Goal: Information Seeking & Learning: Learn about a topic

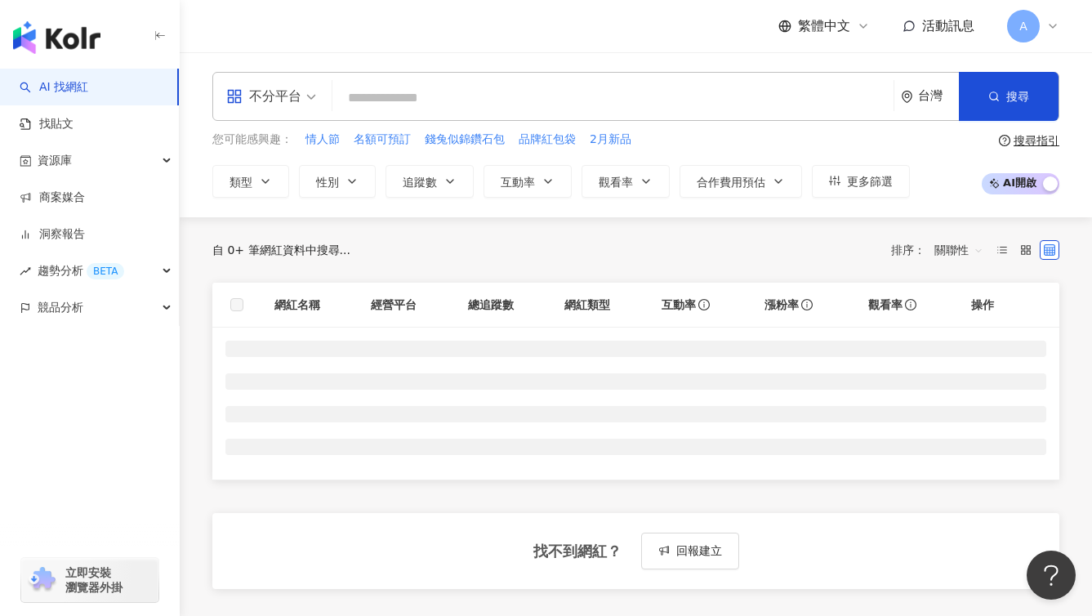
click at [266, 91] on div "不分平台" at bounding box center [263, 96] width 75 height 26
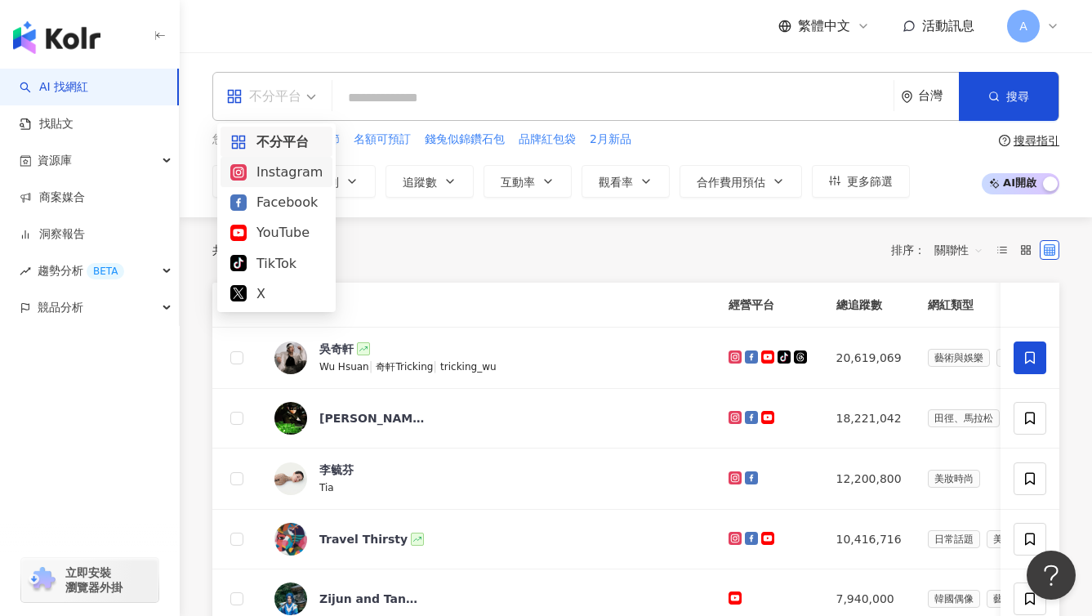
click at [301, 174] on div "Instagram" at bounding box center [276, 172] width 92 height 20
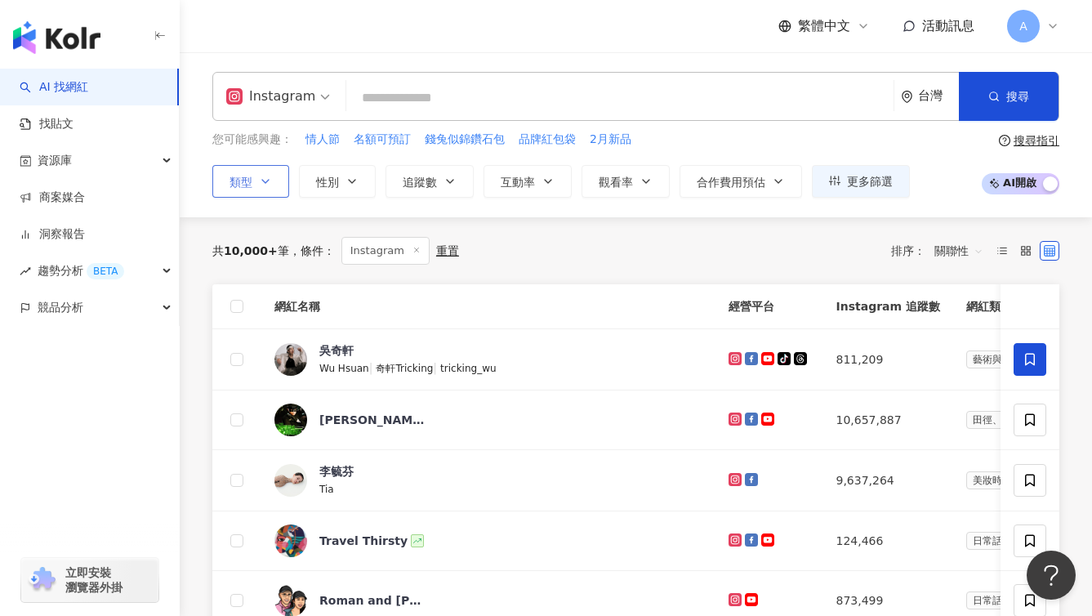
click at [243, 176] on span "類型" at bounding box center [241, 182] width 23 height 13
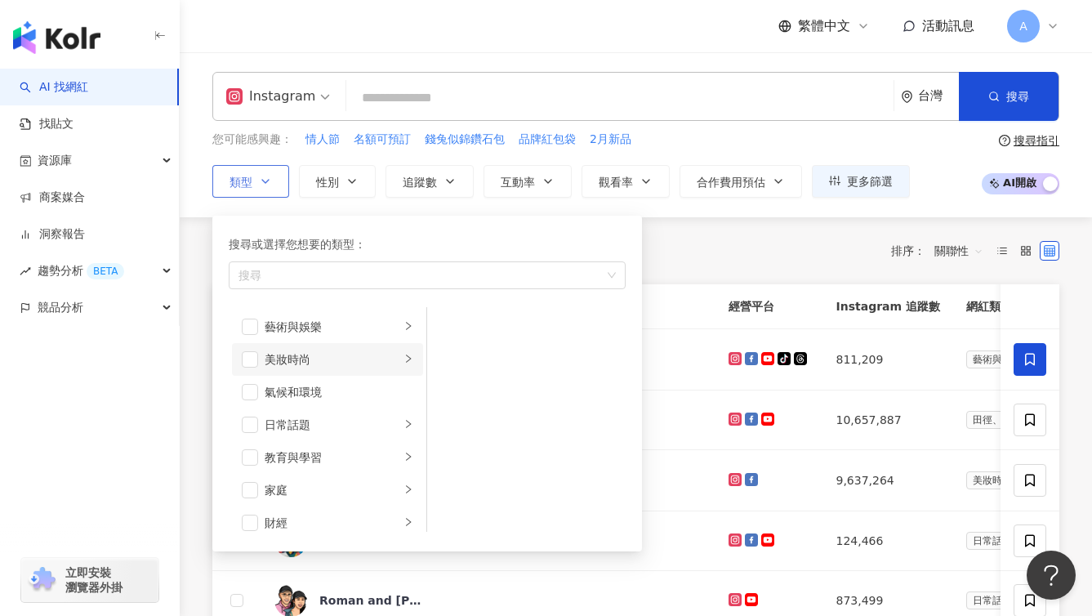
click at [369, 364] on div "美妝時尚" at bounding box center [333, 359] width 136 height 18
click at [507, 386] on div "奢侈品" at bounding box center [538, 382] width 150 height 18
click at [502, 313] on div "保養" at bounding box center [538, 316] width 150 height 18
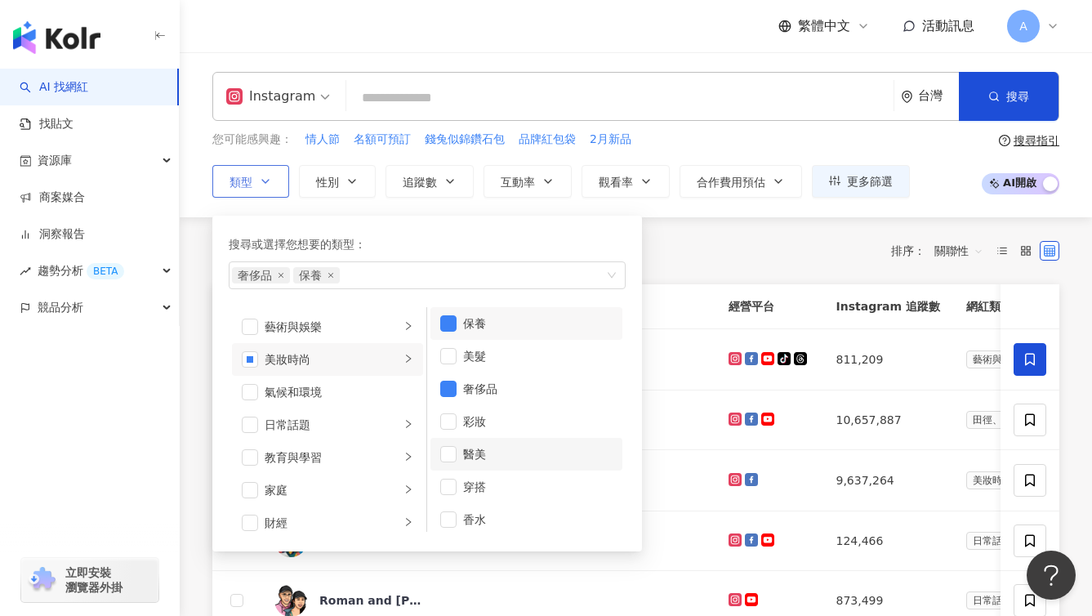
click at [494, 441] on li "醫美" at bounding box center [527, 454] width 192 height 33
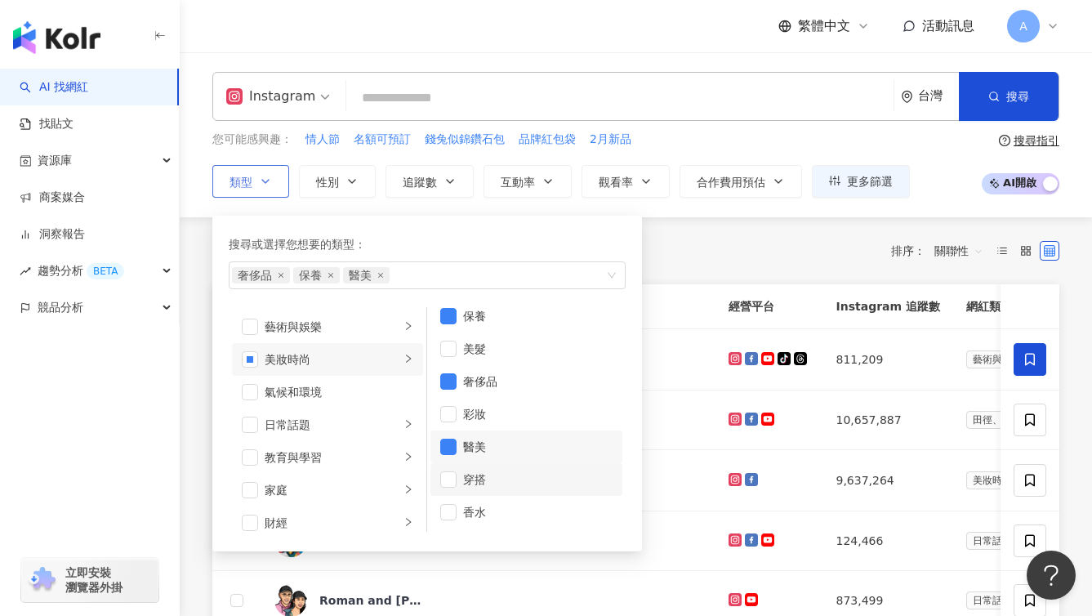
click at [497, 471] on div "穿搭" at bounding box center [538, 480] width 150 height 18
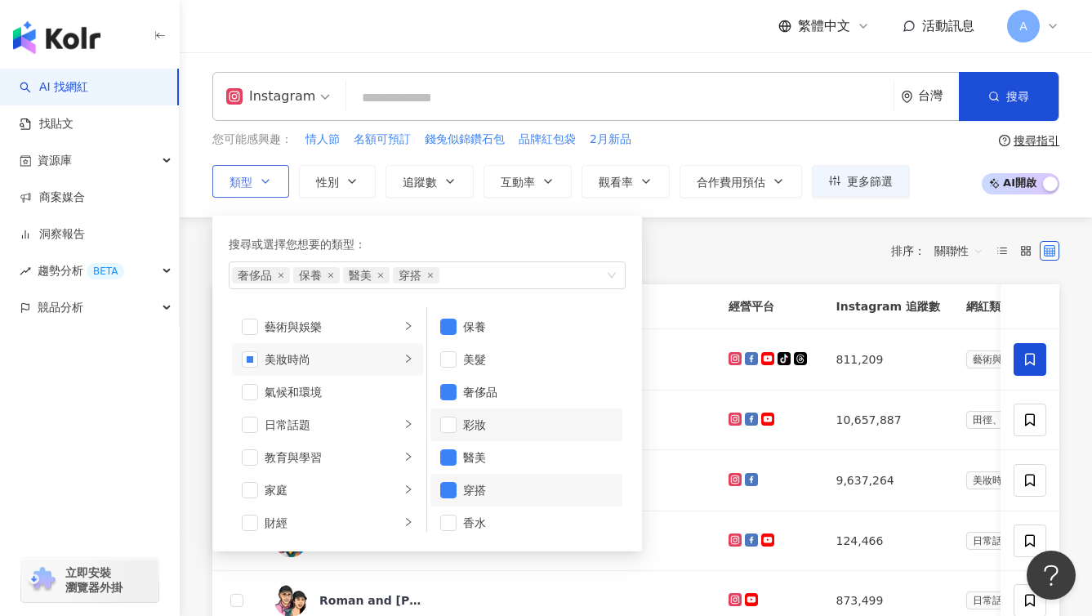
click at [484, 435] on li "彩妝" at bounding box center [527, 424] width 192 height 33
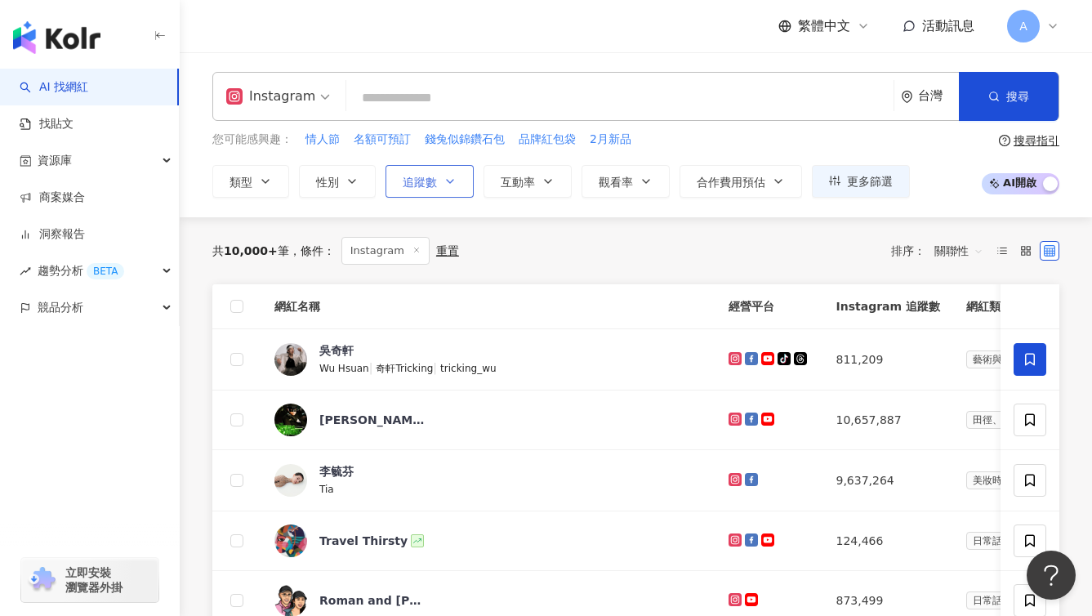
click at [435, 184] on span "追蹤數" at bounding box center [420, 182] width 34 height 13
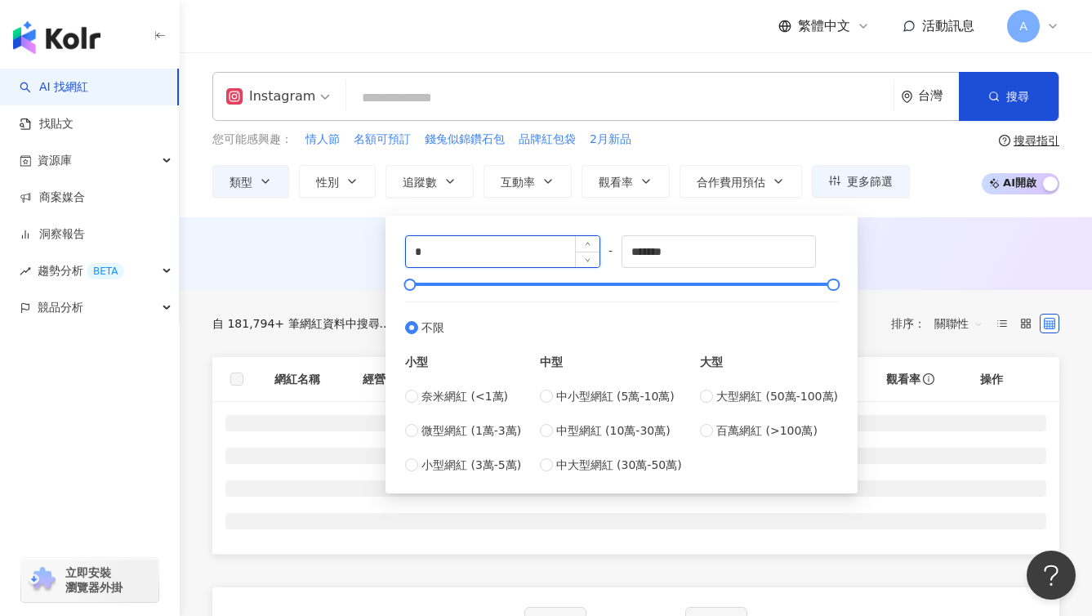
click at [488, 264] on input "*" at bounding box center [503, 251] width 194 height 31
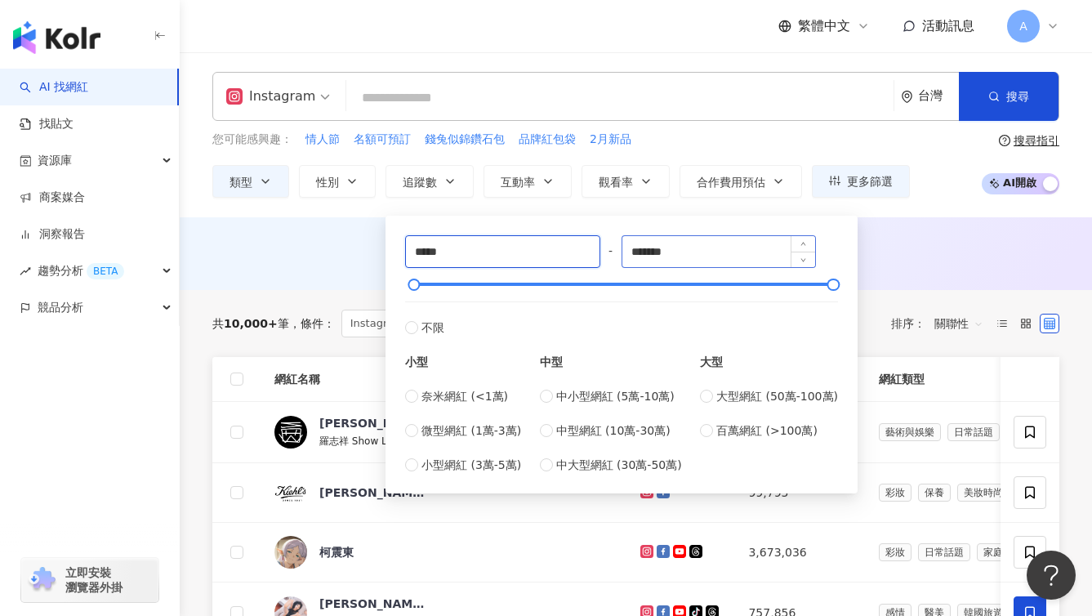
type input "*****"
drag, startPoint x: 689, startPoint y: 251, endPoint x: 598, endPoint y: 254, distance: 90.7
click at [598, 254] on div "***** - ******* 不限 小型 奈米網紅 (<1萬) 微型網紅 (1萬-3萬) 小型網紅 (3萬-5萬) 中型 中小型網紅 (5萬-10萬) 中型…" at bounding box center [621, 354] width 433 height 239
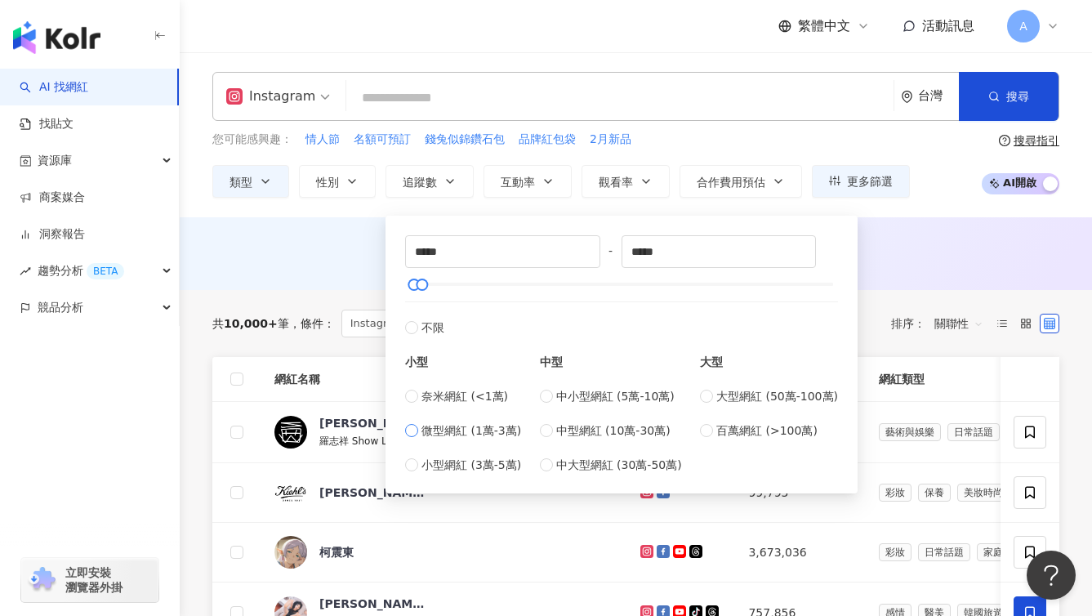
click at [447, 427] on span "微型網紅 (1萬-3萬)" at bounding box center [472, 431] width 100 height 18
type input "*****"
click at [737, 181] on span "合作費用預估" at bounding box center [731, 182] width 69 height 13
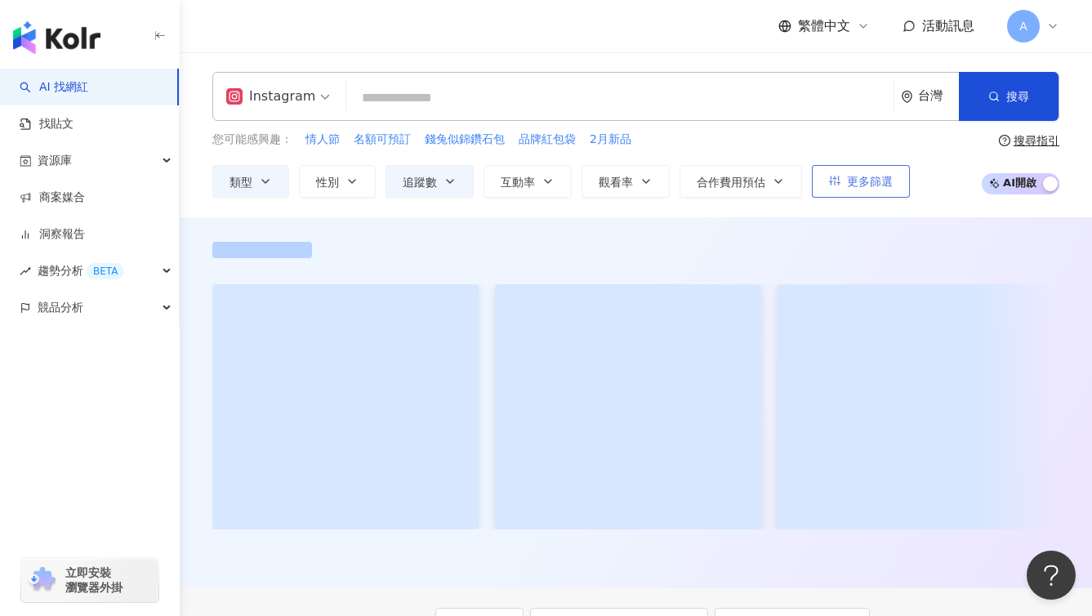
click at [844, 177] on button "更多篩選" at bounding box center [861, 181] width 98 height 33
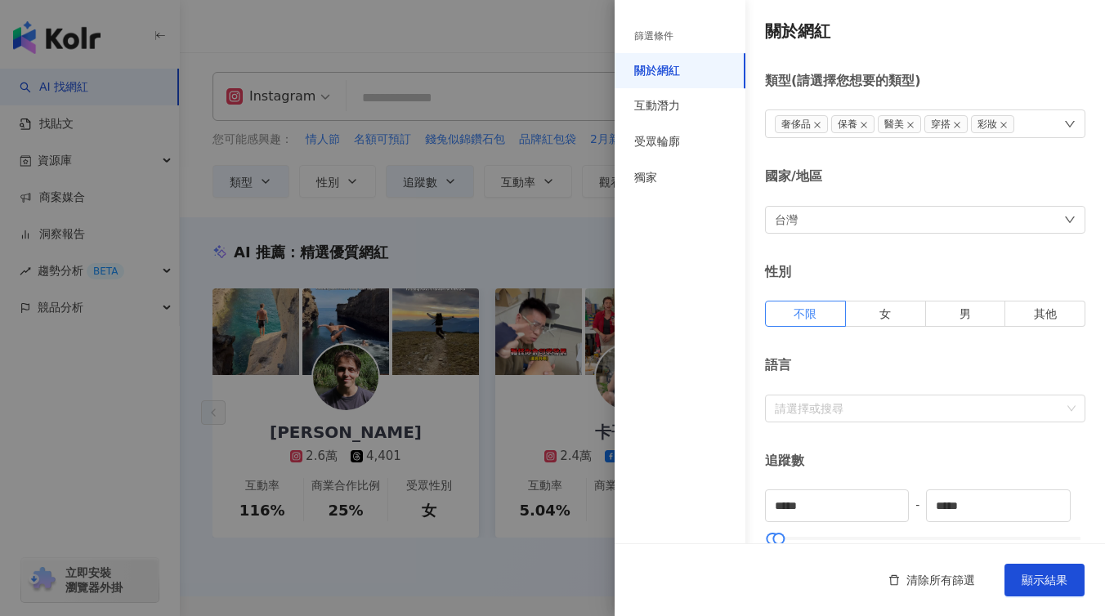
click at [573, 220] on div at bounding box center [552, 308] width 1105 height 616
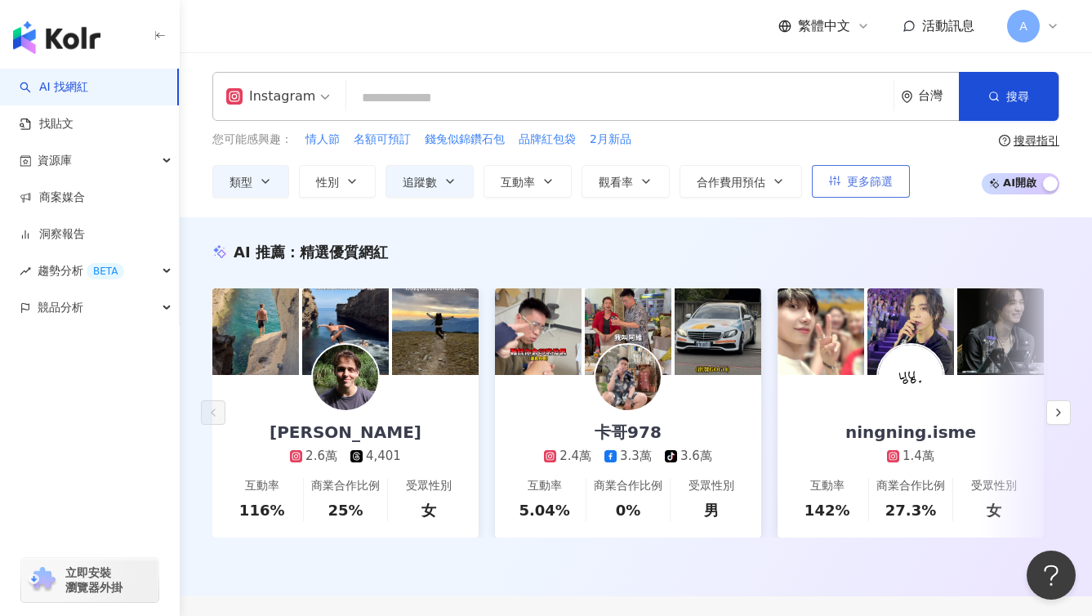
click at [872, 182] on span "更多篩選" at bounding box center [870, 181] width 46 height 13
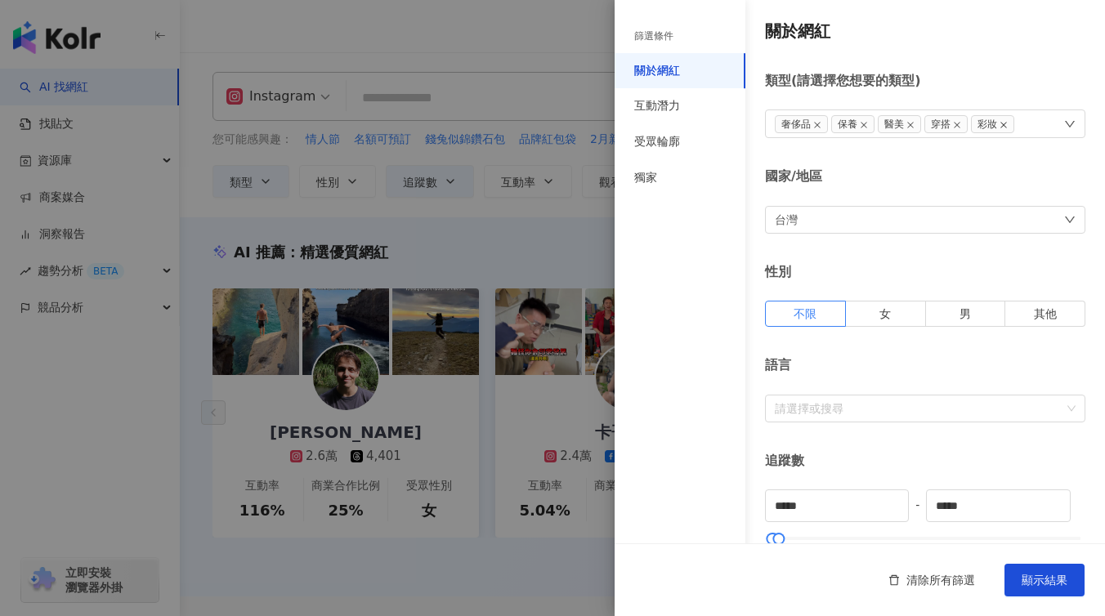
click at [1006, 124] on icon "close" at bounding box center [1003, 125] width 8 height 8
click at [1053, 574] on span "顯示結果" at bounding box center [1044, 580] width 46 height 13
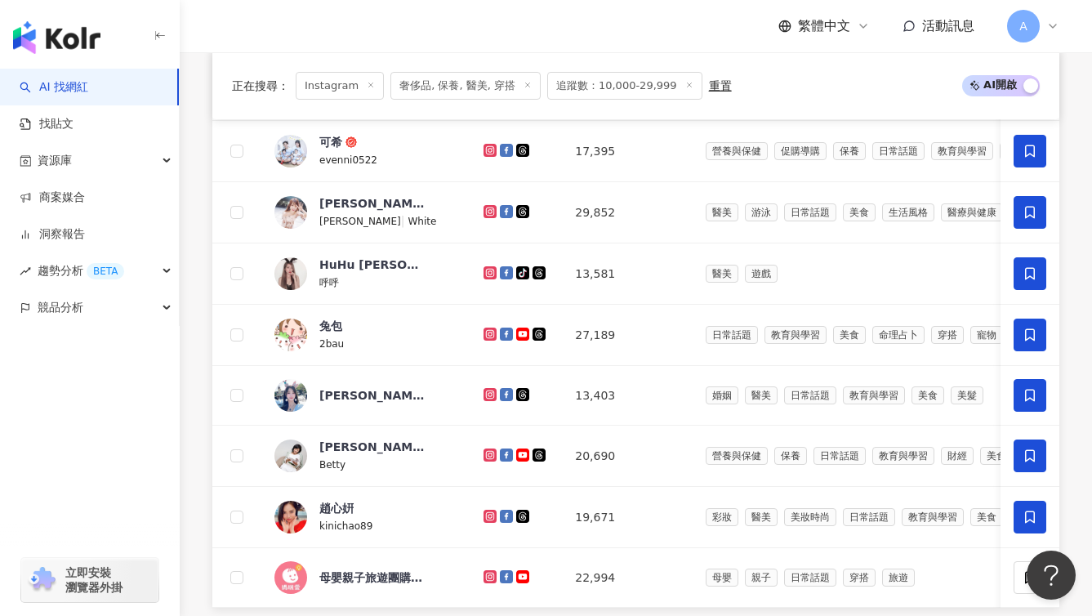
scroll to position [979, 0]
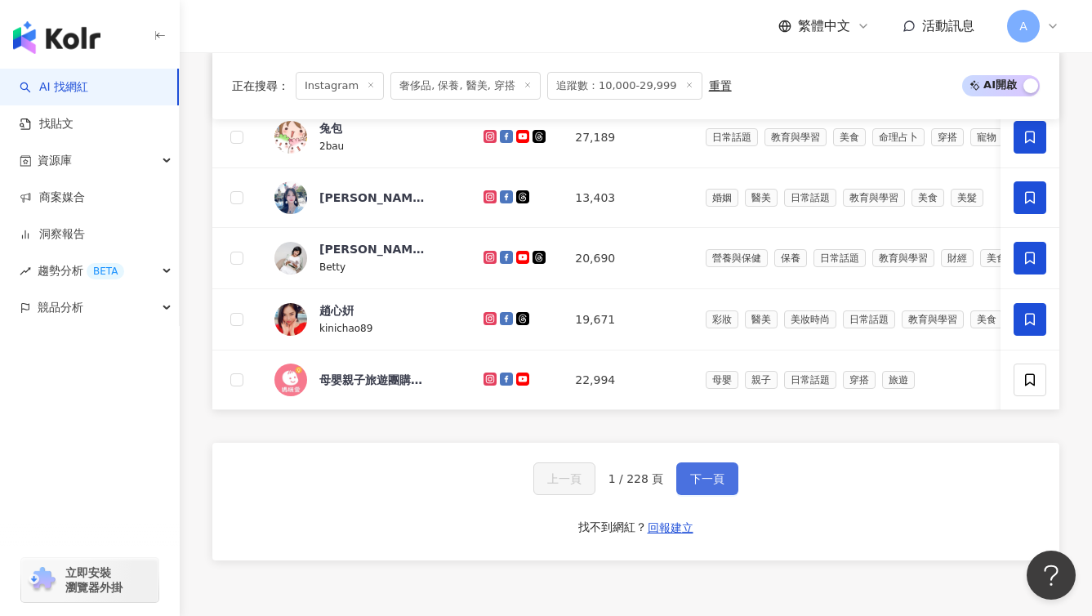
click at [708, 485] on span "下一頁" at bounding box center [707, 478] width 34 height 13
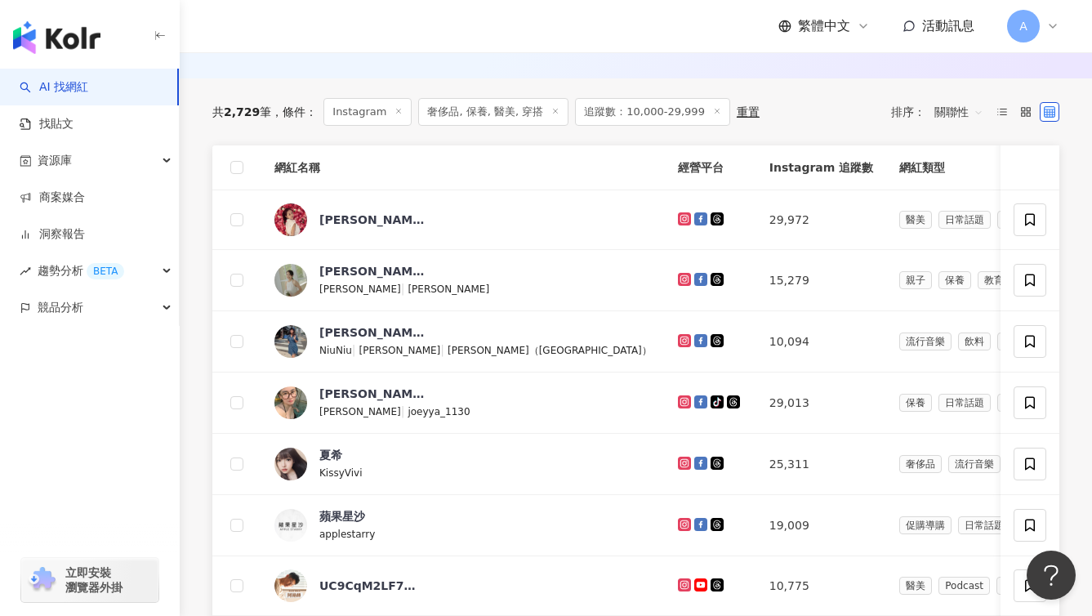
scroll to position [520, 0]
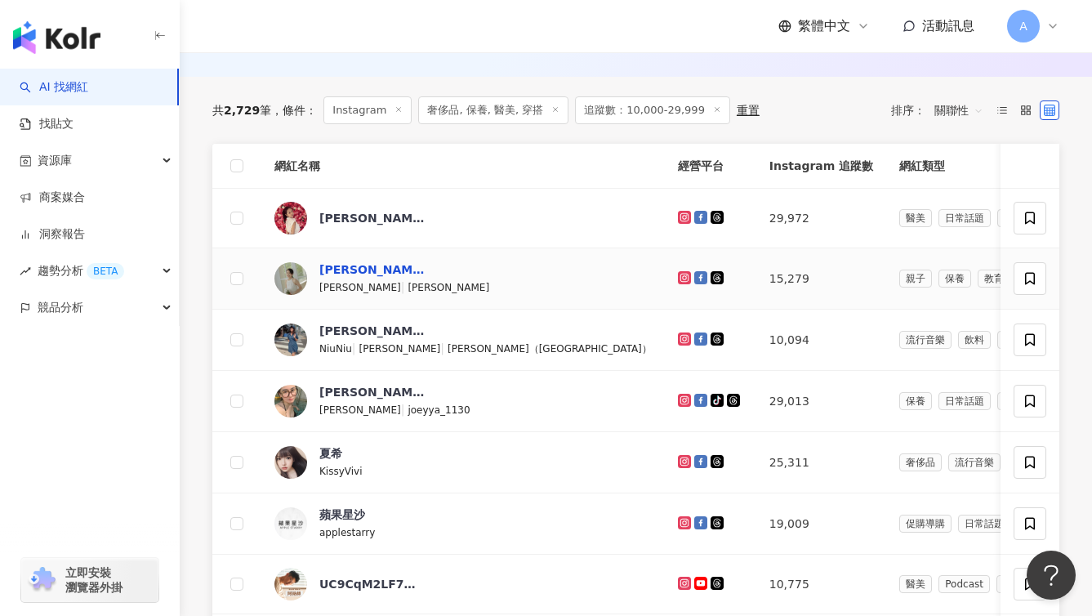
click at [375, 278] on div "許岑葦 Haley" at bounding box center [372, 269] width 106 height 16
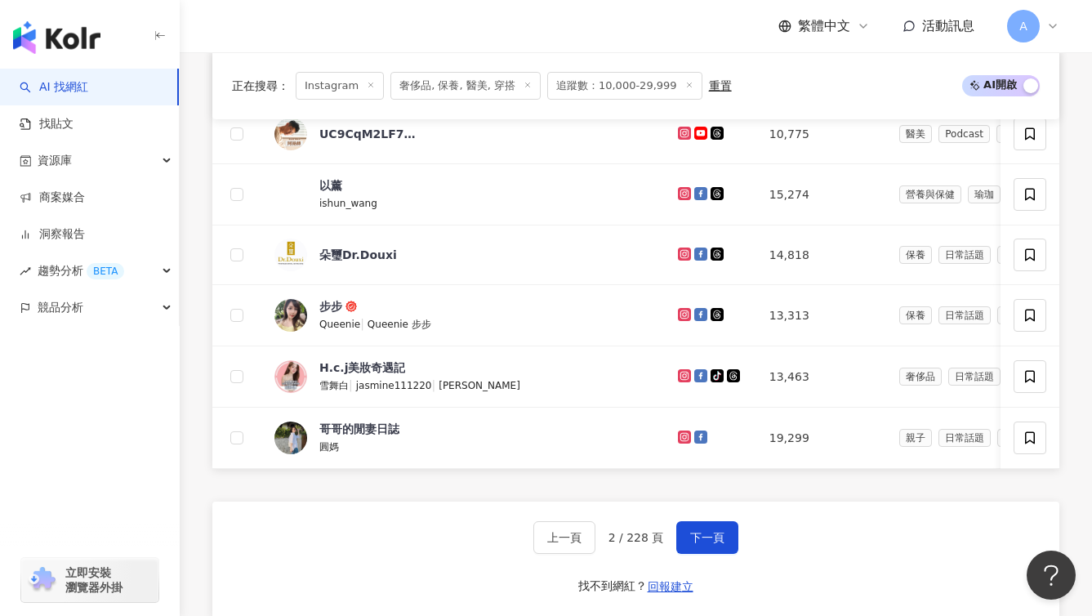
scroll to position [1011, 0]
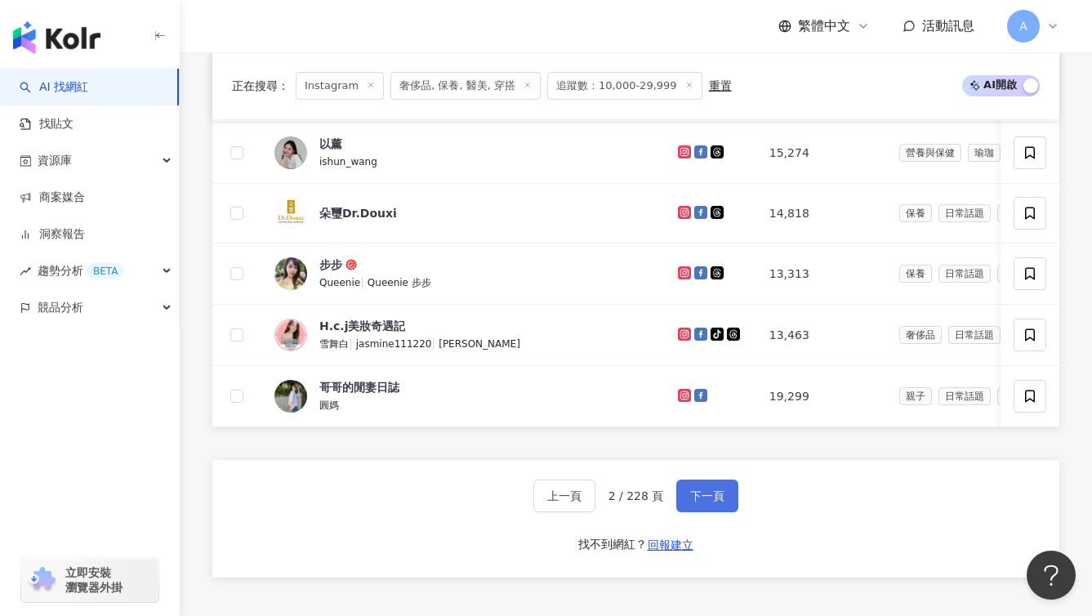
click at [709, 502] on span "下一頁" at bounding box center [707, 495] width 34 height 13
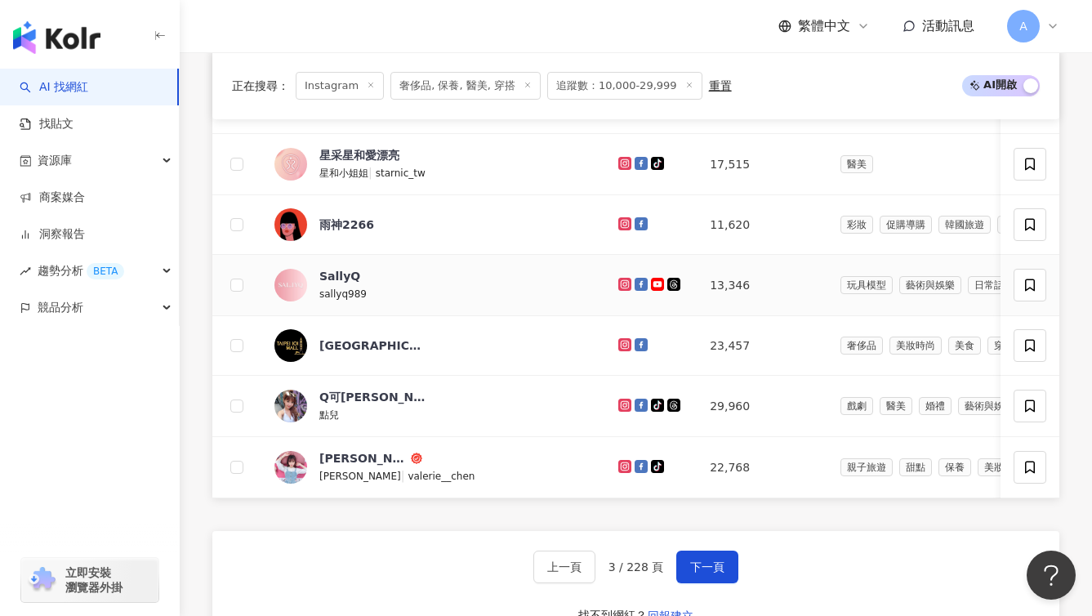
scroll to position [1078, 0]
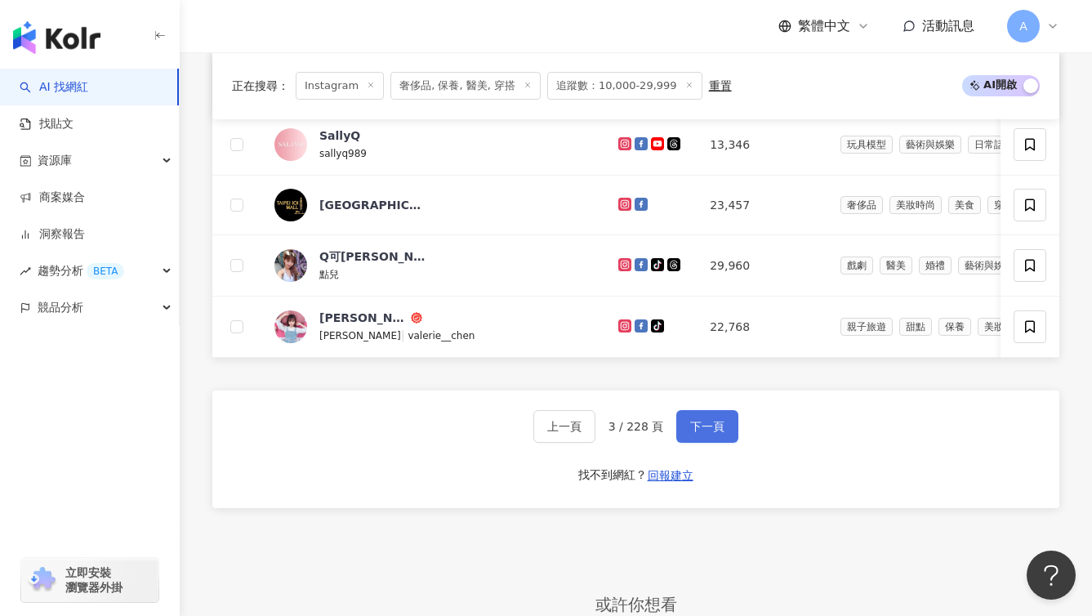
click at [727, 443] on button "下一頁" at bounding box center [707, 426] width 62 height 33
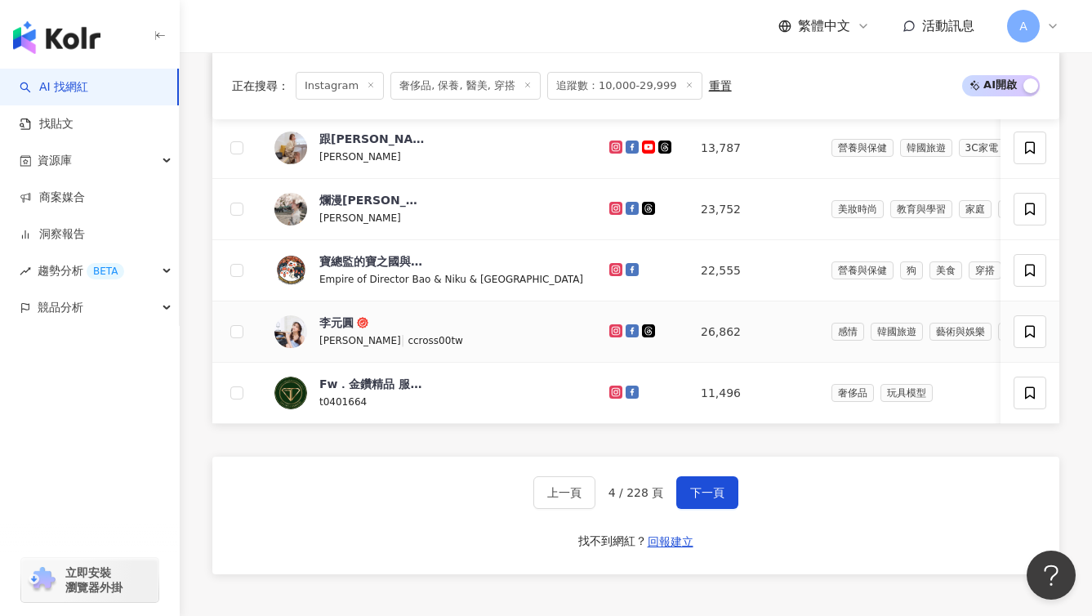
scroll to position [1040, 0]
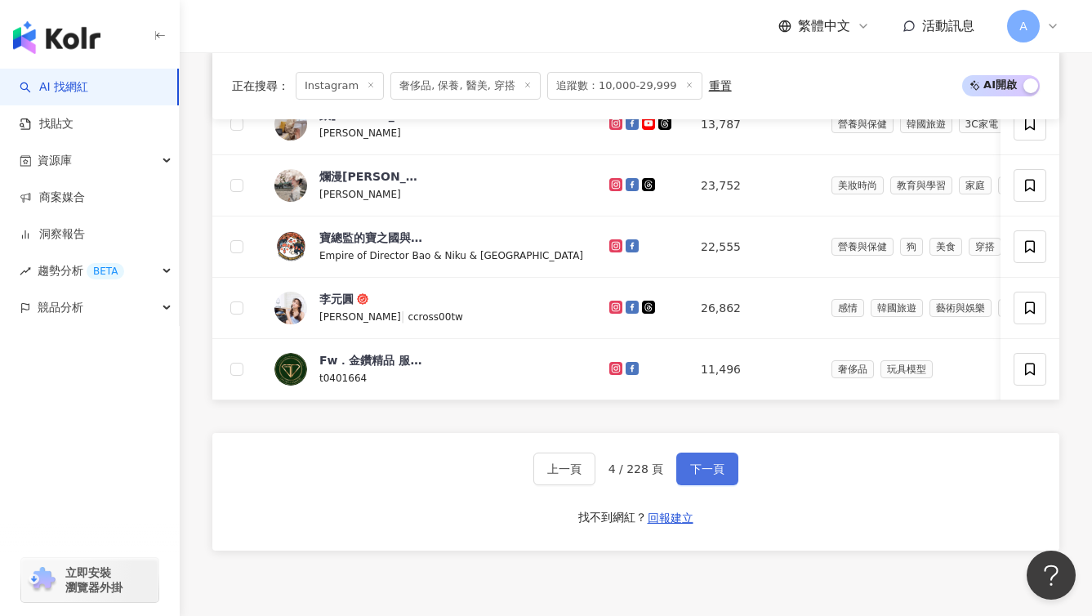
click at [716, 475] on span "下一頁" at bounding box center [707, 468] width 34 height 13
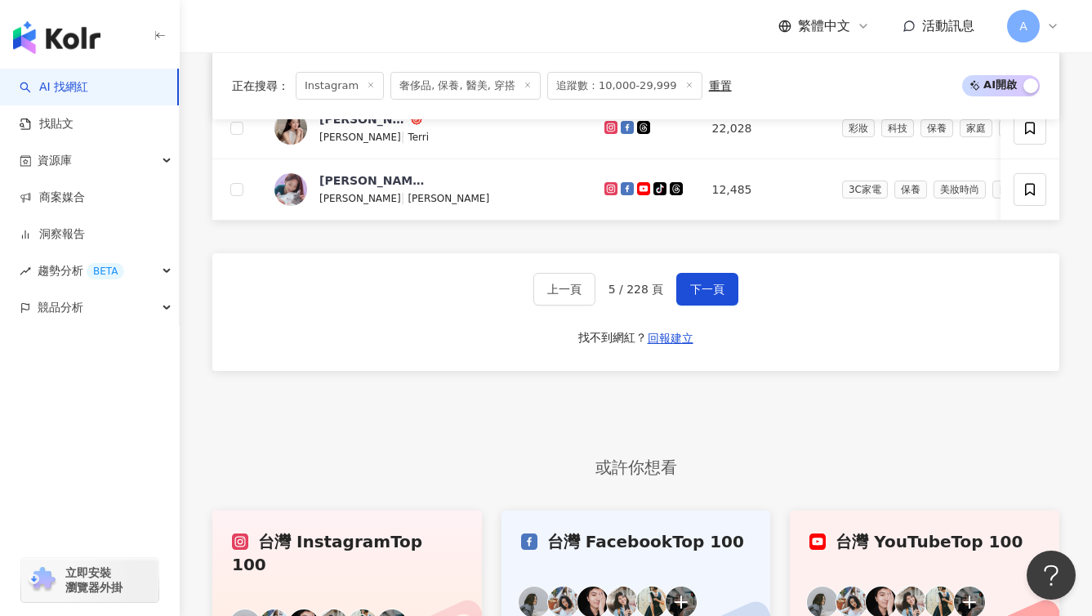
scroll to position [1174, 0]
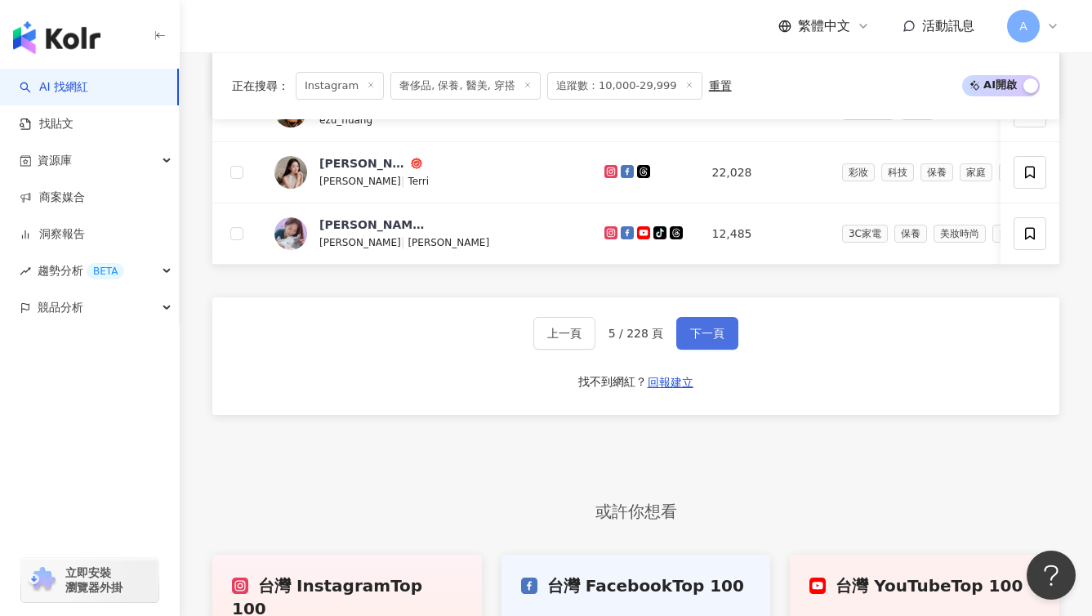
click at [694, 340] on span "下一頁" at bounding box center [707, 333] width 34 height 13
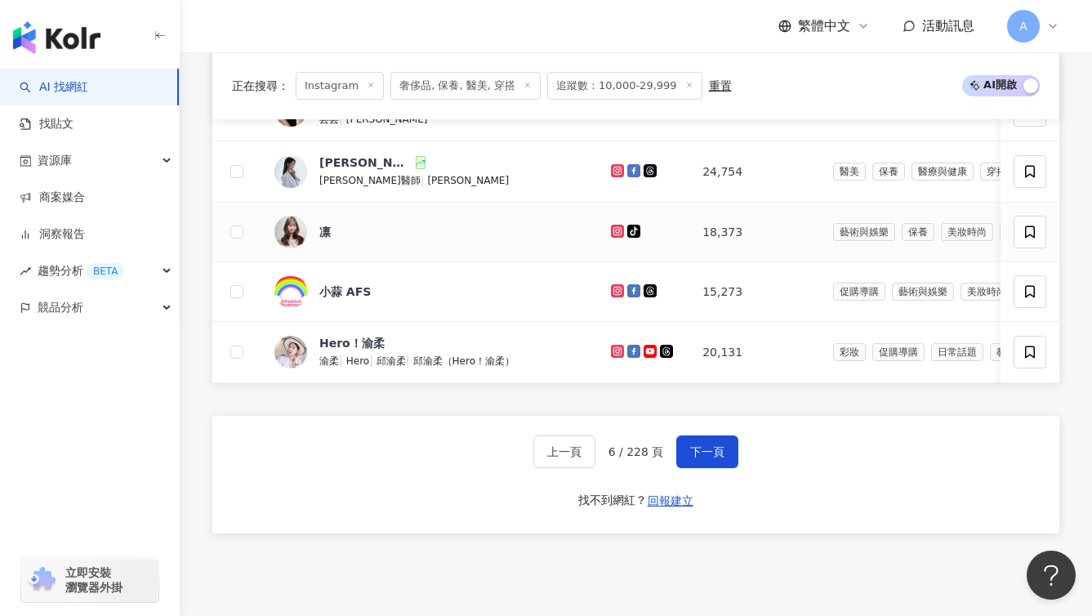
scroll to position [1057, 0]
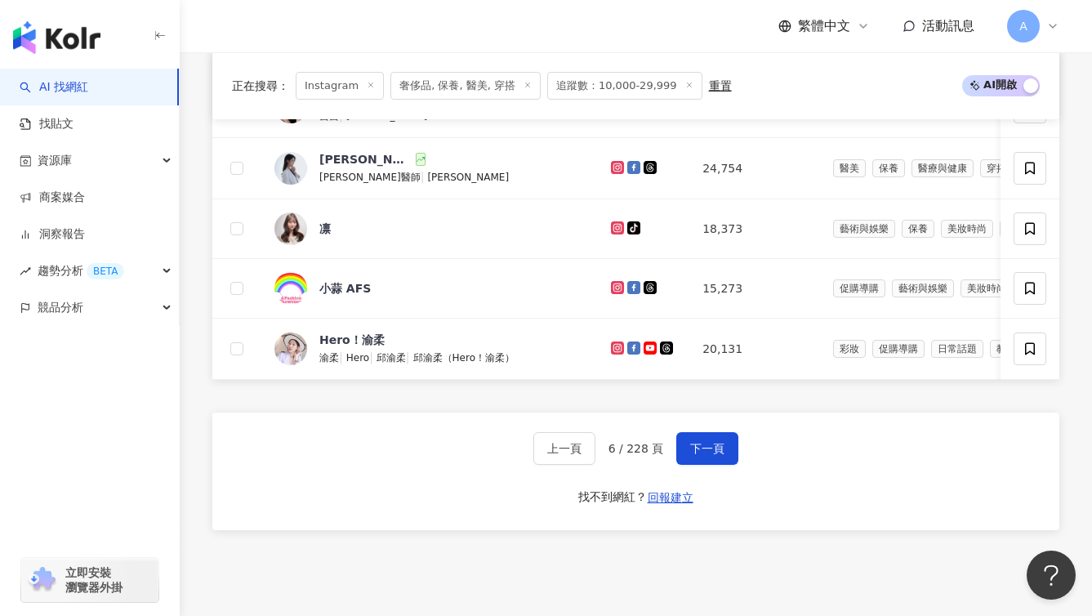
click at [742, 474] on div "上一頁 6 / 228 頁 下一頁 找不到網紅？ 回報建立" at bounding box center [635, 472] width 847 height 118
click at [730, 465] on button "下一頁" at bounding box center [707, 448] width 62 height 33
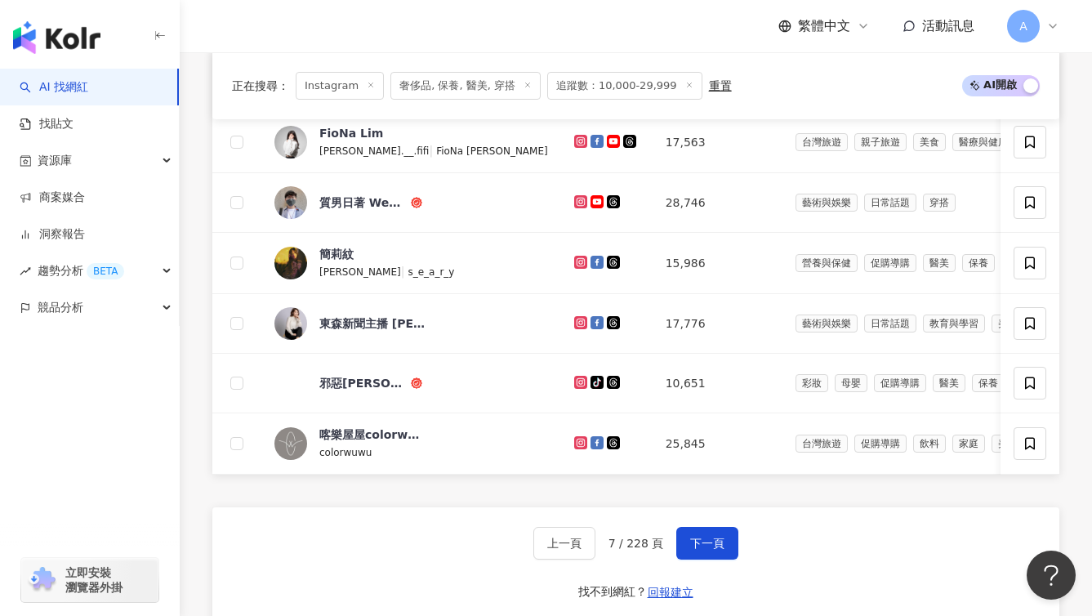
scroll to position [965, 0]
click at [714, 549] on span "下一頁" at bounding box center [707, 542] width 34 height 13
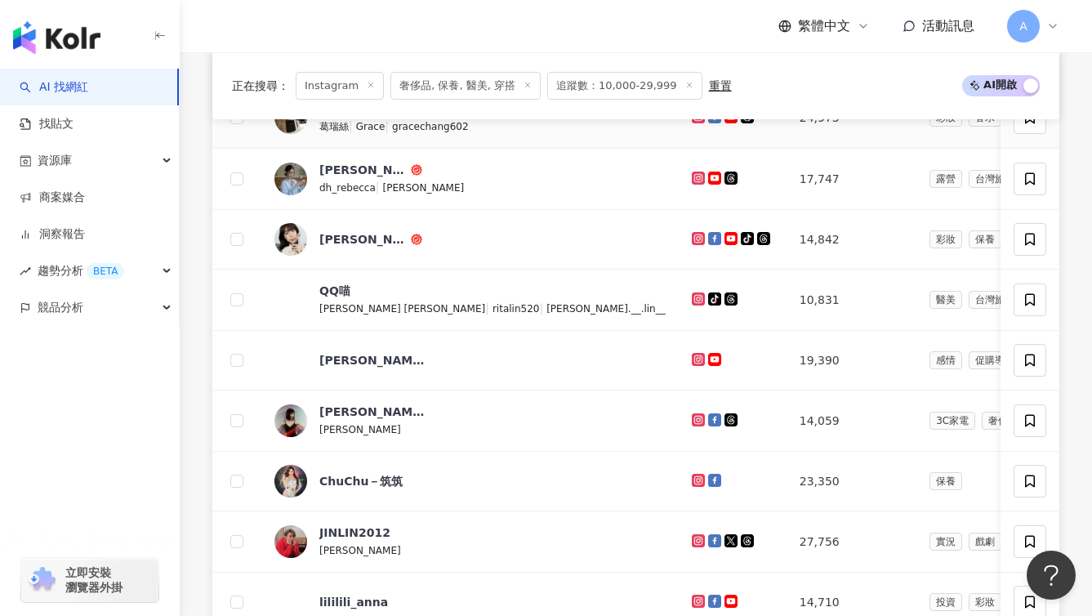
scroll to position [1001, 0]
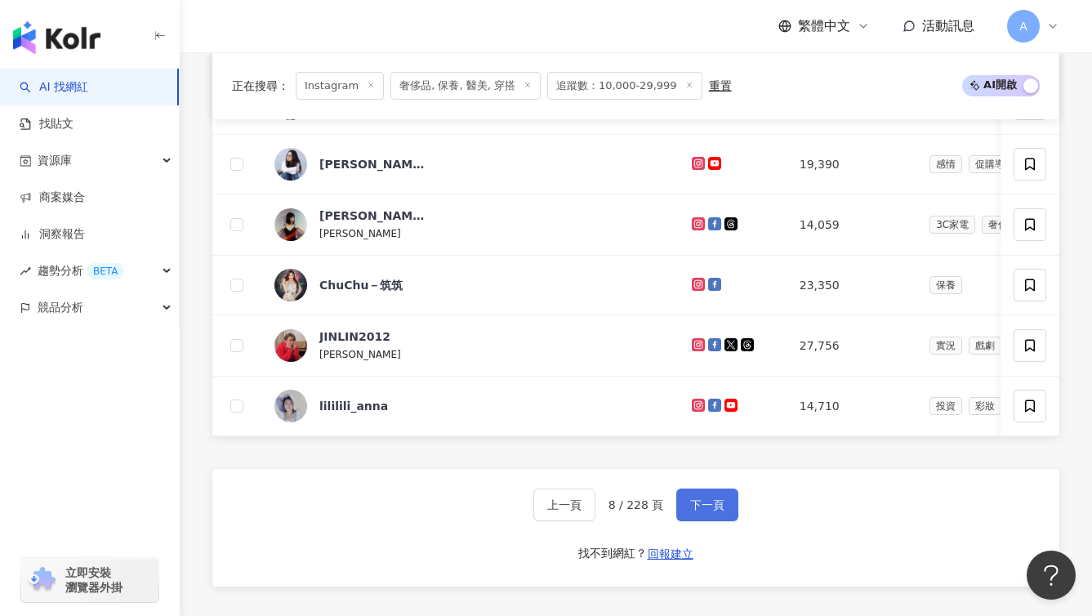
click at [735, 521] on button "下一頁" at bounding box center [707, 505] width 62 height 33
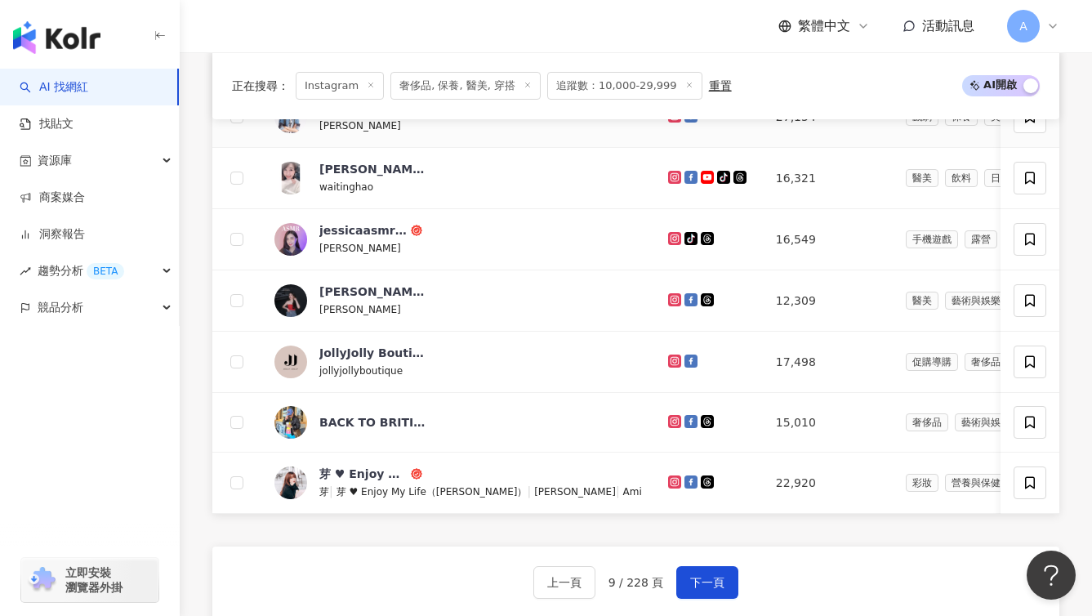
scroll to position [998, 0]
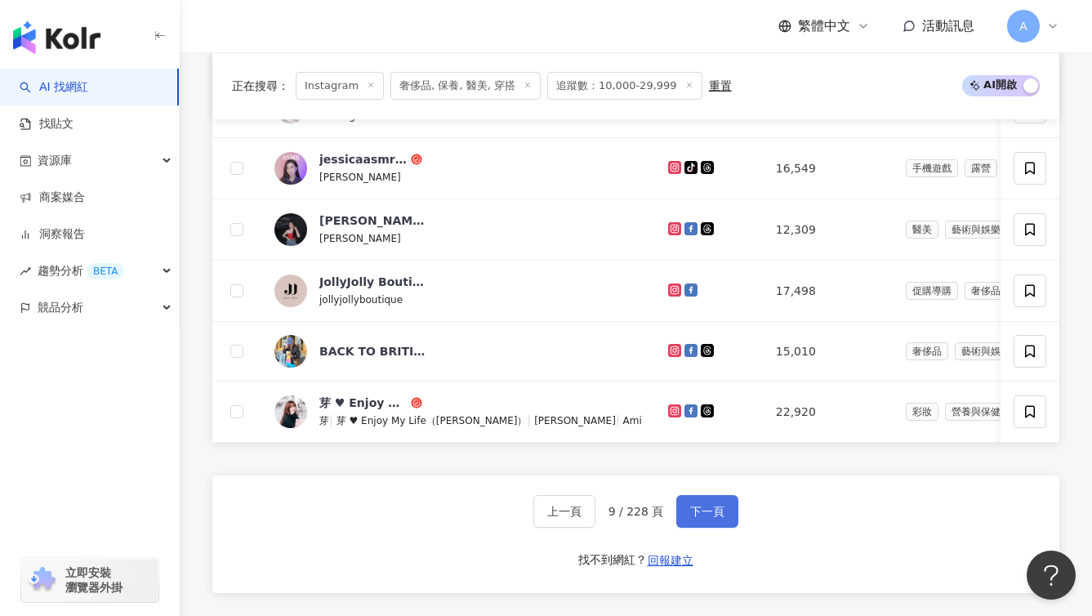
click at [712, 523] on button "下一頁" at bounding box center [707, 511] width 62 height 33
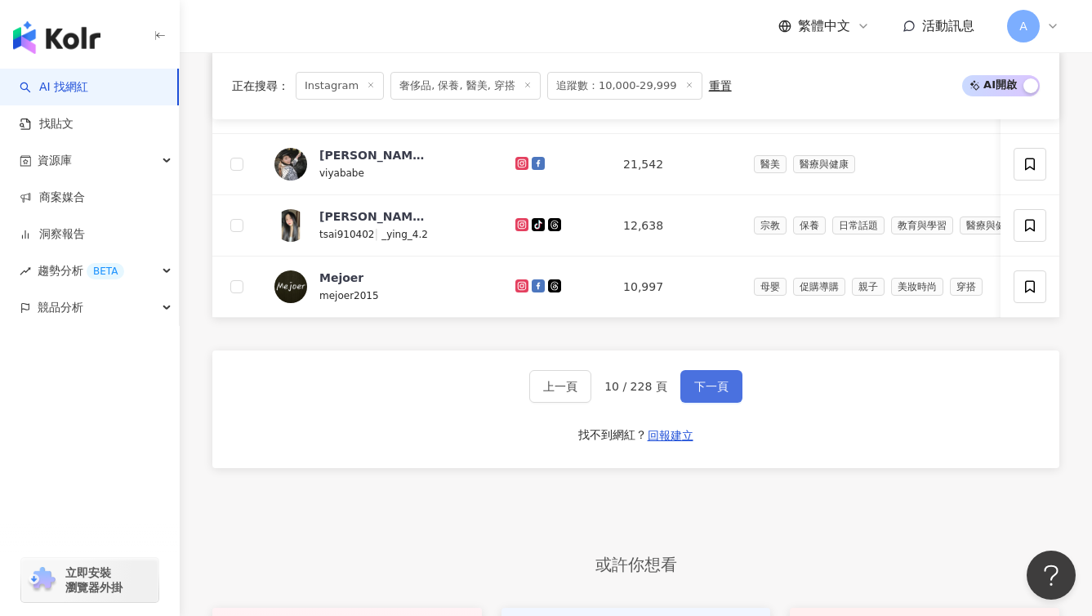
scroll to position [1241, 0]
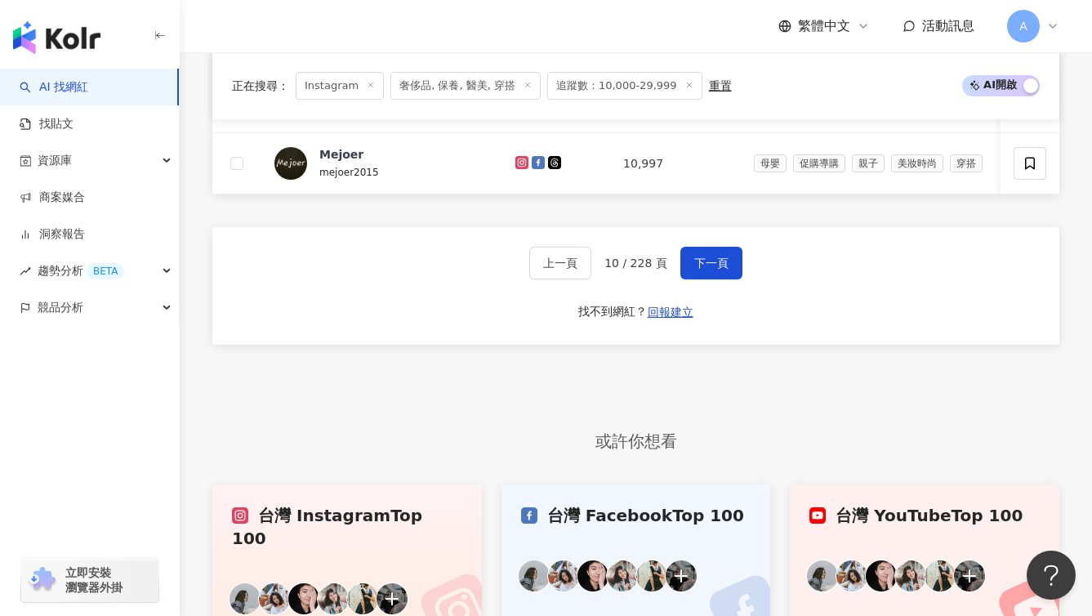
click at [718, 267] on div "上一頁 10 / 228 頁 下一頁 找不到網紅？ 回報建立" at bounding box center [635, 286] width 847 height 118
click at [718, 270] on span "下一頁" at bounding box center [711, 263] width 34 height 13
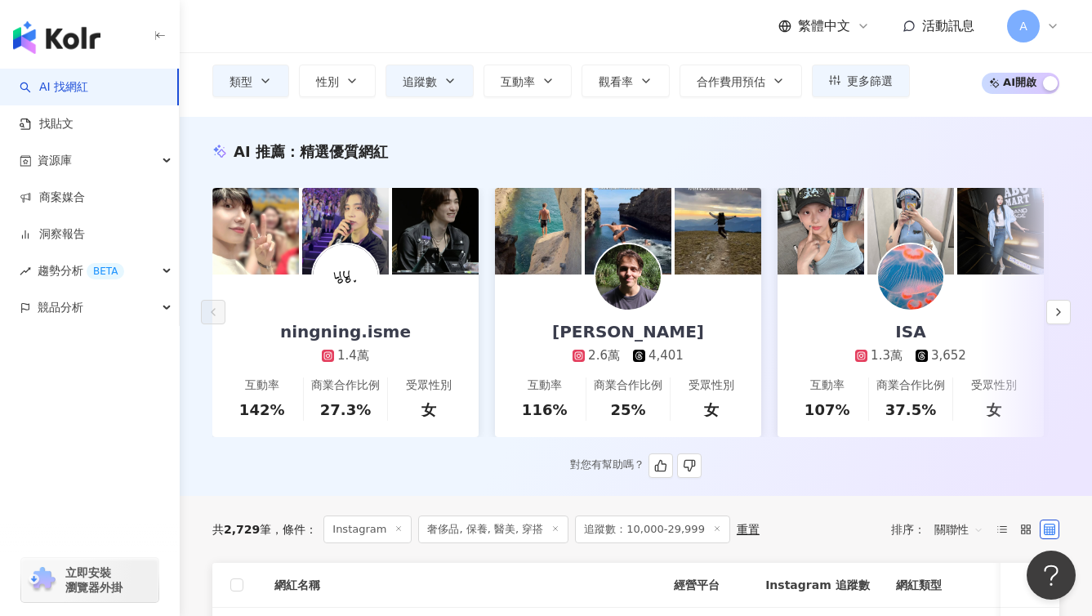
scroll to position [138, 0]
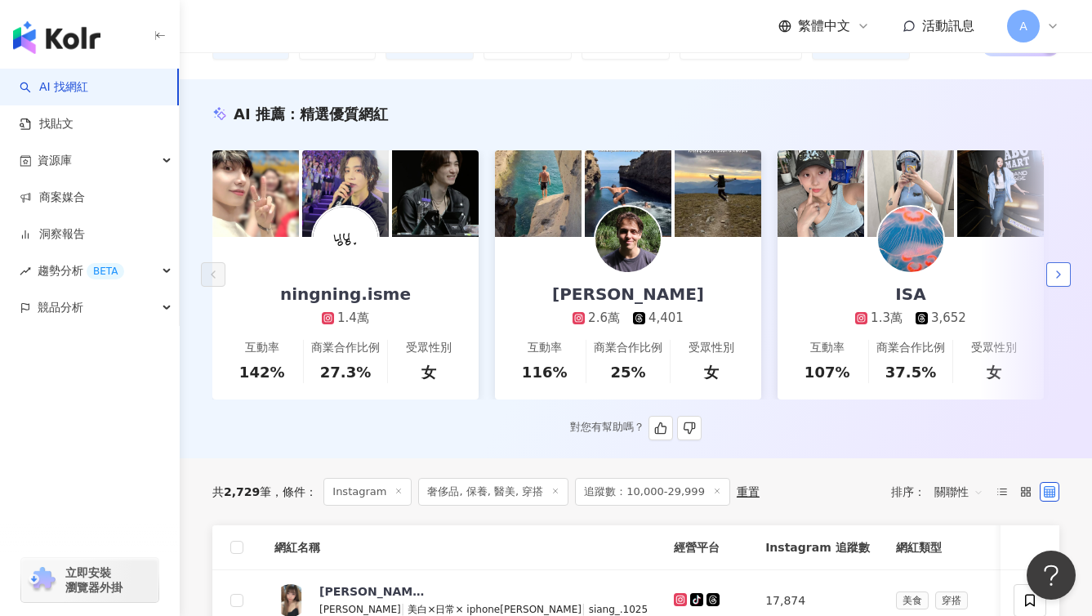
click at [1056, 287] on button "button" at bounding box center [1059, 274] width 25 height 25
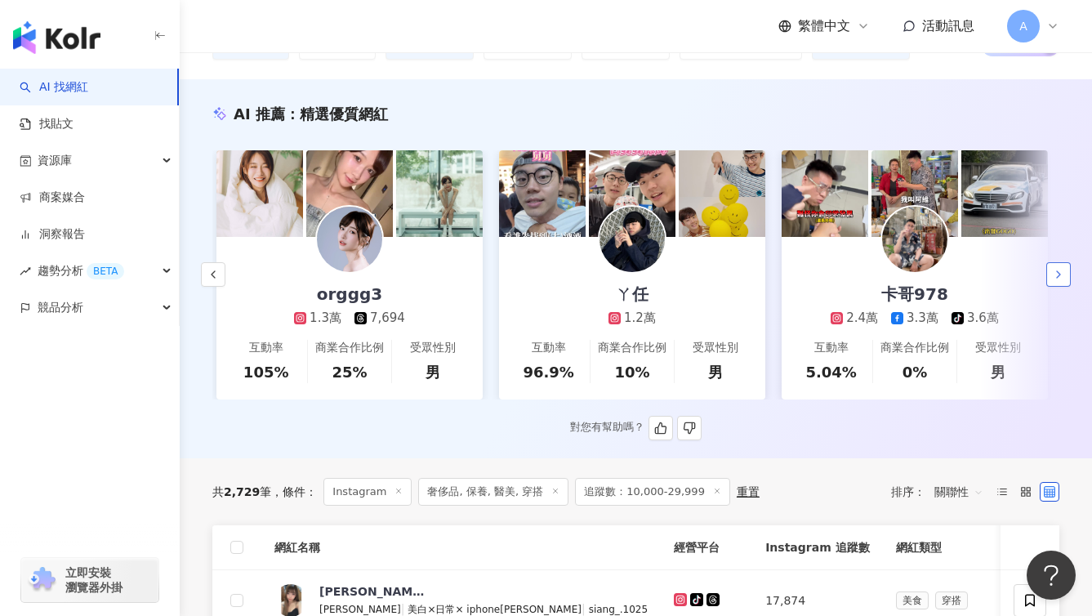
scroll to position [0, 848]
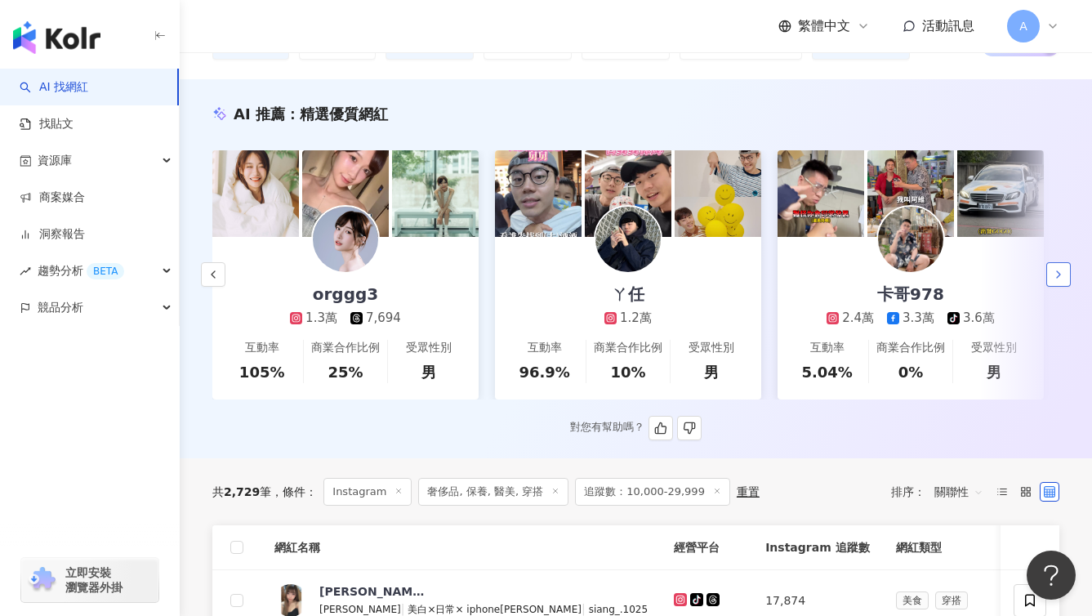
click at [1056, 287] on button "button" at bounding box center [1059, 274] width 25 height 25
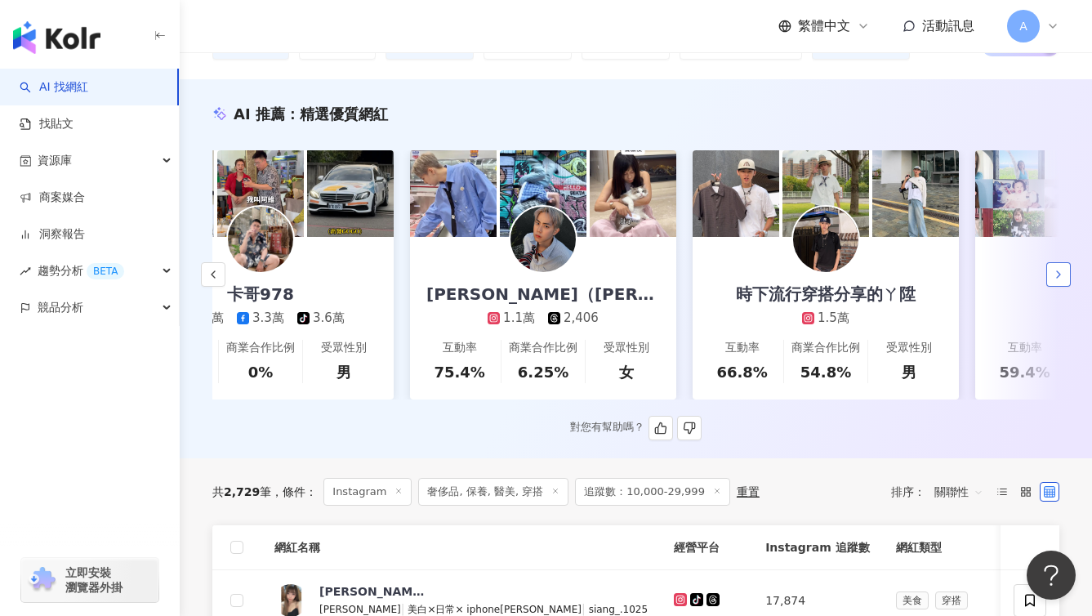
scroll to position [0, 1696]
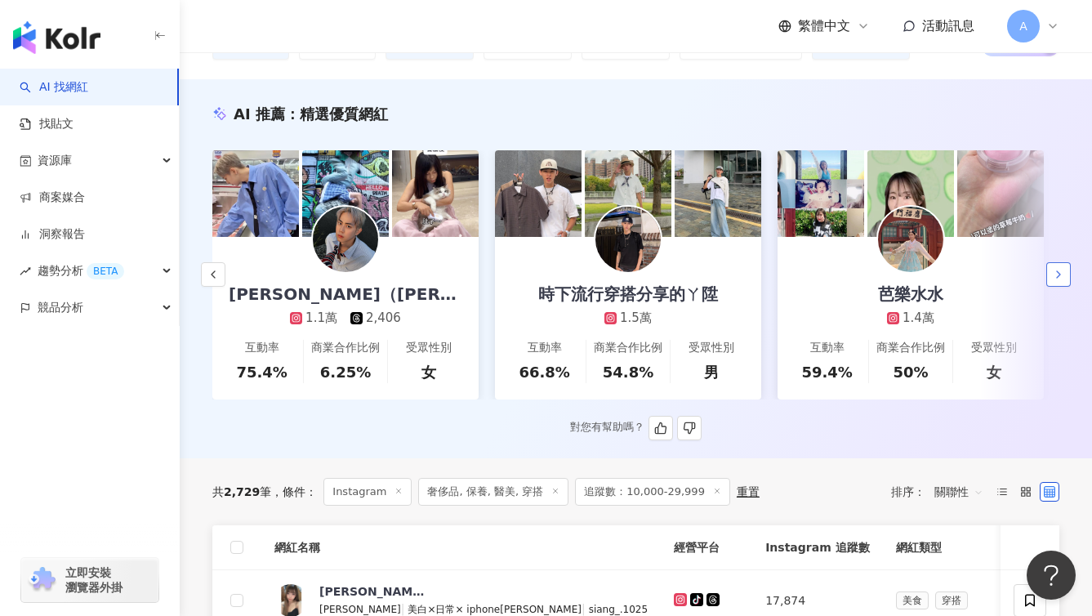
click at [1056, 287] on button "button" at bounding box center [1059, 274] width 25 height 25
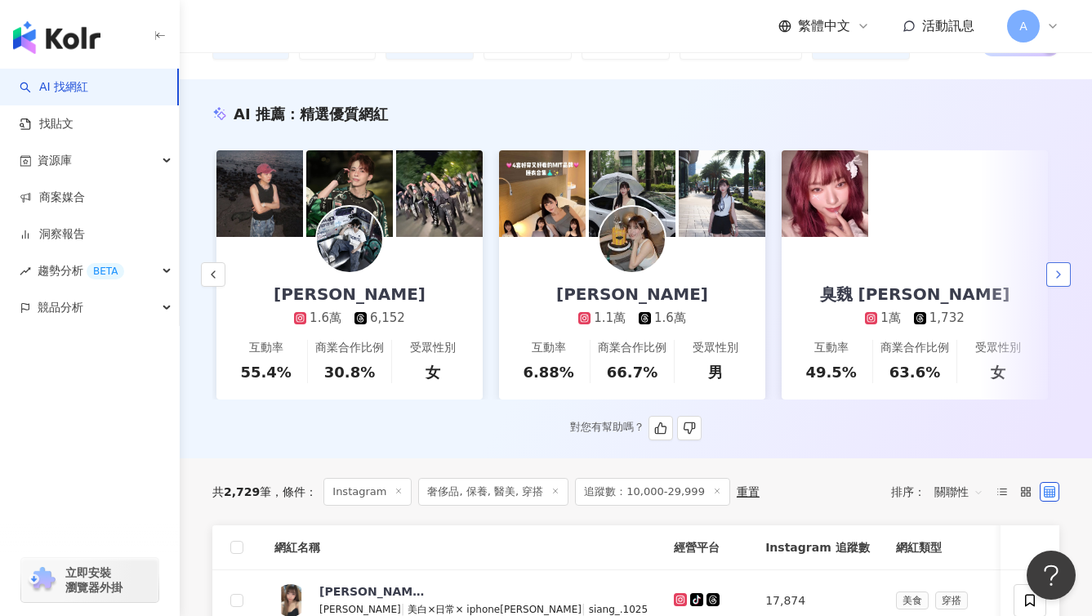
scroll to position [0, 2544]
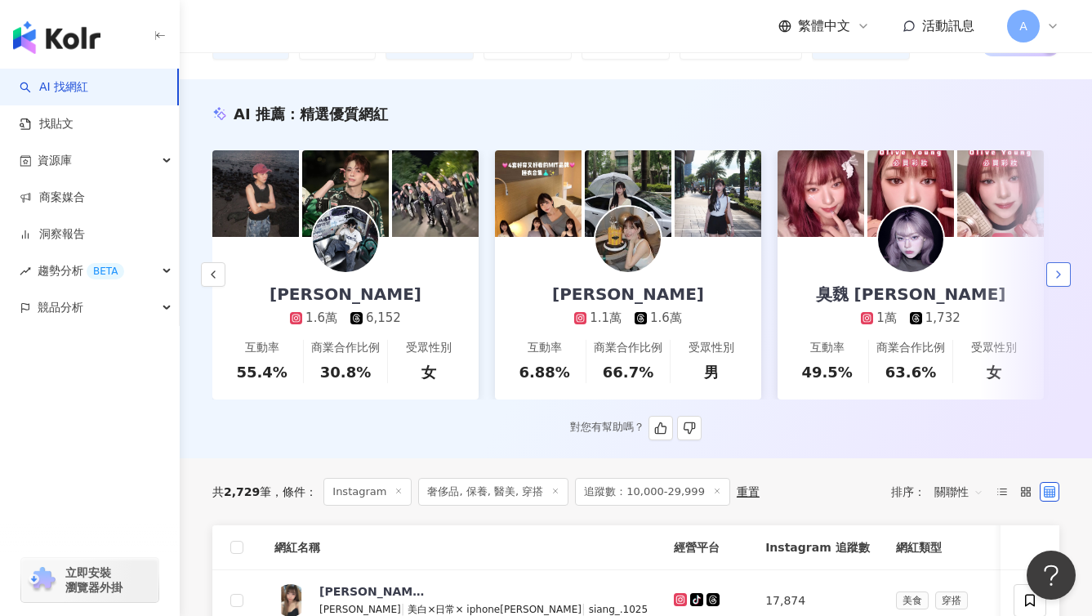
click at [1052, 281] on icon "button" at bounding box center [1058, 274] width 13 height 13
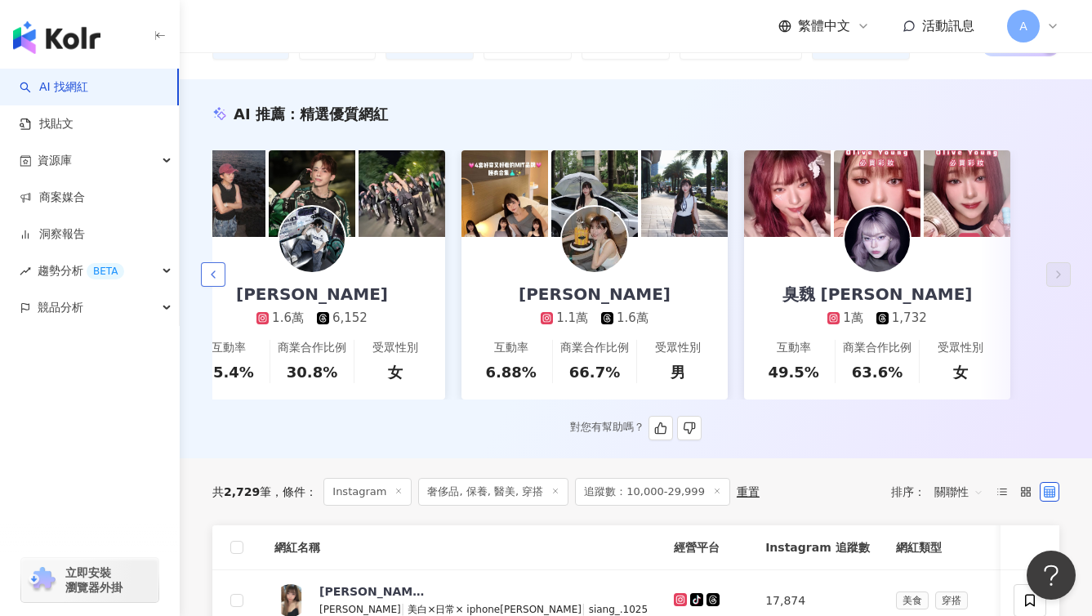
click at [201, 279] on button "button" at bounding box center [213, 274] width 25 height 25
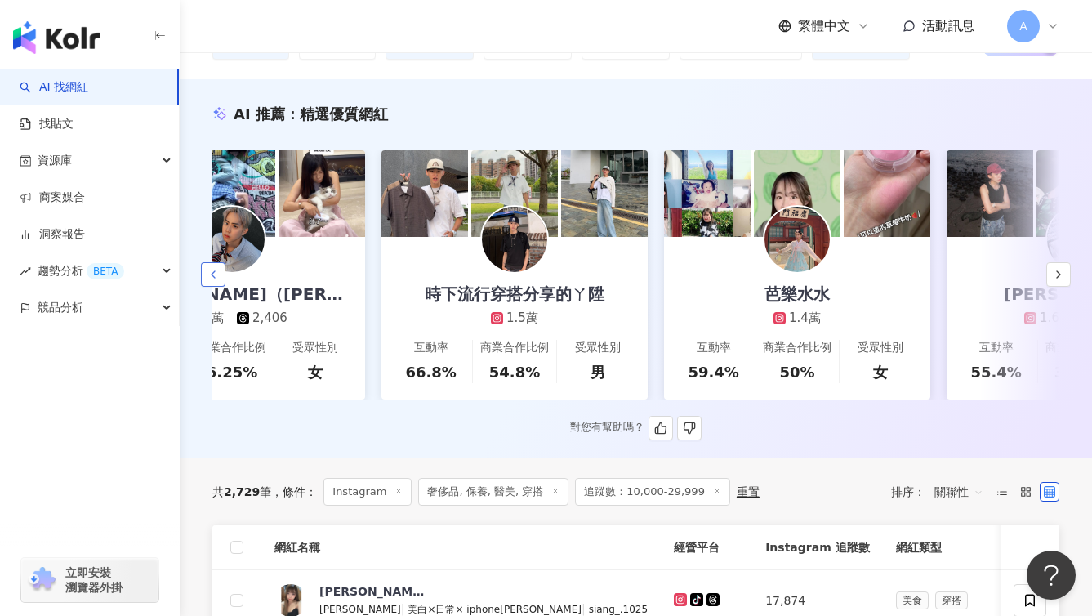
scroll to position [0, 1730]
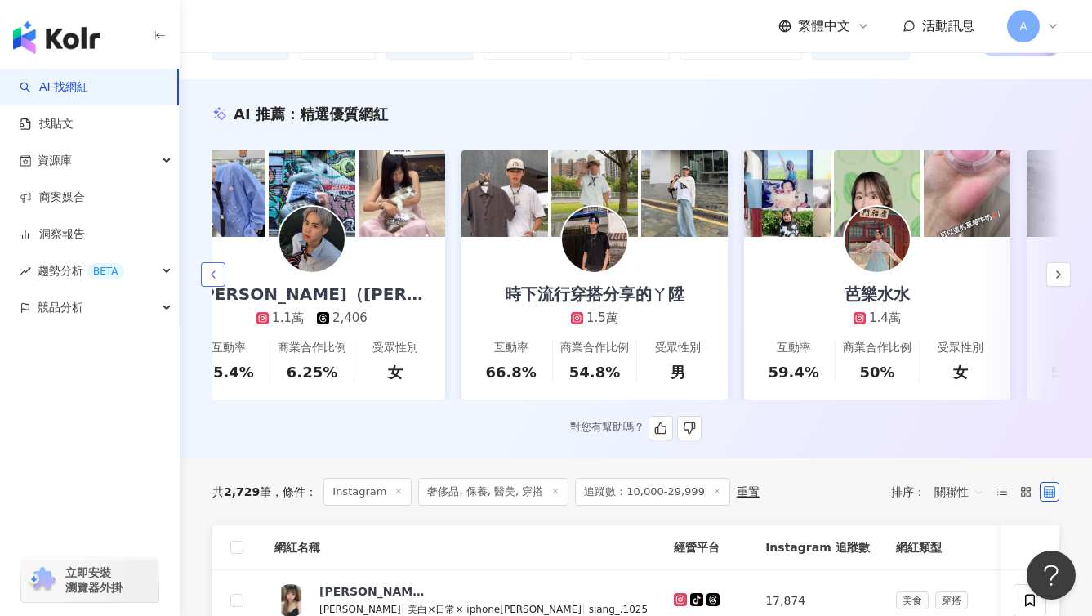
click at [203, 279] on button "button" at bounding box center [213, 274] width 25 height 25
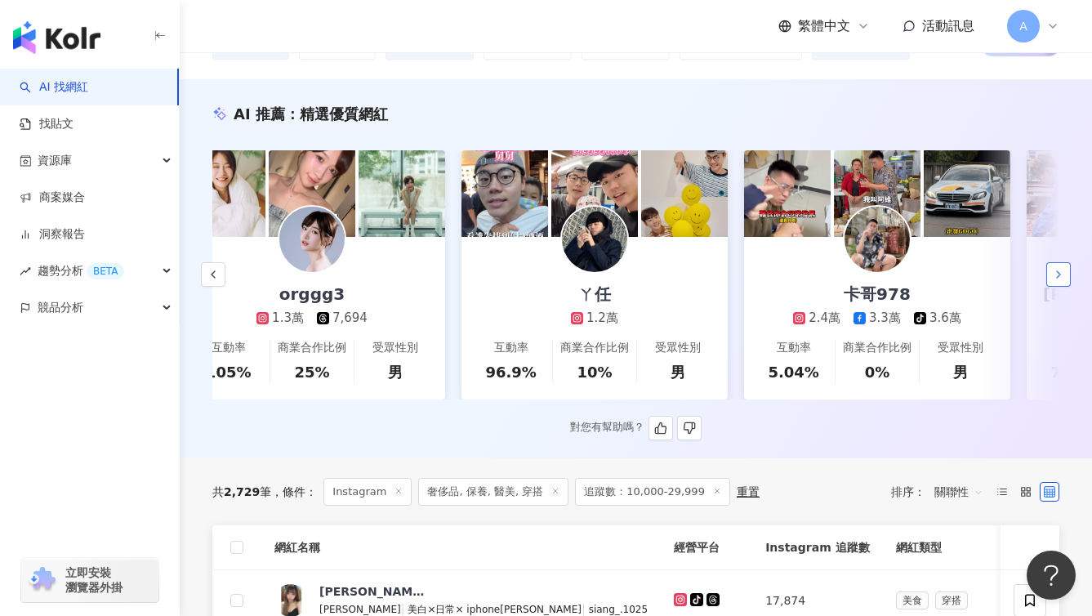
click at [1060, 281] on icon "button" at bounding box center [1058, 274] width 13 height 13
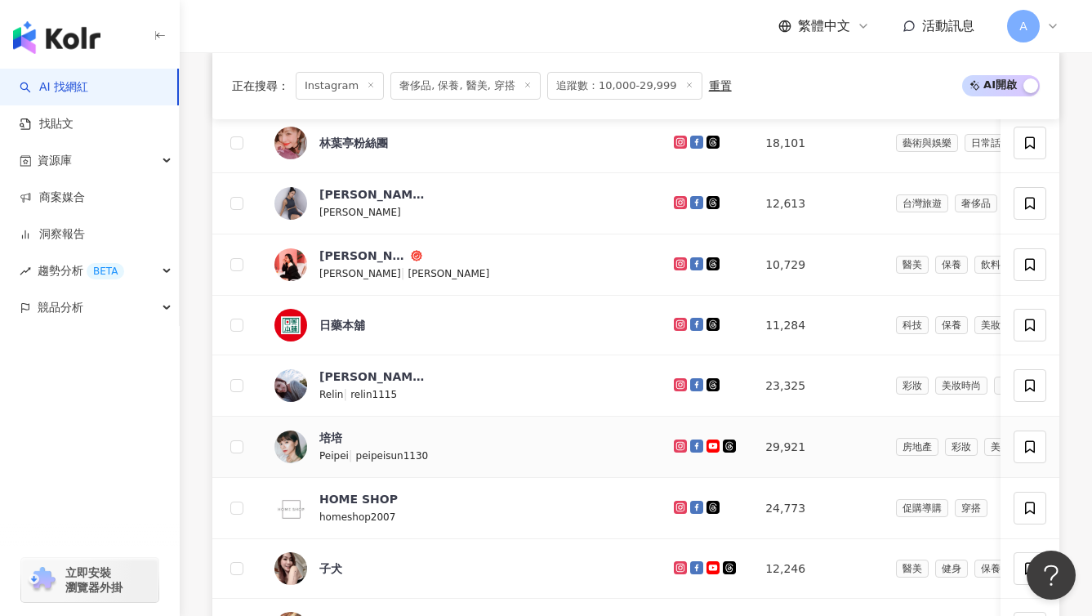
scroll to position [987, 0]
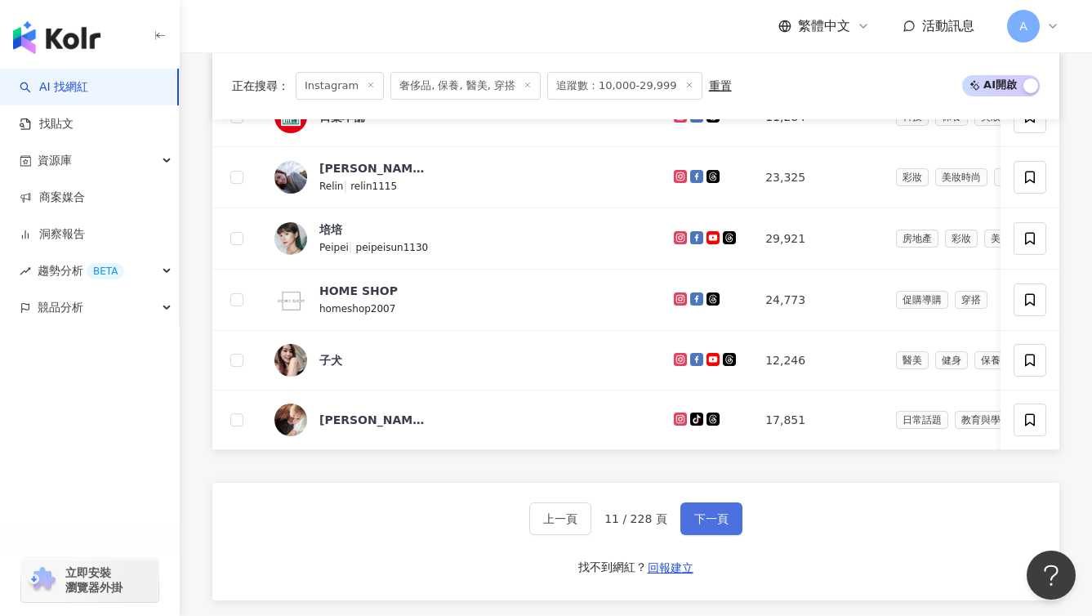
click at [725, 535] on button "下一頁" at bounding box center [712, 518] width 62 height 33
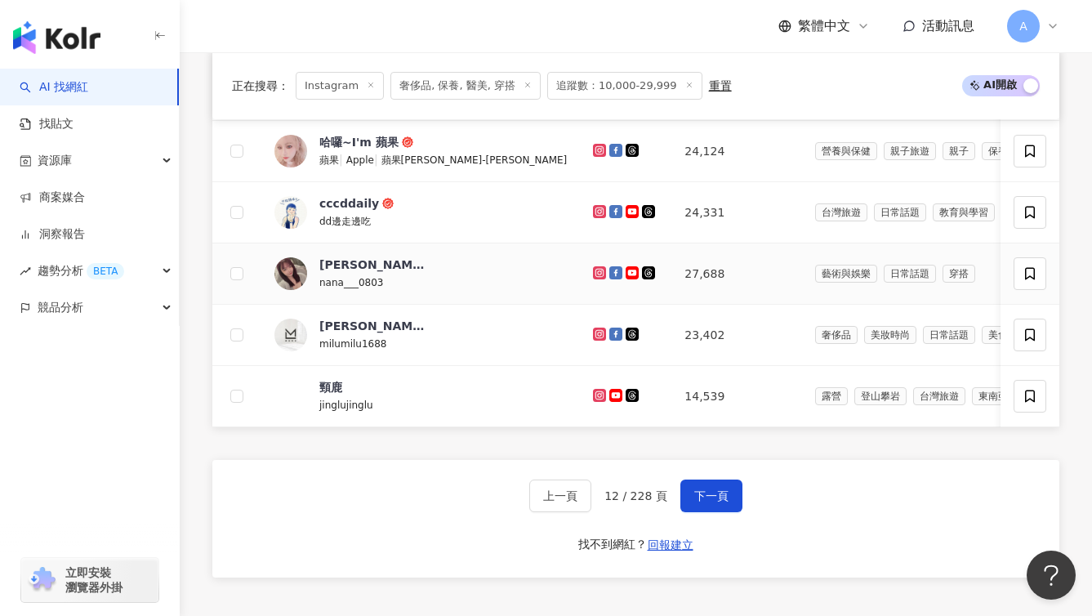
scroll to position [1180, 0]
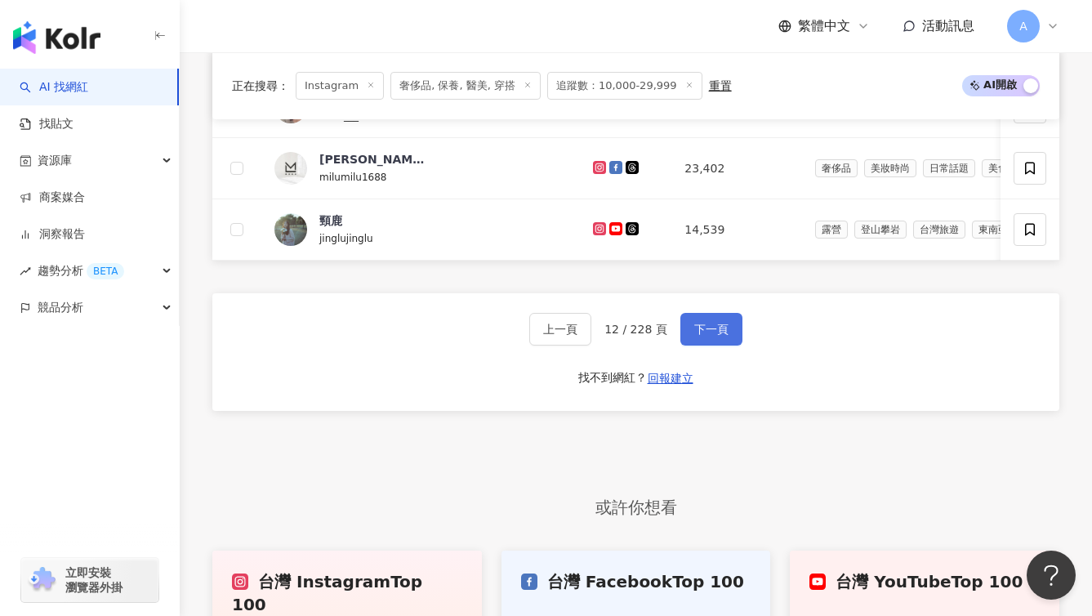
click at [732, 346] on button "下一頁" at bounding box center [712, 329] width 62 height 33
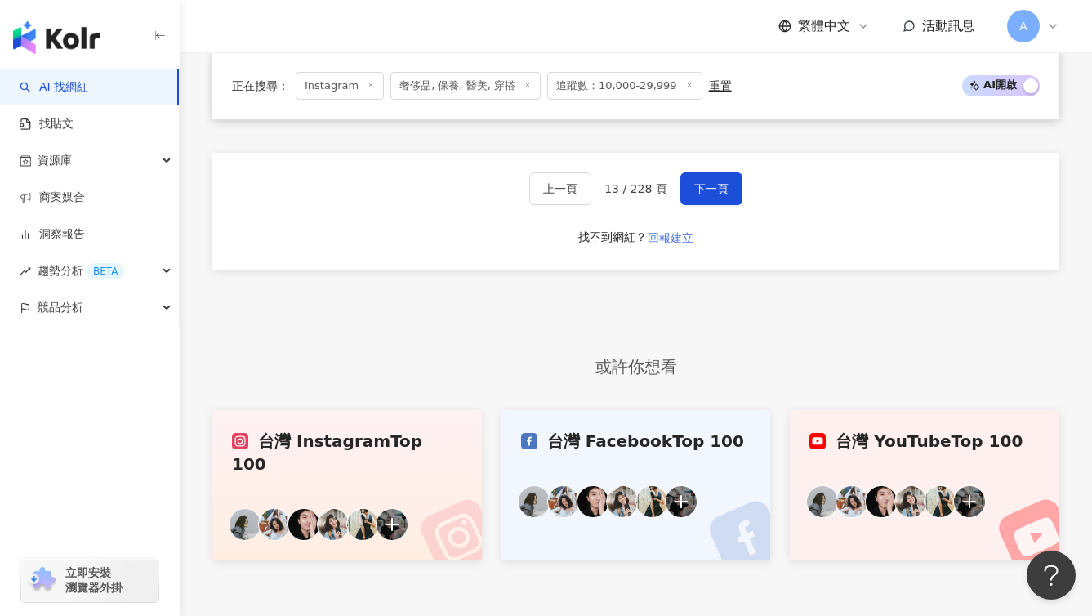
scroll to position [1321, 0]
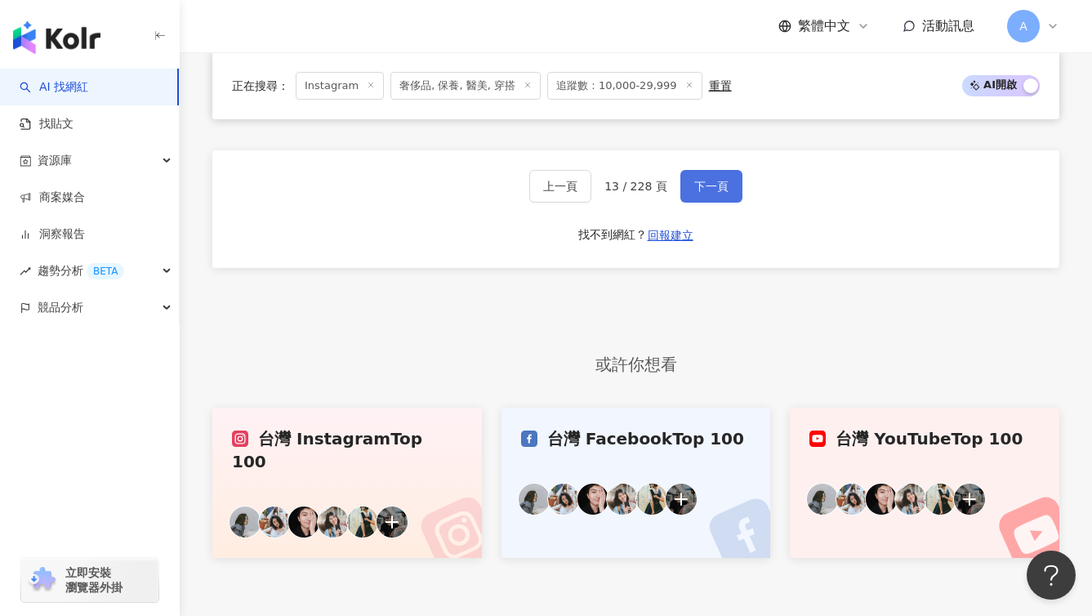
click at [713, 203] on button "下一頁" at bounding box center [712, 186] width 62 height 33
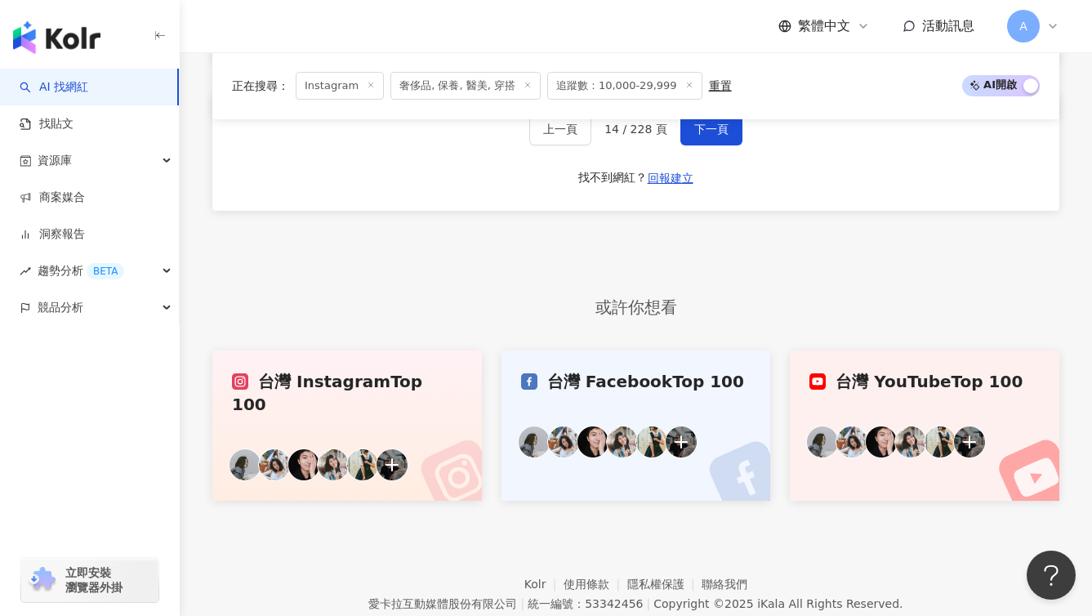
scroll to position [1279, 0]
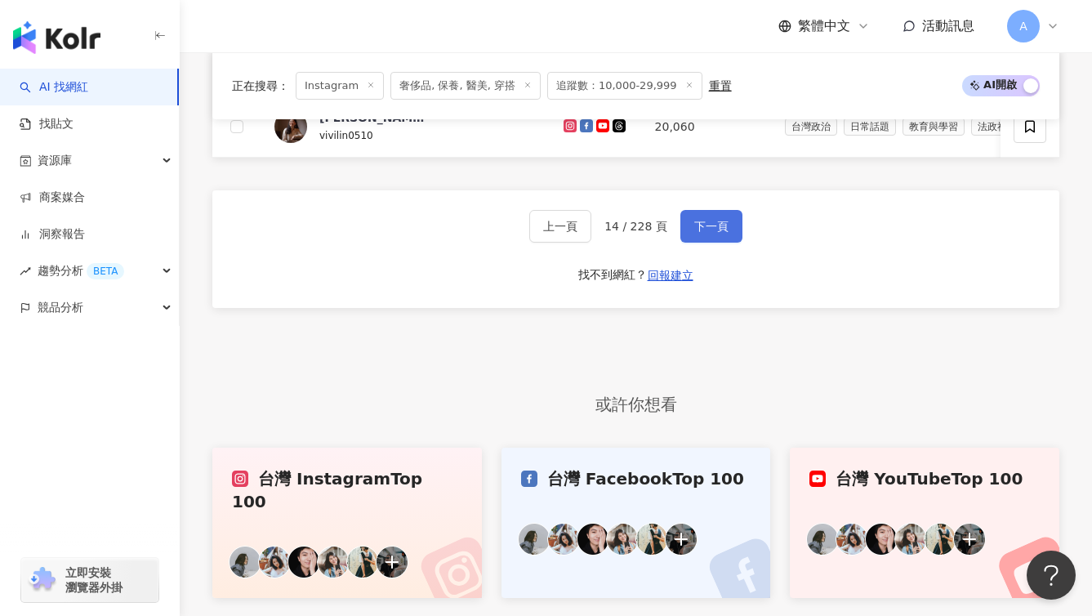
click at [720, 234] on button "下一頁" at bounding box center [712, 226] width 62 height 33
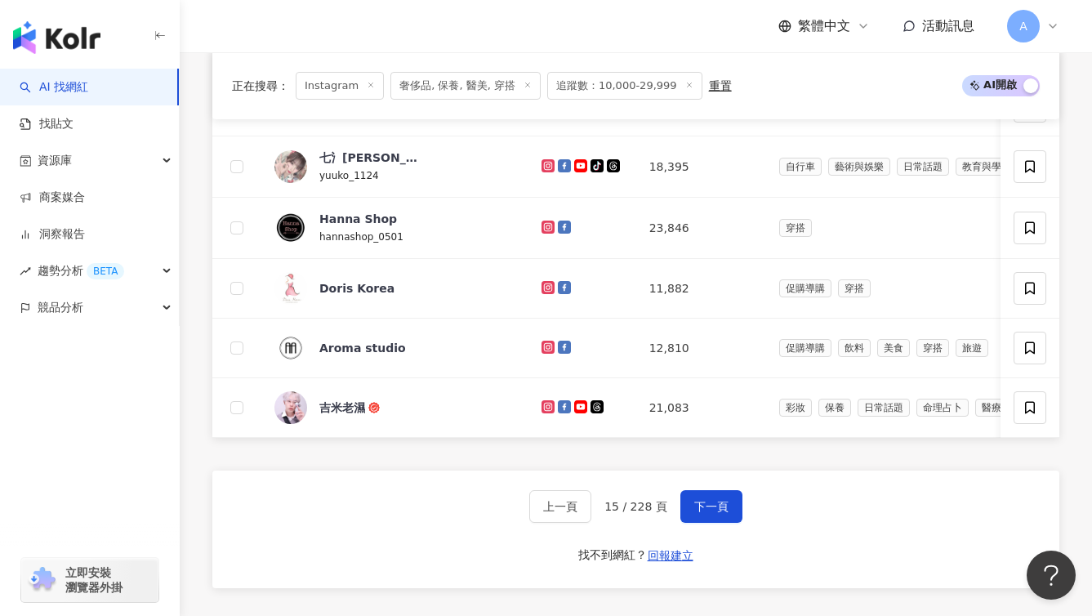
scroll to position [1008, 0]
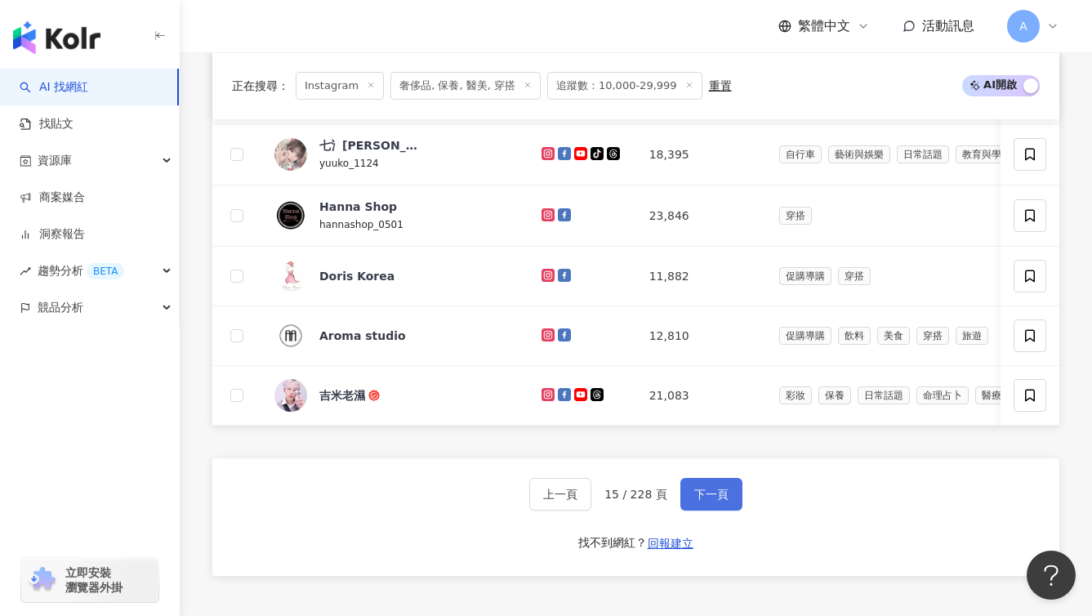
click at [718, 501] on span "下一頁" at bounding box center [711, 494] width 34 height 13
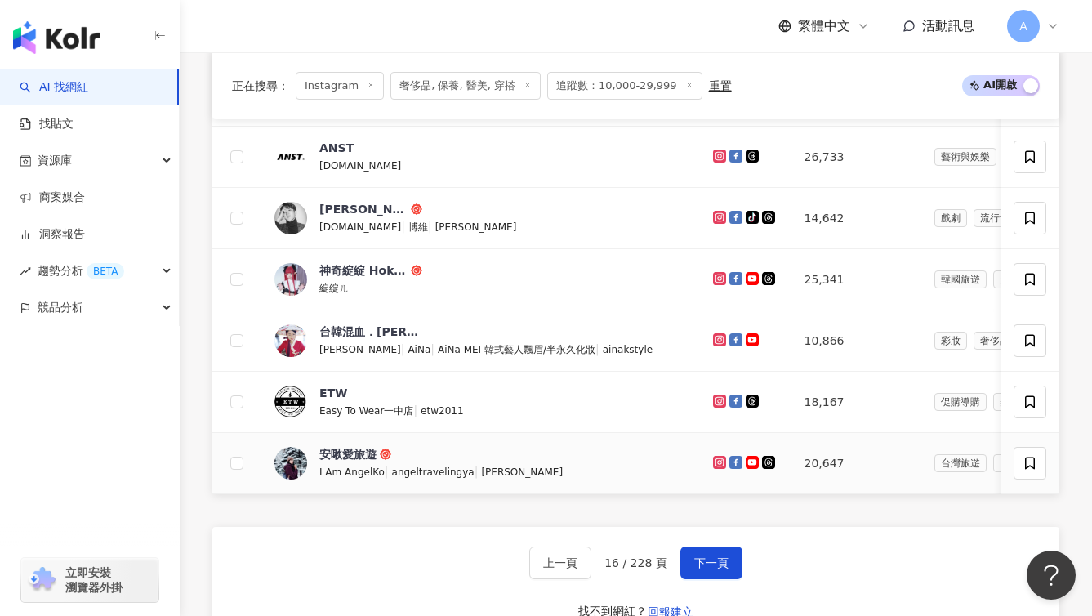
scroll to position [1055, 0]
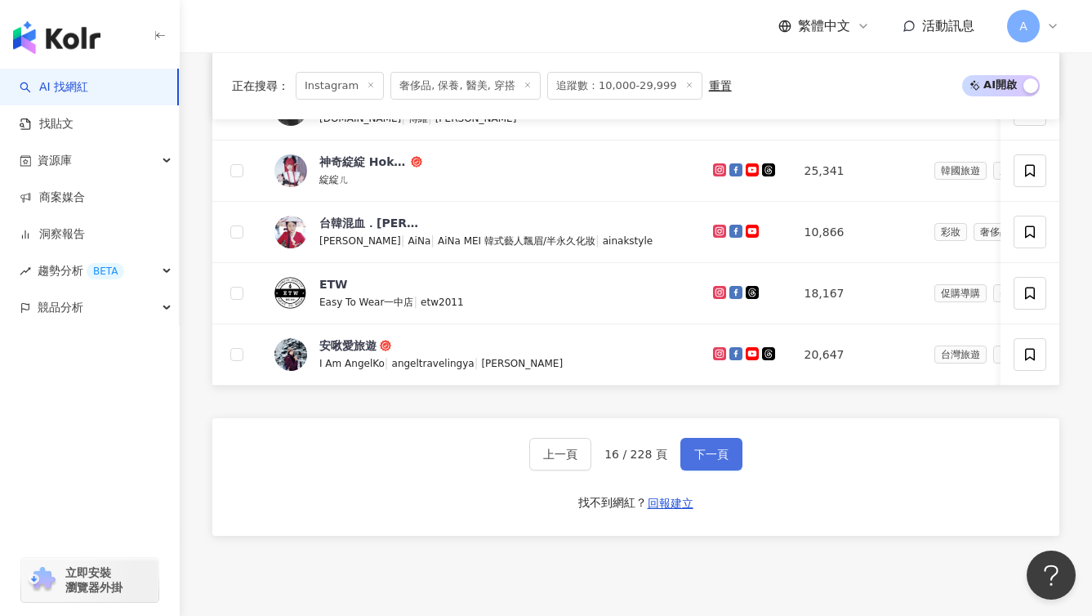
click at [730, 471] on button "下一頁" at bounding box center [712, 454] width 62 height 33
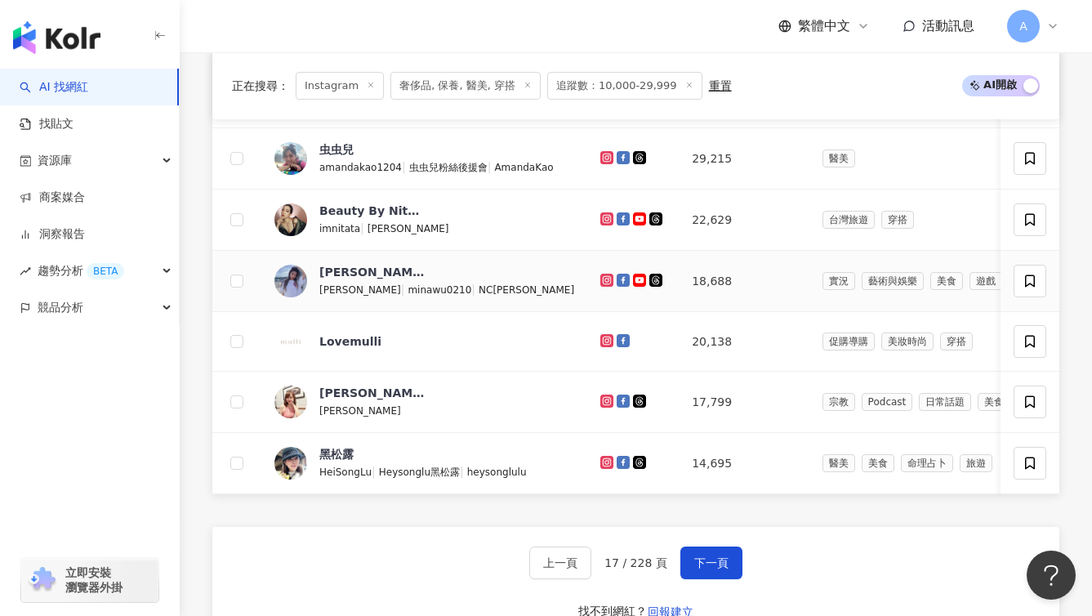
scroll to position [972, 0]
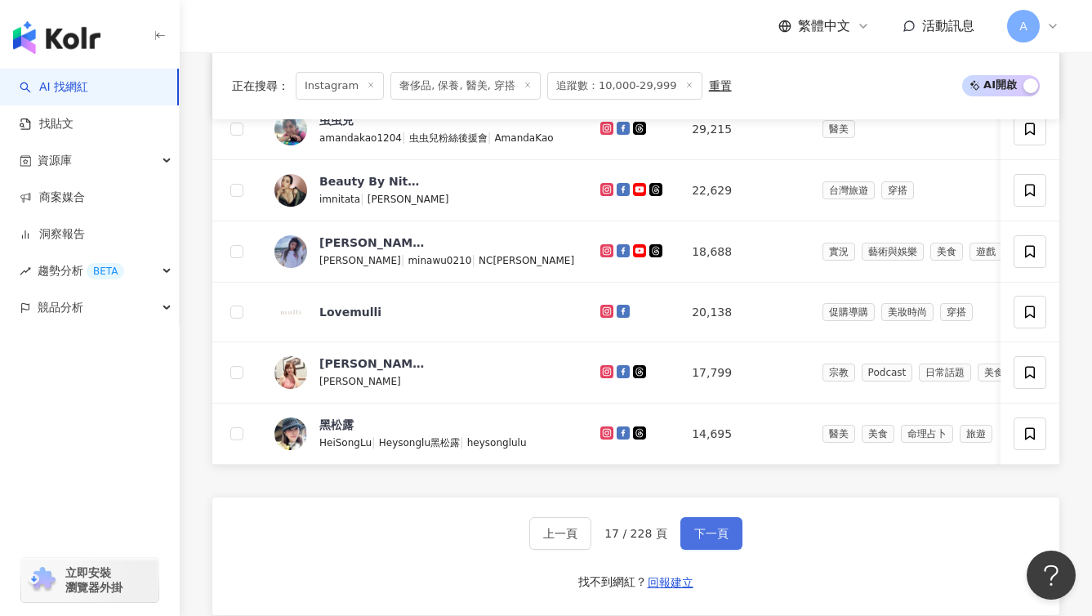
click at [723, 540] on span "下一頁" at bounding box center [711, 533] width 34 height 13
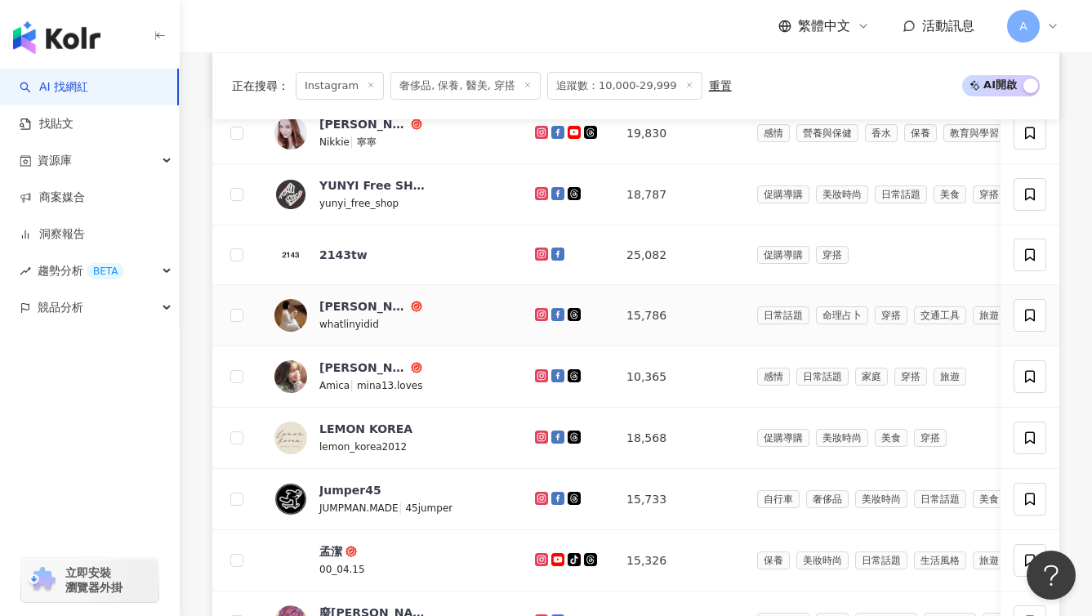
scroll to position [1269, 0]
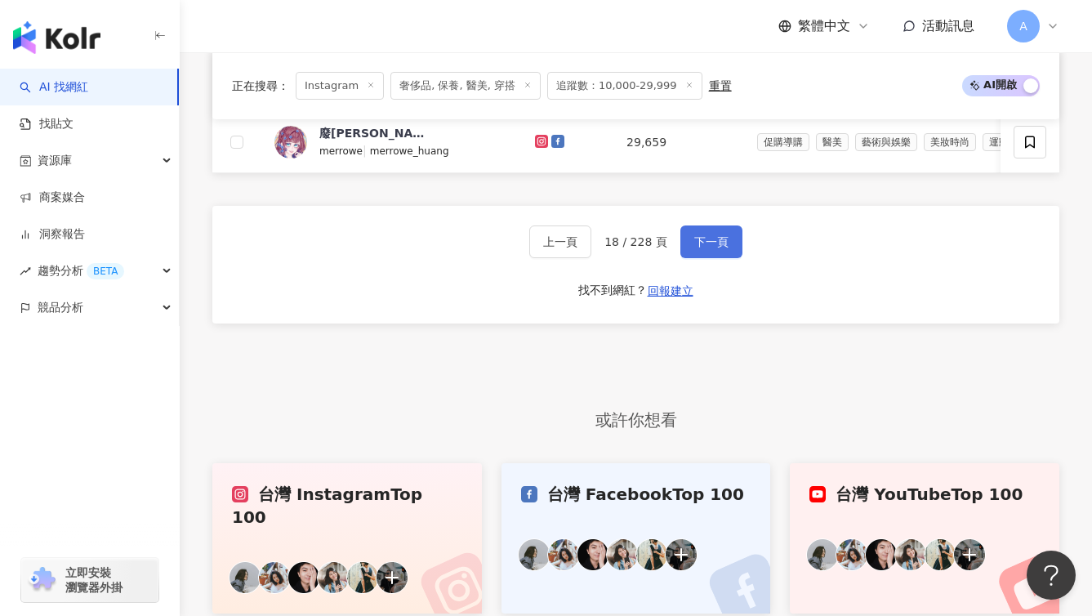
click at [726, 258] on button "下一頁" at bounding box center [712, 241] width 62 height 33
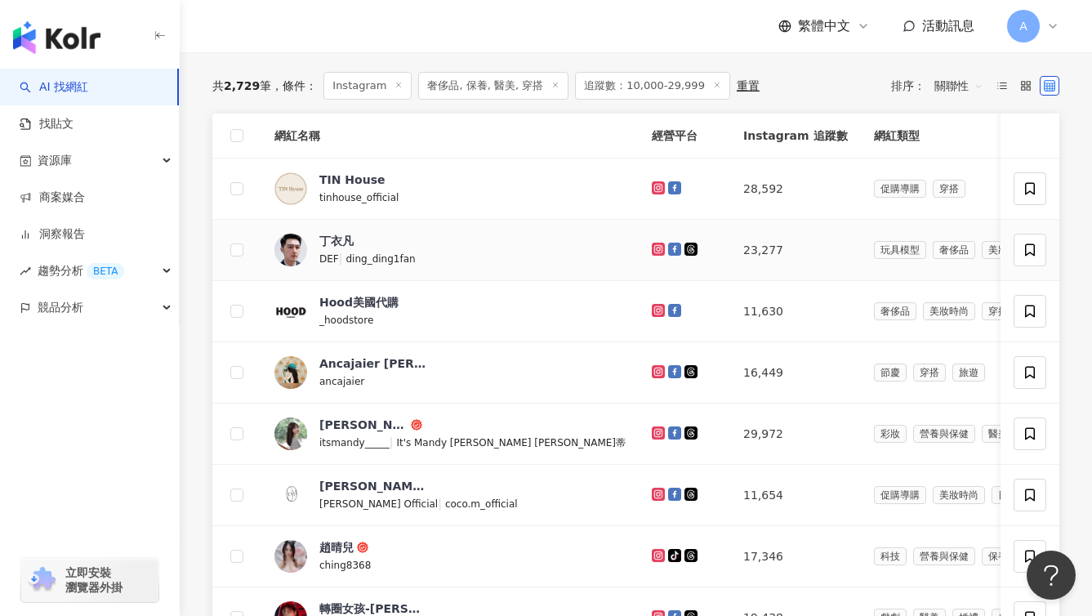
scroll to position [1347, 0]
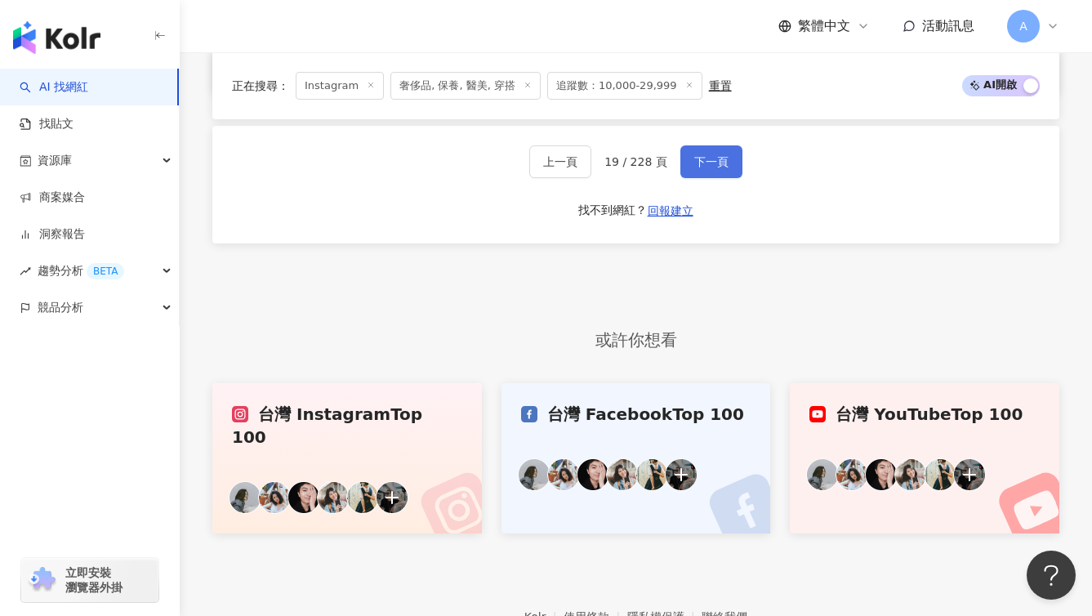
click at [711, 168] on span "下一頁" at bounding box center [711, 161] width 34 height 13
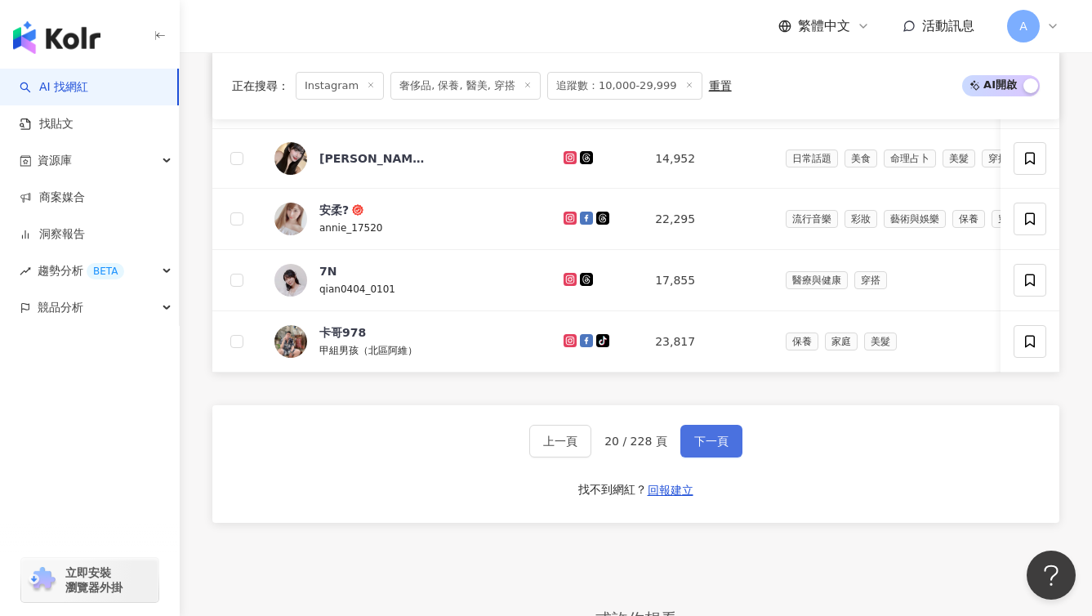
scroll to position [1070, 0]
click at [712, 447] on span "下一頁" at bounding box center [711, 440] width 34 height 13
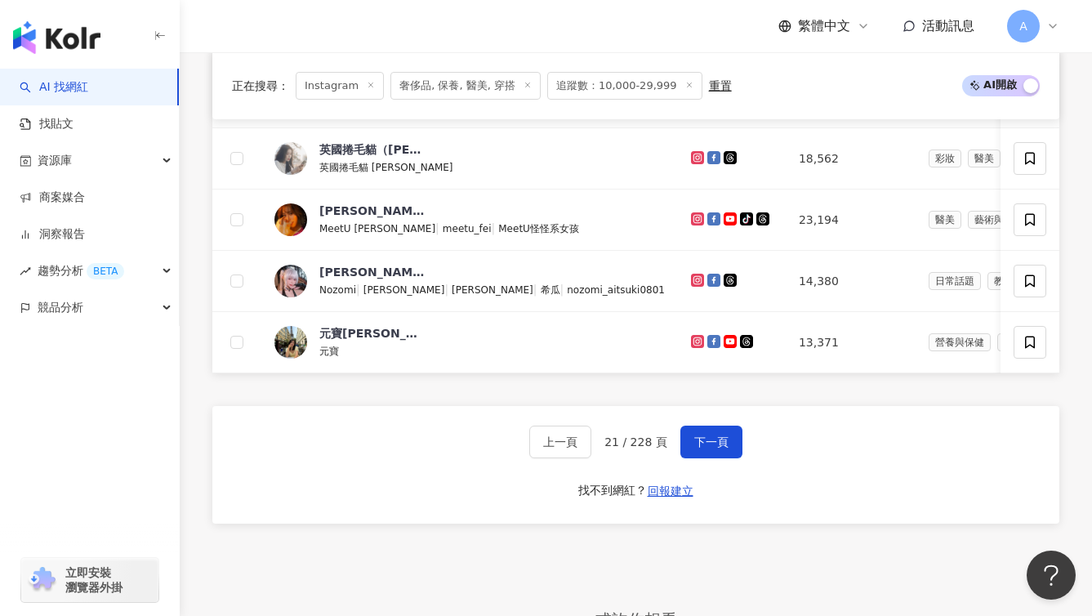
scroll to position [1140, 0]
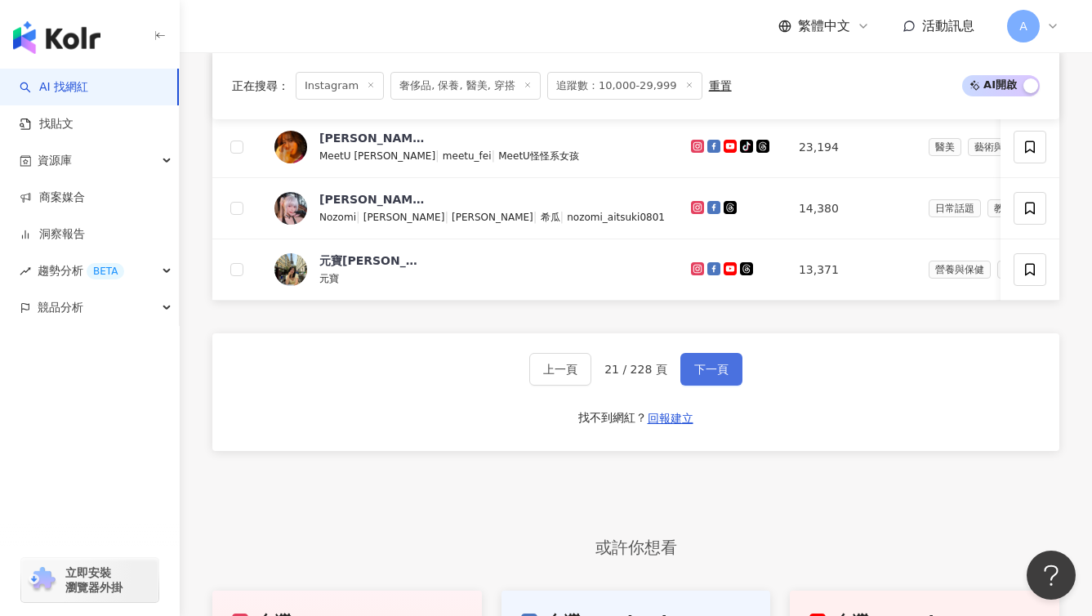
click at [733, 386] on button "下一頁" at bounding box center [712, 369] width 62 height 33
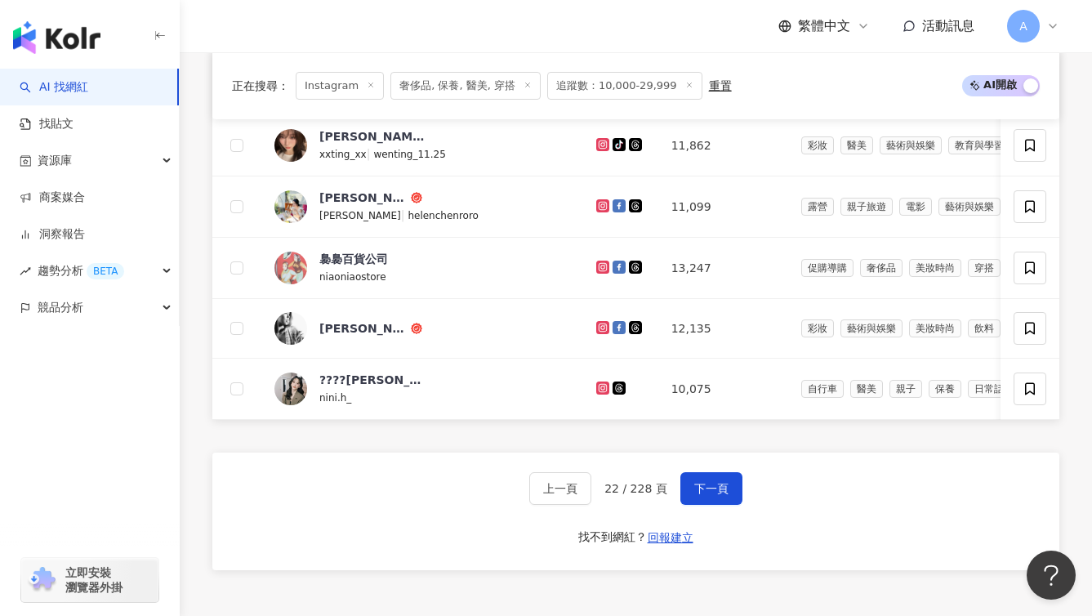
scroll to position [1020, 0]
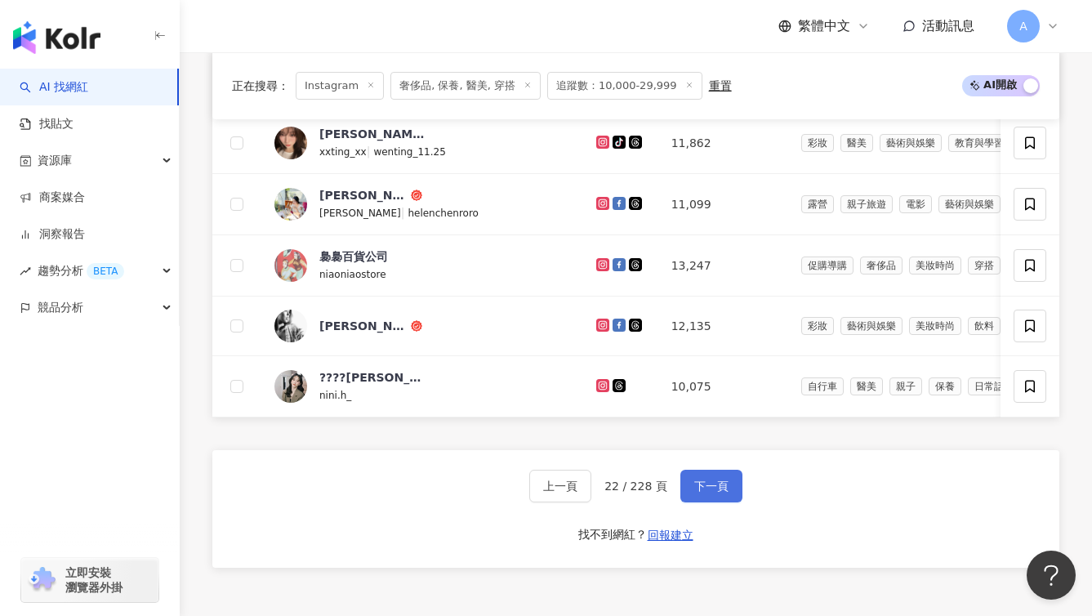
click at [701, 493] on span "下一頁" at bounding box center [711, 486] width 34 height 13
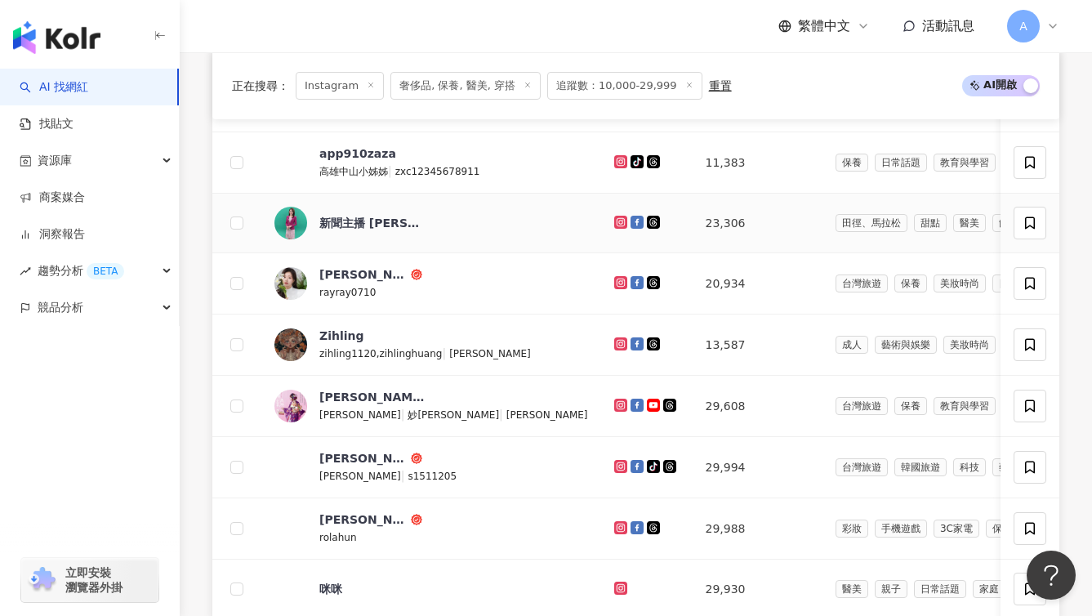
scroll to position [908, 0]
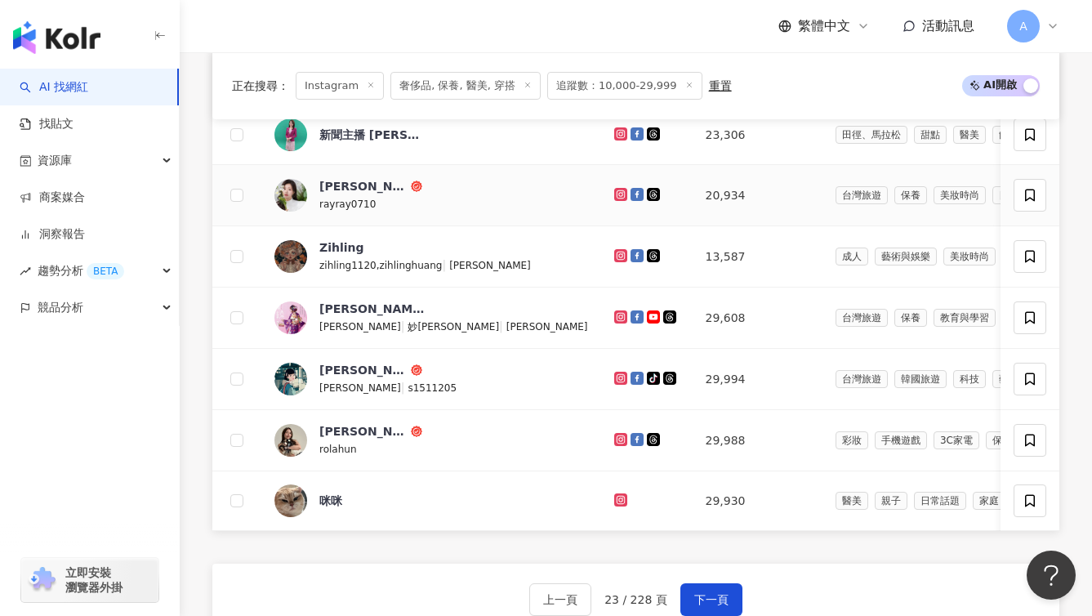
drag, startPoint x: 539, startPoint y: 208, endPoint x: 551, endPoint y: 197, distance: 16.2
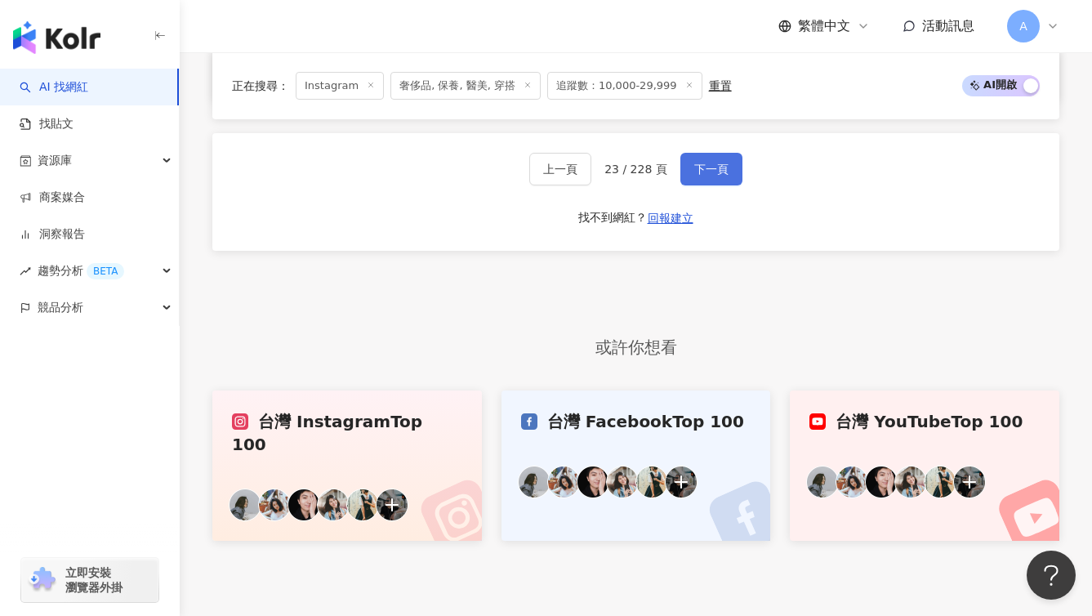
click at [738, 185] on button "下一頁" at bounding box center [712, 169] width 62 height 33
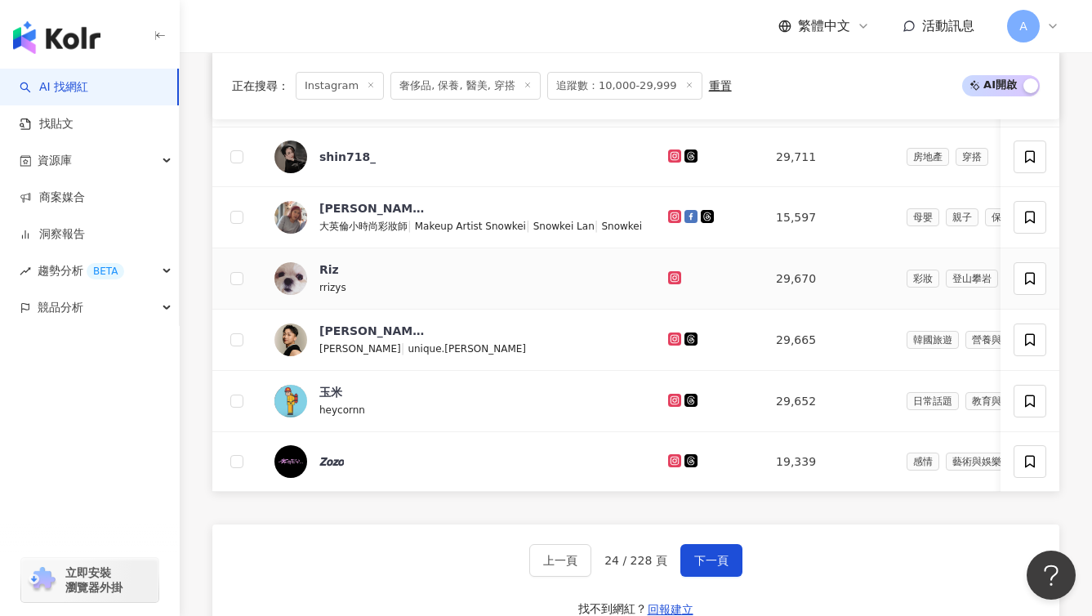
scroll to position [946, 0]
click at [736, 576] on button "下一頁" at bounding box center [712, 559] width 62 height 33
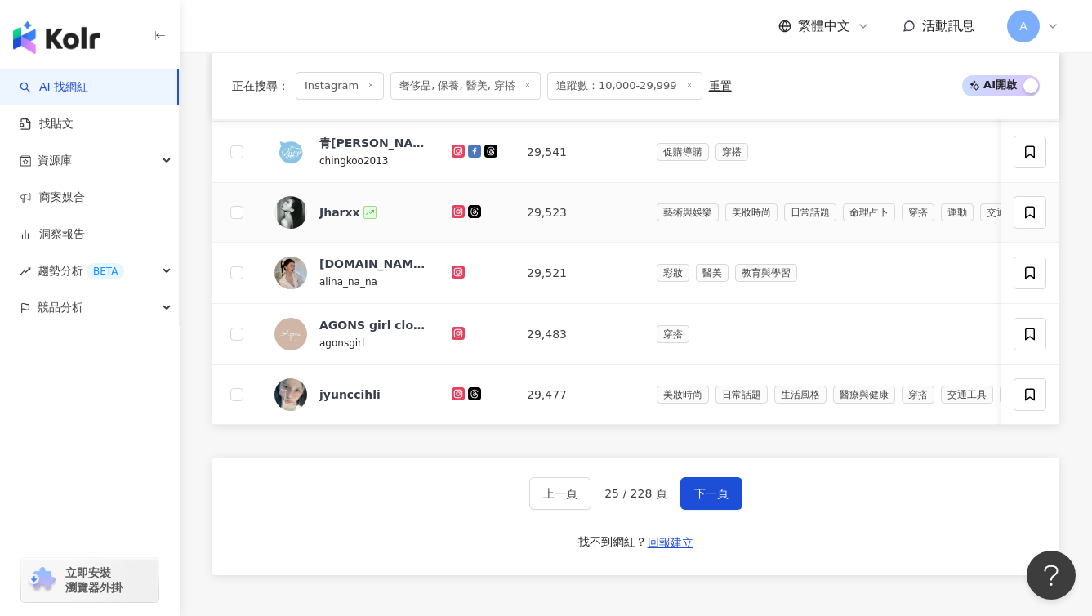
scroll to position [1062, 0]
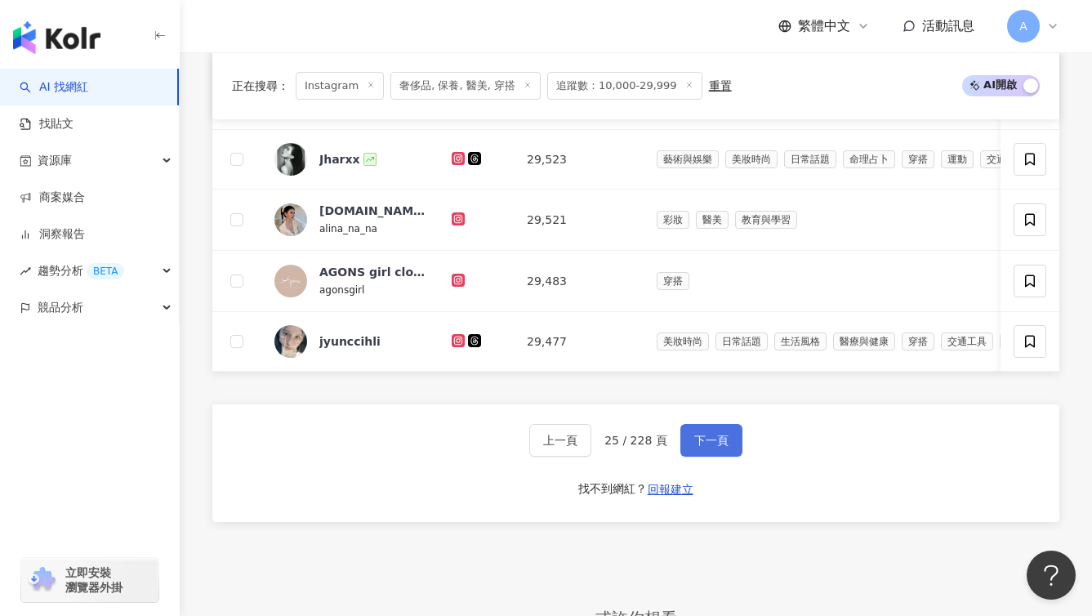
click at [713, 454] on button "下一頁" at bounding box center [712, 440] width 62 height 33
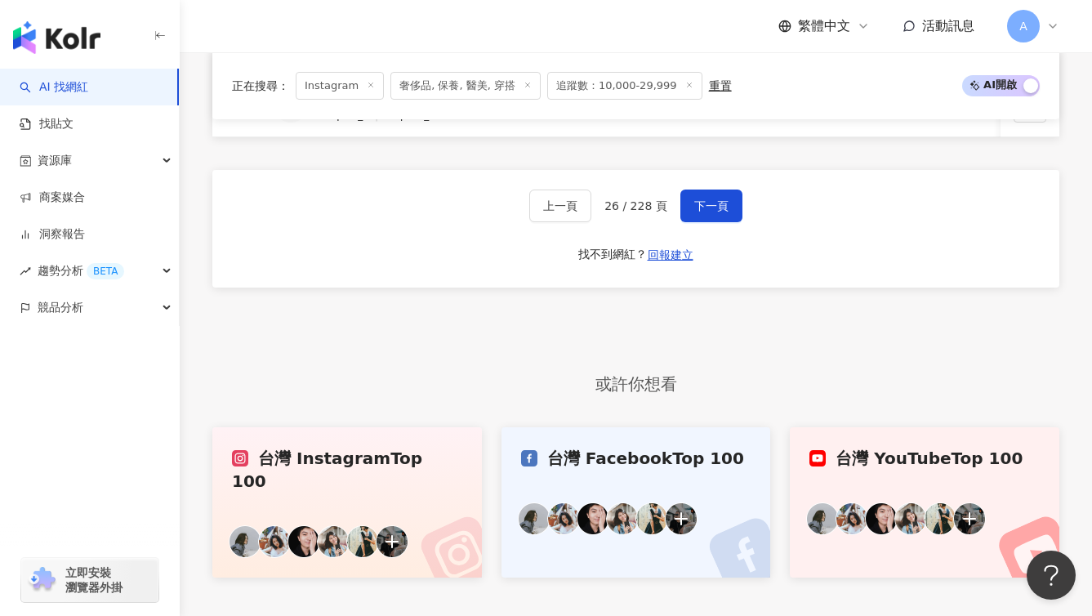
scroll to position [1302, 0]
click at [715, 213] on span "下一頁" at bounding box center [711, 206] width 34 height 13
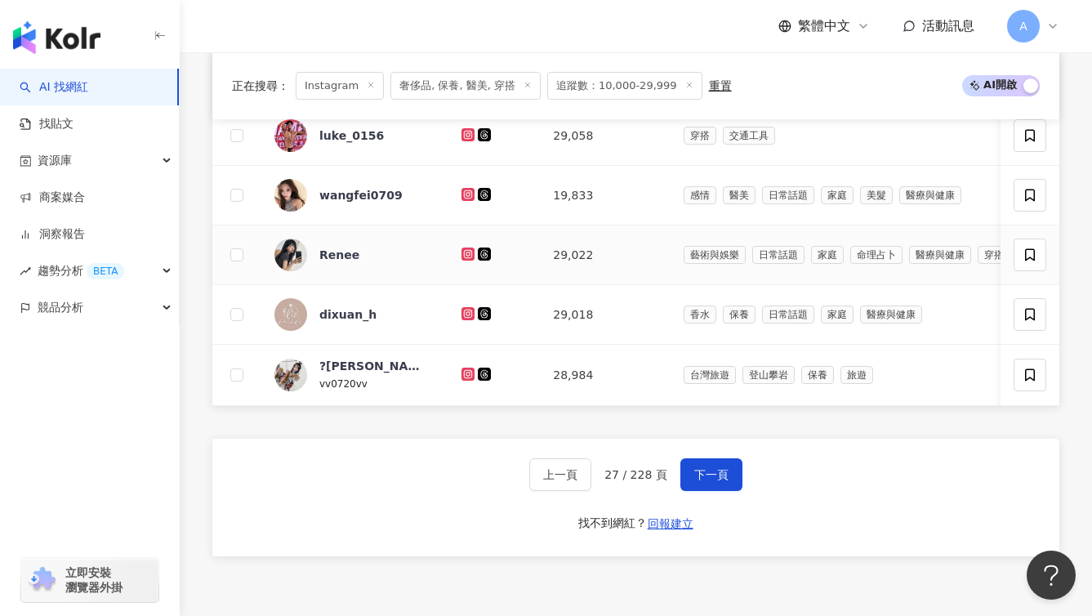
scroll to position [1030, 0]
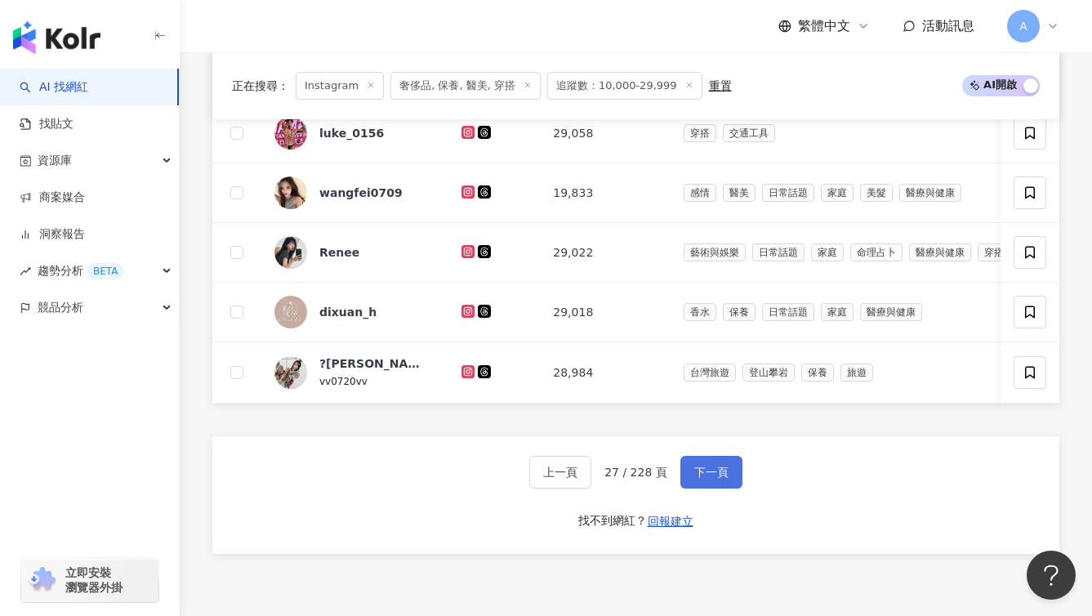
click at [718, 488] on button "下一頁" at bounding box center [712, 472] width 62 height 33
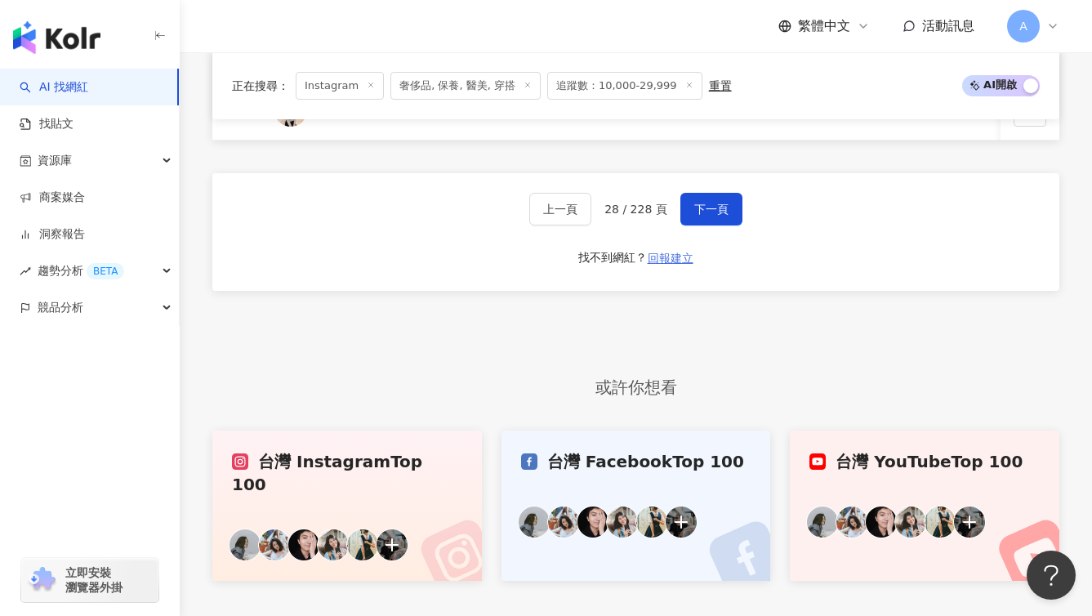
scroll to position [1291, 0]
click at [716, 215] on span "下一頁" at bounding box center [711, 208] width 34 height 13
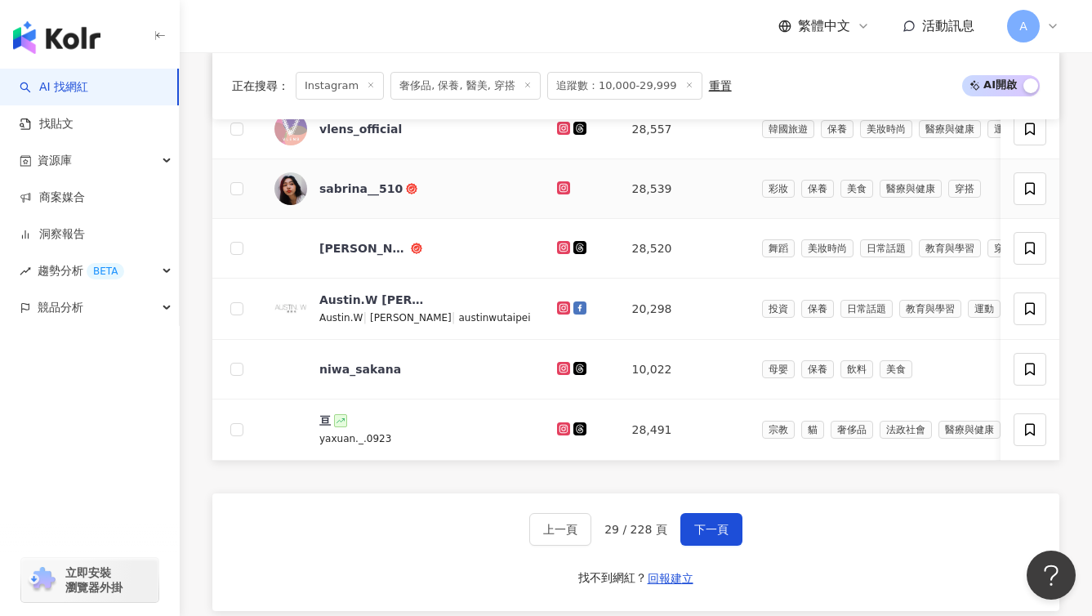
scroll to position [978, 0]
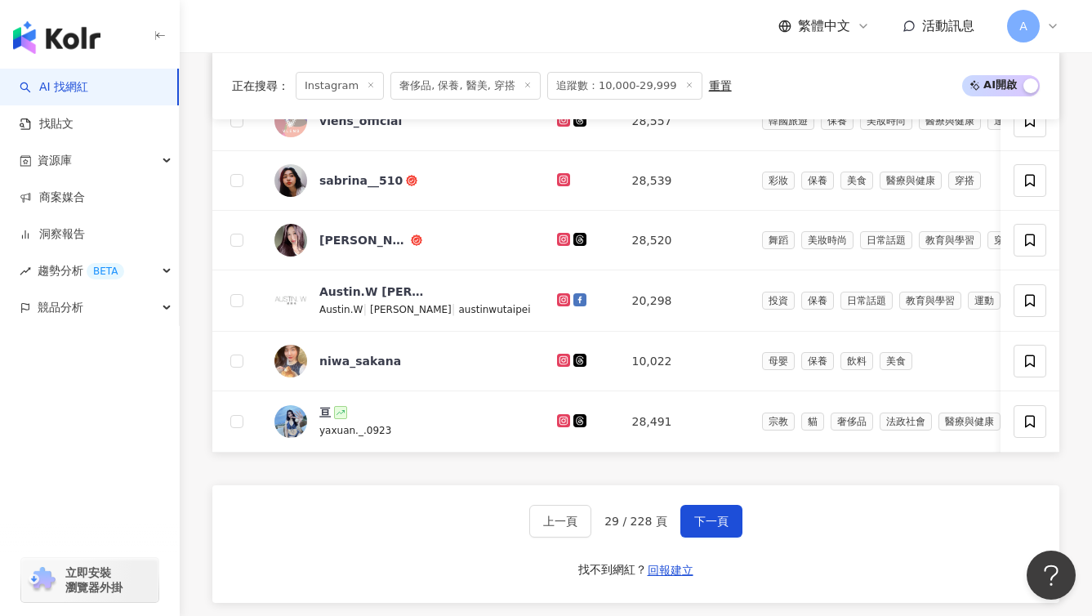
click at [705, 525] on div "上一頁 29 / 228 頁 下一頁 找不到網紅？ 回報建立" at bounding box center [635, 544] width 847 height 118
click at [707, 530] on button "下一頁" at bounding box center [712, 521] width 62 height 33
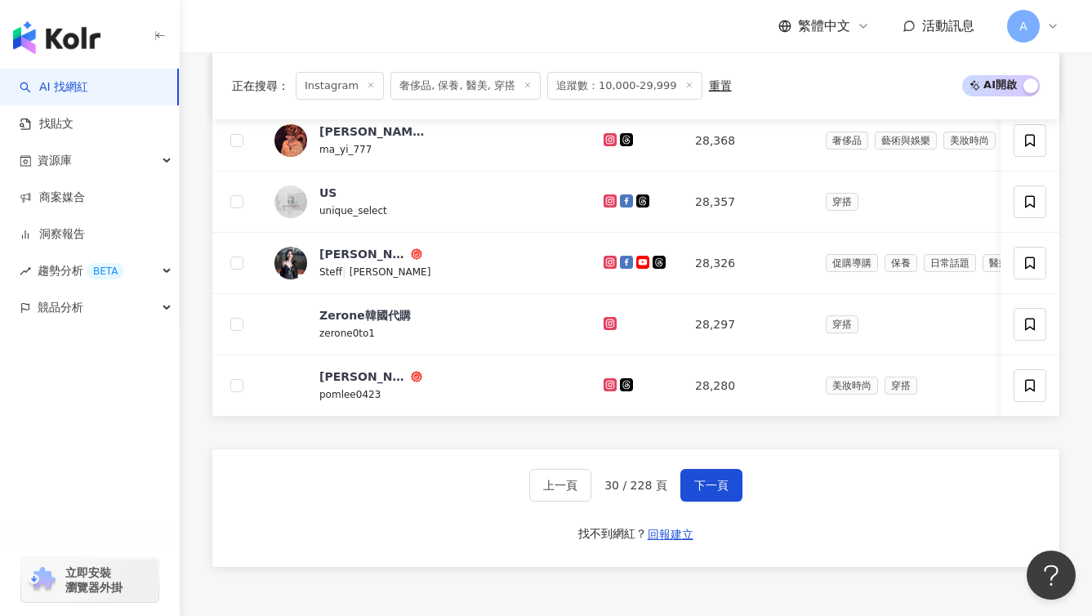
scroll to position [1025, 0]
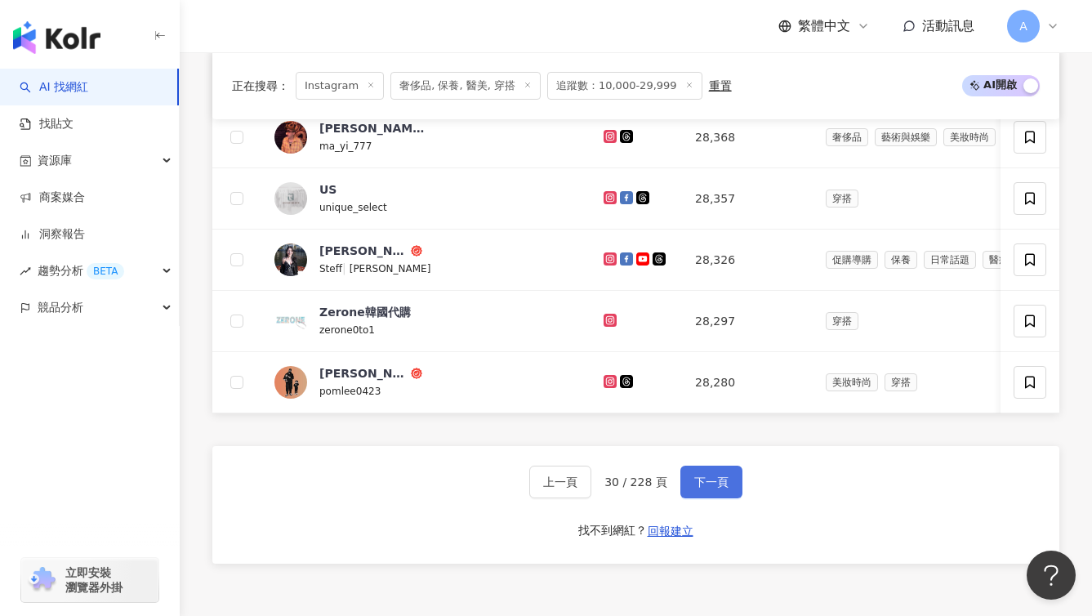
click at [723, 498] on button "下一頁" at bounding box center [712, 482] width 62 height 33
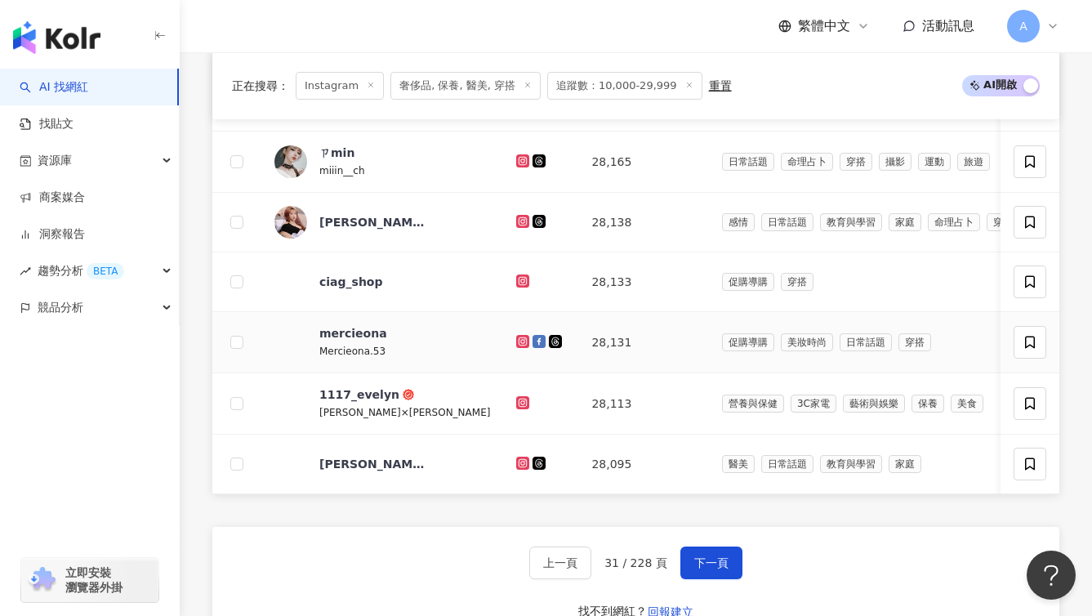
scroll to position [944, 0]
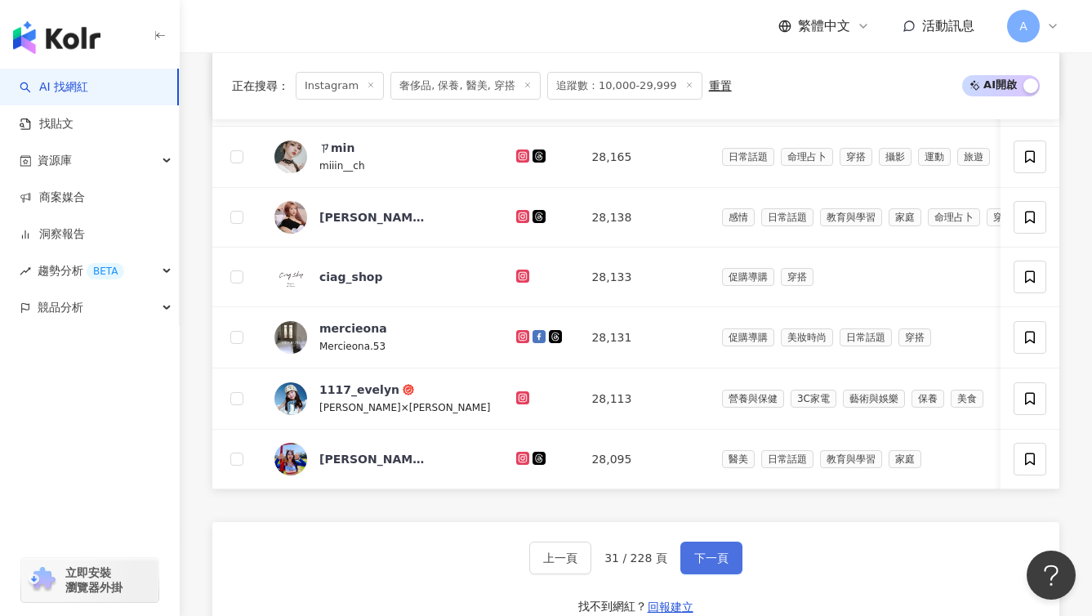
click at [726, 567] on button "下一頁" at bounding box center [712, 558] width 62 height 33
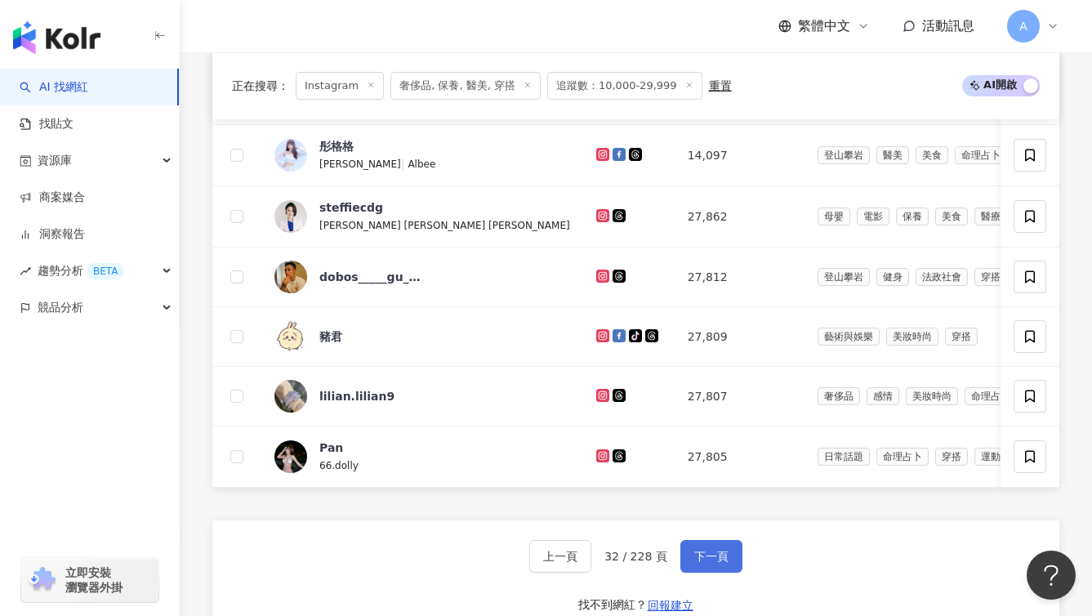
click at [707, 563] on span "下一頁" at bounding box center [711, 556] width 34 height 13
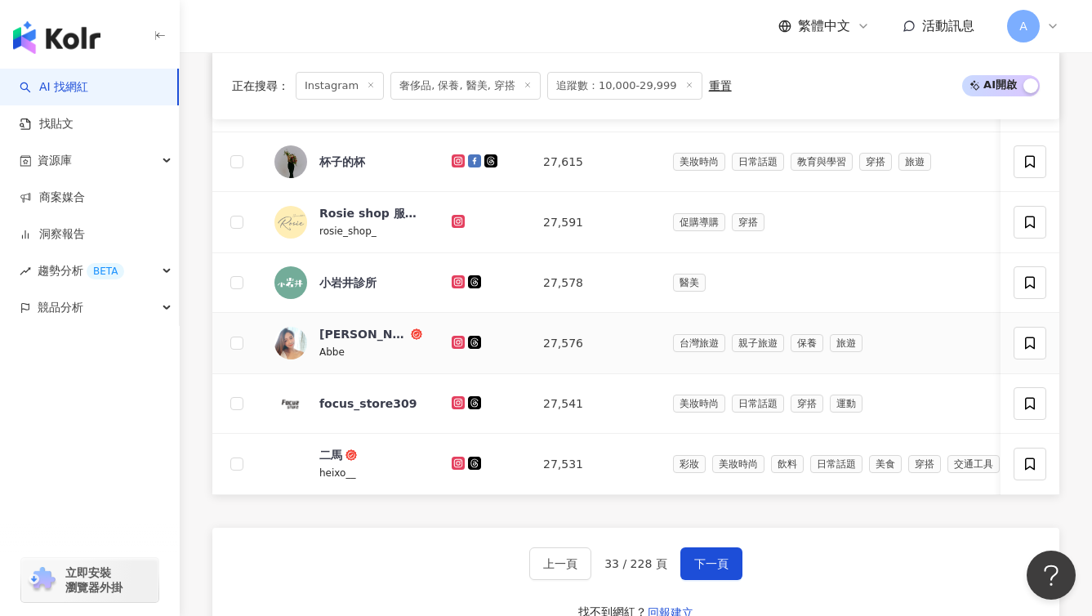
scroll to position [941, 0]
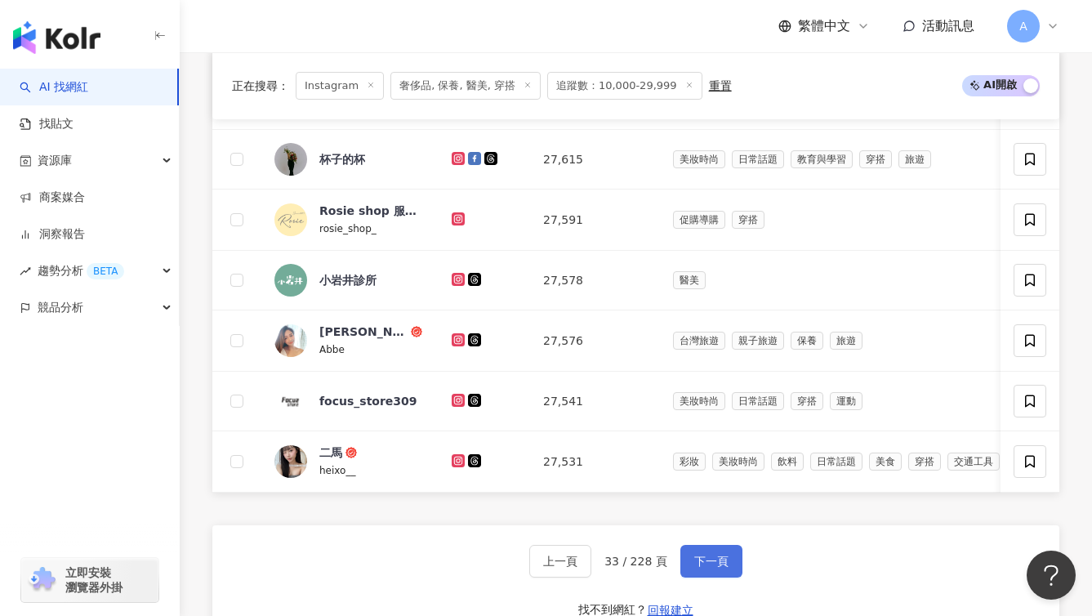
click at [710, 575] on button "下一頁" at bounding box center [712, 561] width 62 height 33
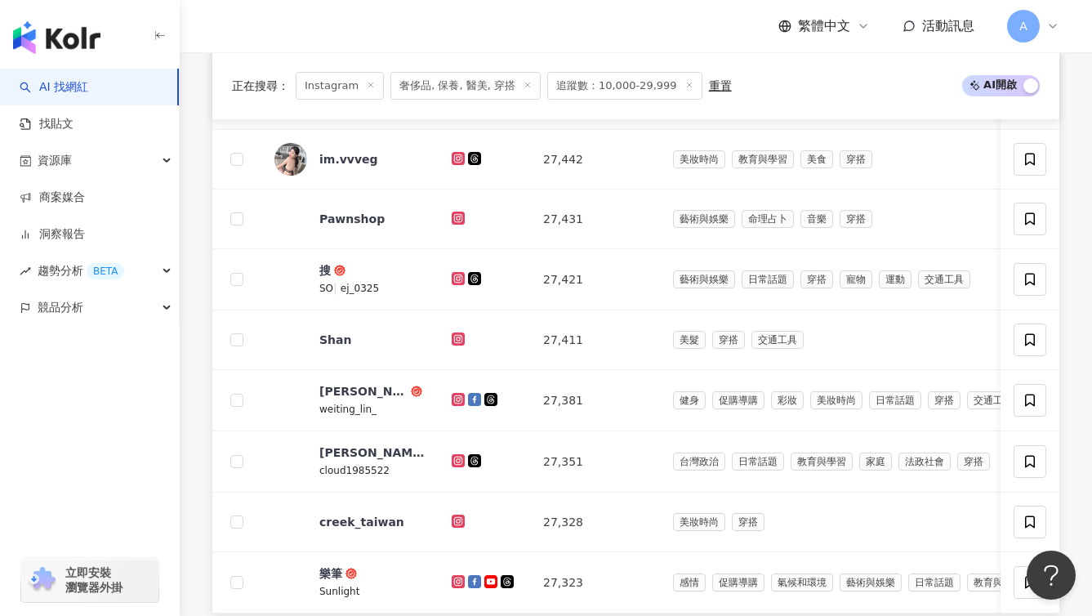
scroll to position [1019, 0]
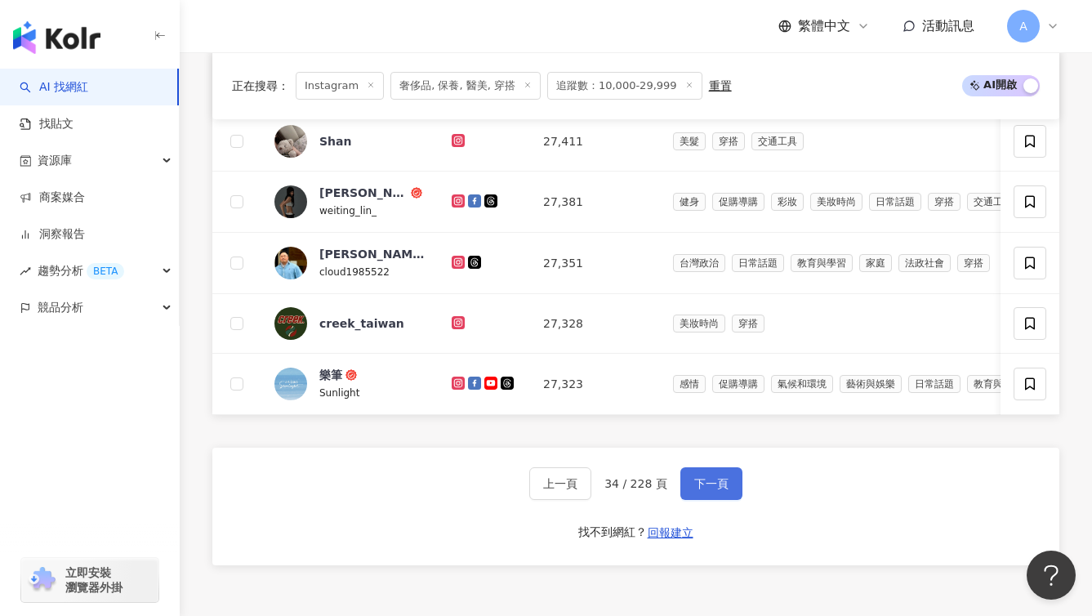
click at [720, 500] on button "下一頁" at bounding box center [712, 483] width 62 height 33
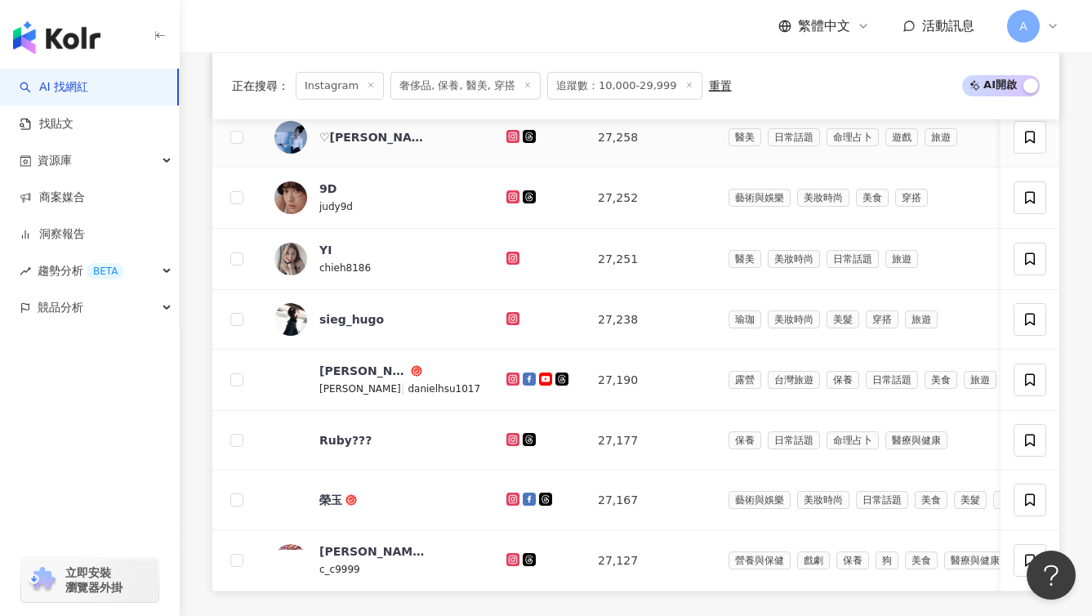
scroll to position [864, 0]
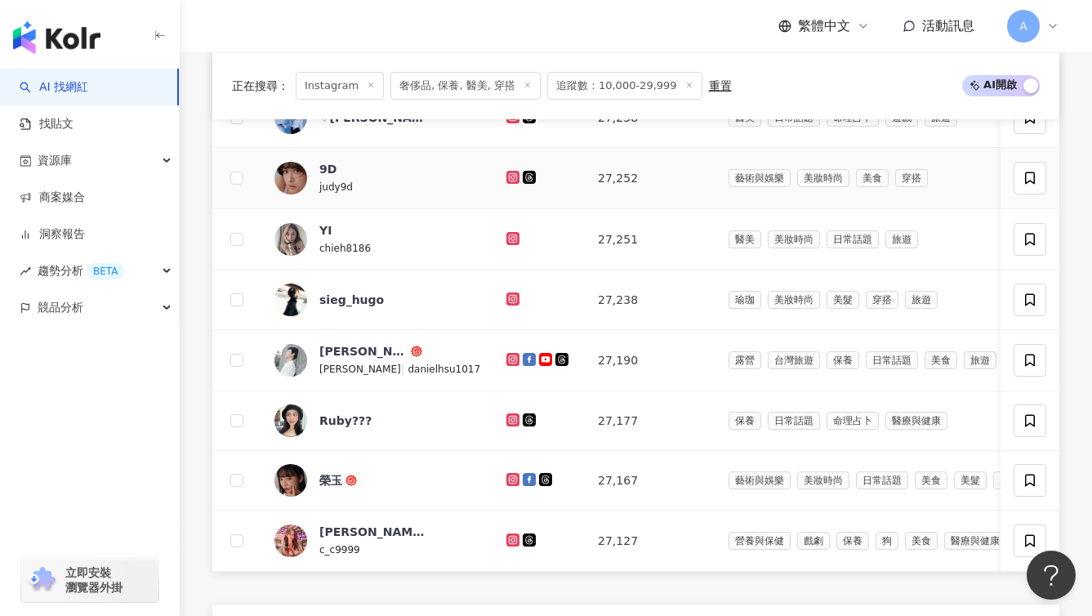
click at [507, 182] on icon at bounding box center [513, 177] width 13 height 13
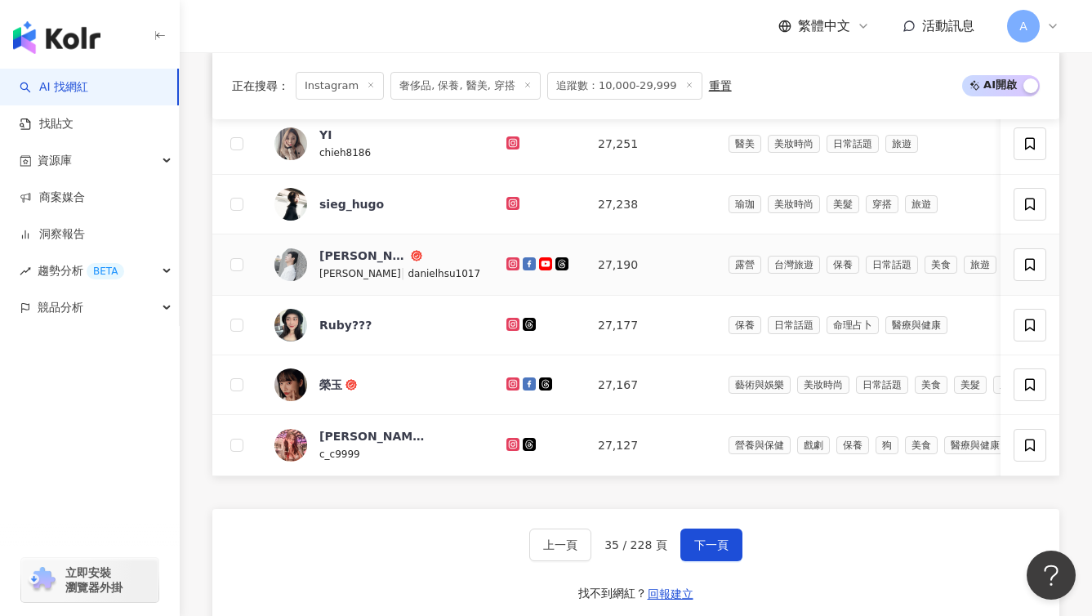
scroll to position [963, 0]
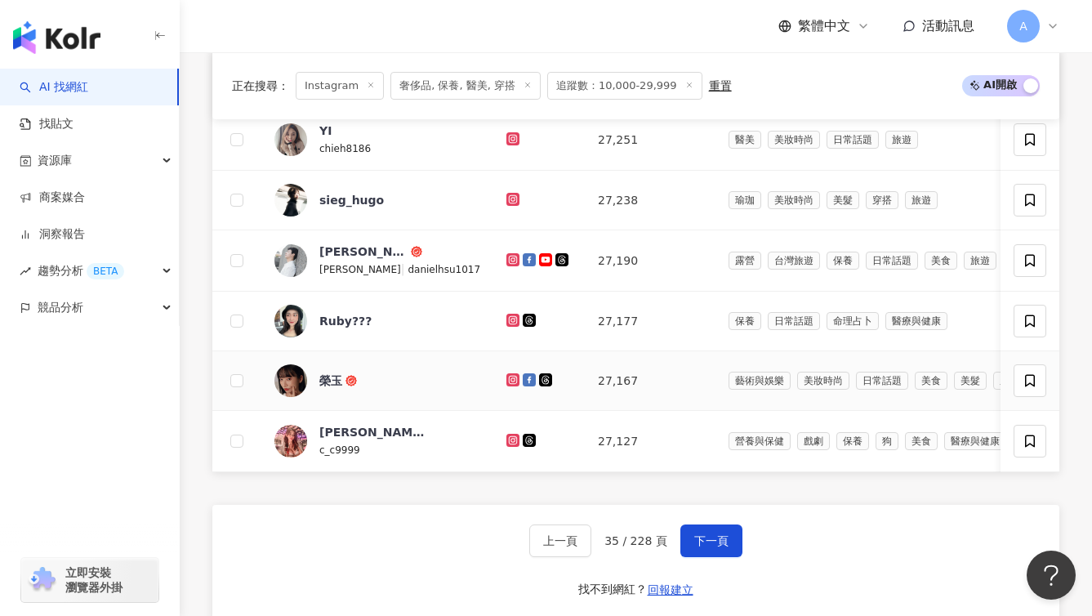
click at [511, 381] on icon at bounding box center [512, 379] width 2 height 2
click at [681, 557] on button "下一頁" at bounding box center [712, 540] width 62 height 33
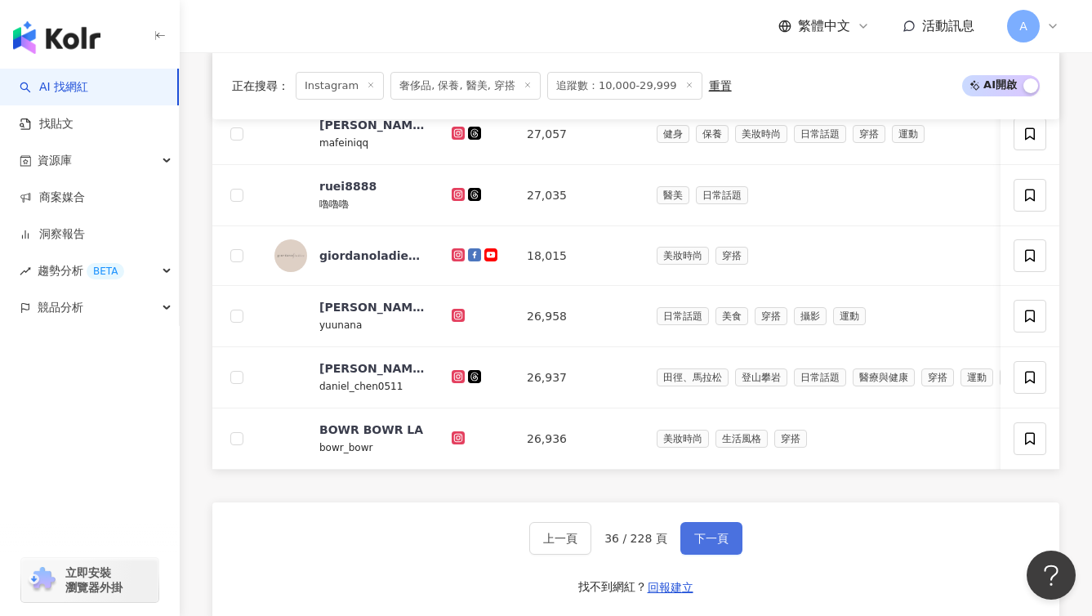
scroll to position [971, 0]
click at [716, 544] on span "下一頁" at bounding box center [711, 537] width 34 height 13
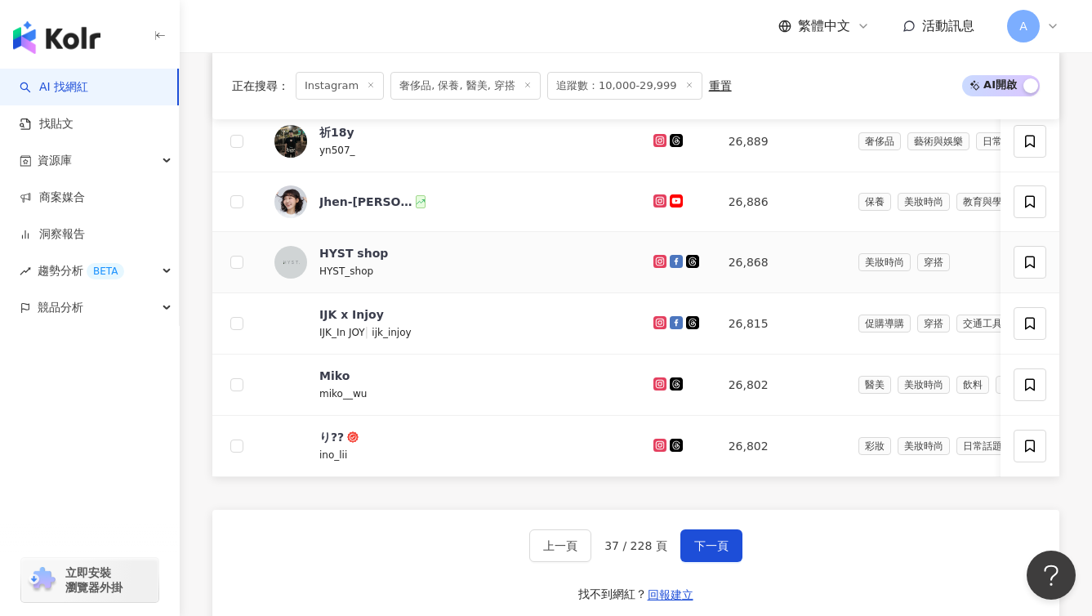
scroll to position [984, 0]
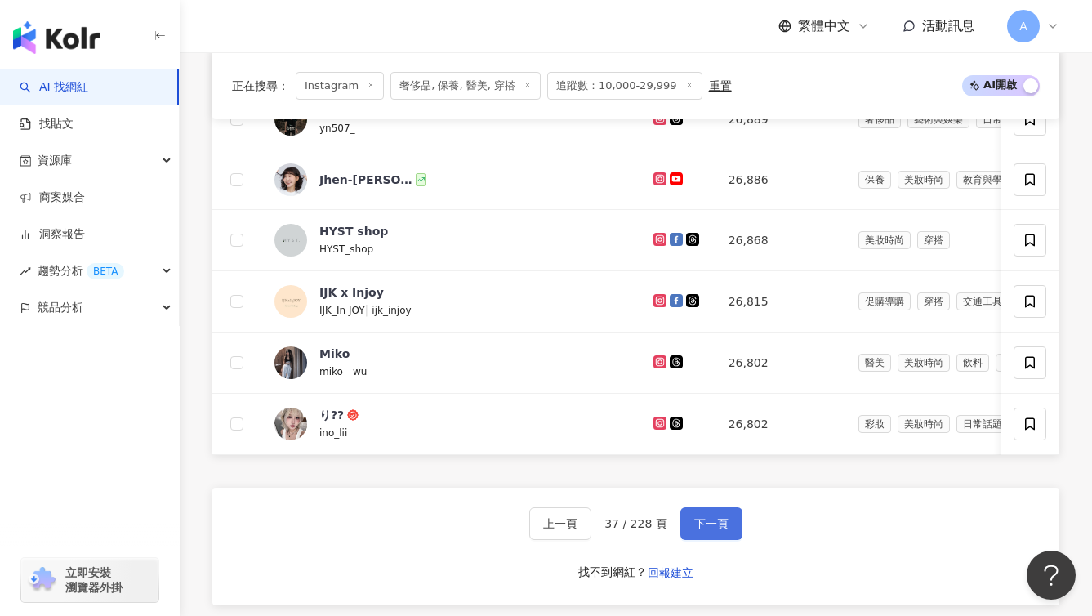
click at [712, 530] on span "下一頁" at bounding box center [711, 523] width 34 height 13
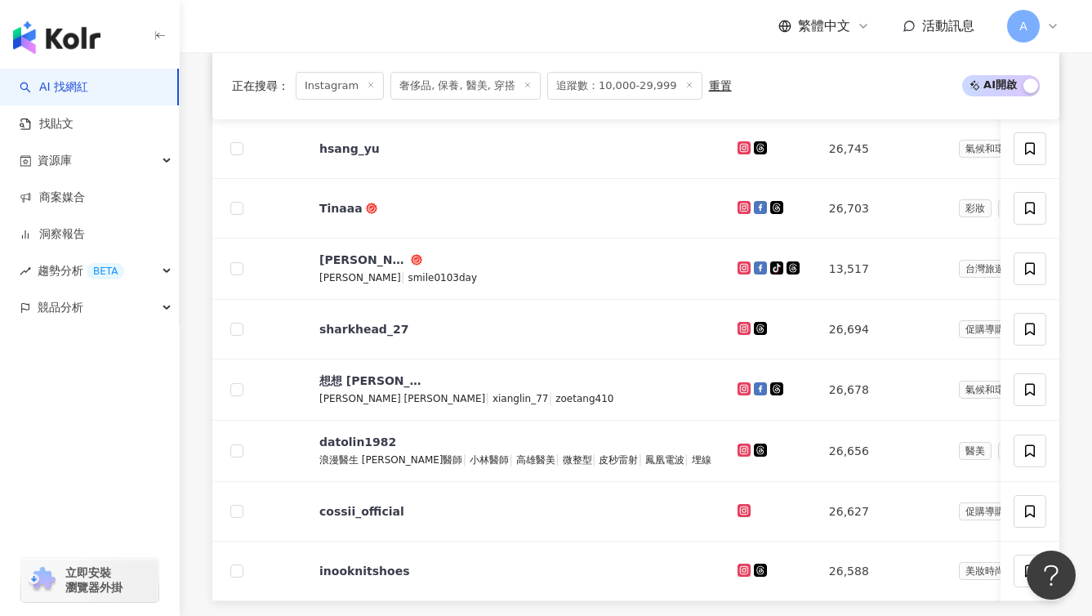
scroll to position [1186, 0]
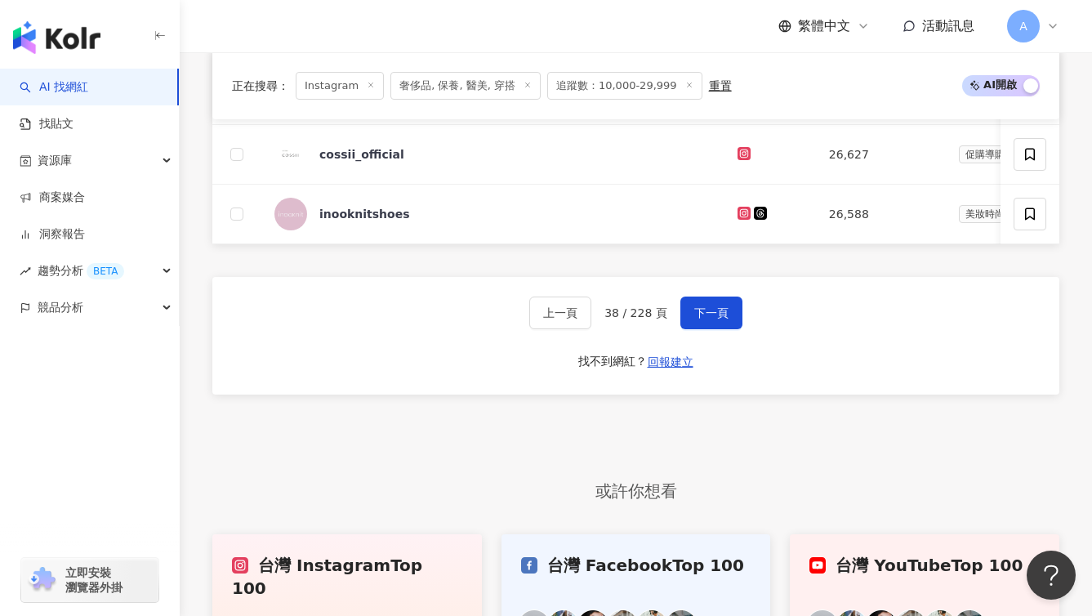
click at [707, 317] on div "上一頁 38 / 228 頁 下一頁 找不到網紅？ 回報建立" at bounding box center [635, 336] width 847 height 118
click at [712, 319] on span "下一頁" at bounding box center [711, 312] width 34 height 13
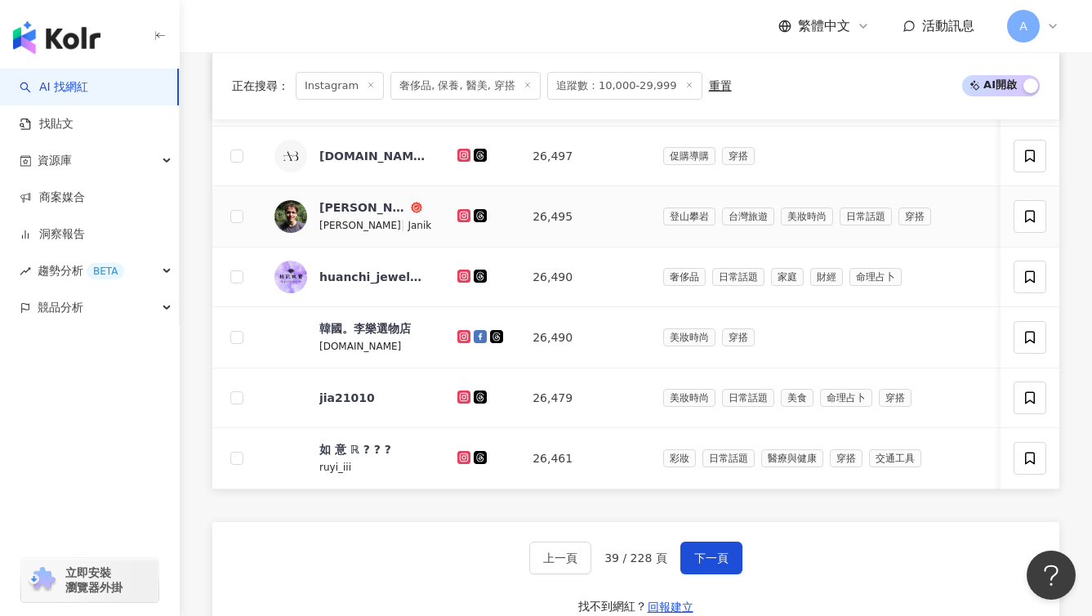
scroll to position [956, 0]
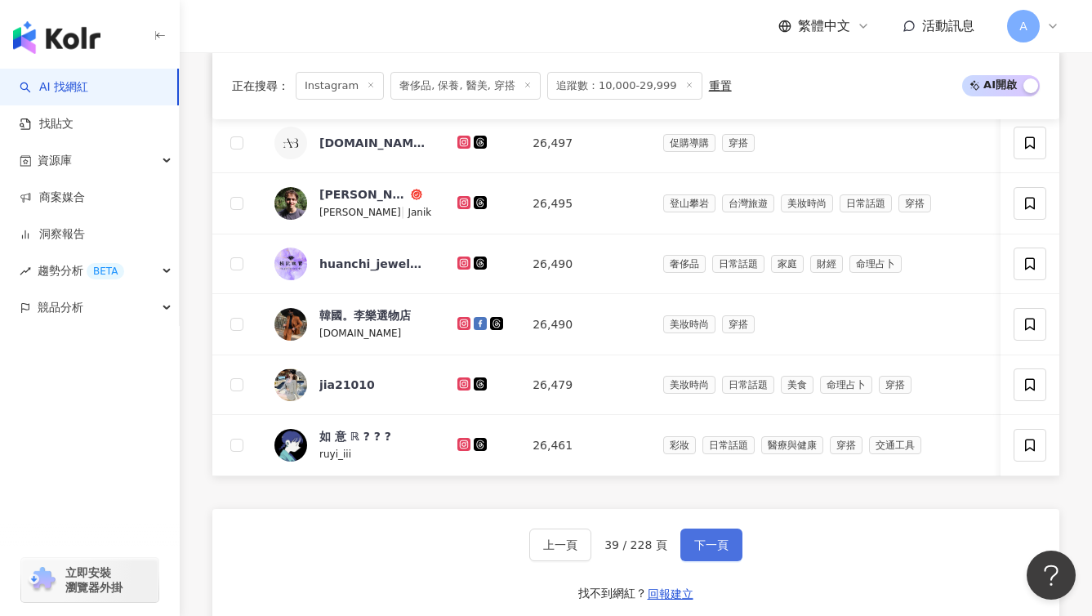
click at [726, 561] on button "下一頁" at bounding box center [712, 545] width 62 height 33
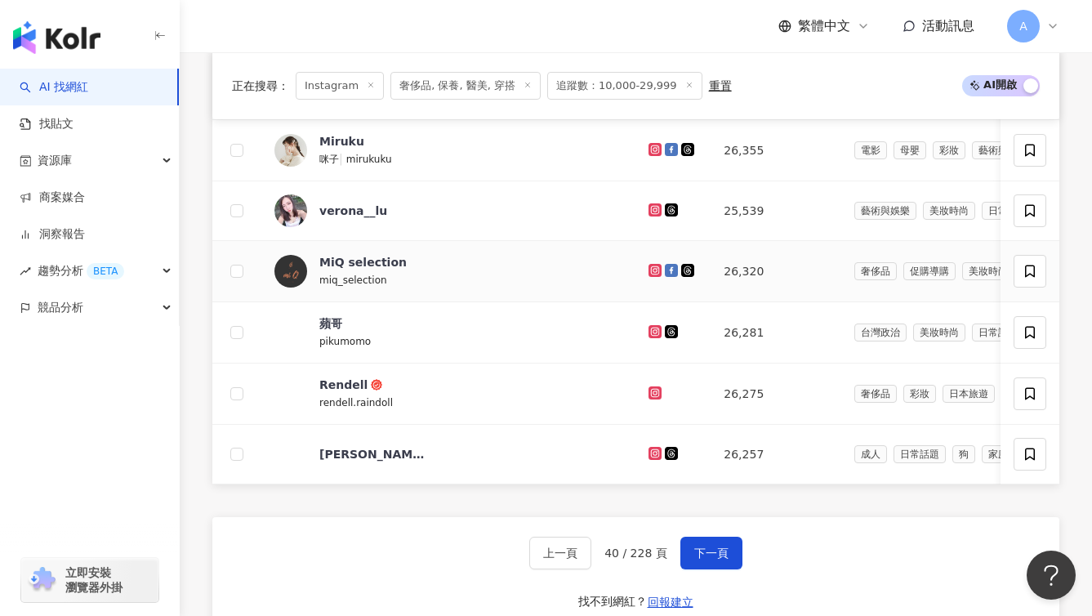
scroll to position [962, 0]
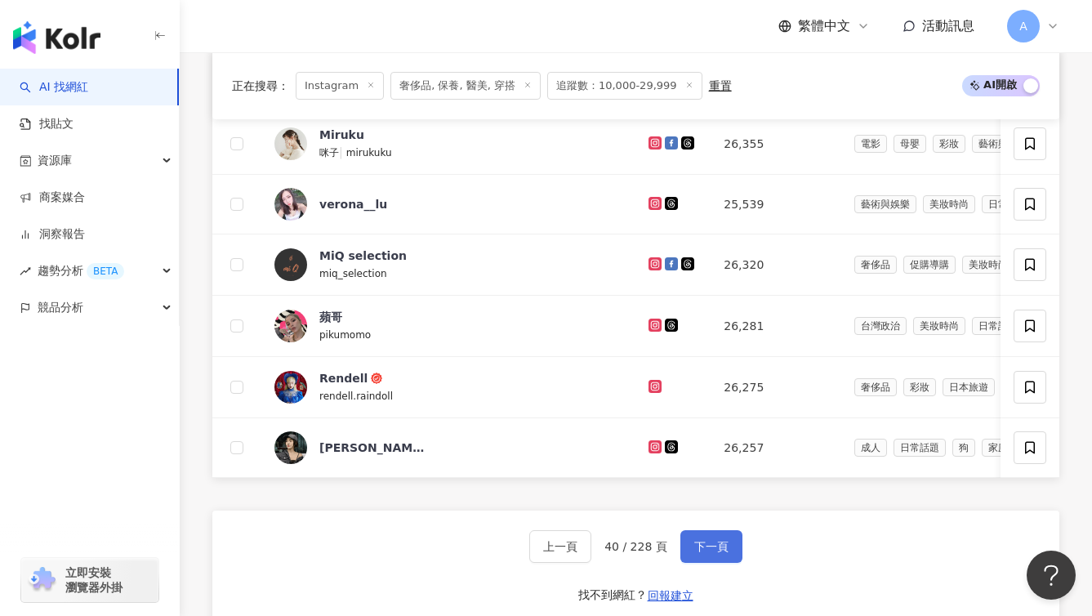
click at [700, 559] on button "下一頁" at bounding box center [712, 546] width 62 height 33
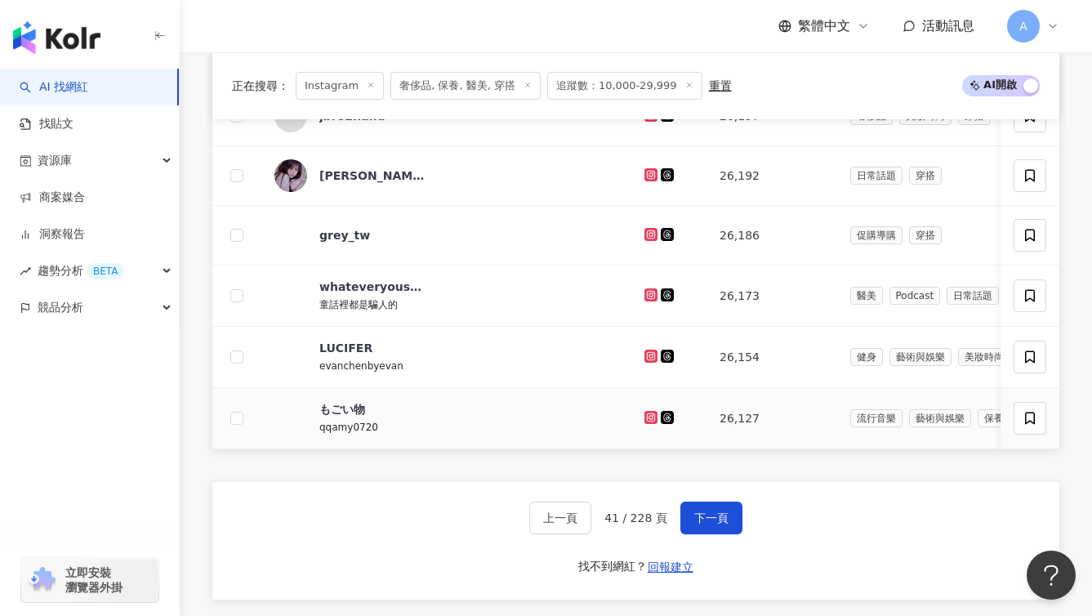
scroll to position [995, 0]
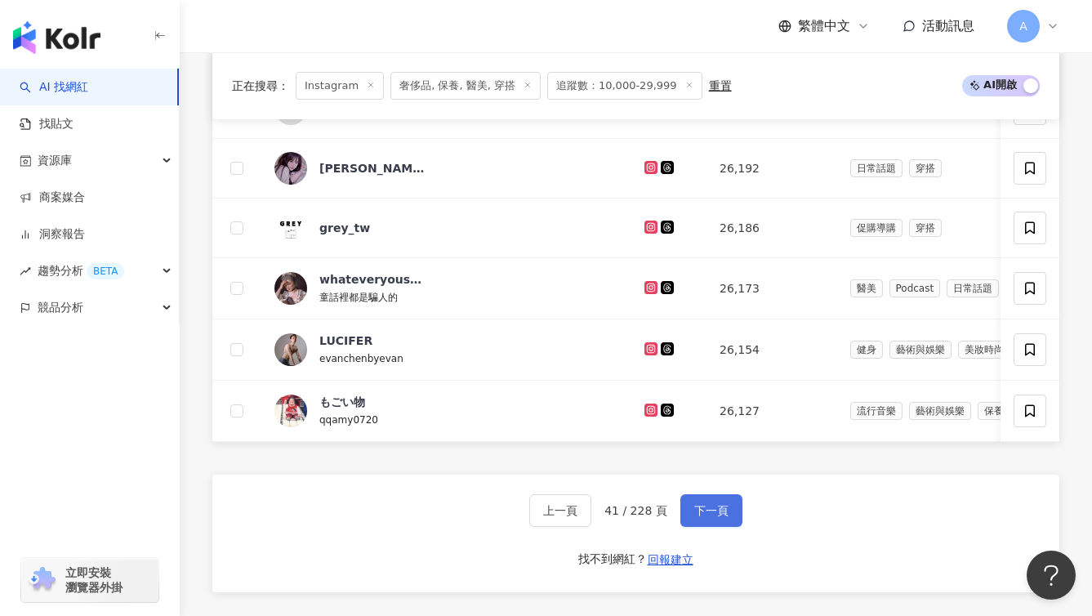
click at [720, 517] on span "下一頁" at bounding box center [711, 510] width 34 height 13
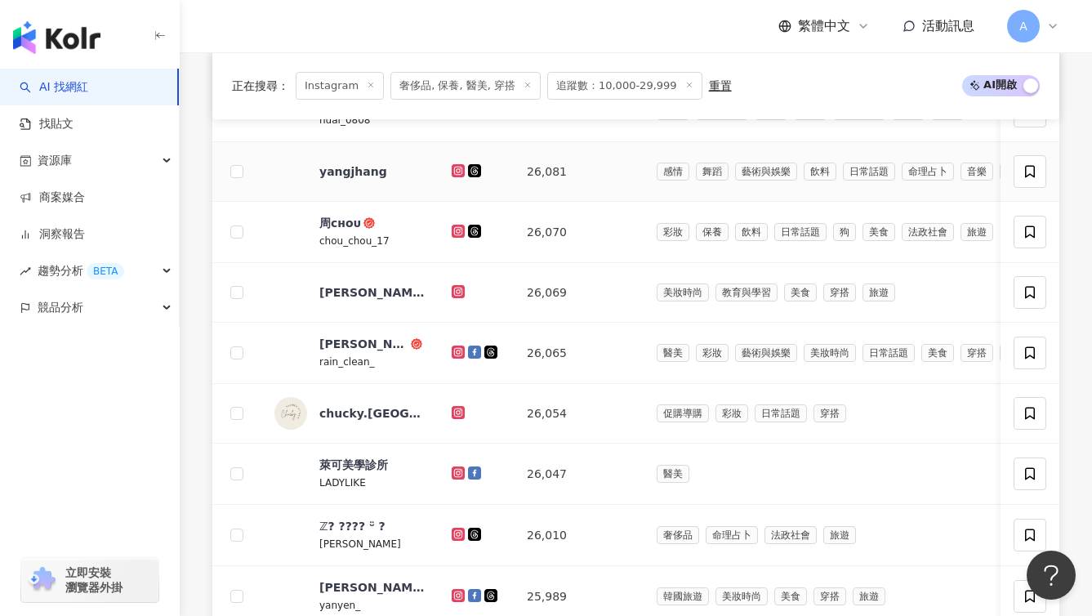
scroll to position [808, 0]
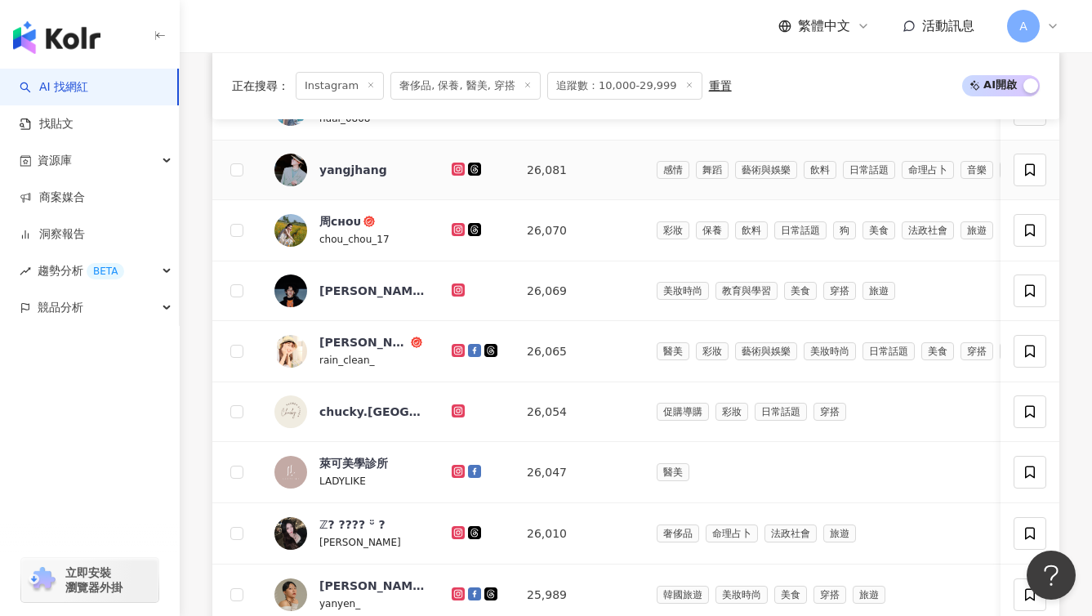
click at [462, 174] on icon at bounding box center [458, 169] width 11 height 10
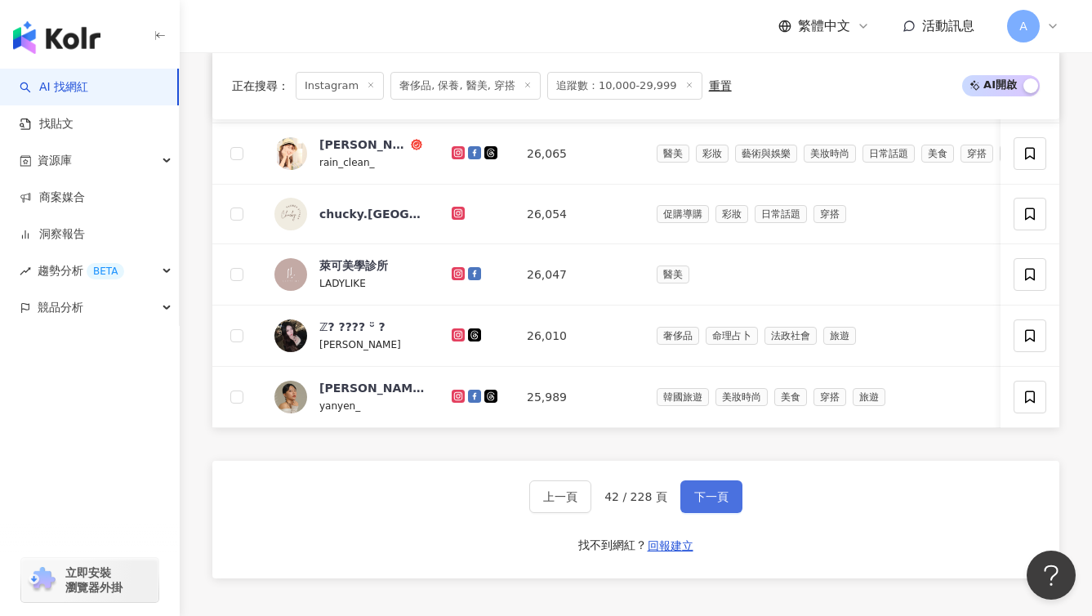
scroll to position [1007, 0]
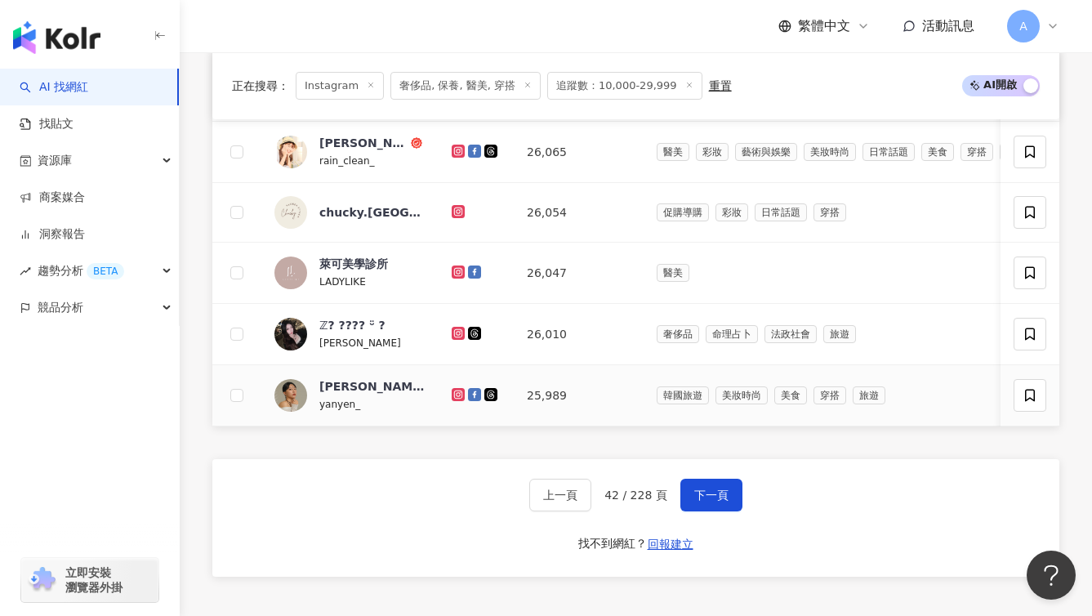
click at [463, 401] on icon at bounding box center [458, 394] width 13 height 13
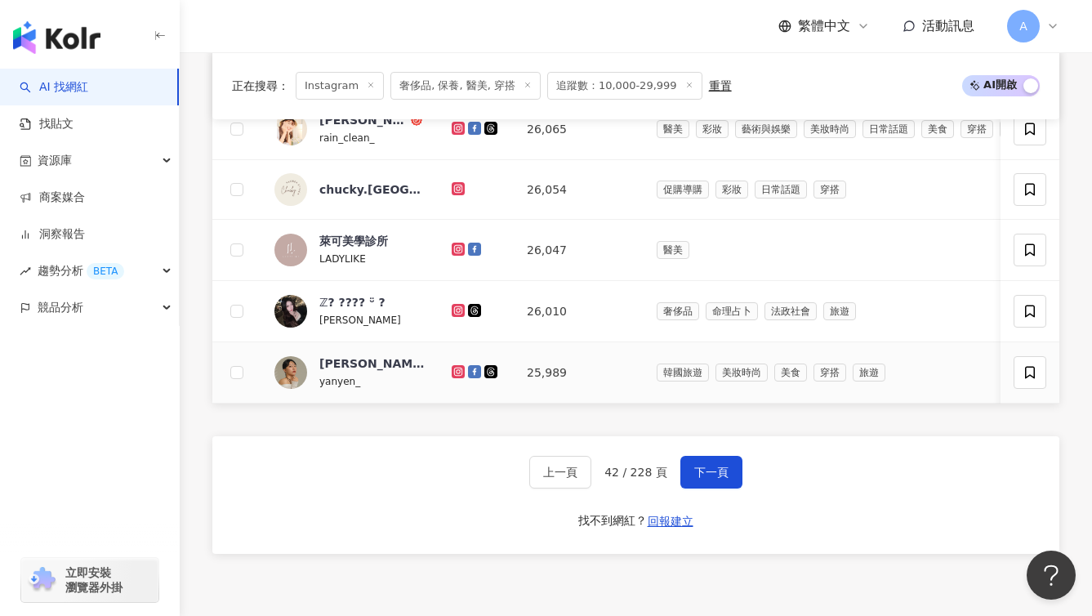
scroll to position [1056, 0]
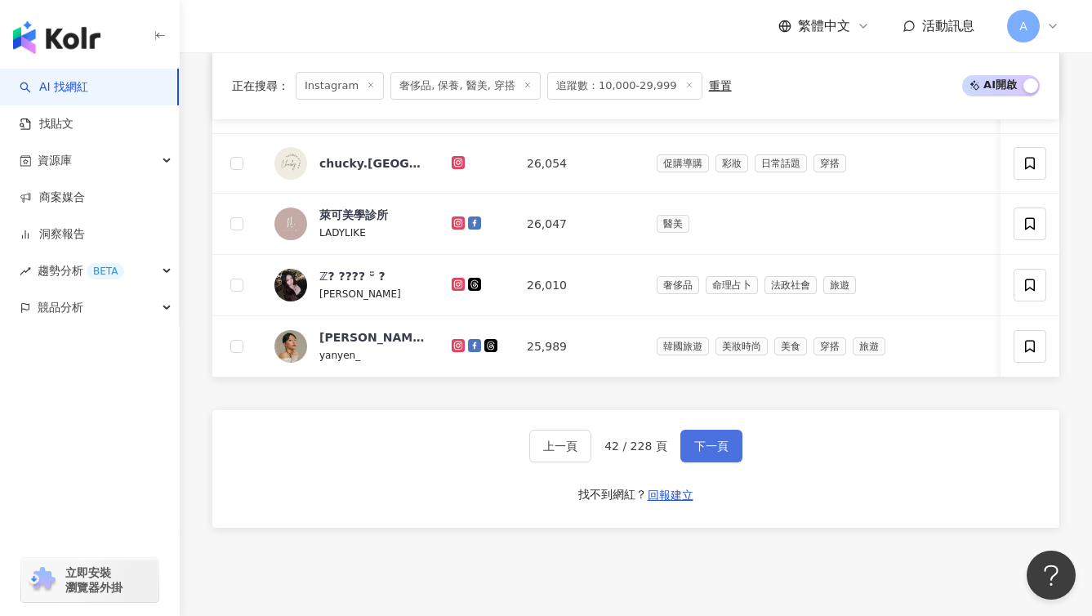
click at [686, 461] on button "下一頁" at bounding box center [712, 446] width 62 height 33
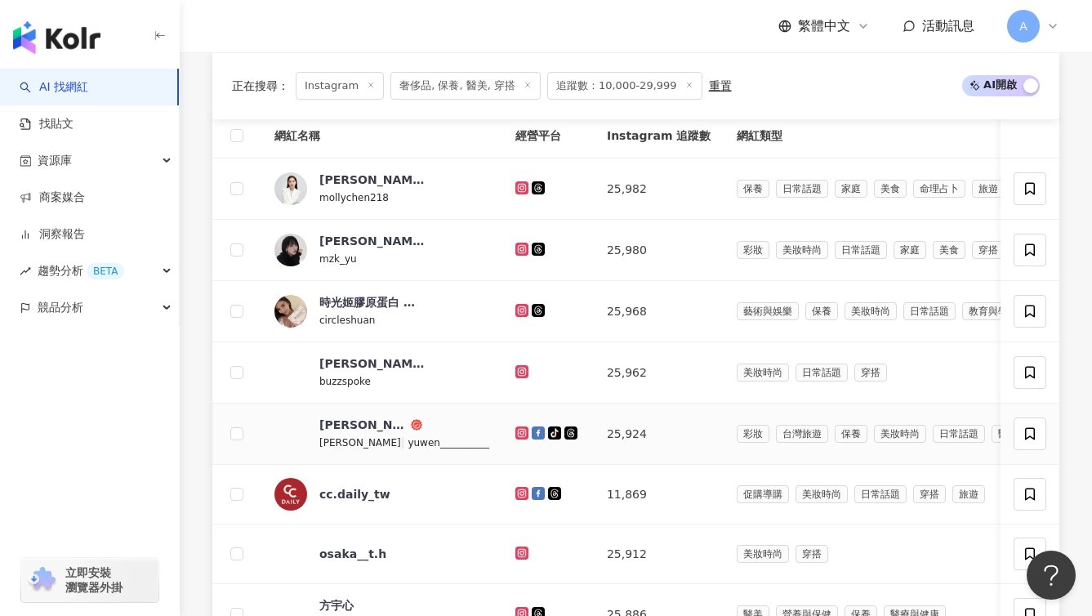
scroll to position [527, 0]
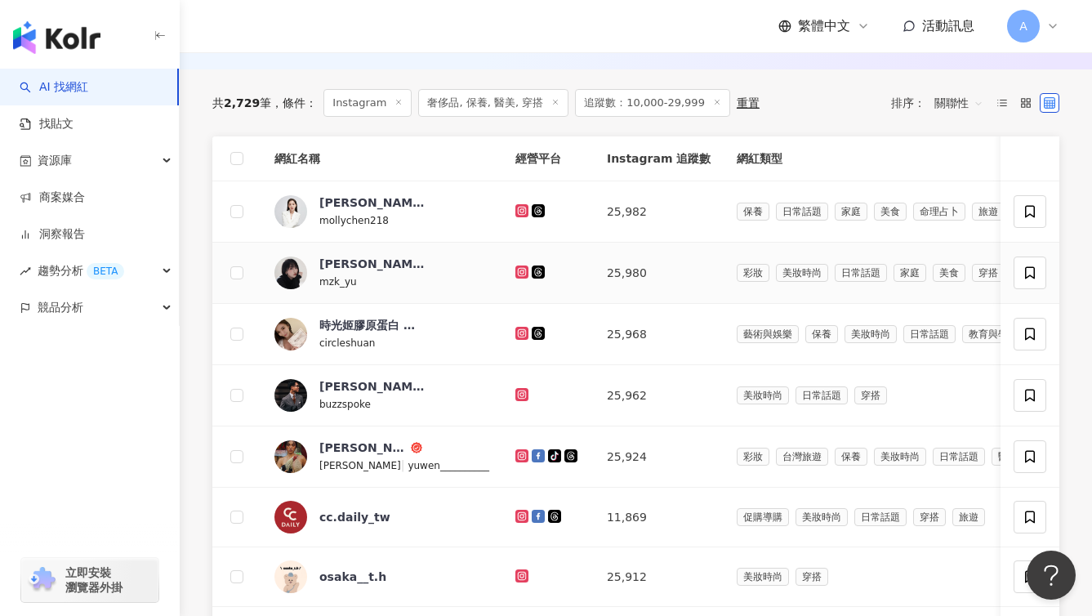
click at [519, 275] on icon at bounding box center [522, 271] width 7 height 7
click at [520, 457] on icon at bounding box center [521, 455] width 2 height 2
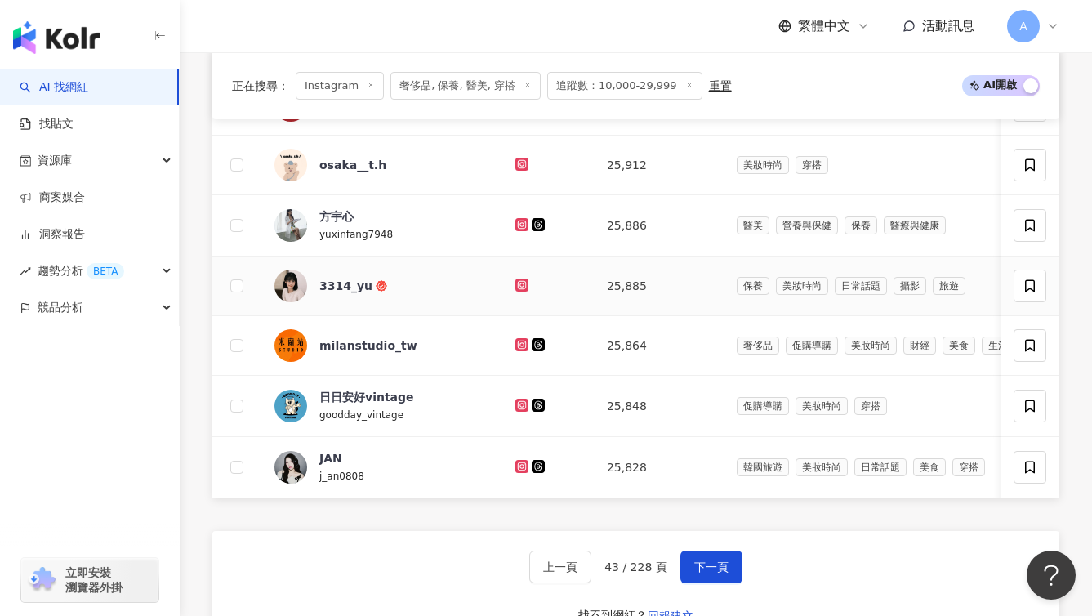
scroll to position [953, 0]
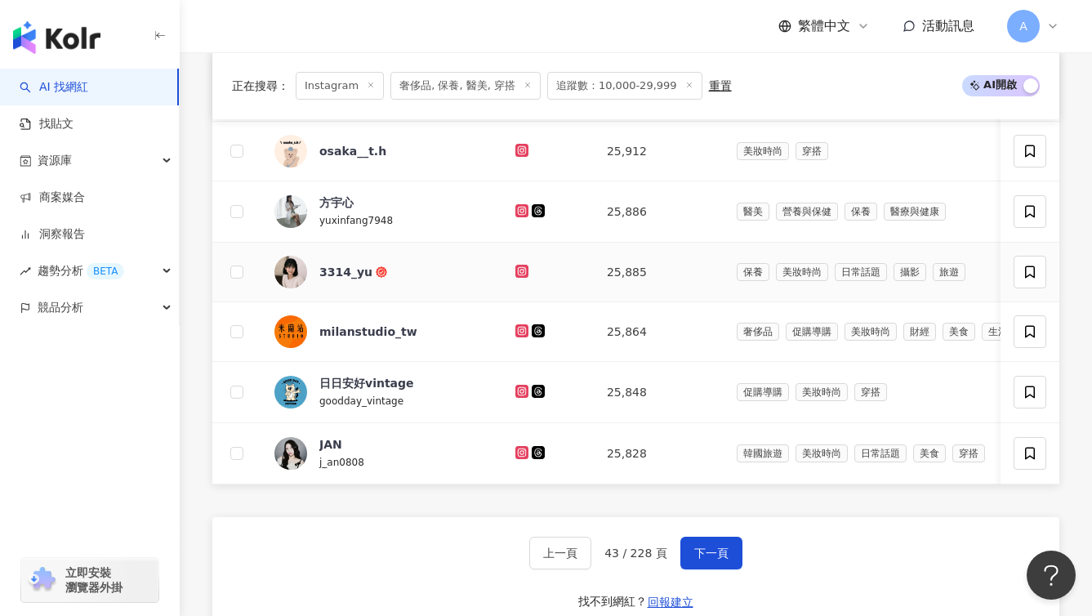
click at [519, 274] on icon at bounding box center [522, 270] width 7 height 7
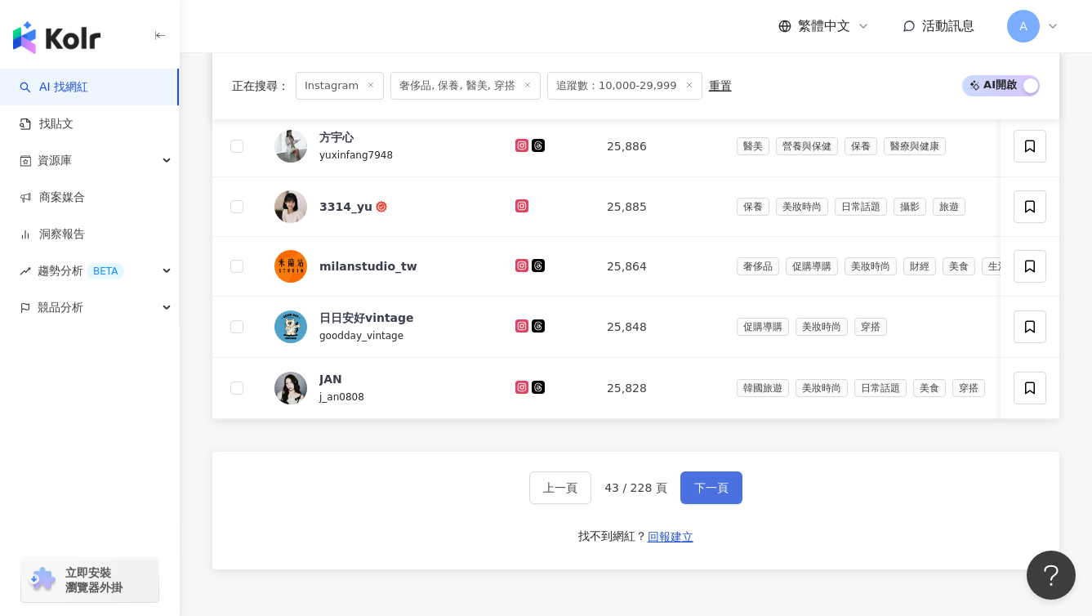
click at [706, 494] on span "下一頁" at bounding box center [711, 487] width 34 height 13
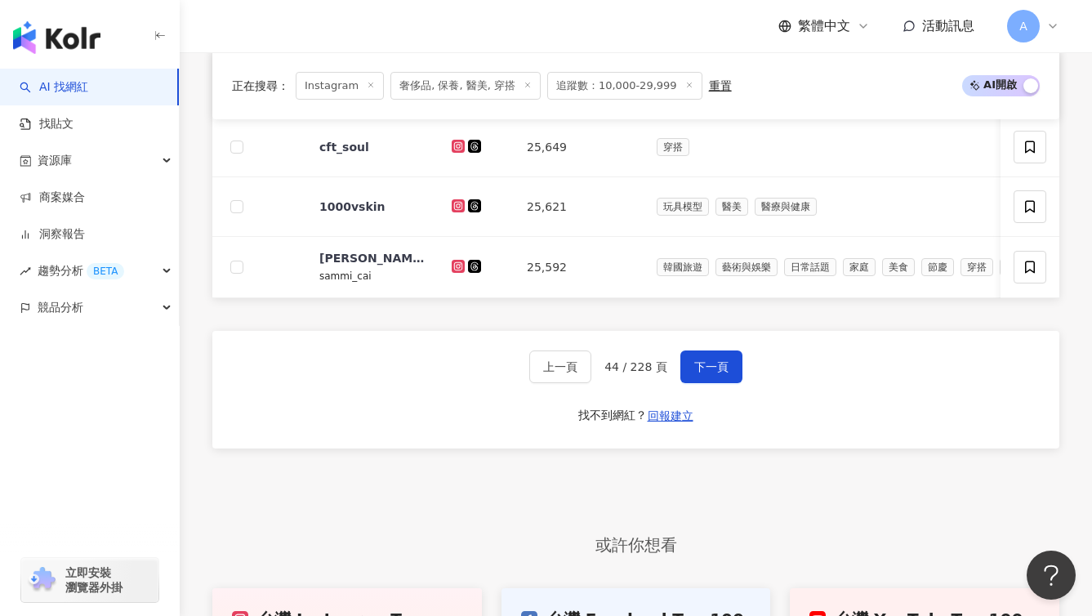
scroll to position [1112, 0]
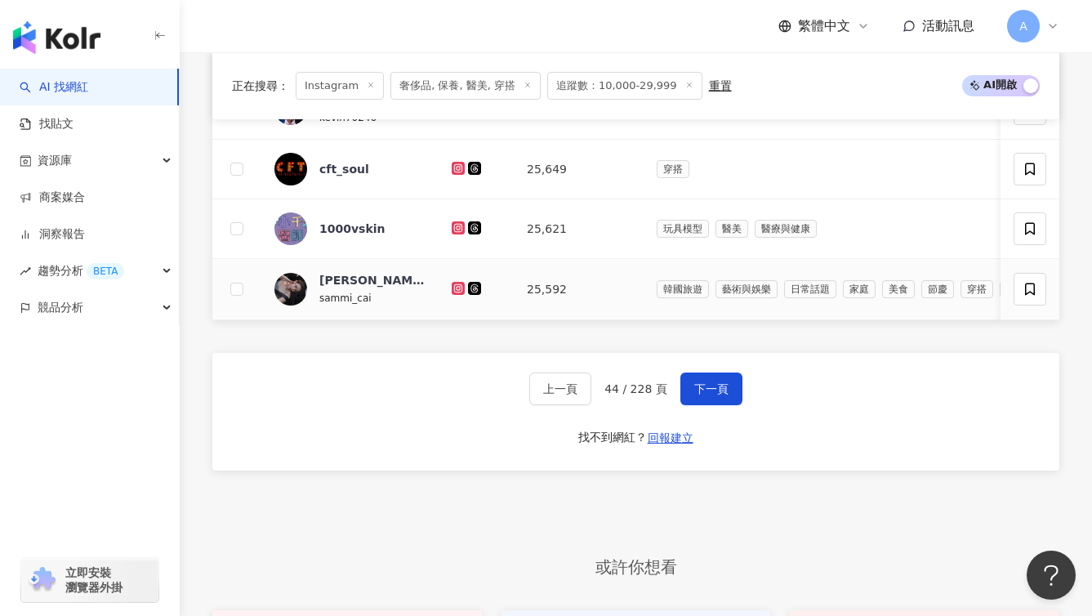
click at [462, 291] on icon at bounding box center [458, 287] width 7 height 7
click at [703, 395] on span "下一頁" at bounding box center [711, 388] width 34 height 13
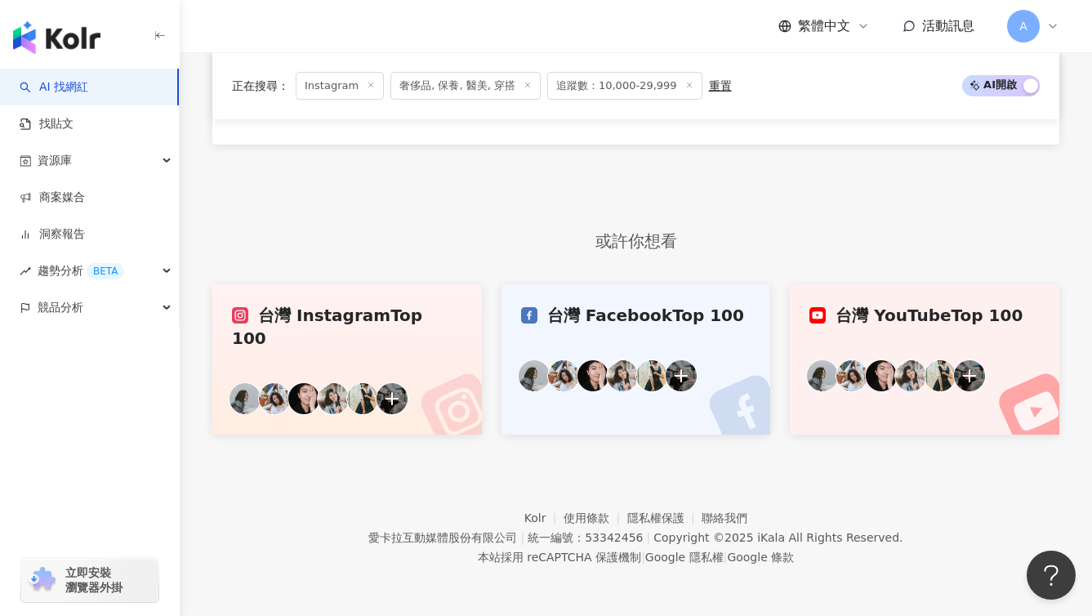
scroll to position [1241, 0]
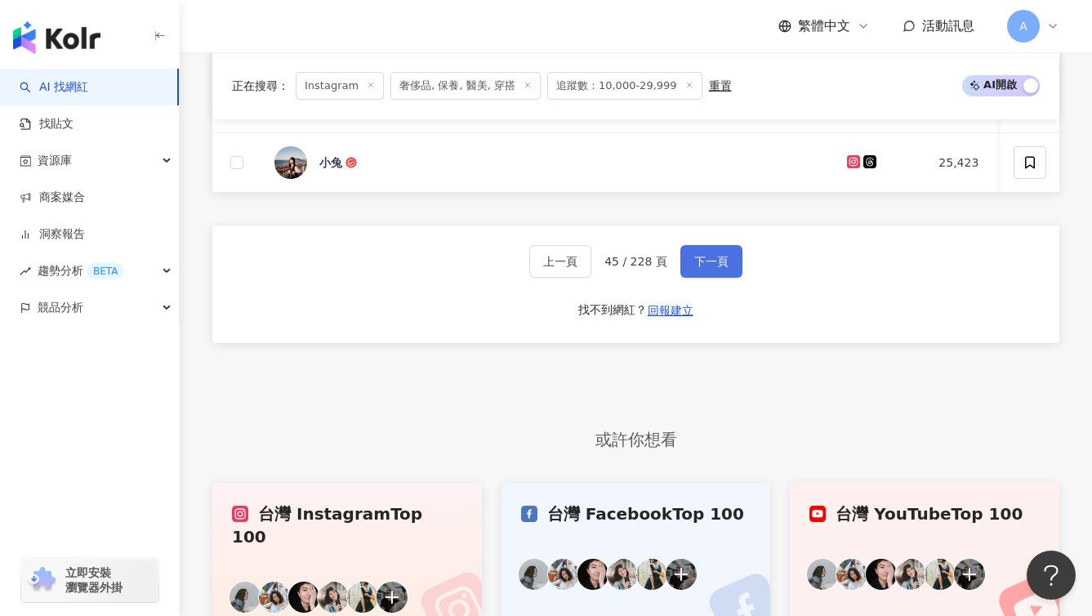
click at [706, 268] on span "下一頁" at bounding box center [711, 261] width 34 height 13
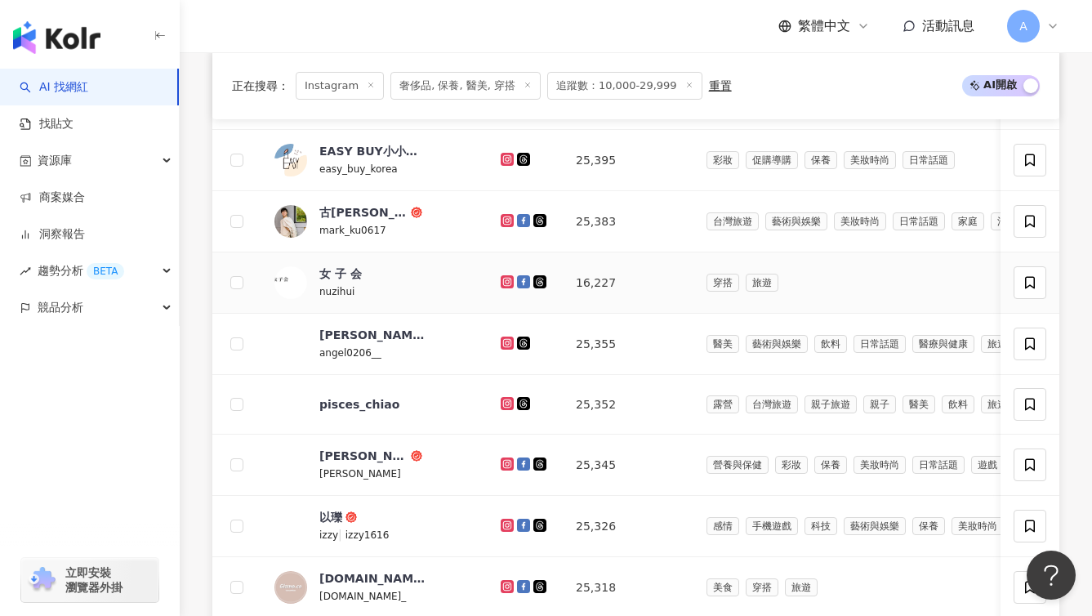
scroll to position [926, 0]
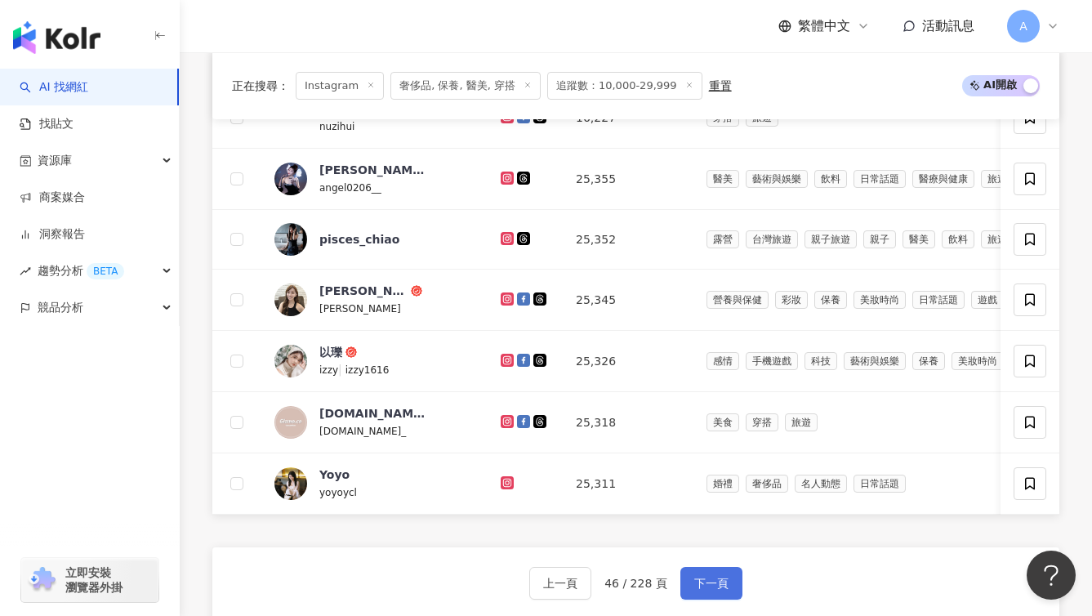
click at [736, 596] on button "下一頁" at bounding box center [712, 583] width 62 height 33
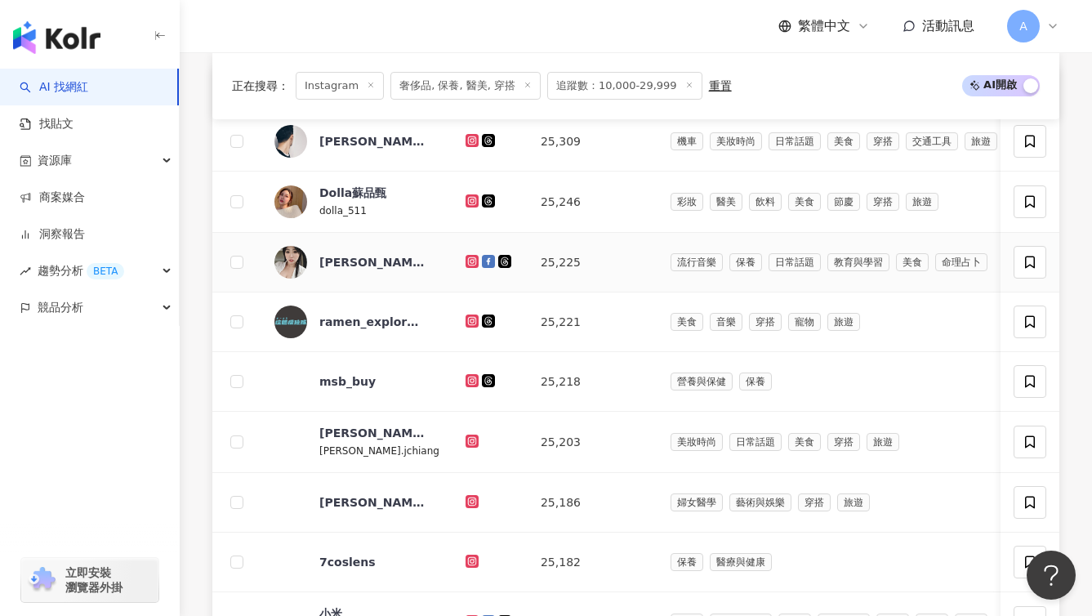
scroll to position [584, 0]
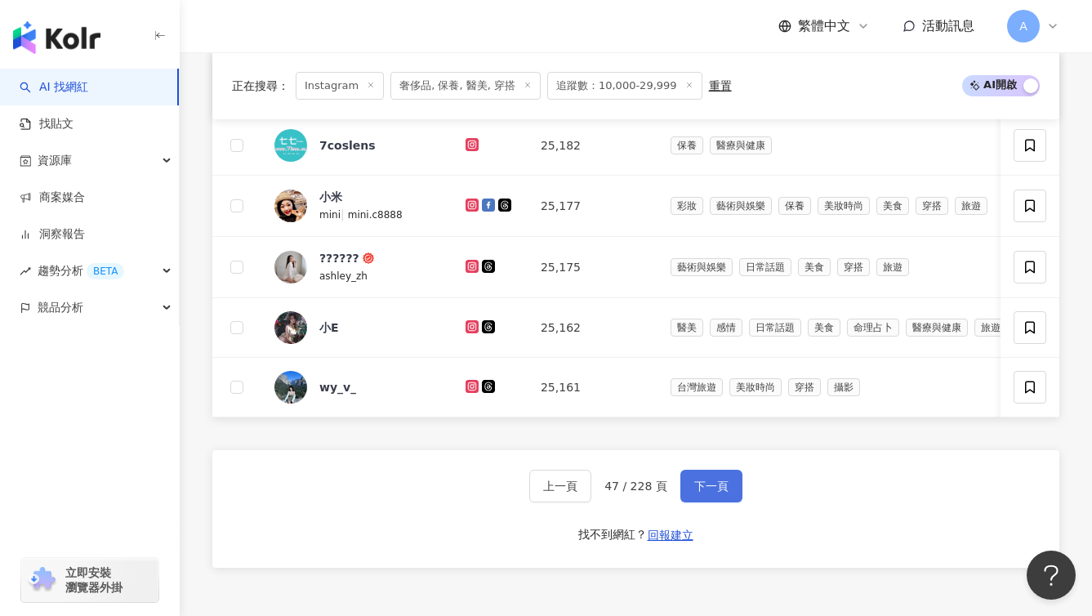
click at [736, 502] on button "下一頁" at bounding box center [712, 486] width 62 height 33
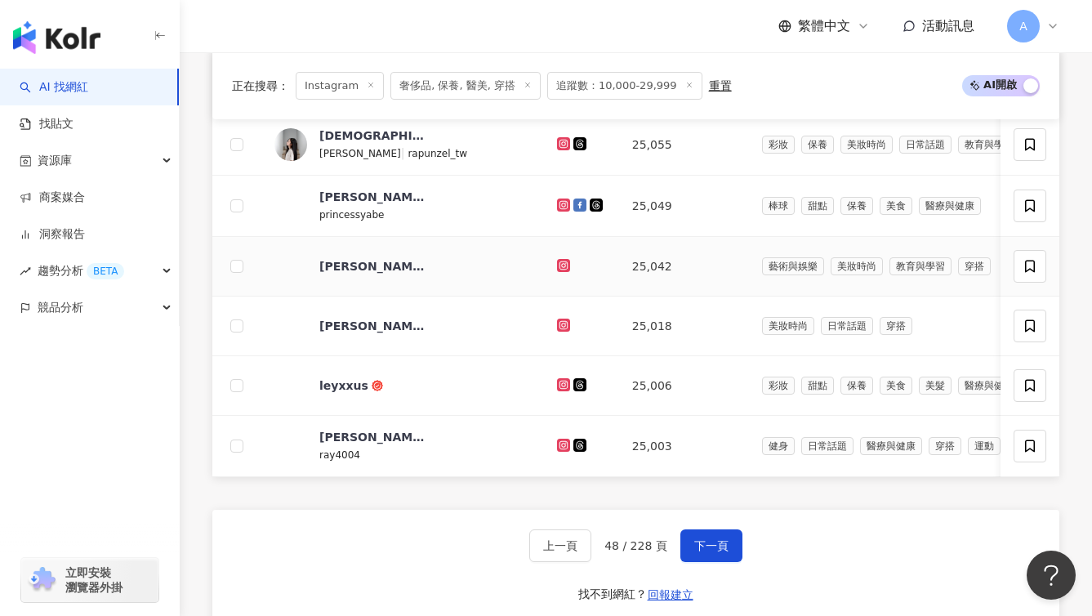
scroll to position [973, 0]
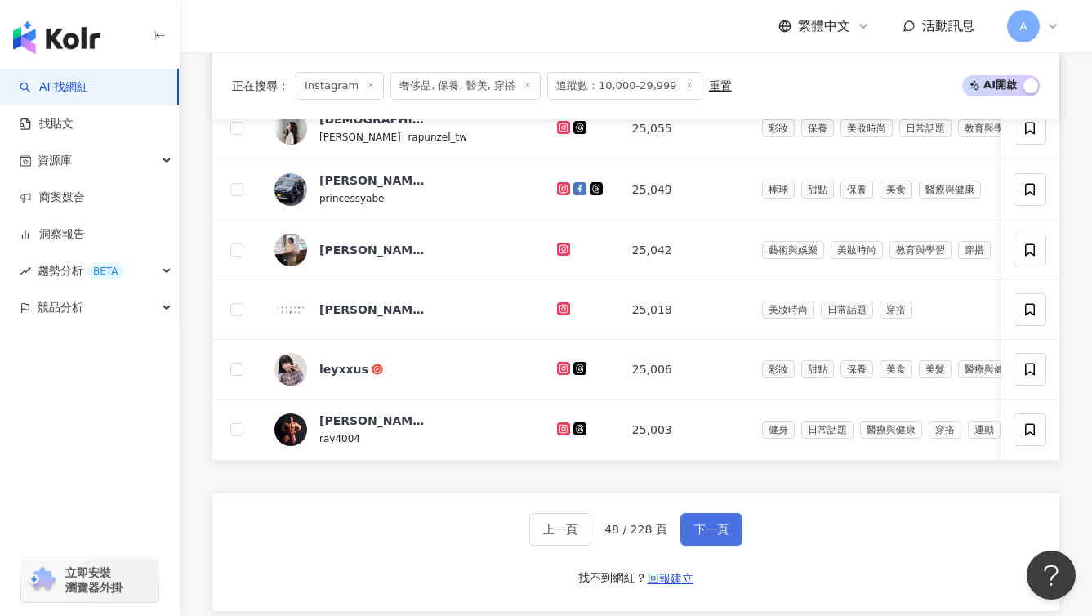
click at [690, 544] on button "下一頁" at bounding box center [712, 529] width 62 height 33
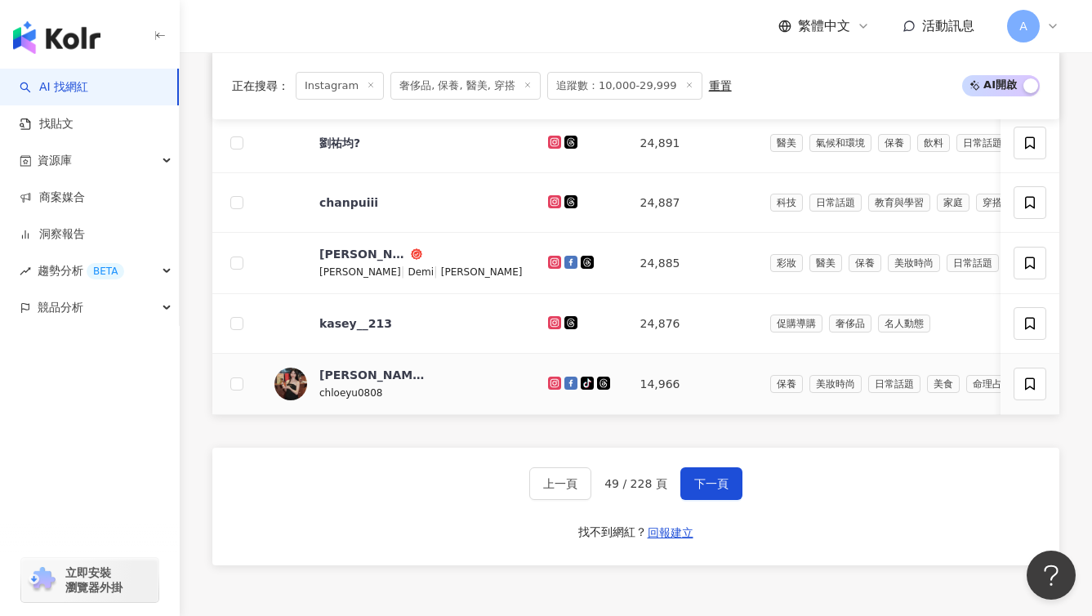
scroll to position [1026, 0]
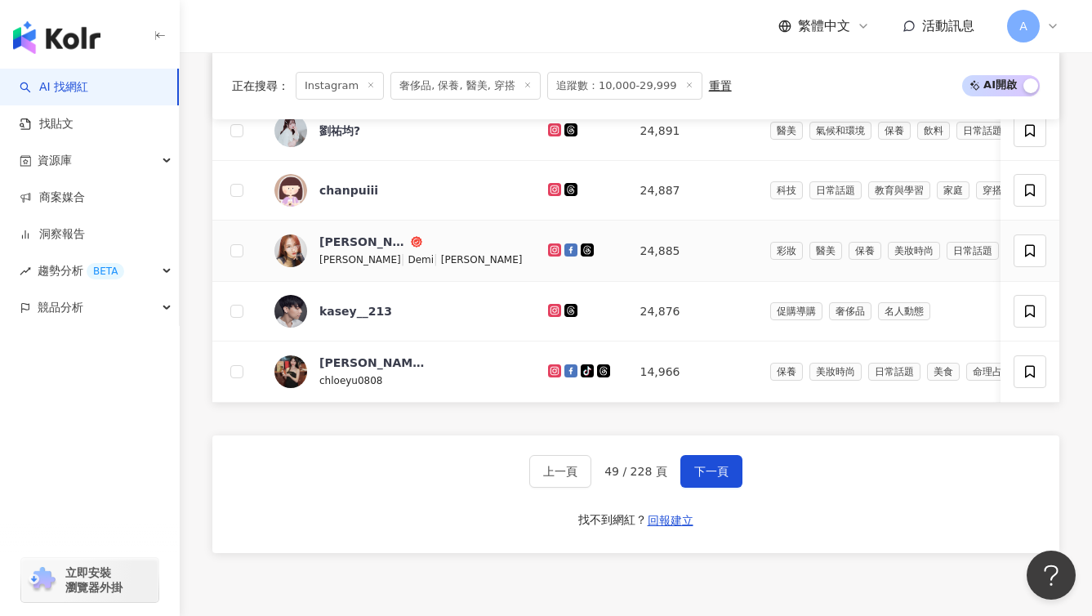
click at [551, 252] on icon at bounding box center [554, 249] width 7 height 7
click at [554, 311] on icon at bounding box center [555, 310] width 2 height 2
click at [716, 487] on button "下一頁" at bounding box center [712, 471] width 62 height 33
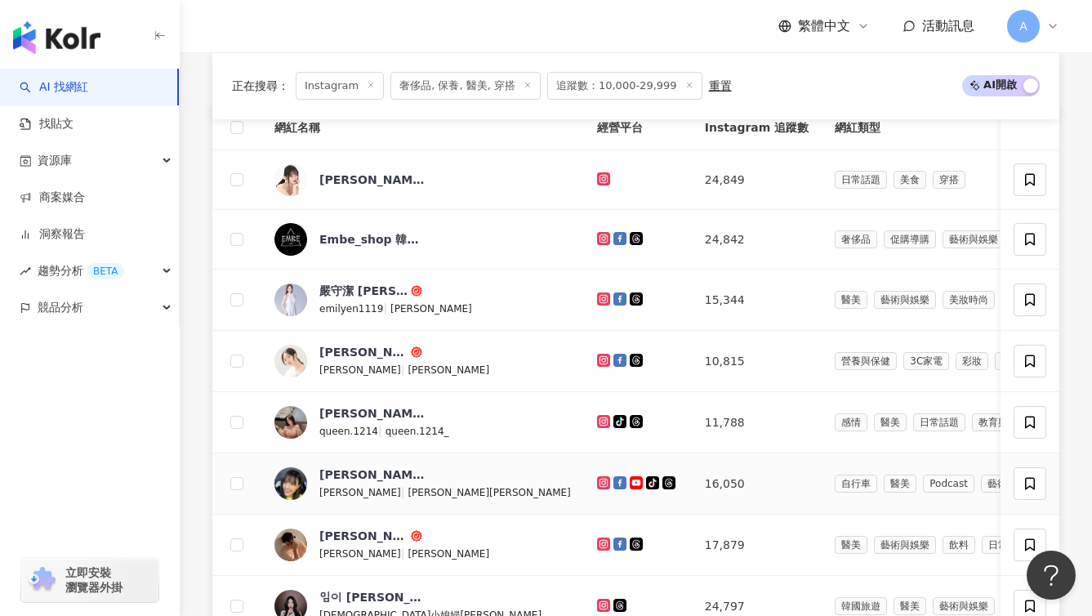
scroll to position [644, 0]
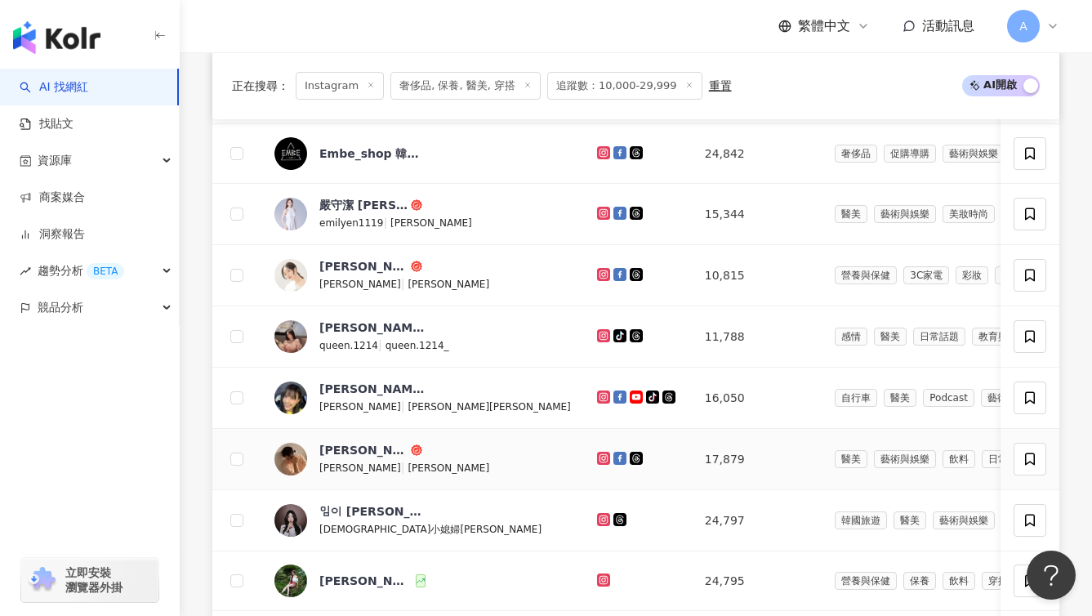
click at [600, 461] on icon at bounding box center [603, 457] width 7 height 7
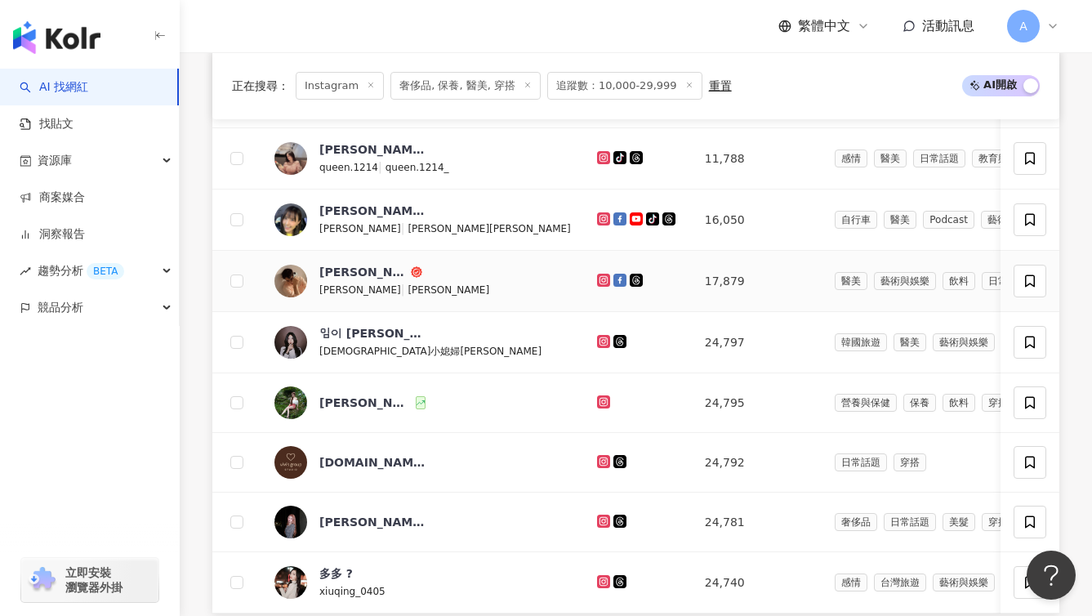
scroll to position [825, 0]
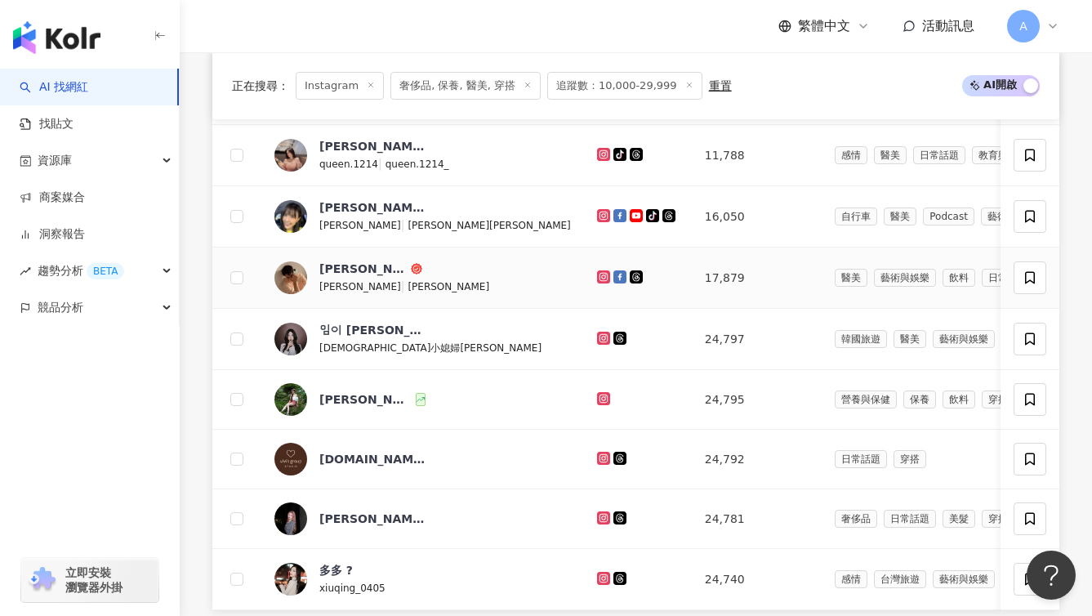
click at [599, 282] on icon at bounding box center [604, 277] width 11 height 10
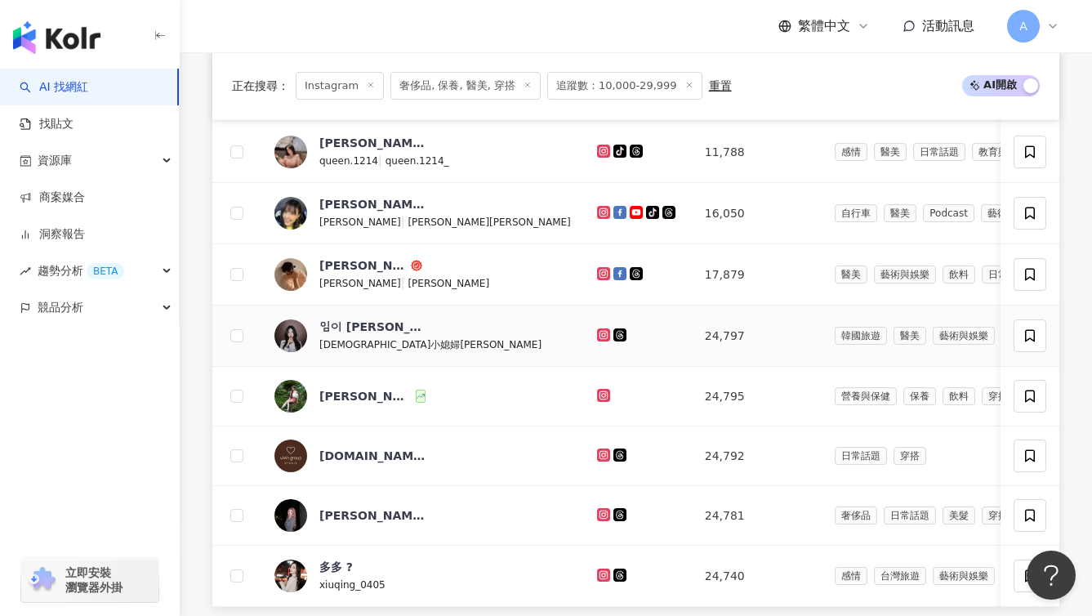
scroll to position [989, 0]
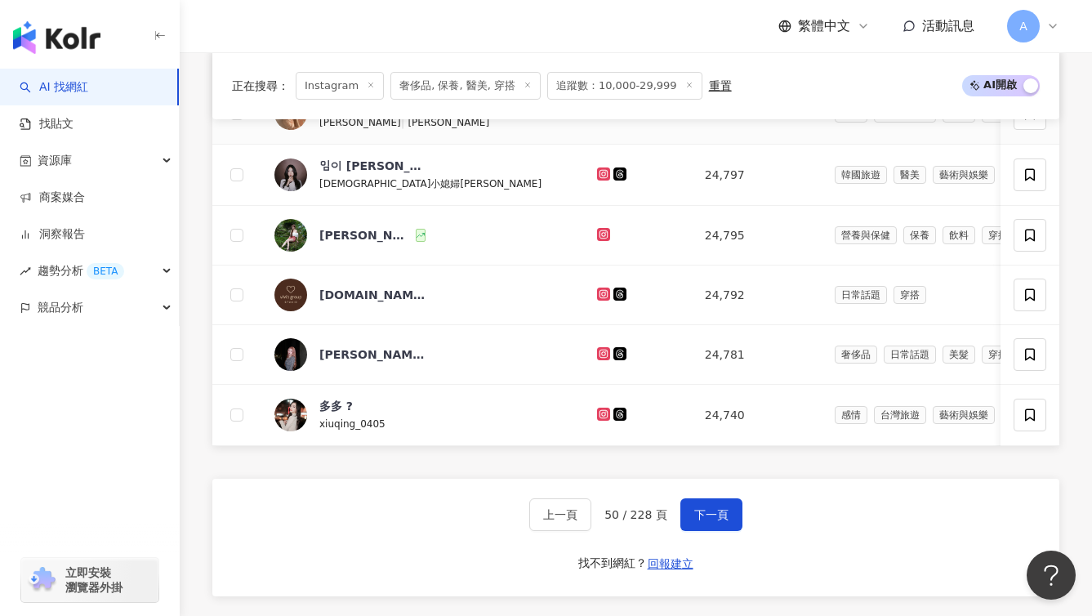
click at [614, 119] on icon at bounding box center [620, 112] width 13 height 13
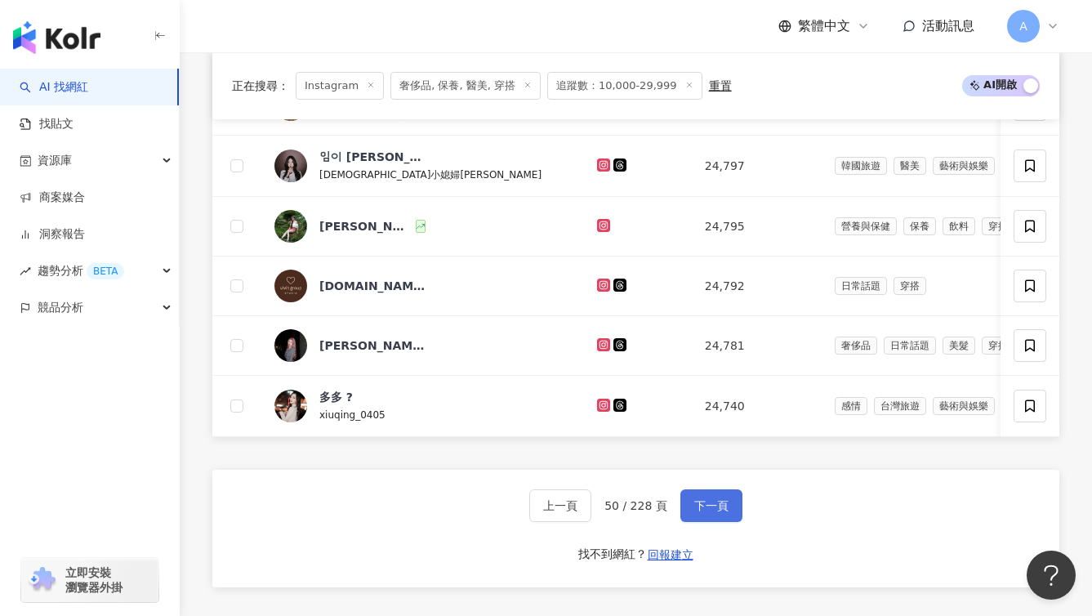
scroll to position [1002, 0]
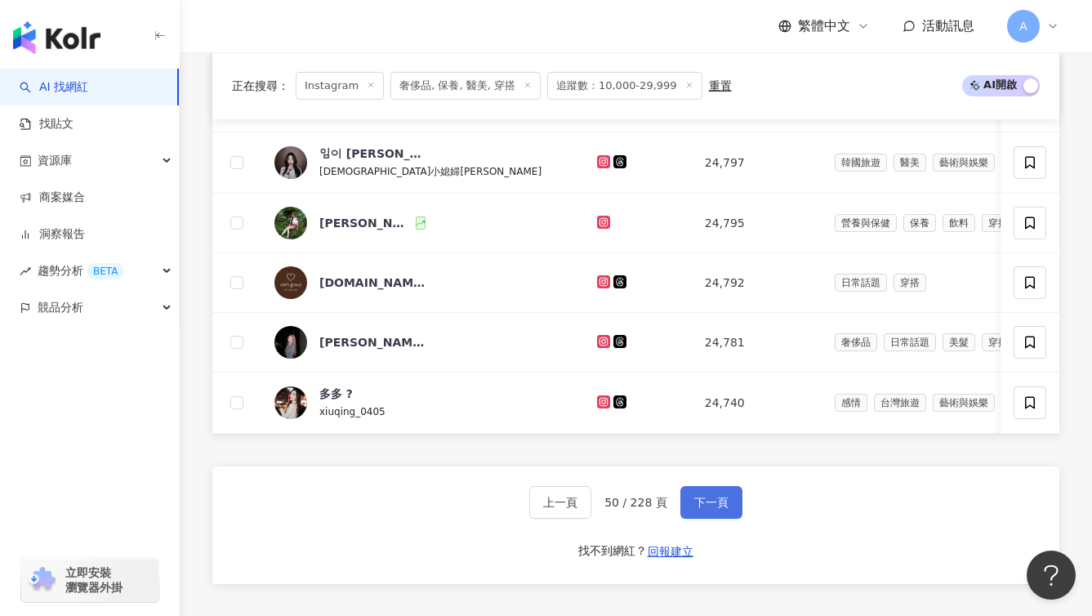
click at [694, 516] on button "下一頁" at bounding box center [712, 502] width 62 height 33
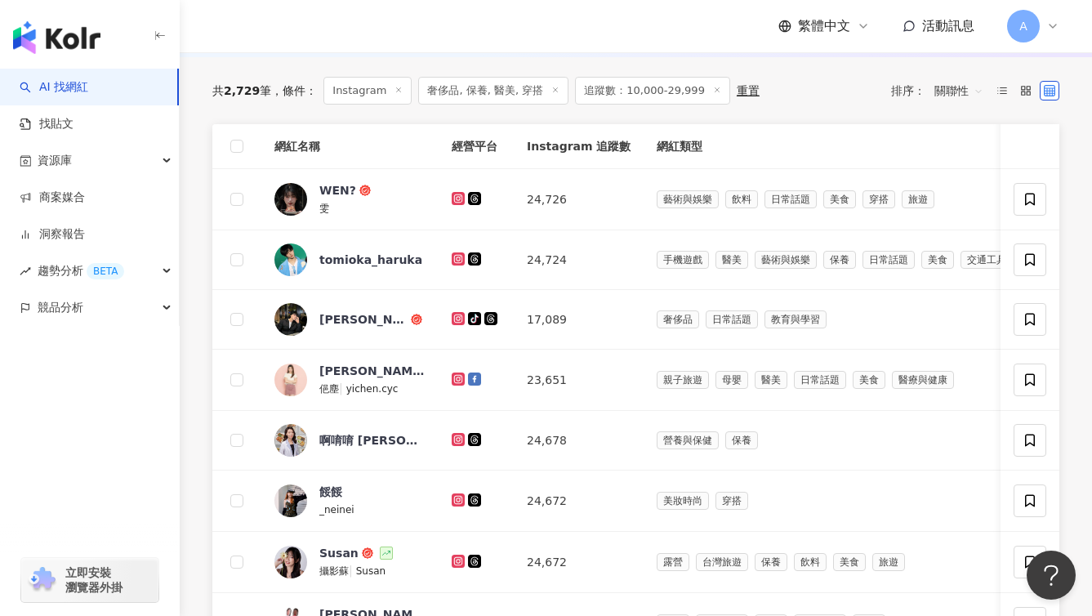
scroll to position [556, 0]
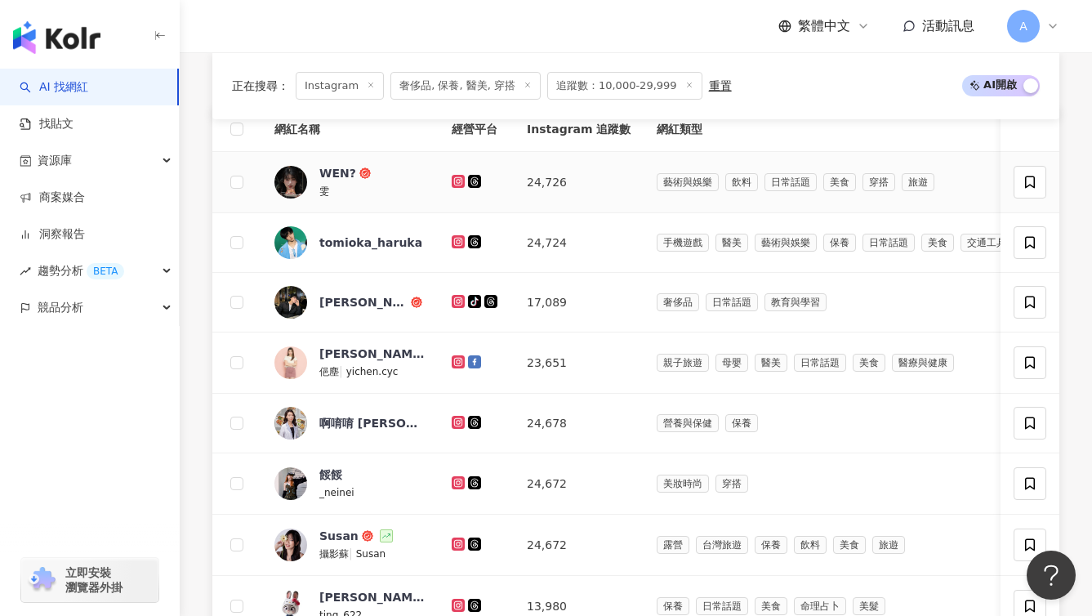
click at [458, 182] on icon at bounding box center [458, 181] width 2 height 2
click at [458, 302] on icon at bounding box center [458, 301] width 2 height 2
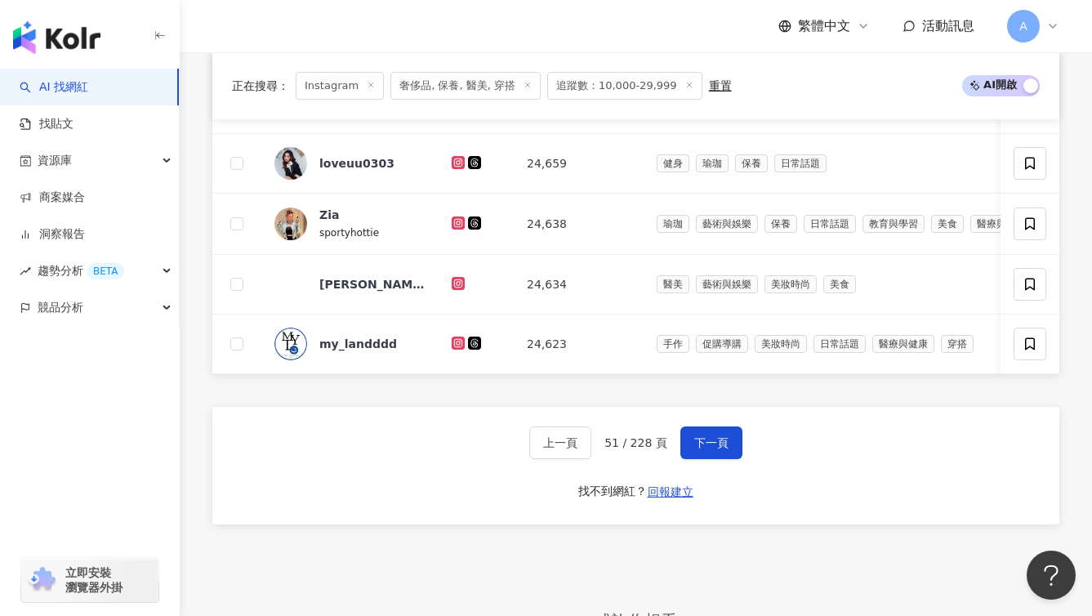
scroll to position [1100, 0]
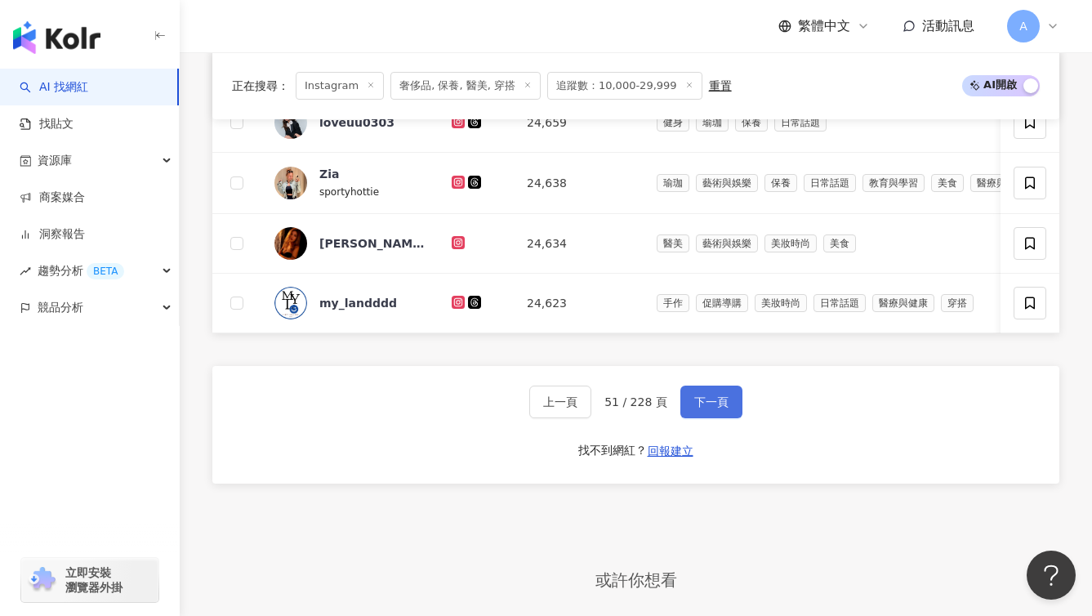
click at [701, 417] on button "下一頁" at bounding box center [712, 402] width 62 height 33
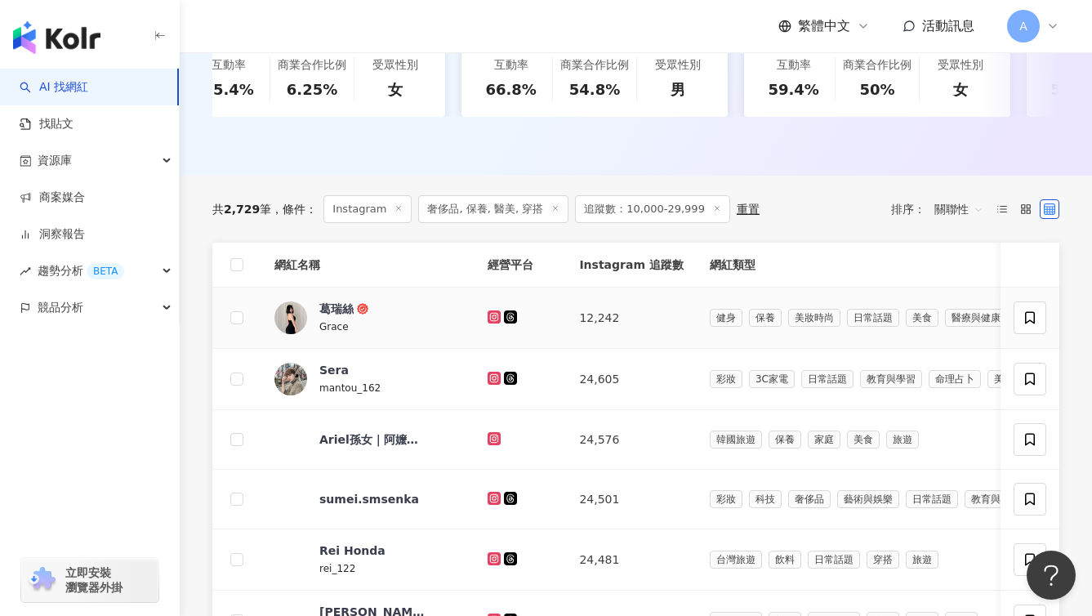
scroll to position [424, 0]
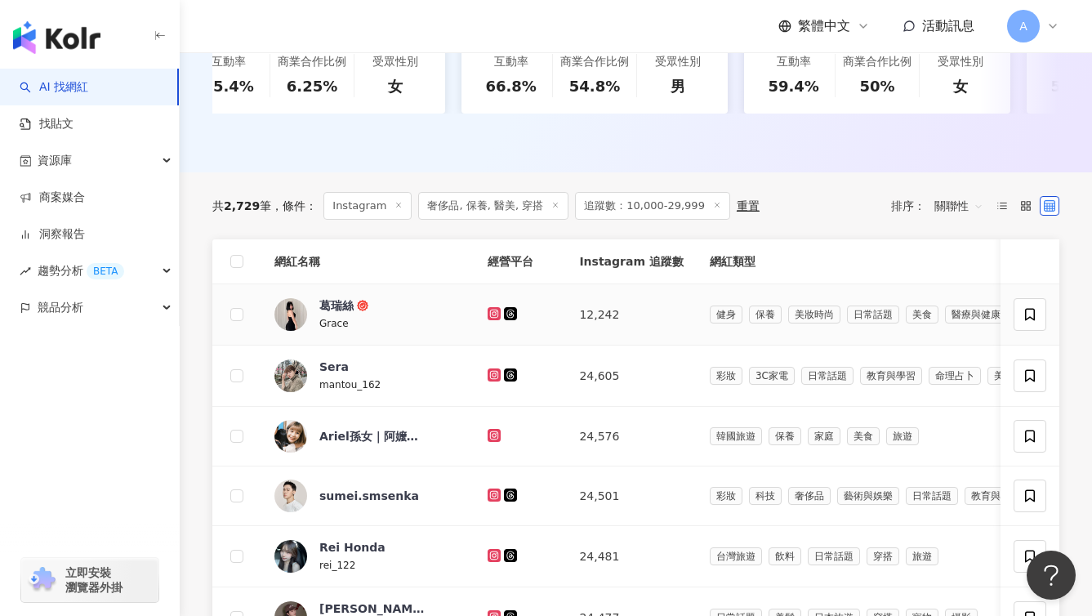
click at [488, 320] on icon at bounding box center [494, 313] width 13 height 13
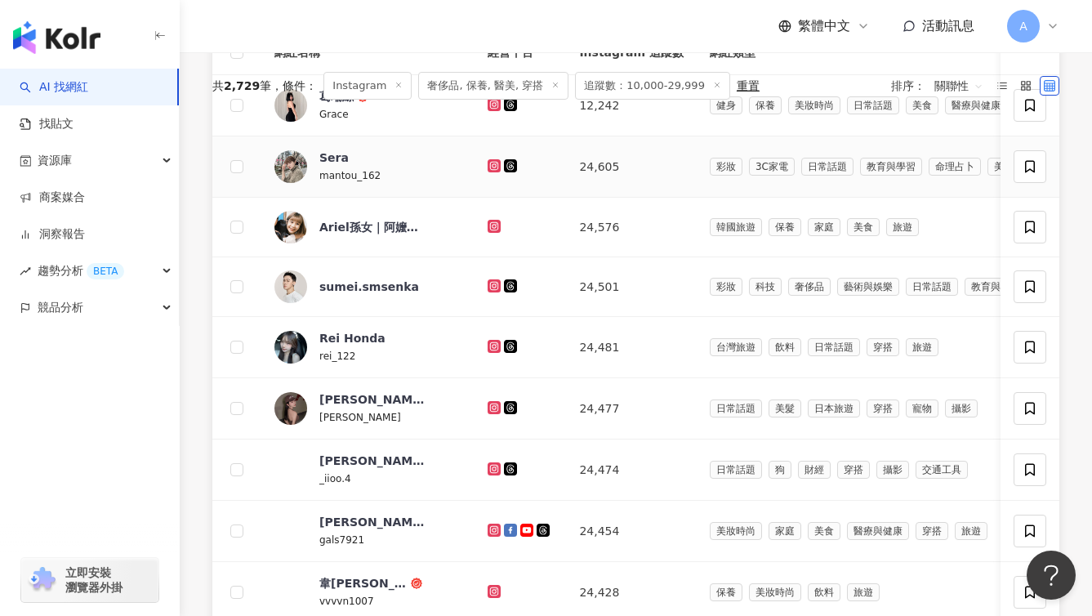
scroll to position [665, 0]
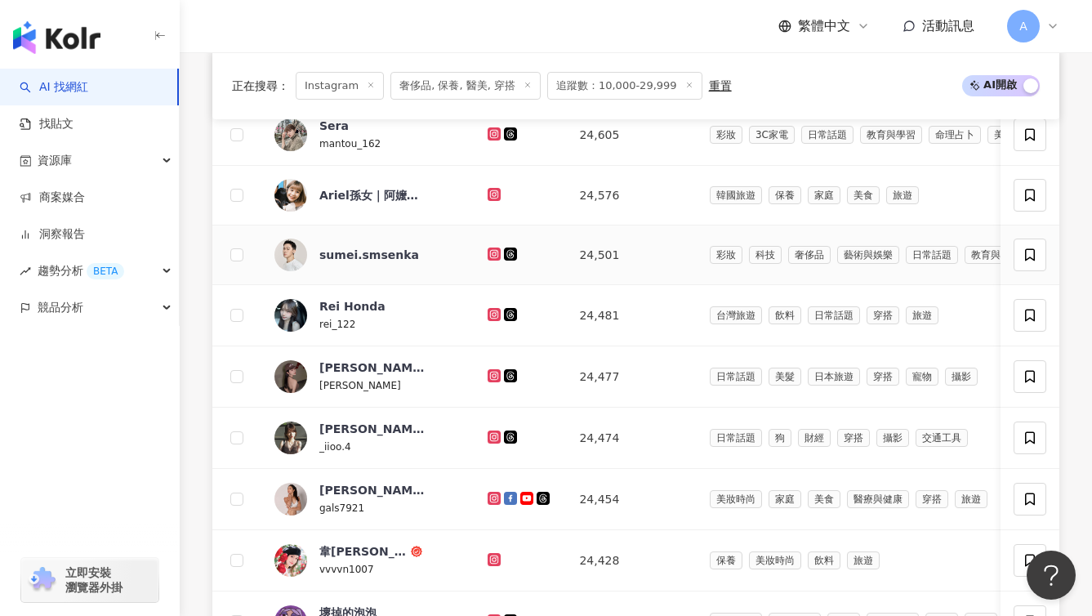
click at [493, 255] on icon at bounding box center [494, 253] width 2 height 2
click at [490, 503] on icon at bounding box center [494, 498] width 11 height 10
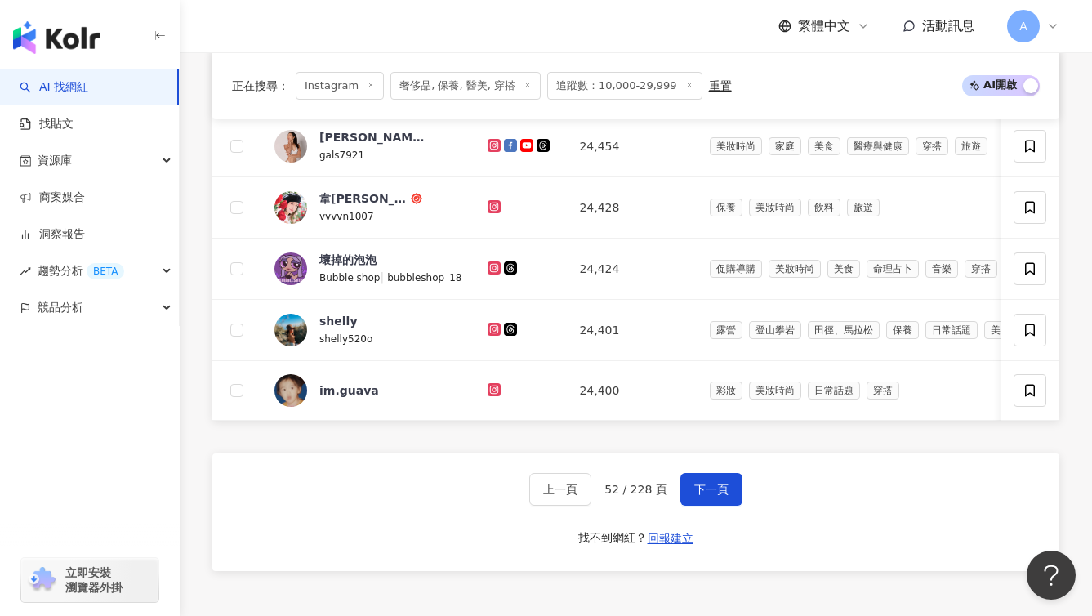
scroll to position [1020, 0]
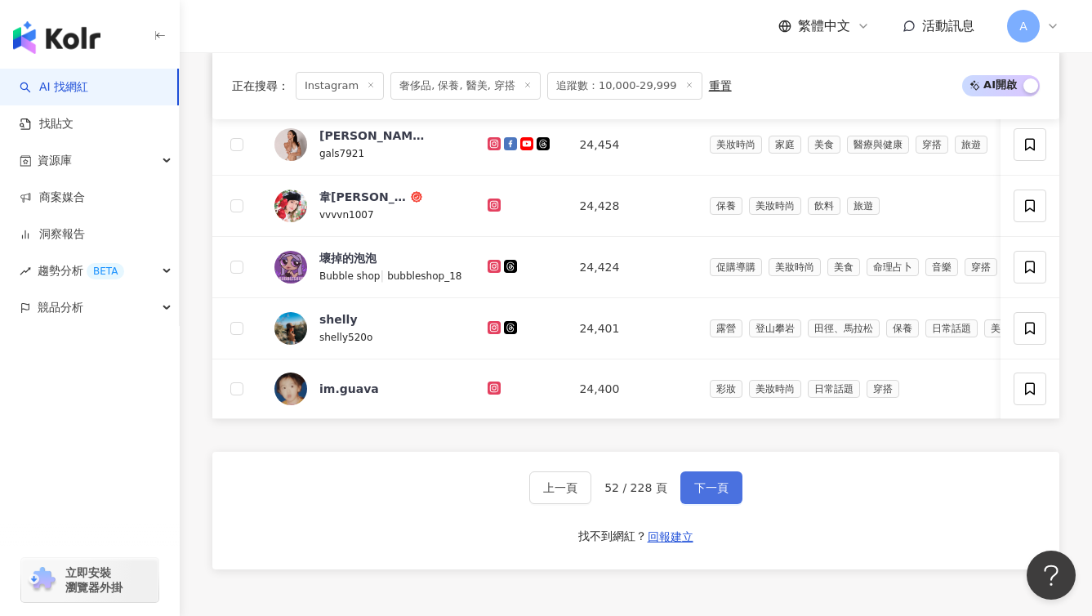
click at [727, 504] on button "下一頁" at bounding box center [712, 487] width 62 height 33
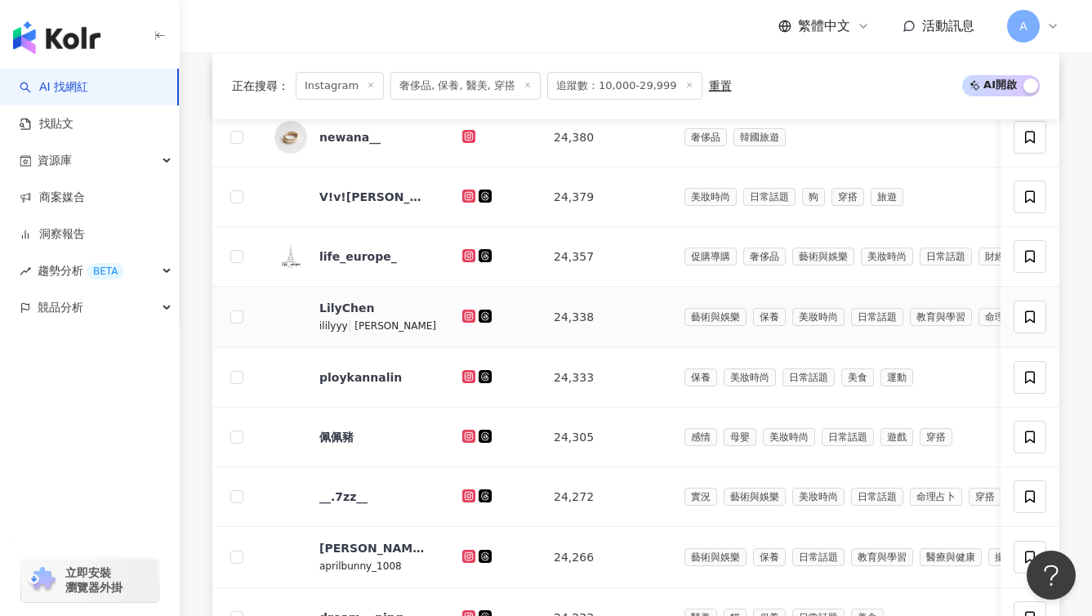
scroll to position [634, 0]
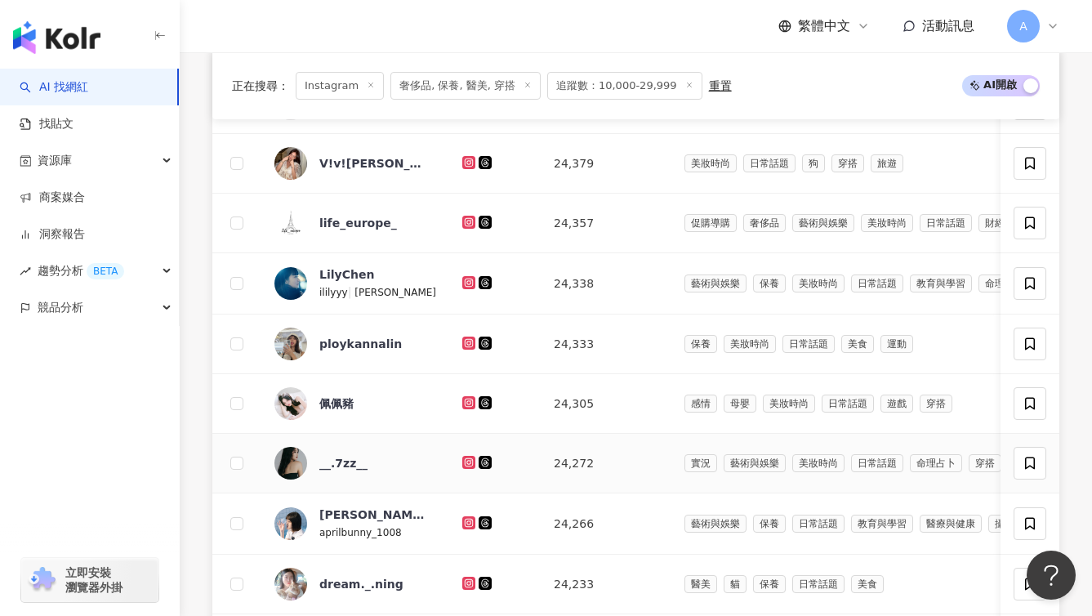
click at [464, 467] on icon at bounding box center [469, 463] width 11 height 10
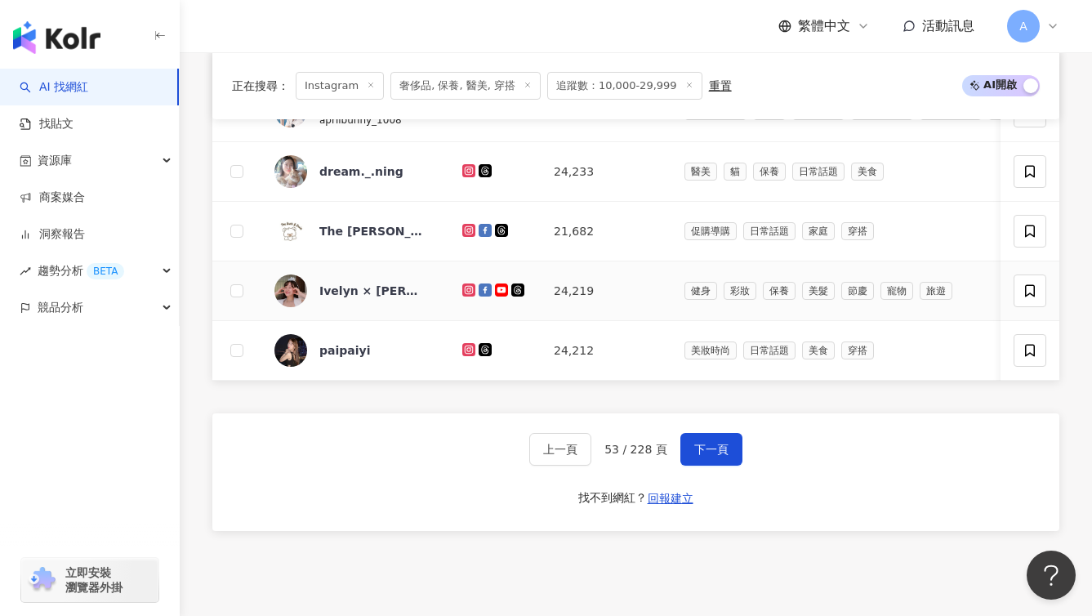
scroll to position [1068, 0]
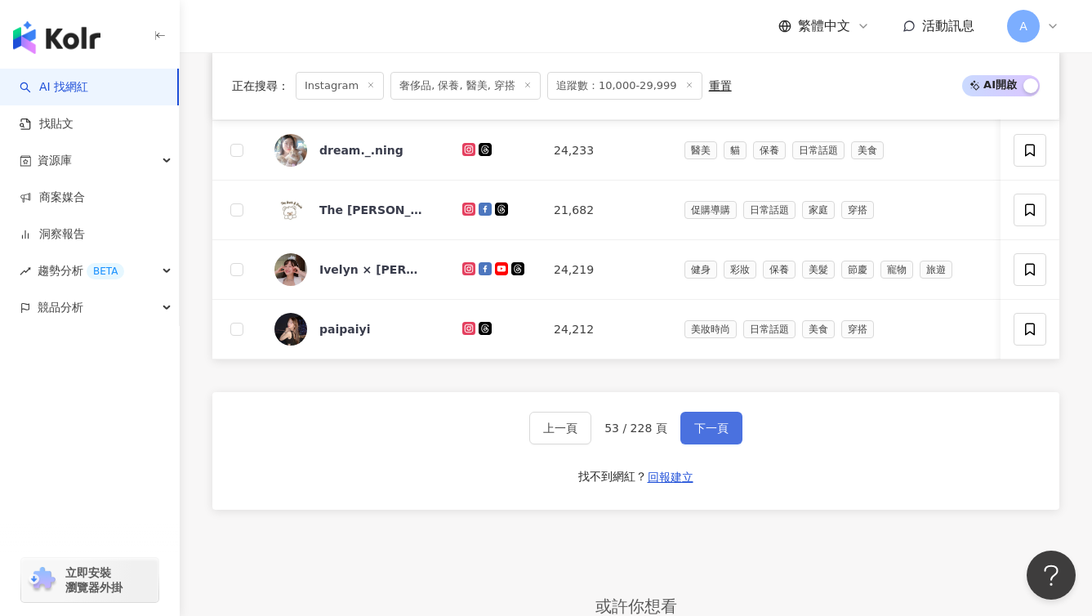
click at [688, 443] on button "下一頁" at bounding box center [712, 428] width 62 height 33
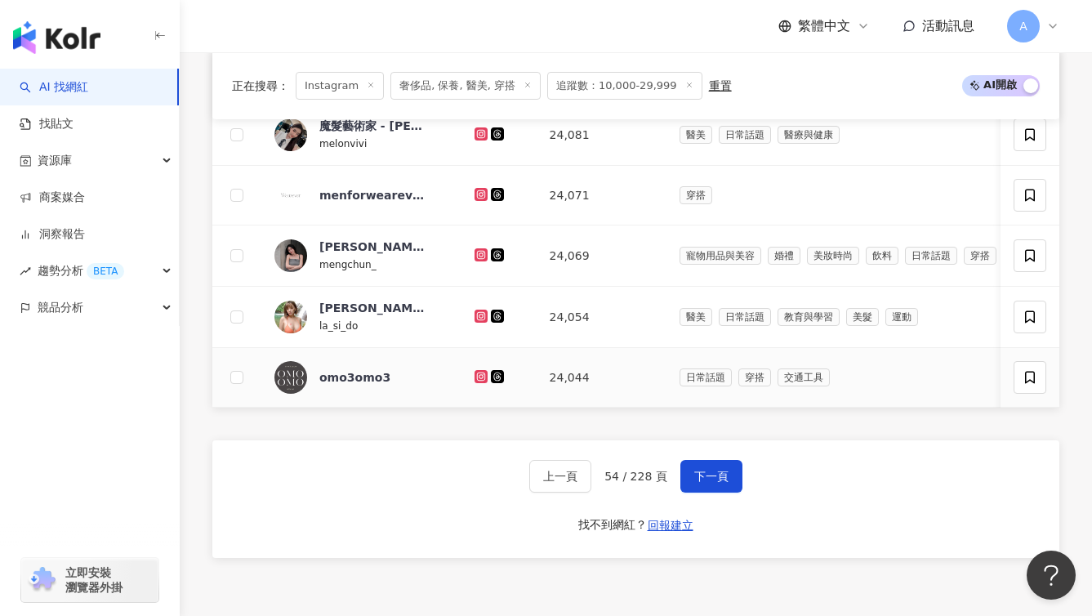
scroll to position [1071, 0]
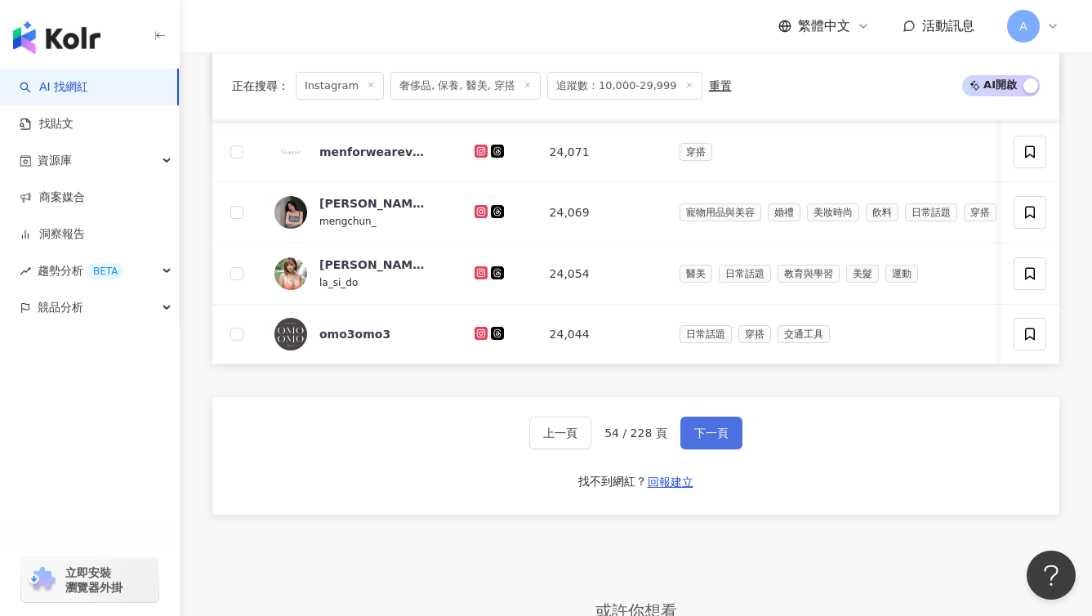
click at [695, 449] on button "下一頁" at bounding box center [712, 433] width 62 height 33
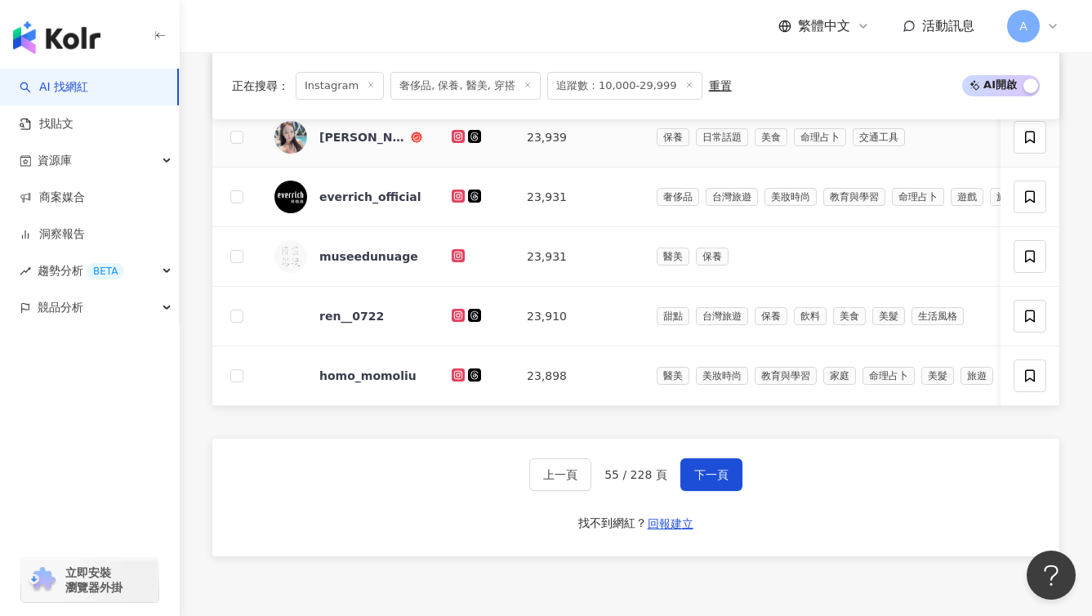
scroll to position [1060, 0]
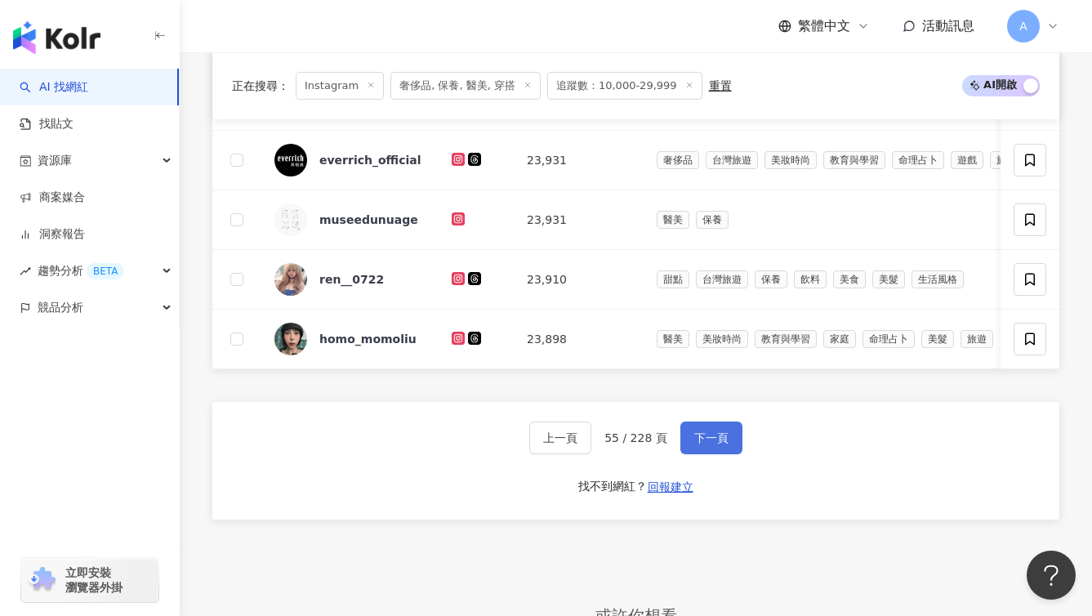
click at [716, 444] on span "下一頁" at bounding box center [711, 437] width 34 height 13
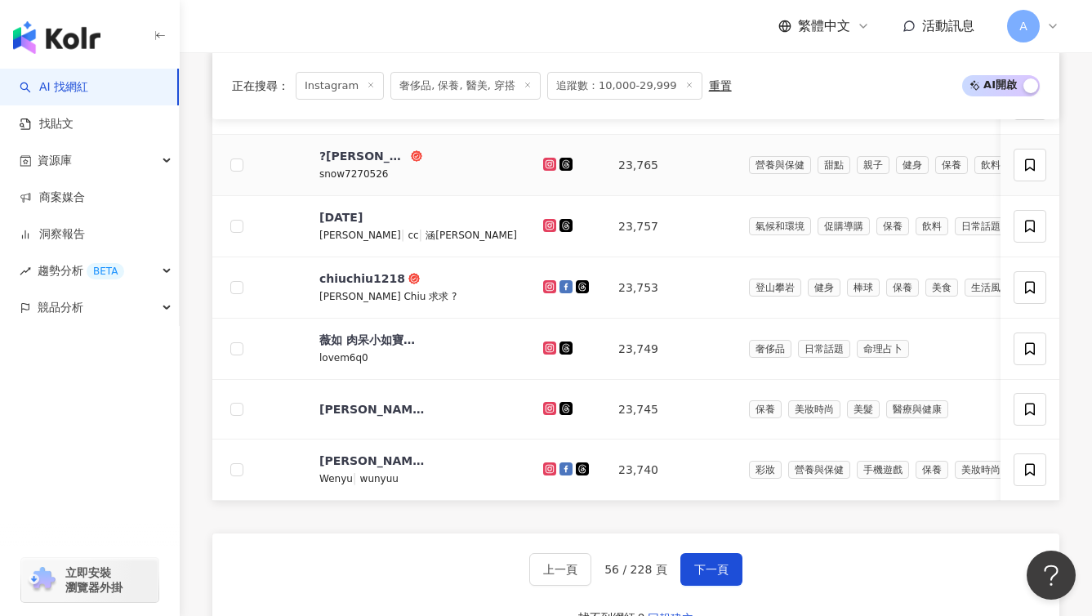
scroll to position [943, 0]
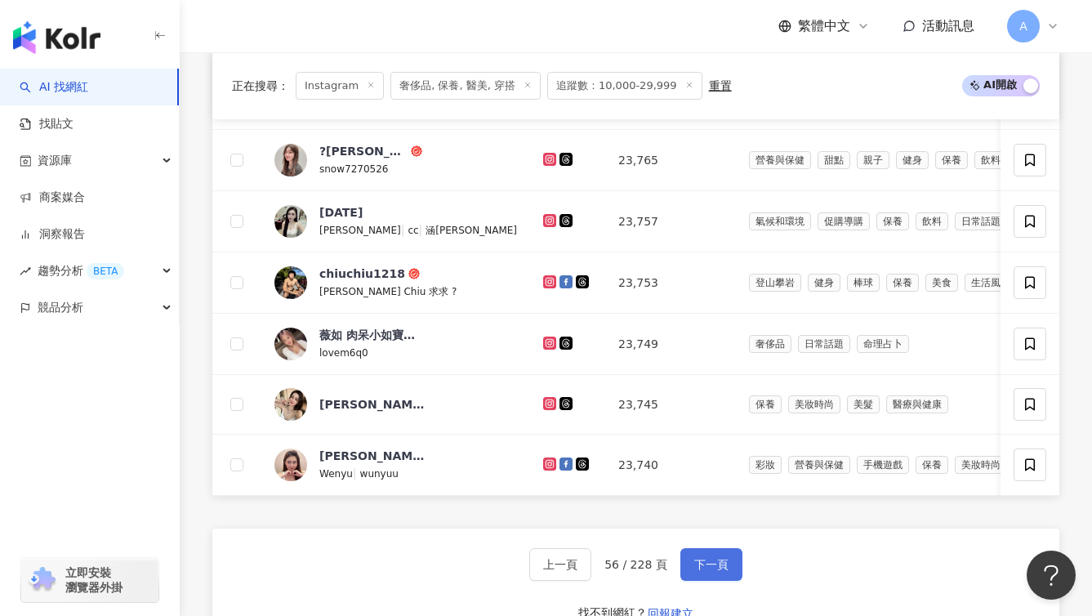
click at [687, 572] on button "下一頁" at bounding box center [712, 564] width 62 height 33
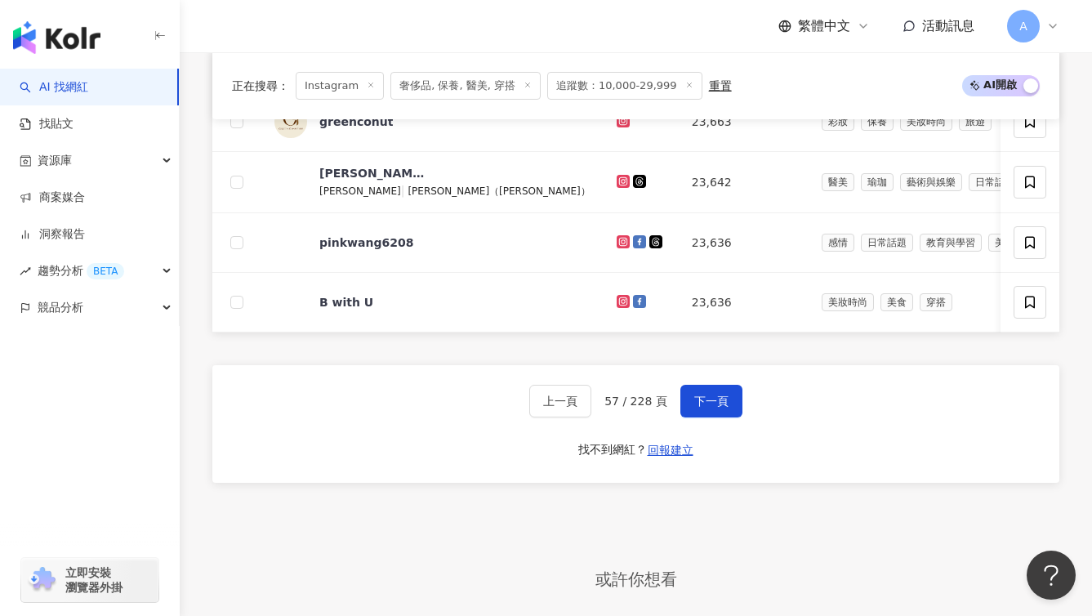
scroll to position [1217, 0]
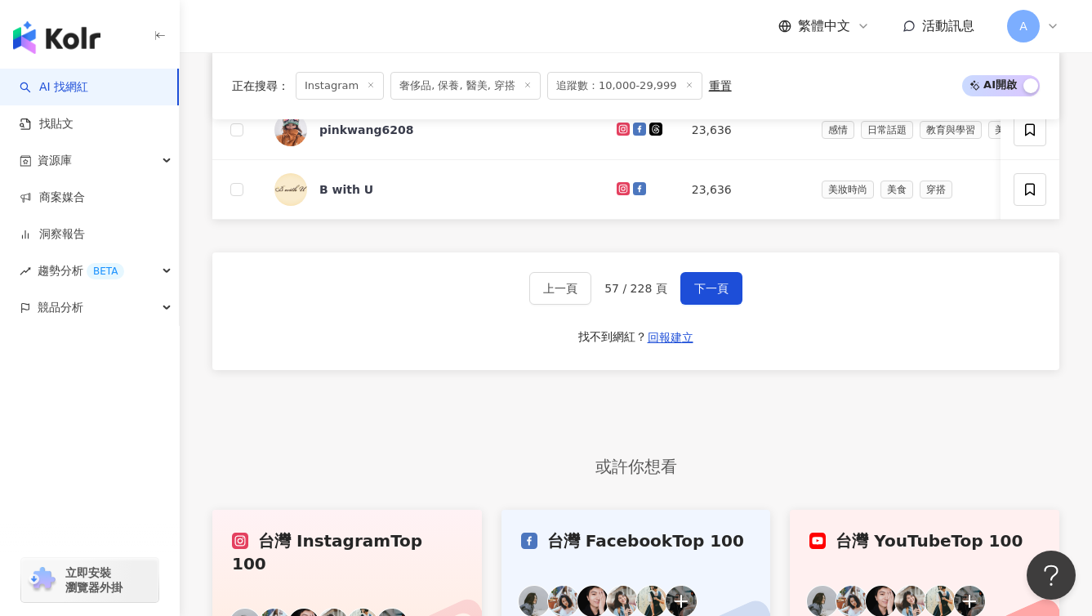
click at [673, 305] on div "上一頁 57 / 228 頁 下一頁" at bounding box center [635, 288] width 213 height 33
click at [685, 305] on button "下一頁" at bounding box center [712, 288] width 62 height 33
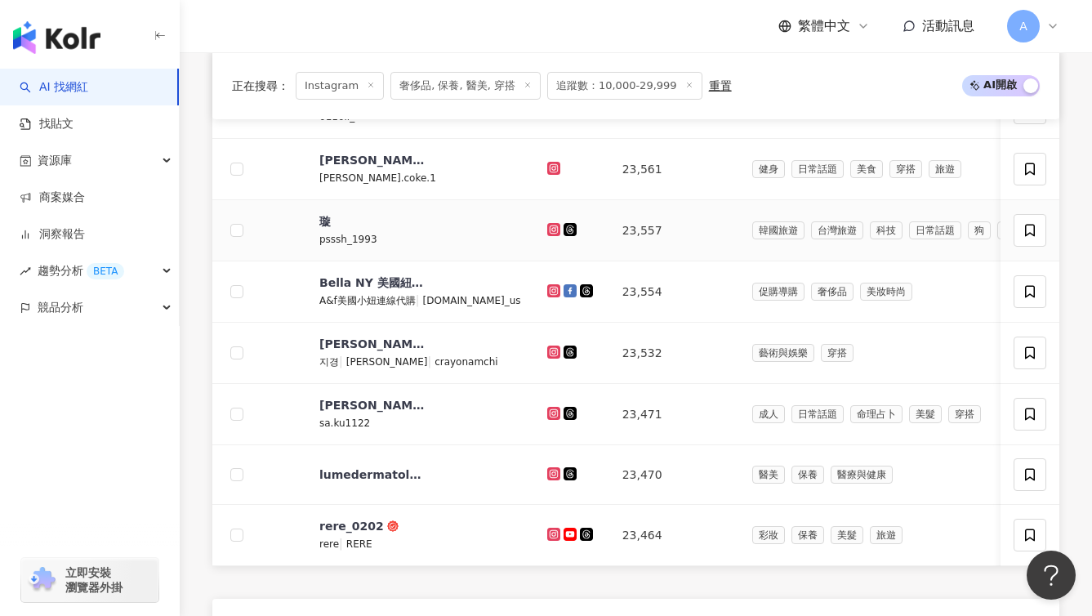
scroll to position [1049, 0]
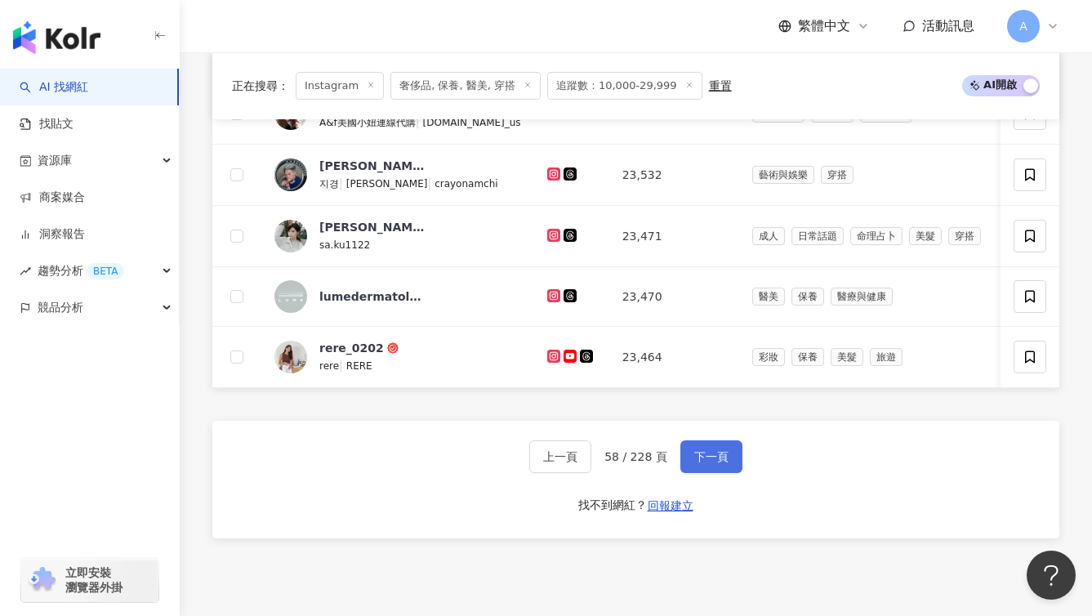
click at [717, 473] on button "下一頁" at bounding box center [712, 456] width 62 height 33
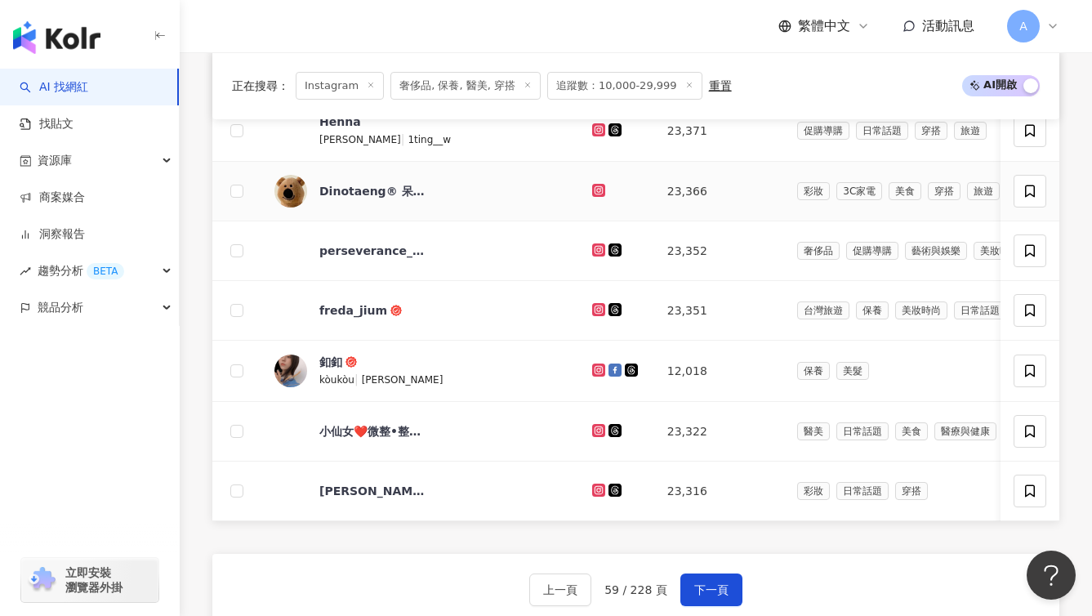
scroll to position [1152, 0]
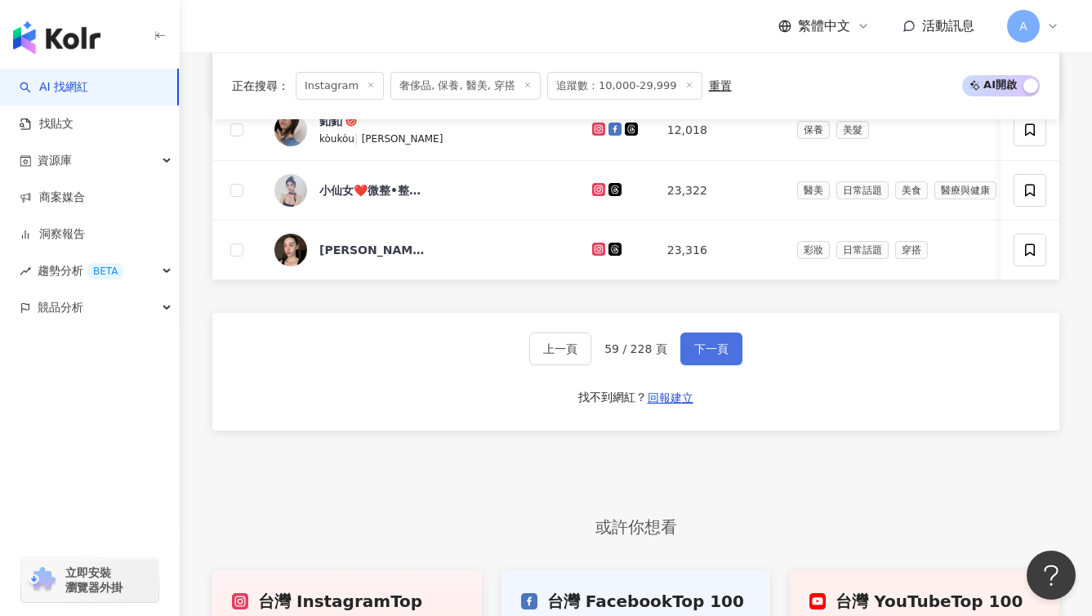
click at [725, 355] on span "下一頁" at bounding box center [711, 348] width 34 height 13
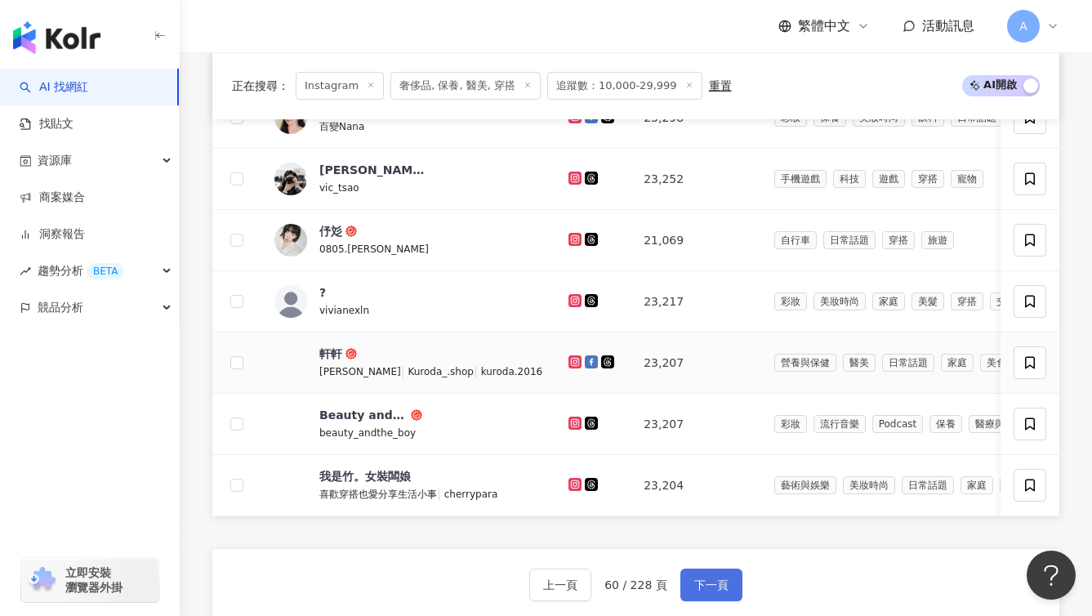
scroll to position [944, 0]
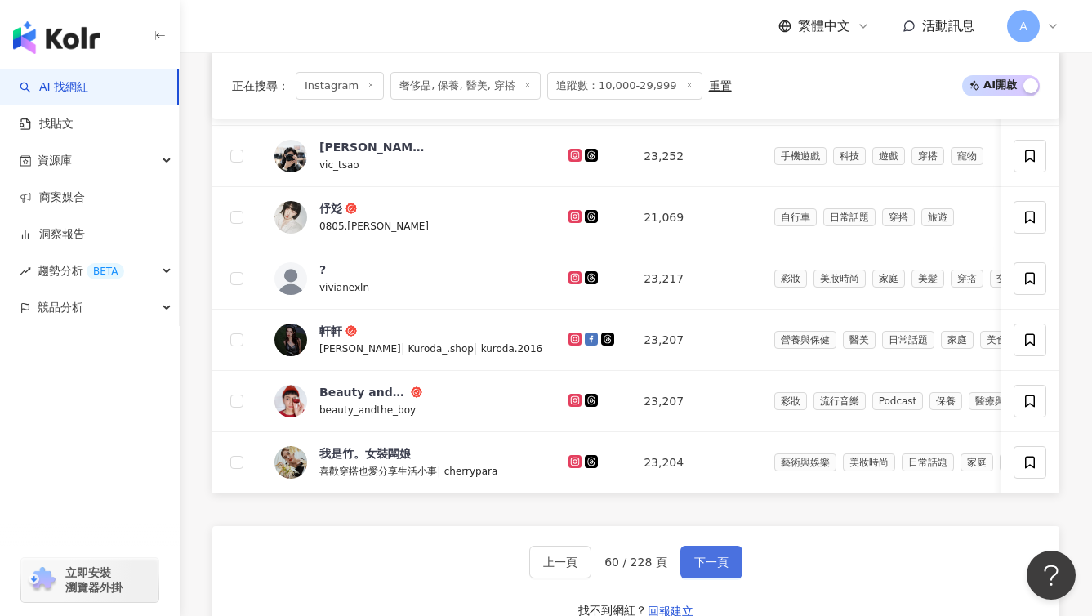
click at [705, 578] on button "下一頁" at bounding box center [712, 562] width 62 height 33
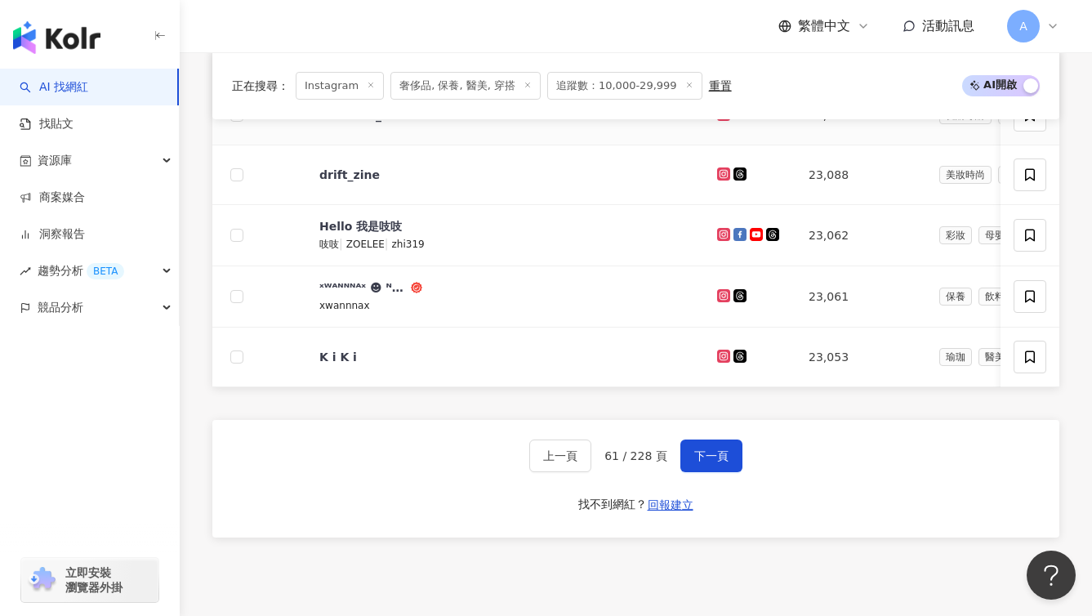
scroll to position [1085, 0]
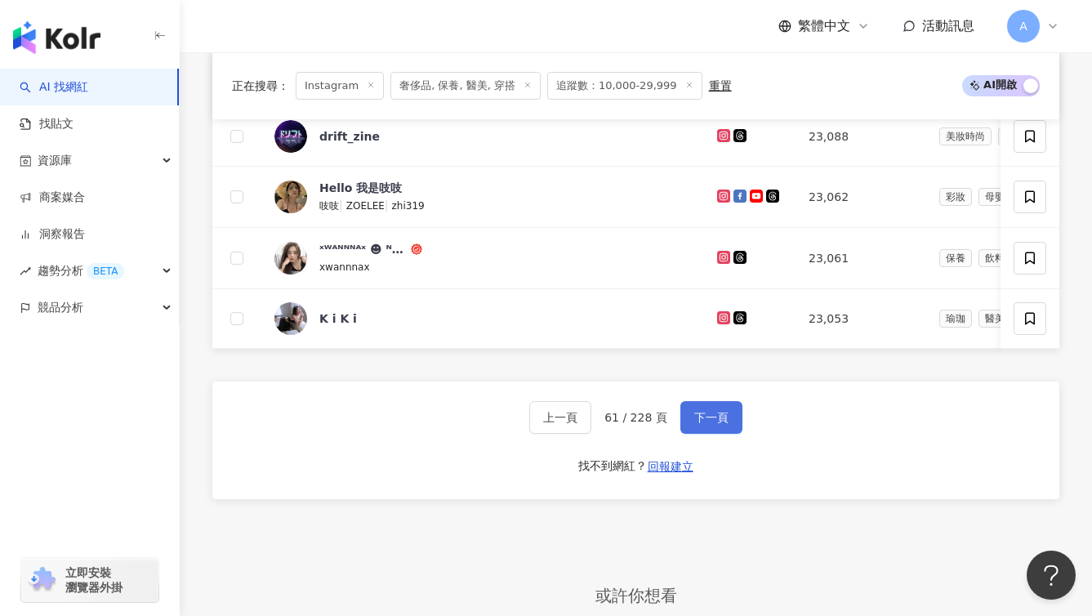
click at [707, 432] on button "下一頁" at bounding box center [712, 417] width 62 height 33
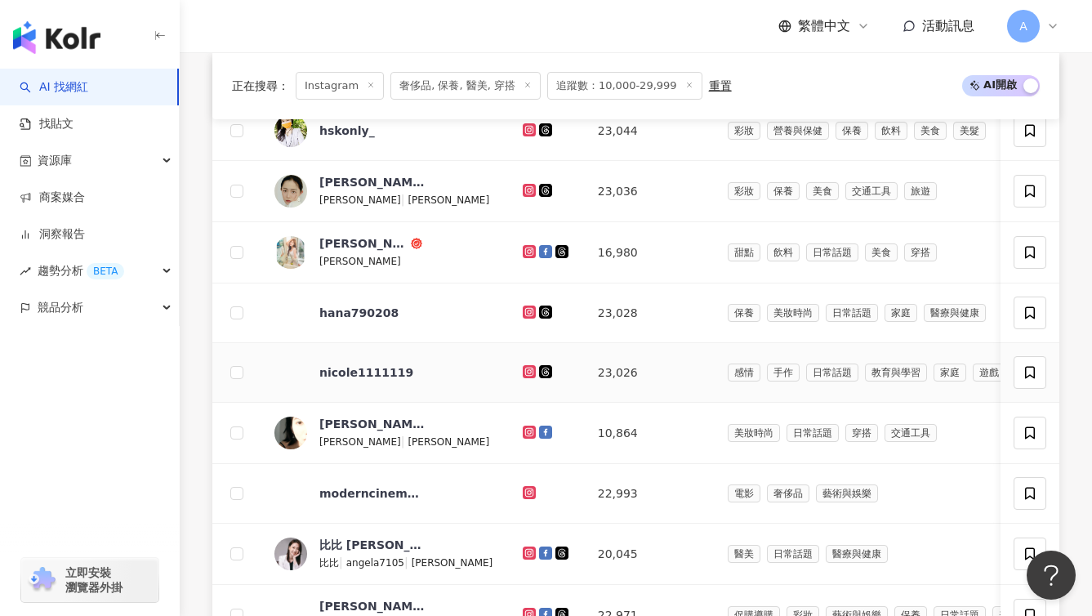
scroll to position [606, 0]
click at [524, 196] on icon at bounding box center [529, 191] width 11 height 10
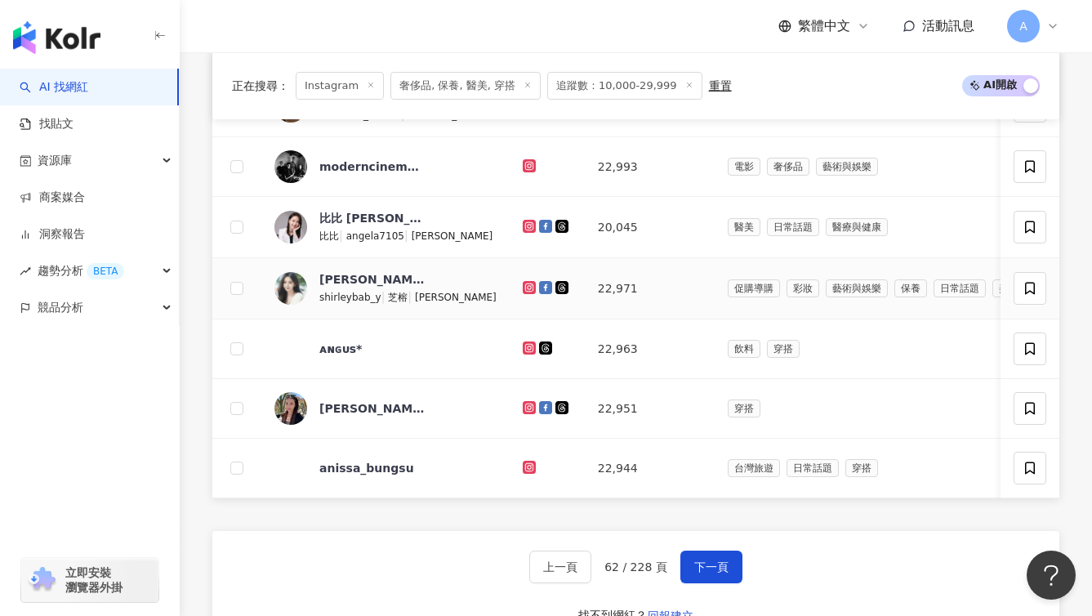
scroll to position [935, 0]
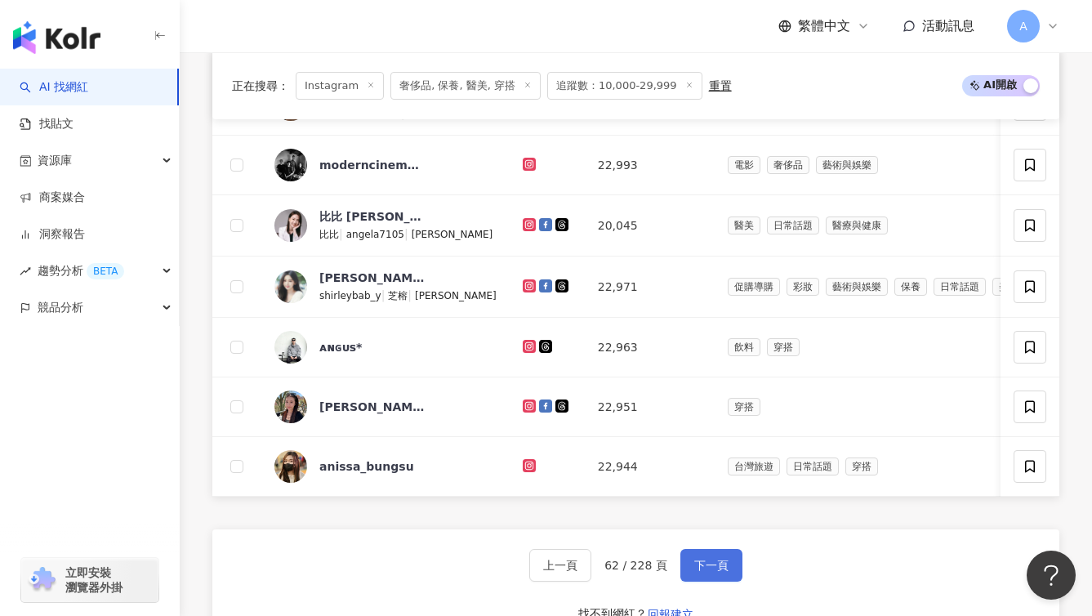
click at [691, 582] on button "下一頁" at bounding box center [712, 565] width 62 height 33
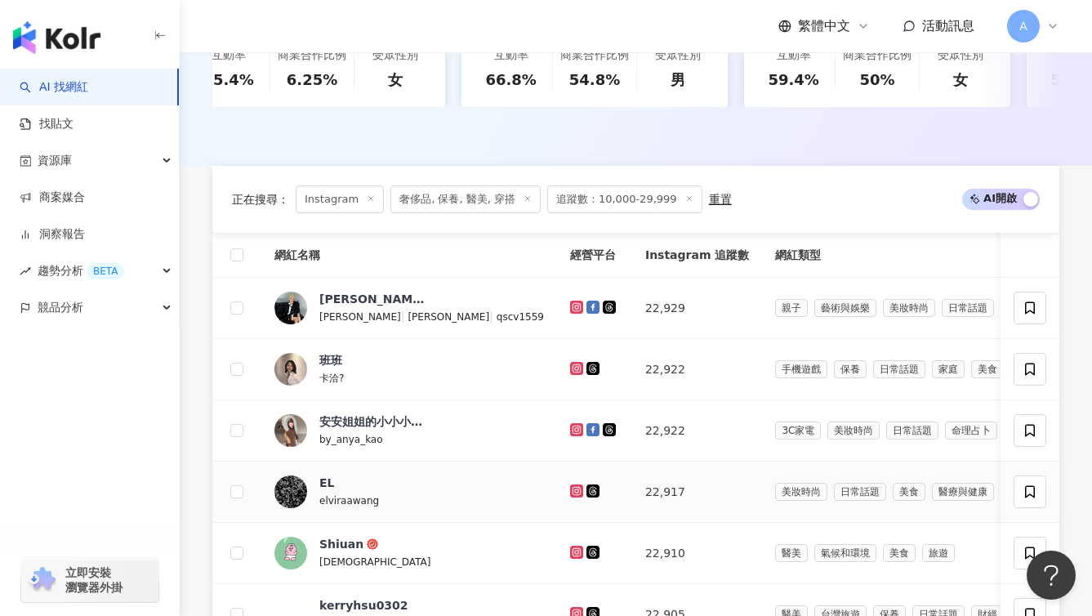
scroll to position [1073, 0]
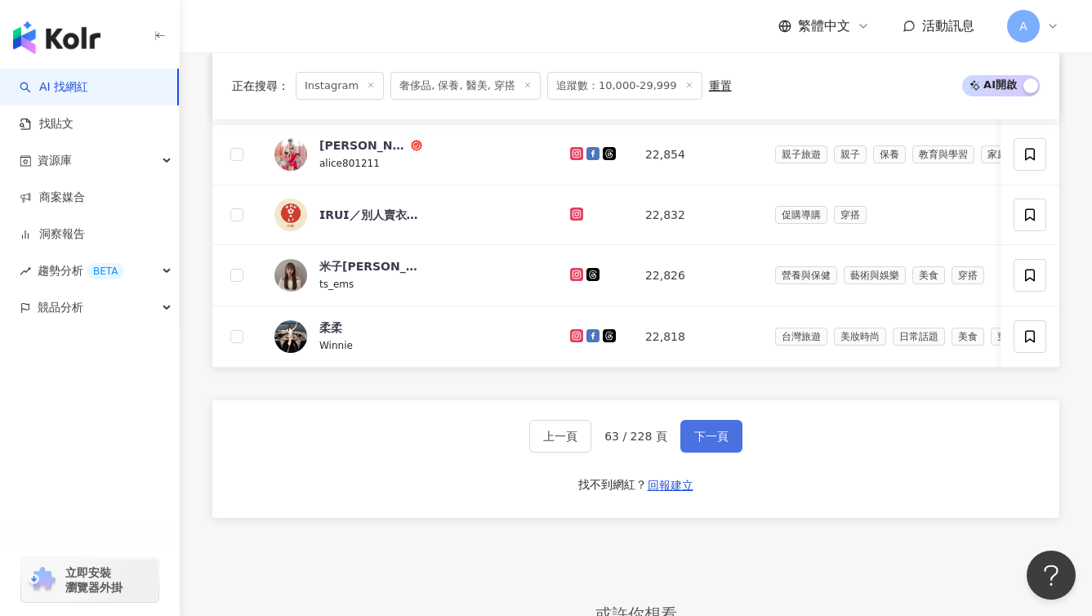
click at [690, 453] on button "下一頁" at bounding box center [712, 436] width 62 height 33
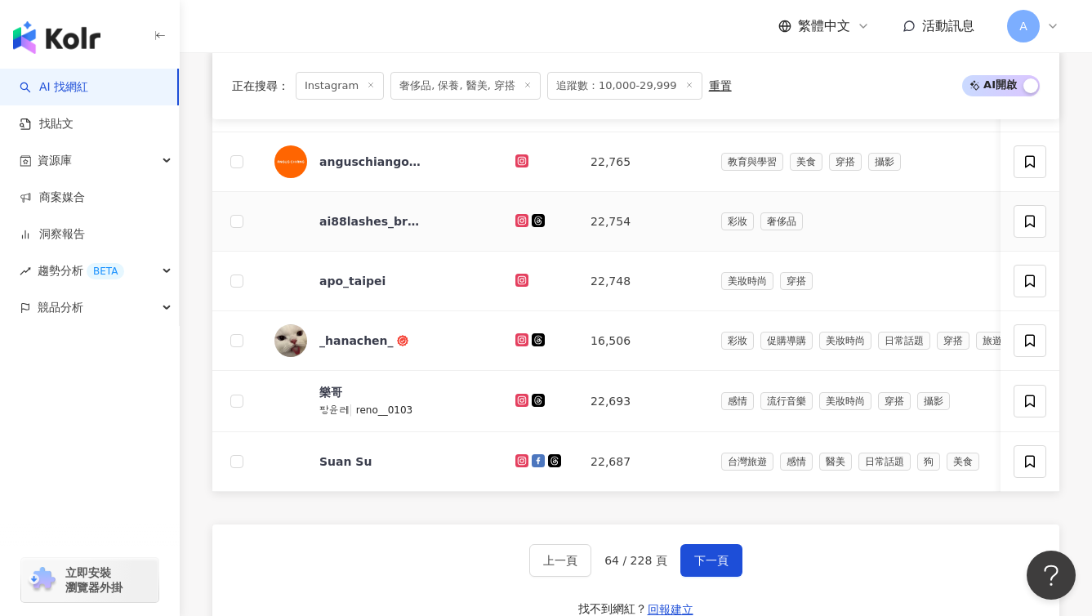
scroll to position [1087, 0]
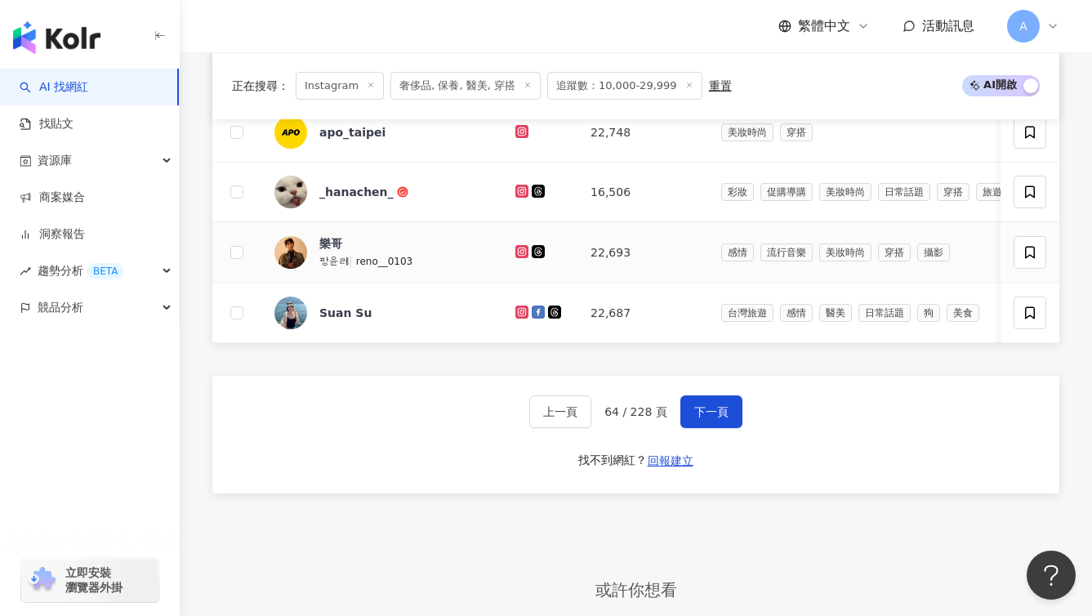
click at [519, 254] on icon at bounding box center [522, 251] width 7 height 7
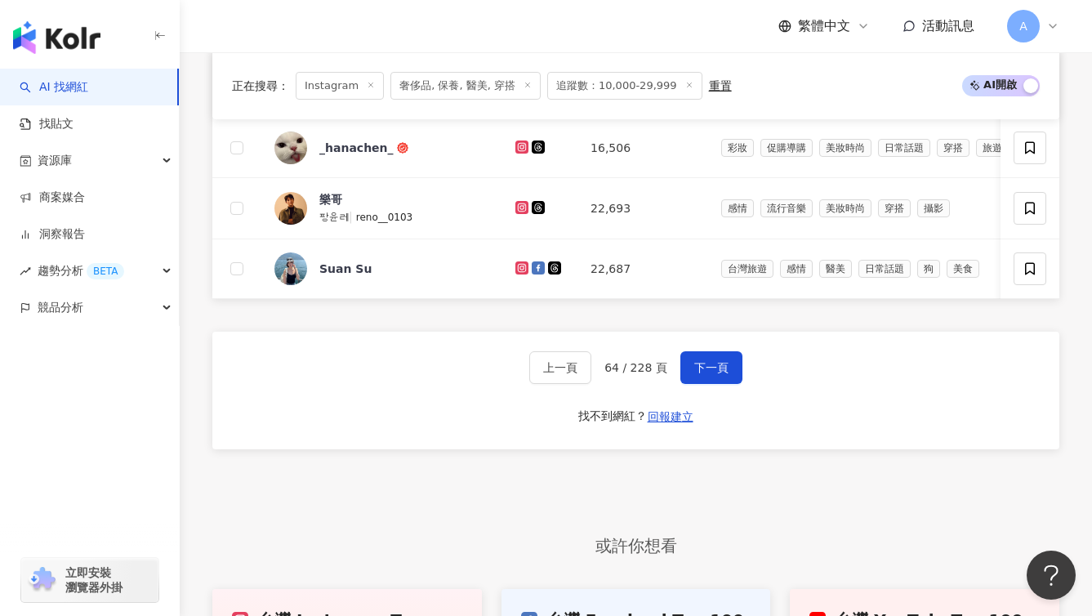
scroll to position [1140, 0]
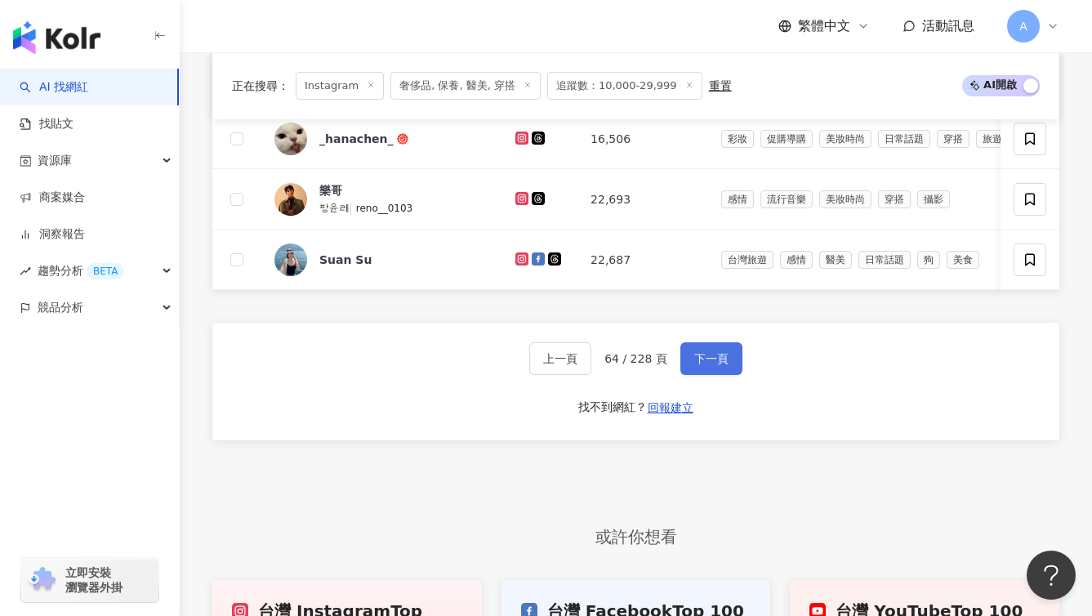
click at [703, 365] on span "下一頁" at bounding box center [711, 358] width 34 height 13
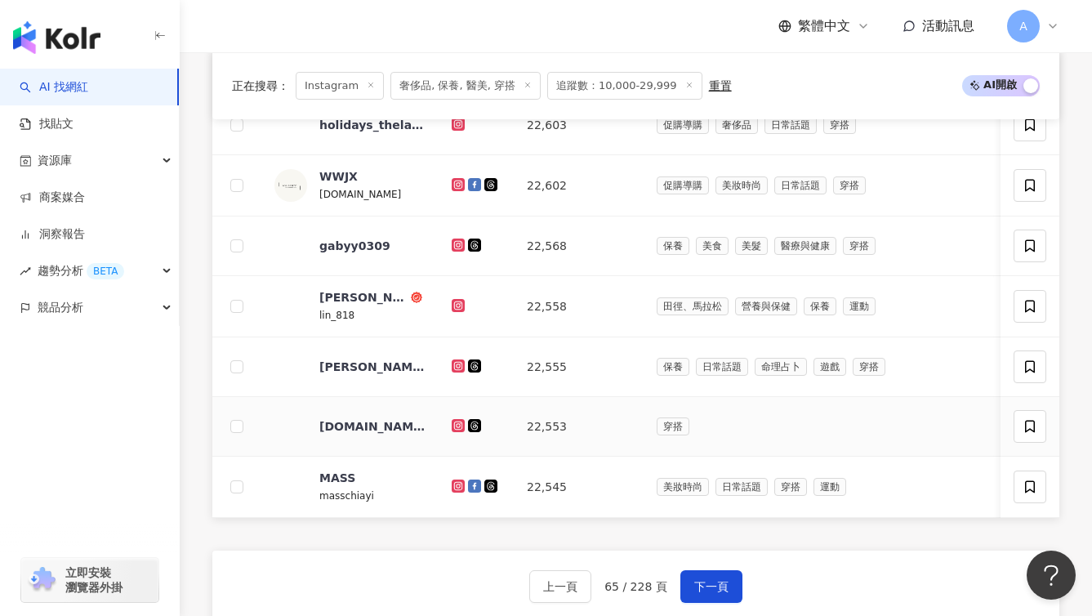
scroll to position [952, 0]
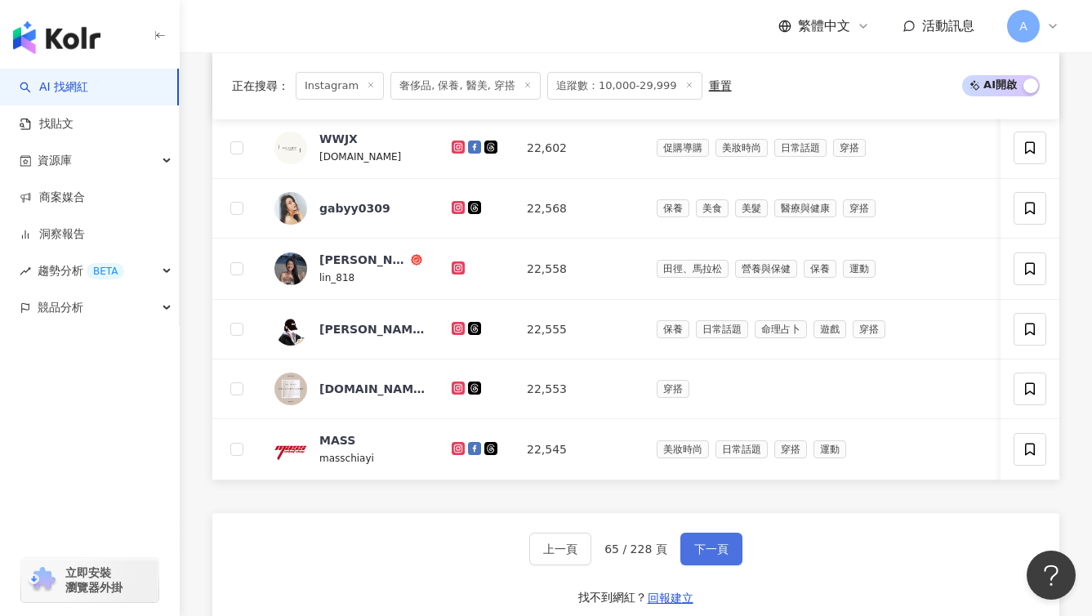
click at [723, 556] on span "下一頁" at bounding box center [711, 548] width 34 height 13
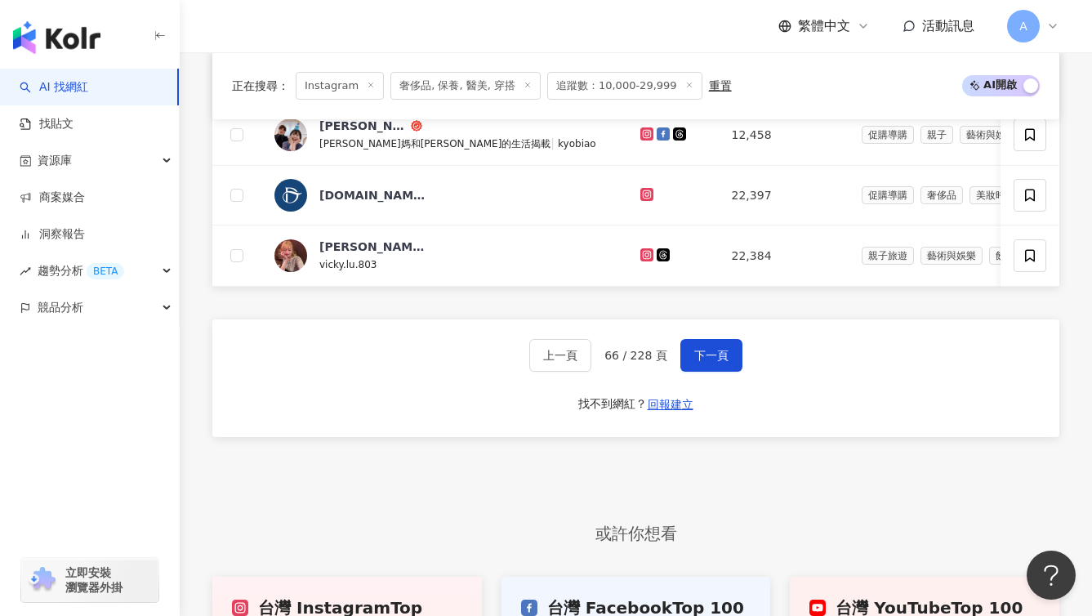
scroll to position [1155, 0]
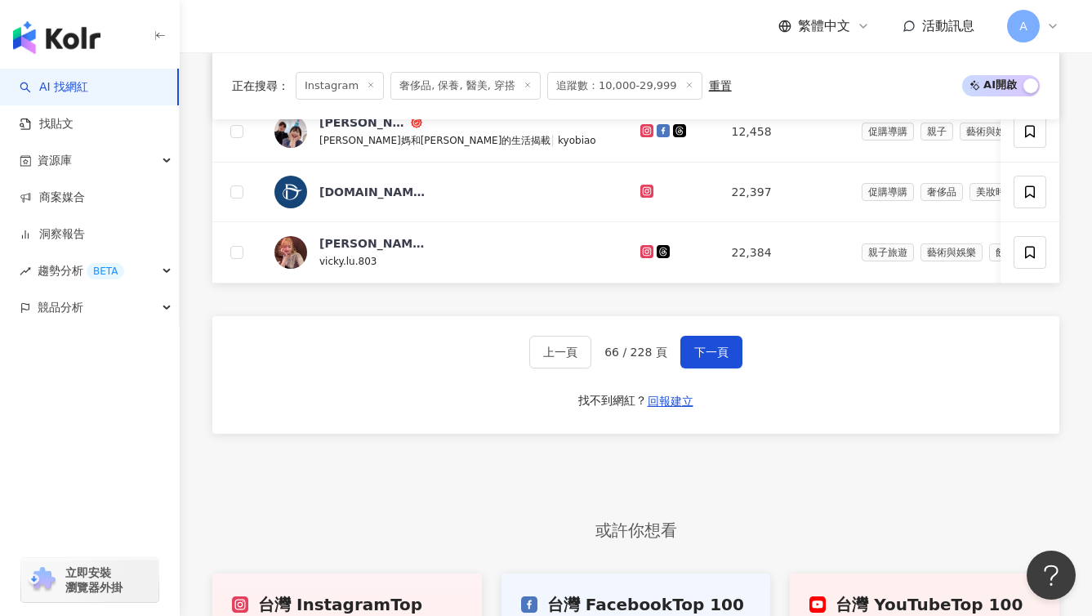
click at [705, 358] on div "上一頁 66 / 228 頁 下一頁 找不到網紅？ 回報建立" at bounding box center [635, 375] width 847 height 118
click at [705, 359] on span "下一頁" at bounding box center [711, 352] width 34 height 13
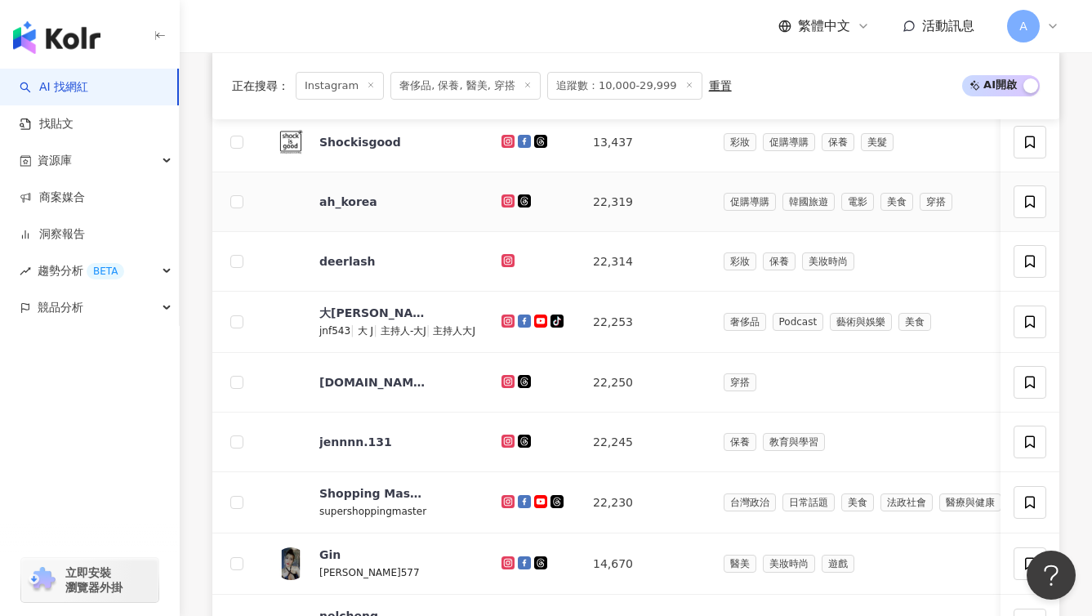
scroll to position [1105, 0]
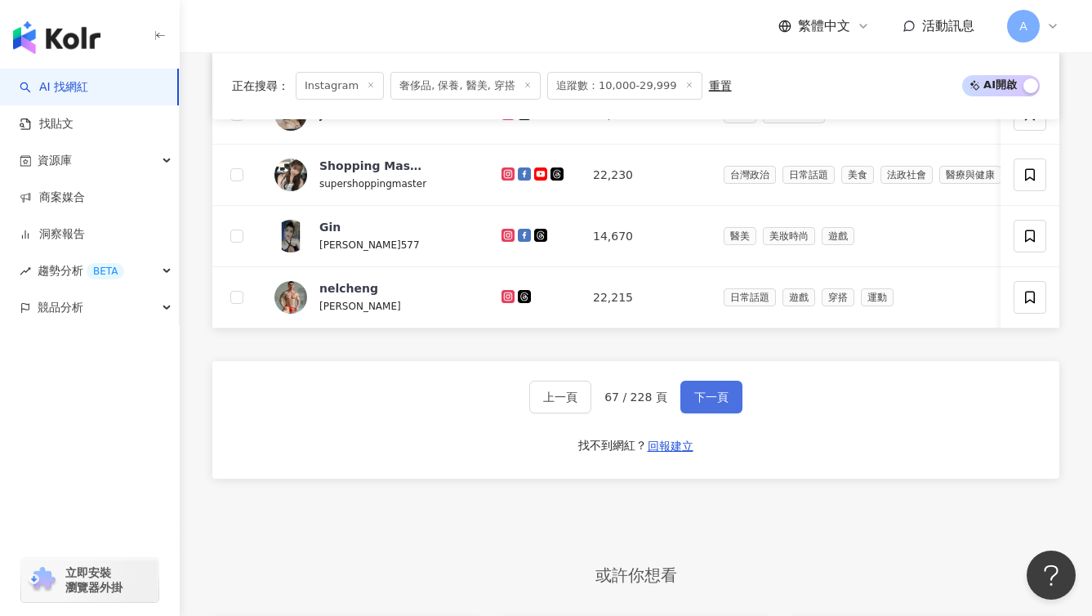
click at [710, 404] on span "下一頁" at bounding box center [711, 397] width 34 height 13
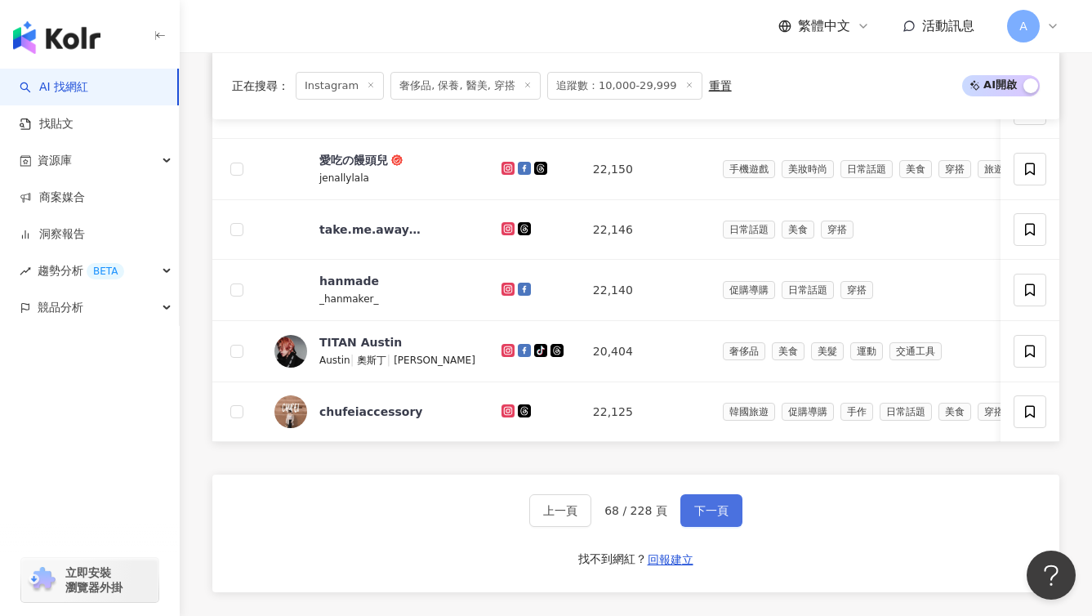
scroll to position [993, 0]
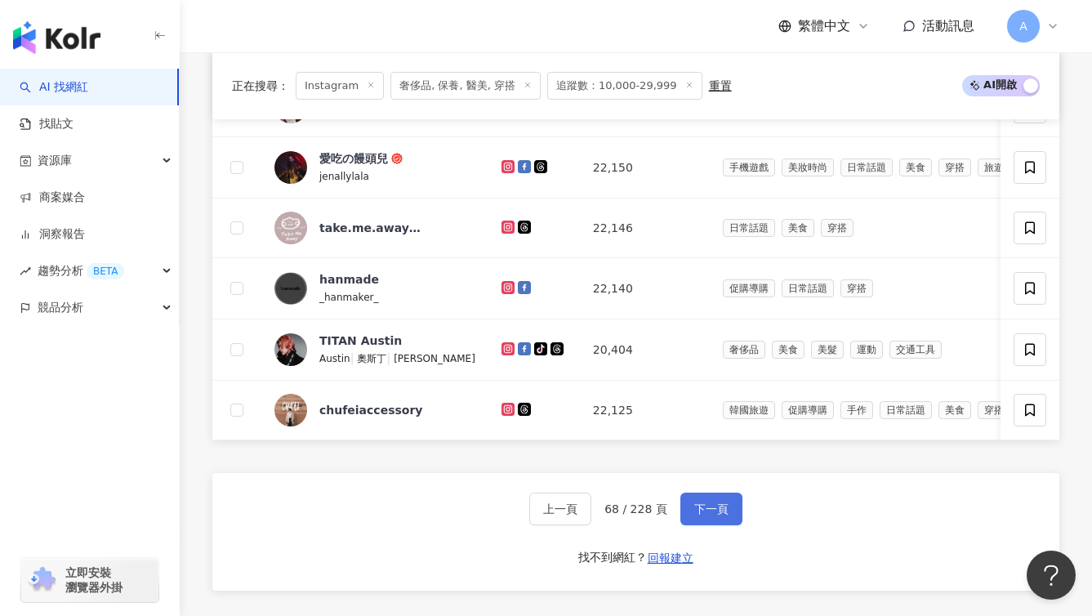
click at [716, 516] on span "下一頁" at bounding box center [711, 508] width 34 height 13
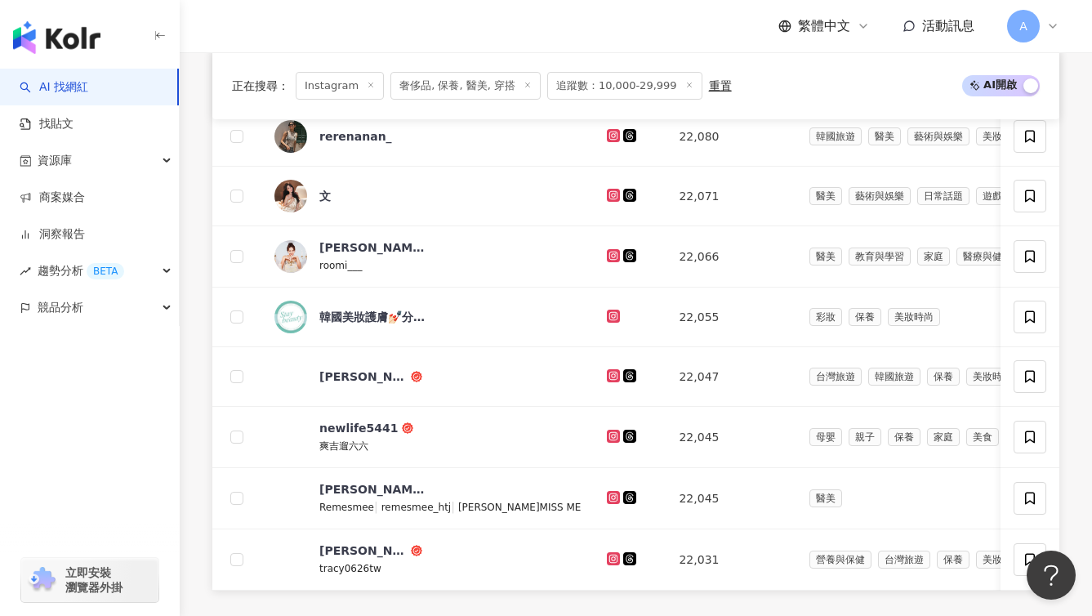
scroll to position [1332, 0]
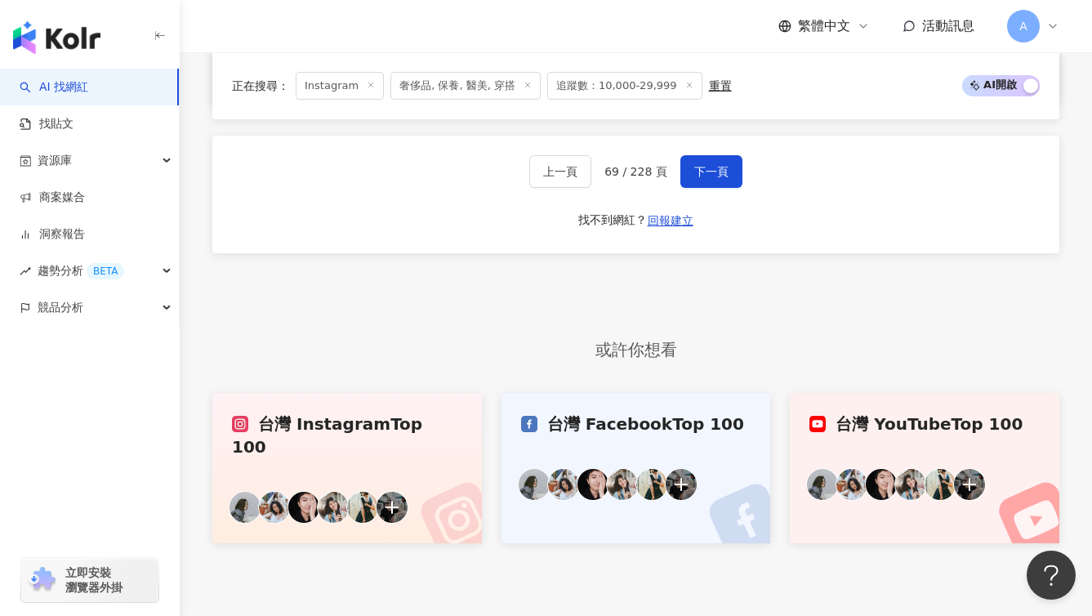
click at [711, 163] on div "上一頁 69 / 228 頁 下一頁 找不到網紅？ 回報建立" at bounding box center [635, 195] width 847 height 118
click at [705, 188] on button "下一頁" at bounding box center [712, 171] width 62 height 33
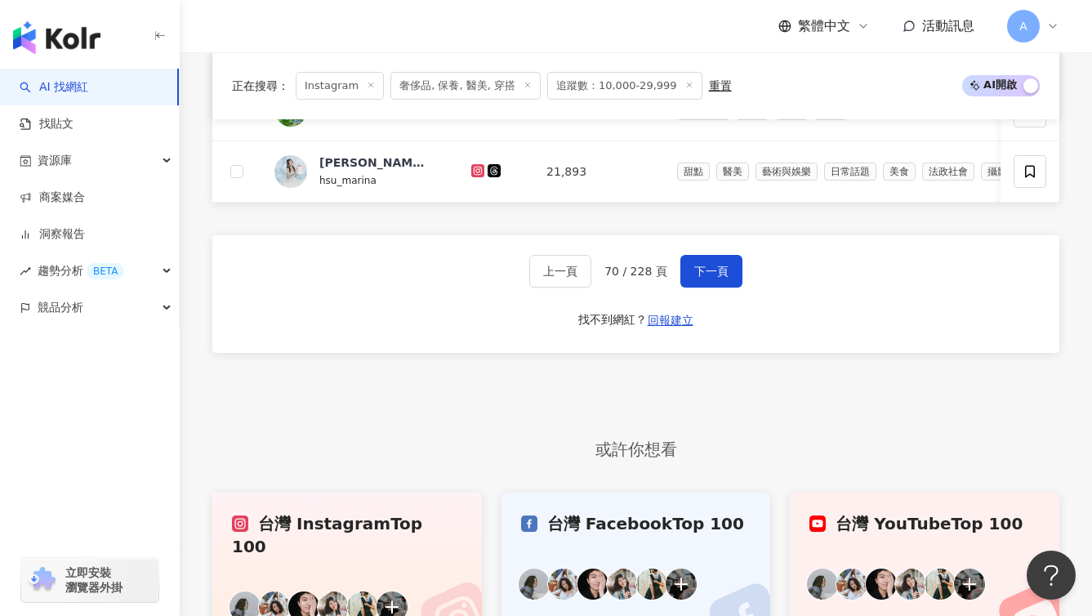
scroll to position [423, 0]
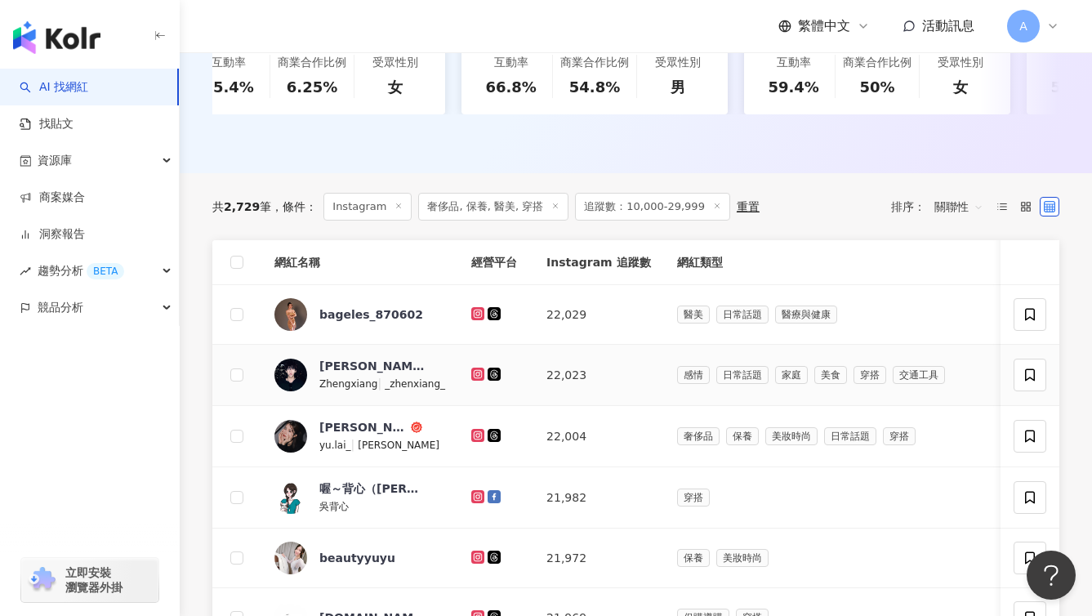
click at [475, 377] on icon at bounding box center [478, 373] width 7 height 7
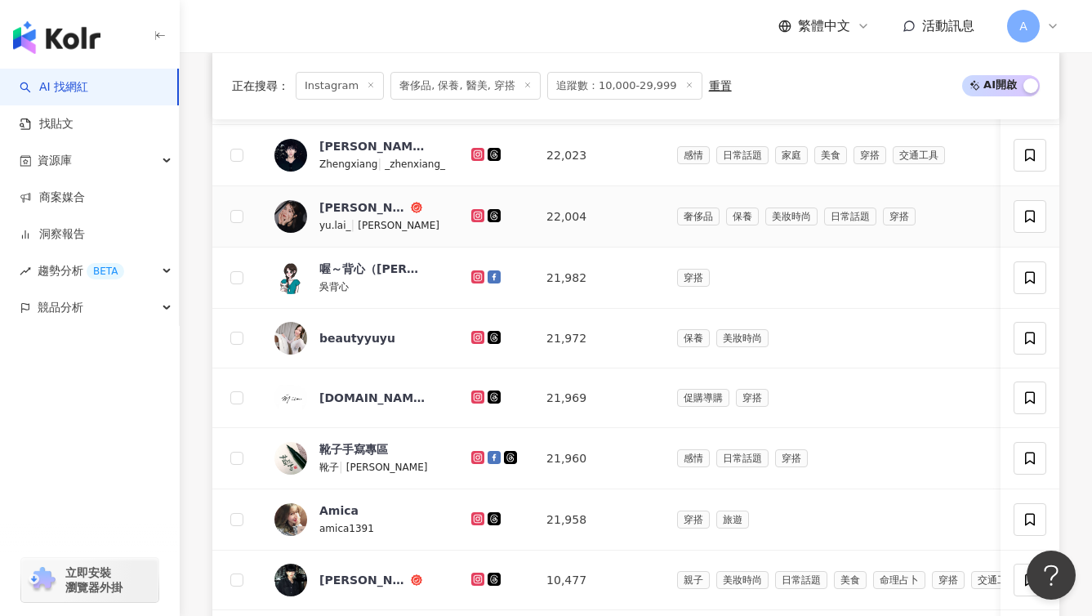
scroll to position [658, 0]
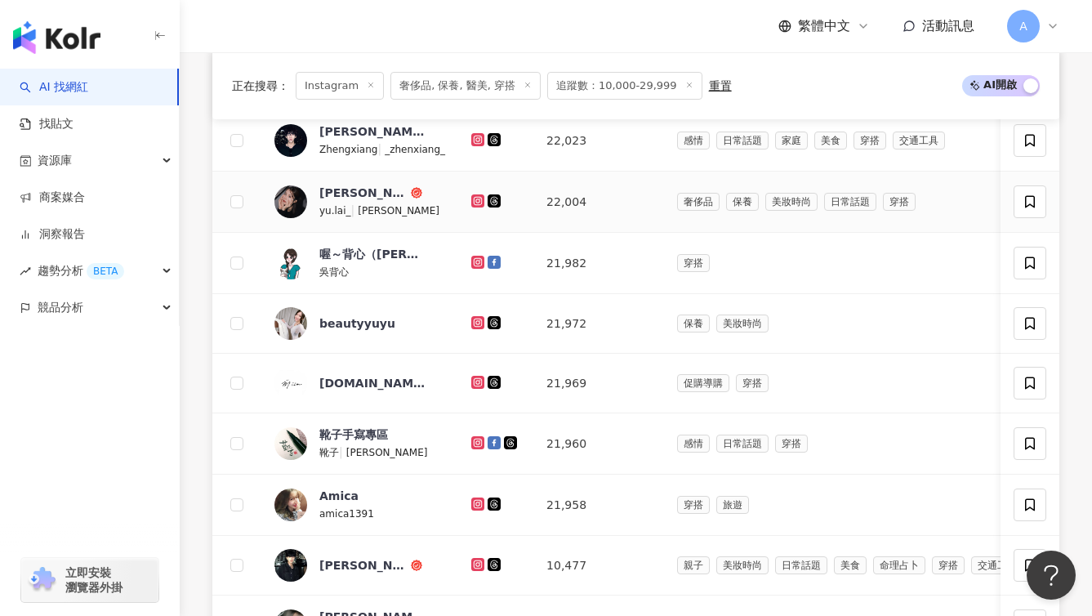
click at [475, 203] on icon at bounding box center [478, 200] width 7 height 7
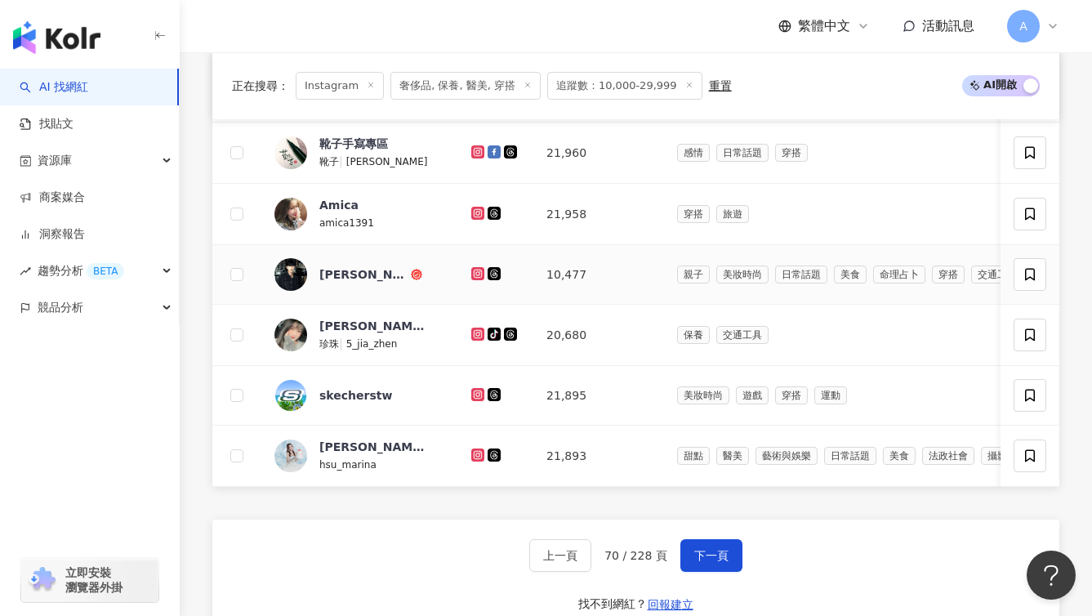
scroll to position [952, 0]
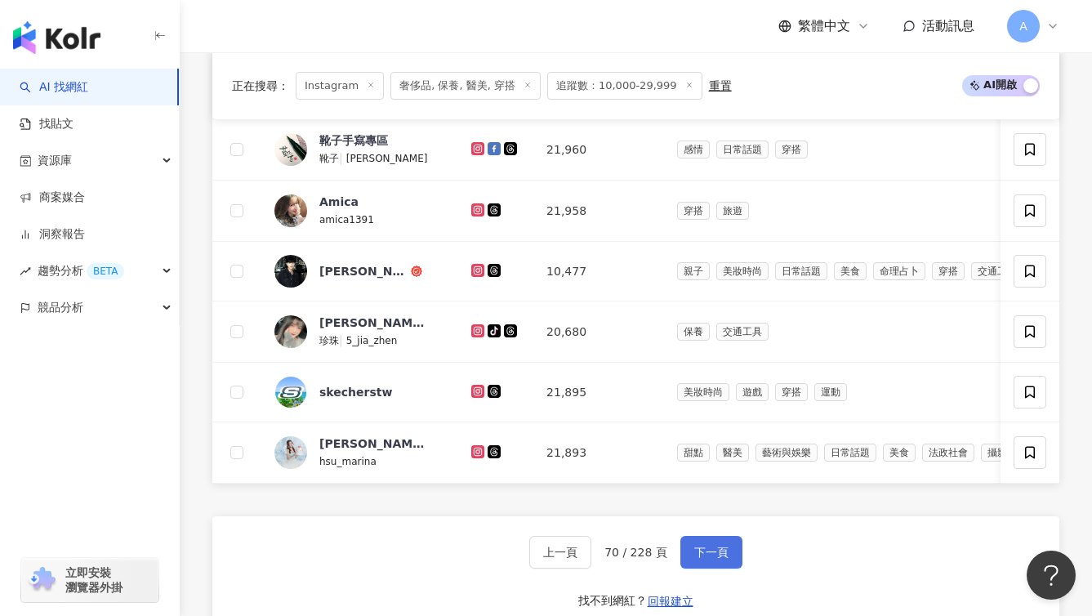
click at [733, 569] on button "下一頁" at bounding box center [712, 552] width 62 height 33
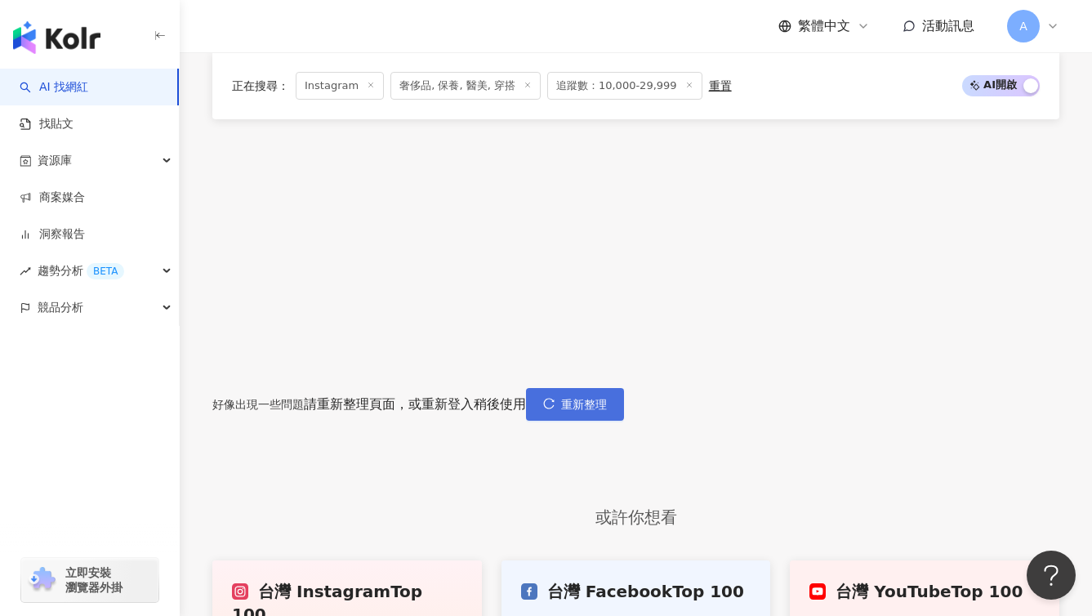
scroll to position [567, 0]
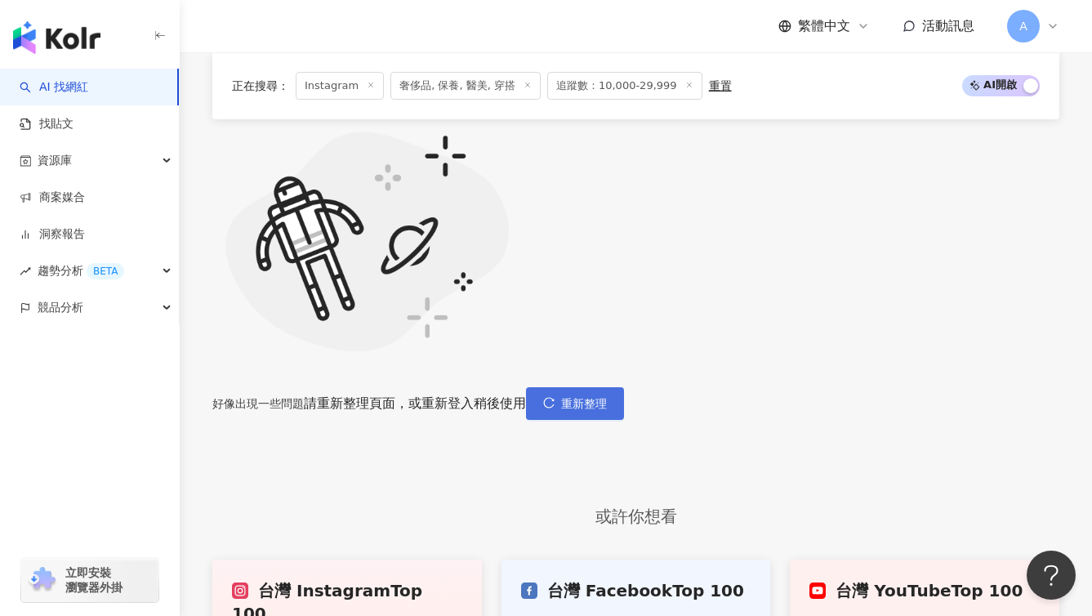
click at [624, 387] on button "重新整理" at bounding box center [575, 403] width 98 height 33
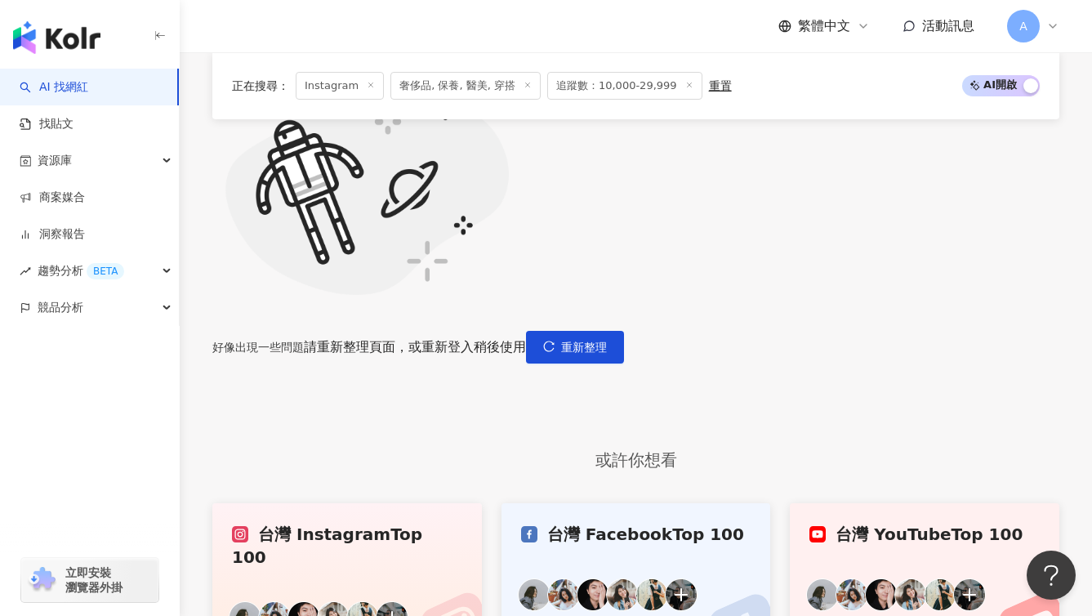
scroll to position [677, 0]
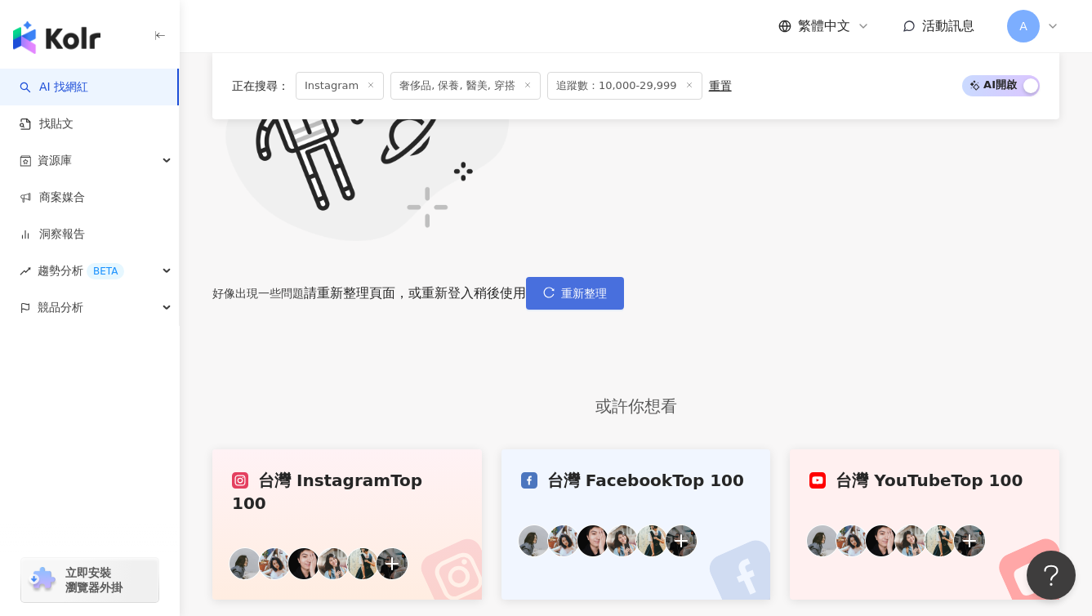
click at [624, 277] on button "重新整理" at bounding box center [575, 293] width 98 height 33
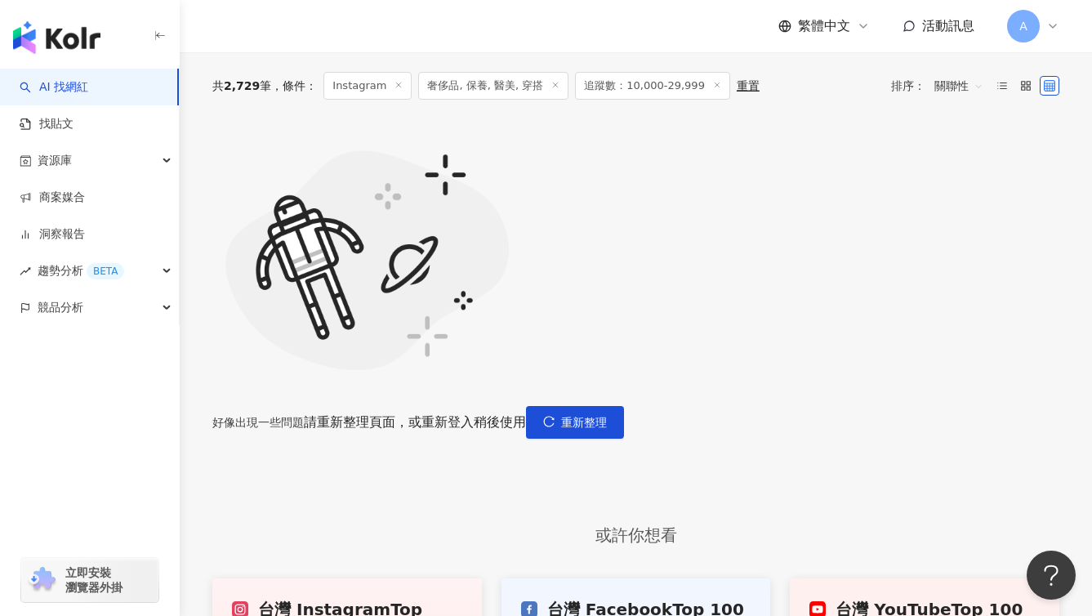
scroll to position [632, 0]
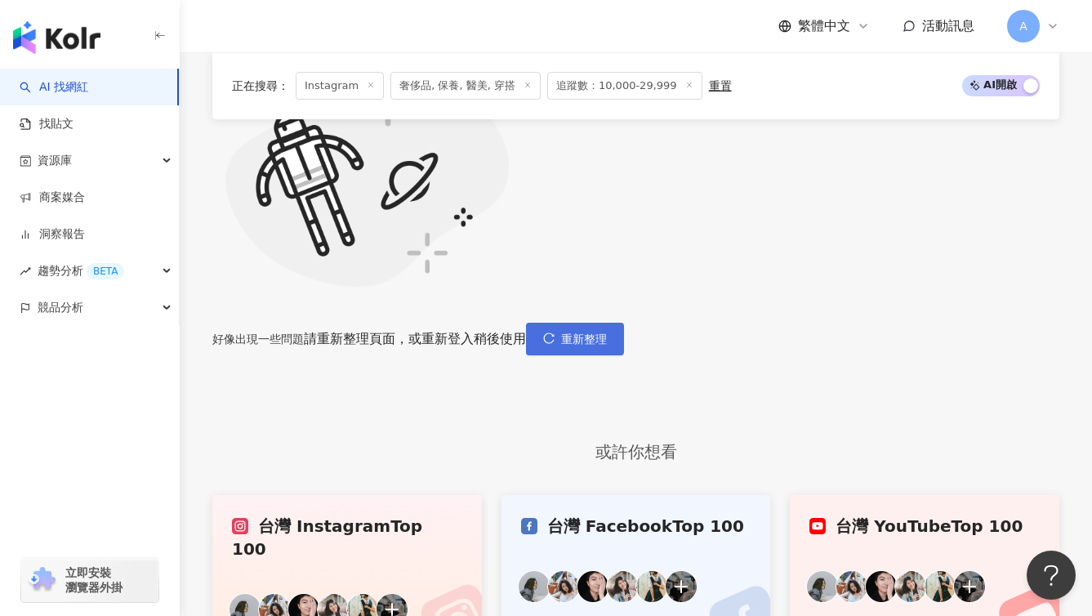
click at [624, 323] on button "重新整理" at bounding box center [575, 339] width 98 height 33
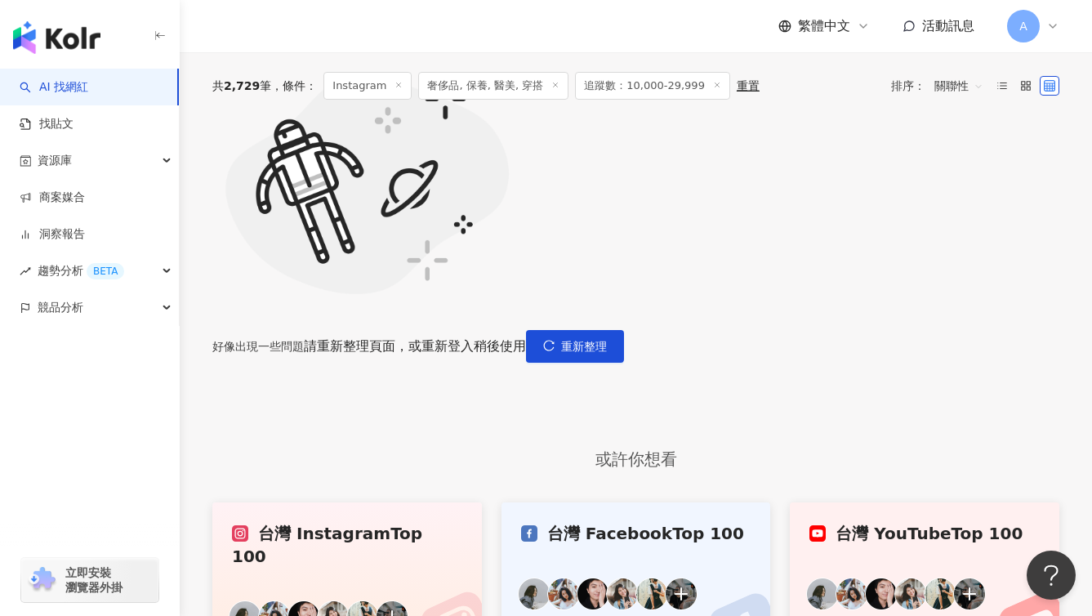
scroll to position [913, 0]
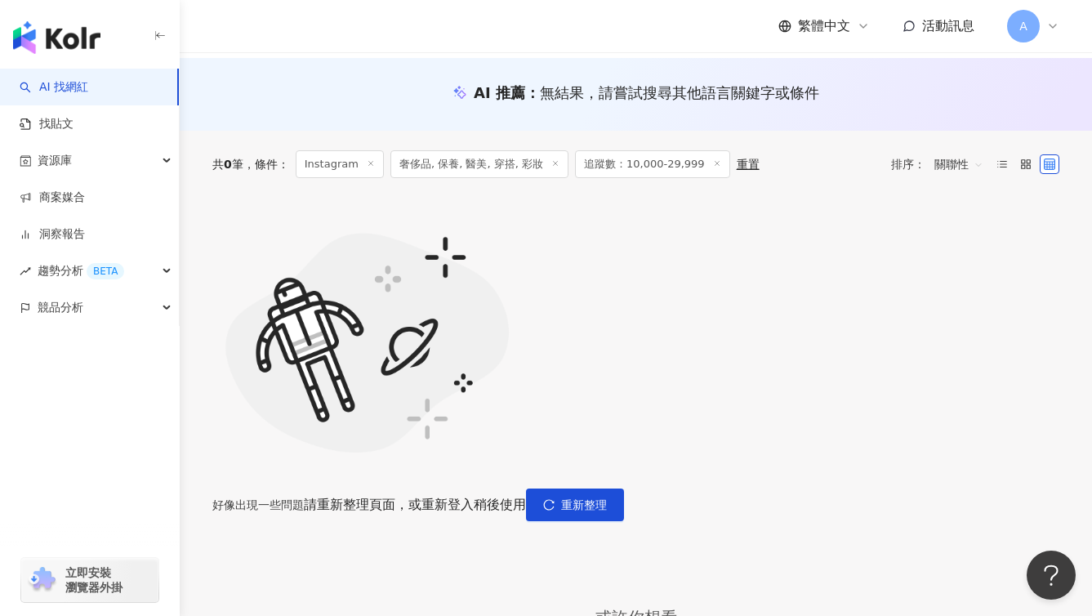
scroll to position [181, 0]
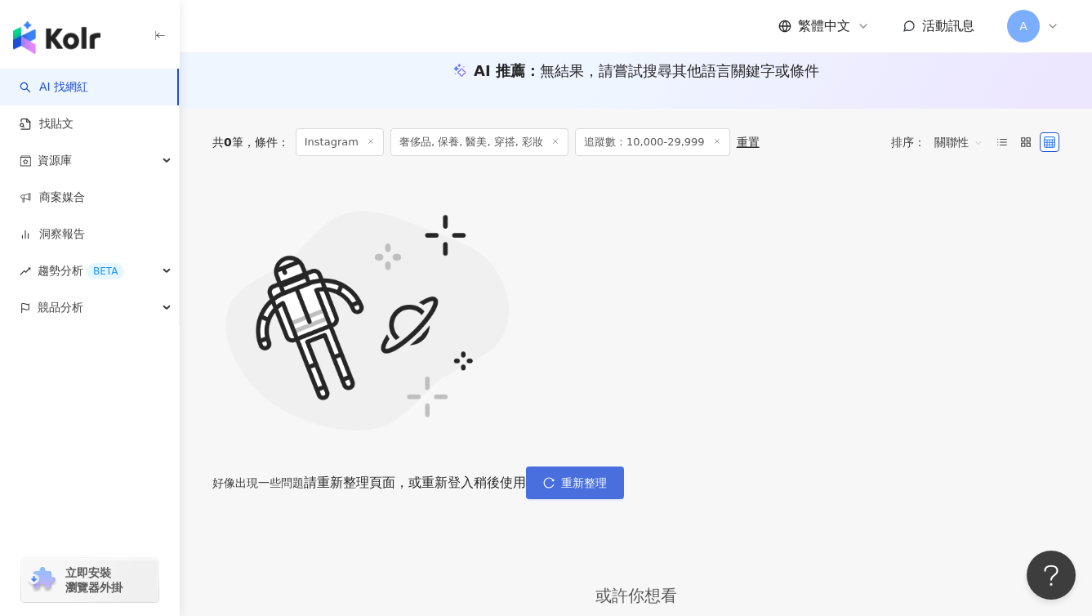
click at [624, 466] on button "重新整理" at bounding box center [575, 482] width 98 height 33
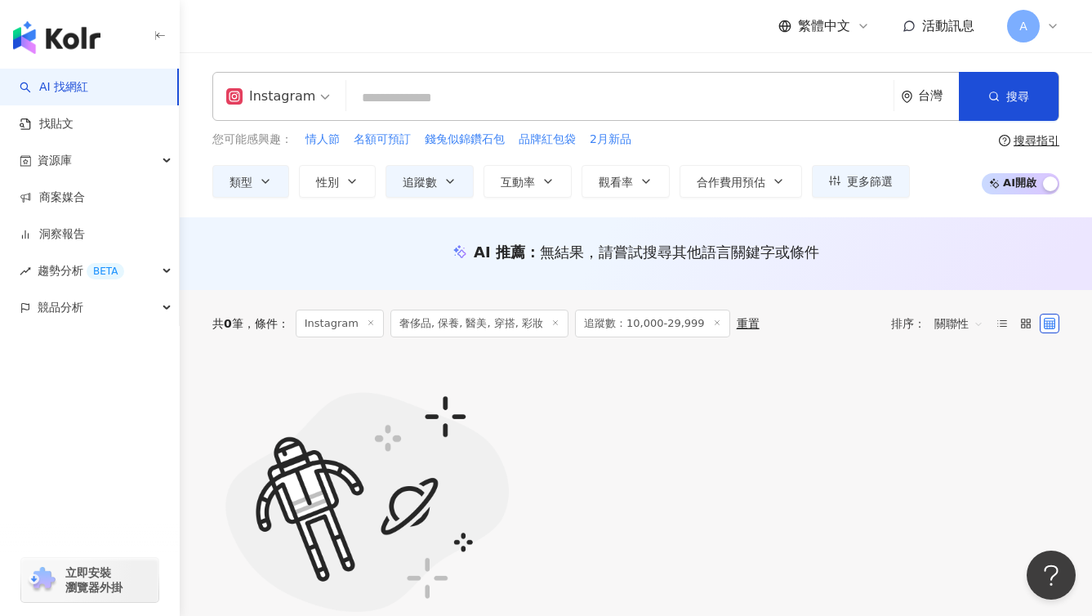
click at [743, 440] on div "好像出現一些問題 請重新整理頁面，或重新登入稍後使用 重新整理" at bounding box center [635, 519] width 847 height 324
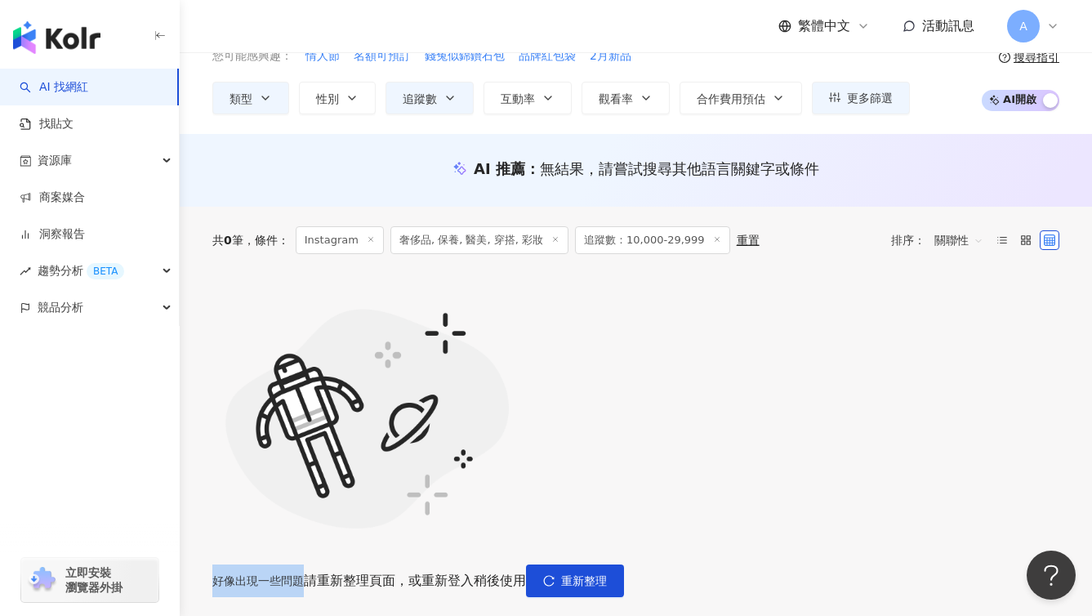
scroll to position [130, 0]
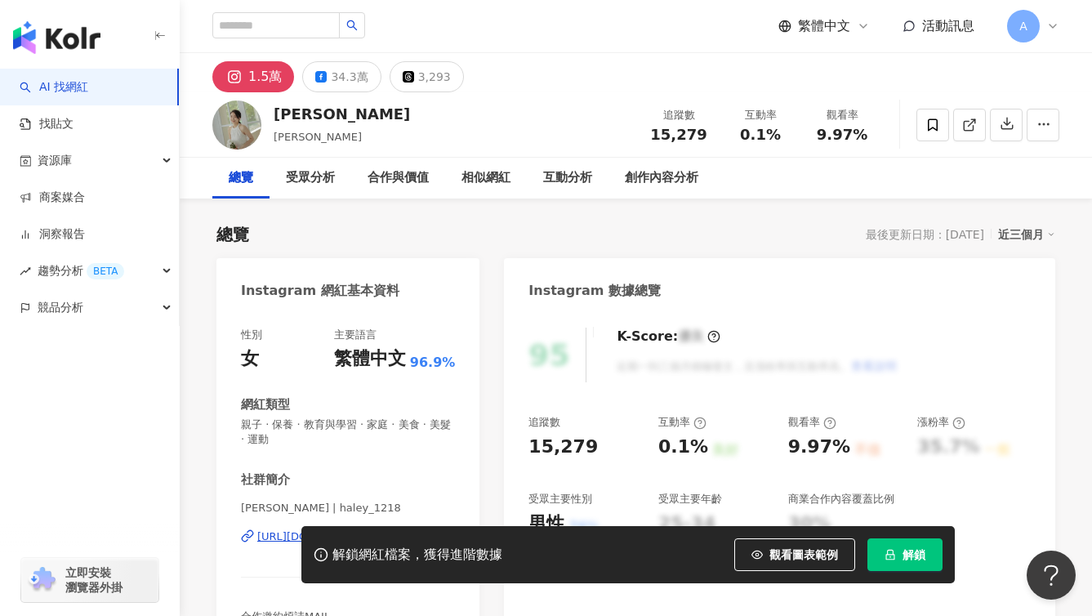
click at [252, 84] on div "1.5萬" at bounding box center [264, 76] width 33 height 23
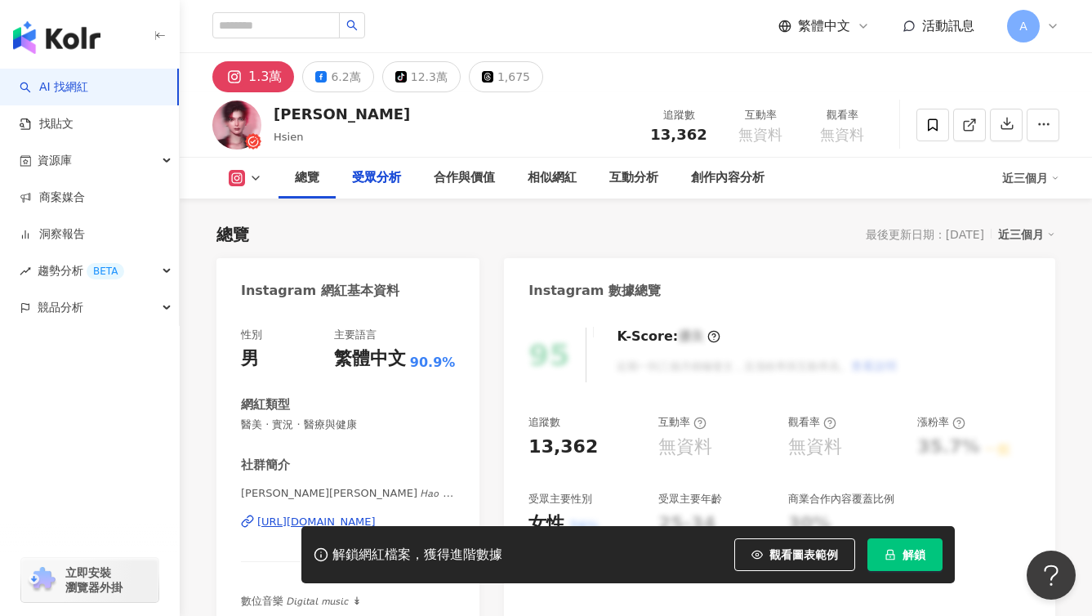
scroll to position [2696, 0]
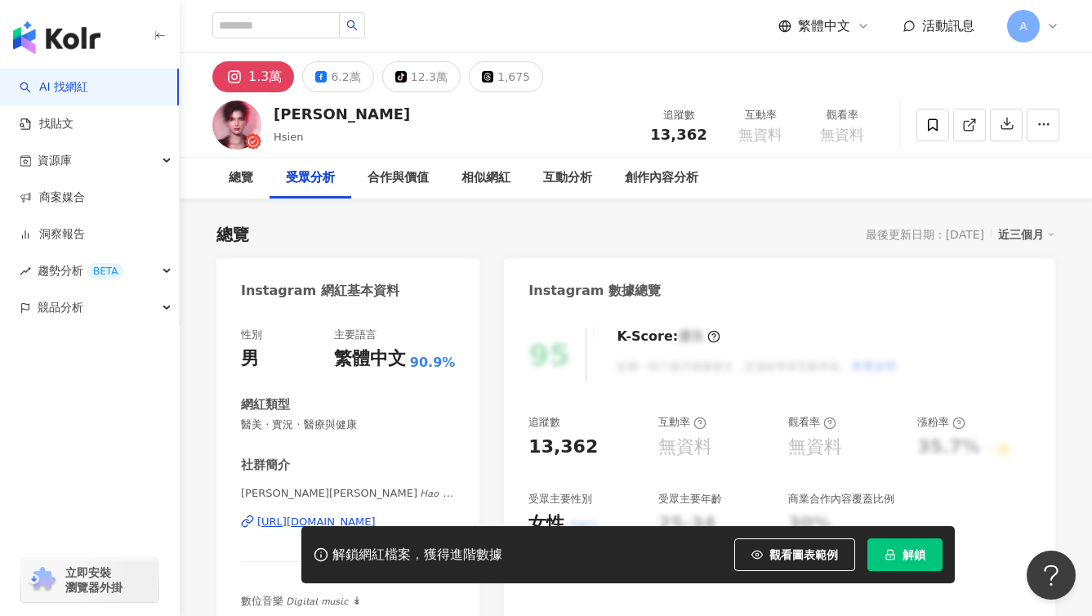
click at [262, 76] on div "1.3萬" at bounding box center [264, 76] width 33 height 23
click at [241, 78] on icon at bounding box center [235, 77] width 20 height 20
click at [264, 168] on div "總覽" at bounding box center [240, 178] width 57 height 41
click at [269, 524] on div "https://www.instagram.com/mu_ch0902/" at bounding box center [316, 522] width 118 height 15
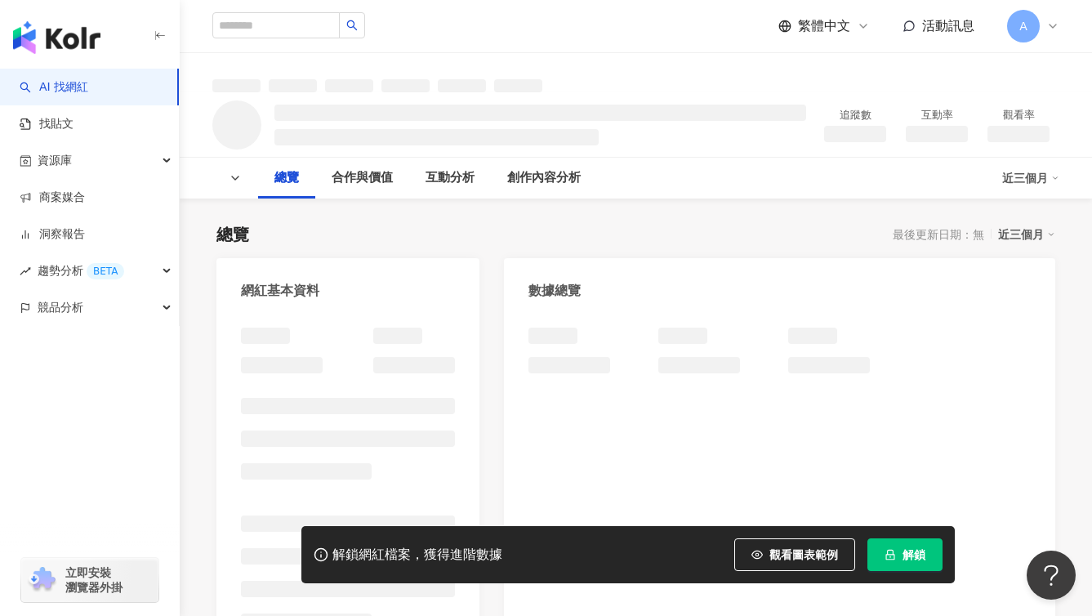
scroll to position [507, 0]
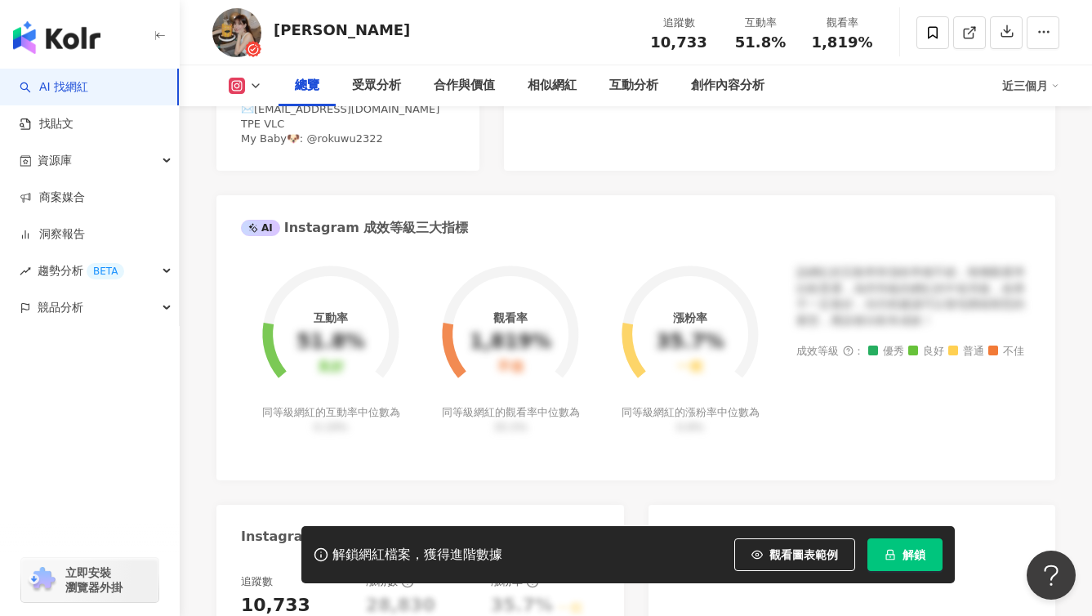
click at [396, 146] on div "社群簡介 Hingis | hingis0.4.0.7 https://www.instagram.com/hingis0.4.0.7/ ✉️iamhingi…" at bounding box center [348, 55] width 214 height 182
click at [376, 37] on div "https://www.instagram.com/hingis0.4.0.7/" at bounding box center [316, 29] width 118 height 15
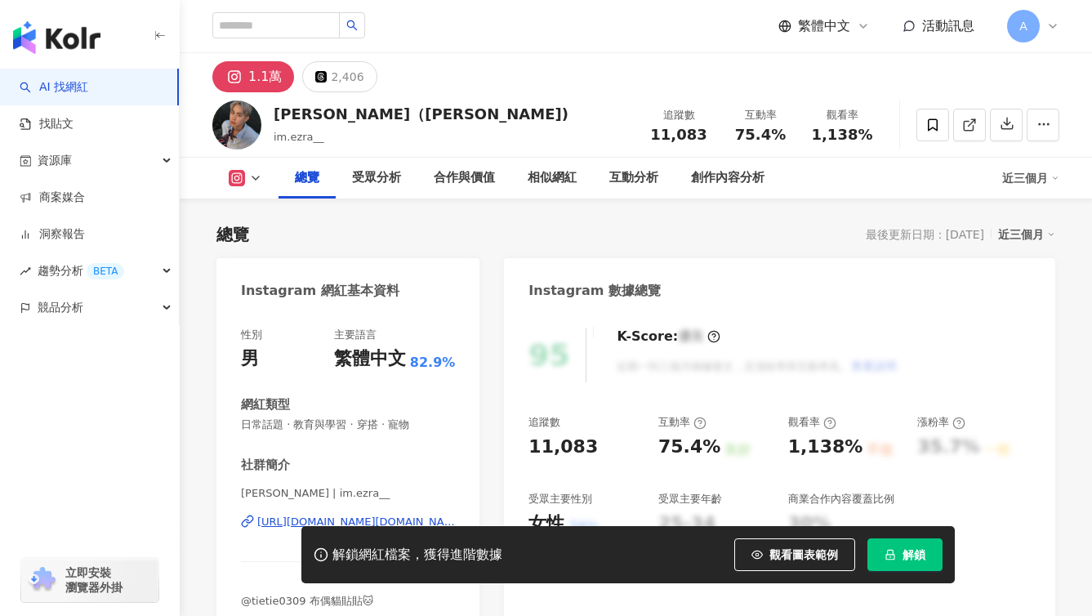
click at [391, 300] on div "Instagram 網紅基本資料" at bounding box center [347, 284] width 263 height 53
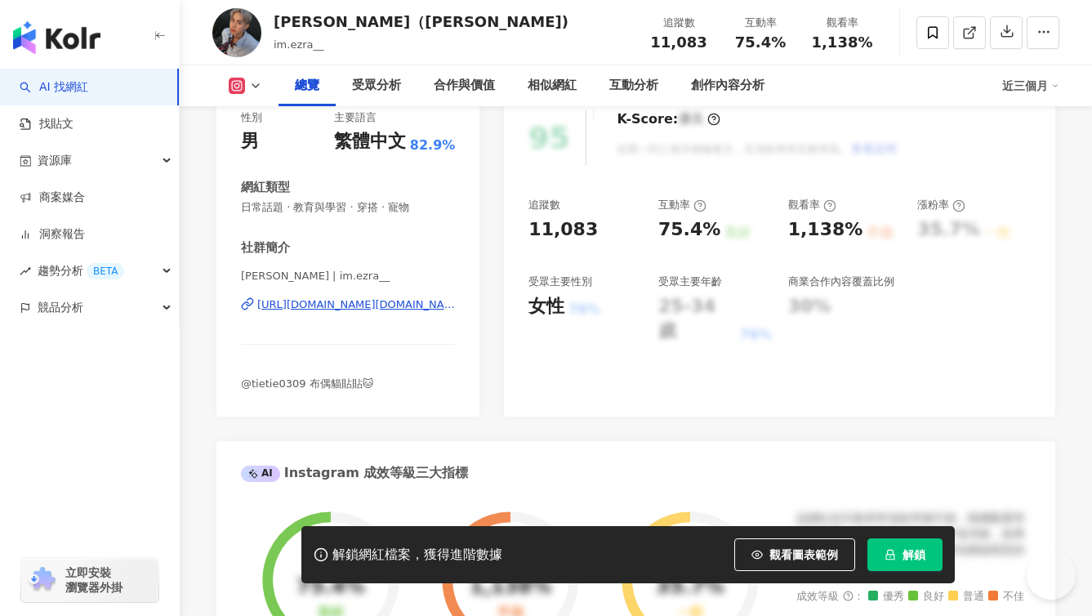
click at [413, 301] on div "https://www.instagram.com/im.ezra__/" at bounding box center [356, 304] width 198 height 15
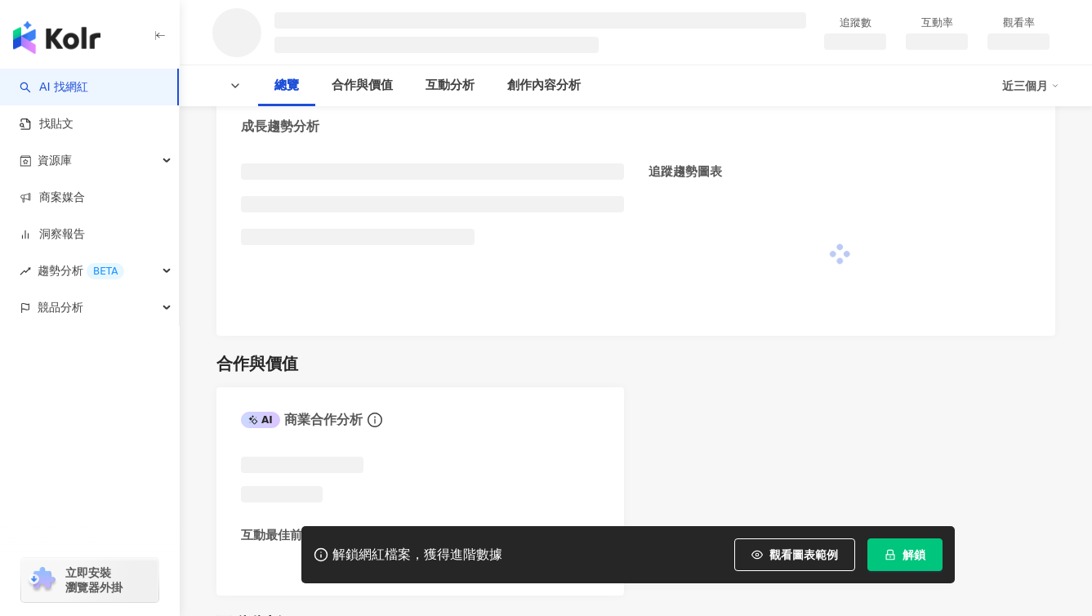
scroll to position [642, 0]
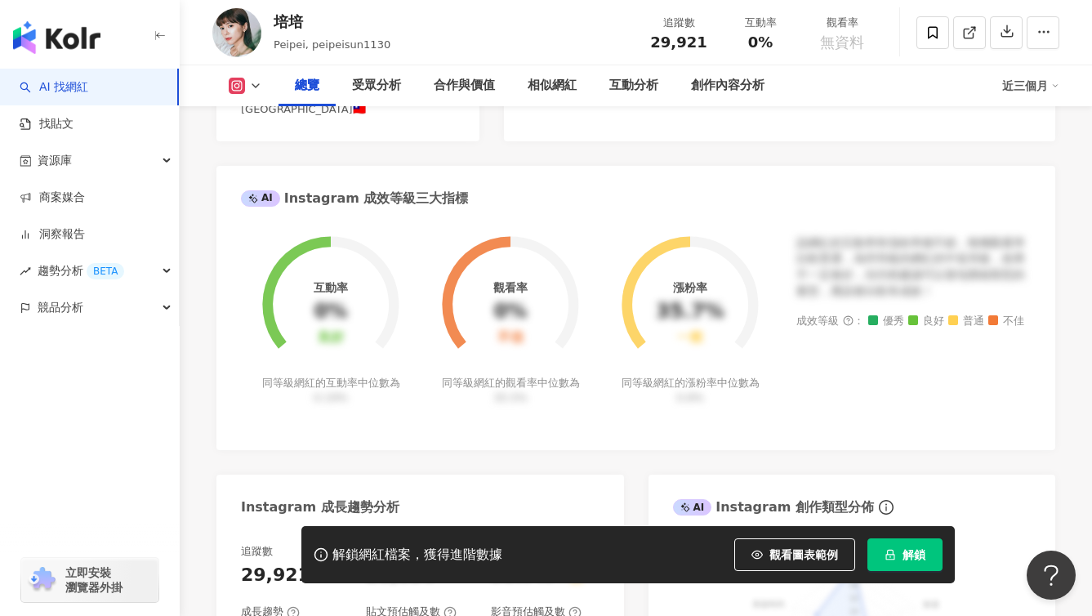
scroll to position [247, 0]
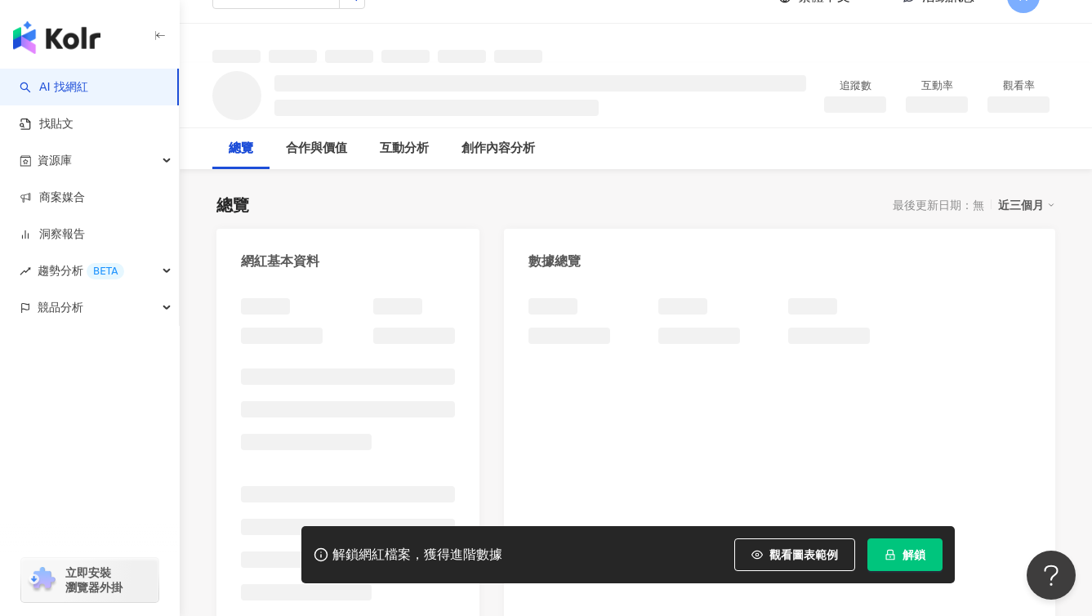
scroll to position [38, 0]
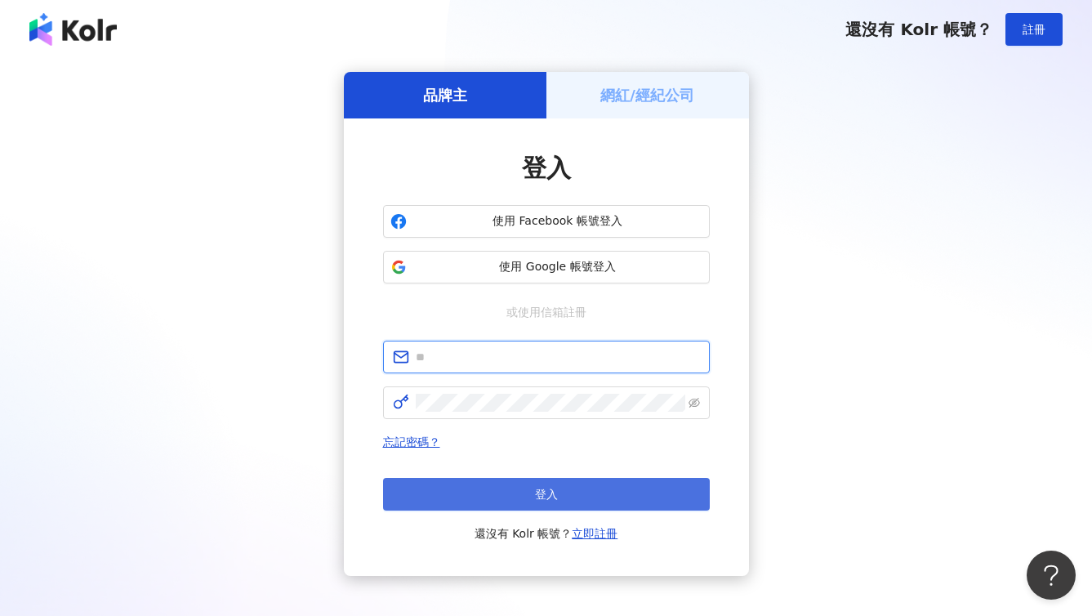
type input "**********"
click at [583, 491] on button "登入" at bounding box center [546, 494] width 327 height 33
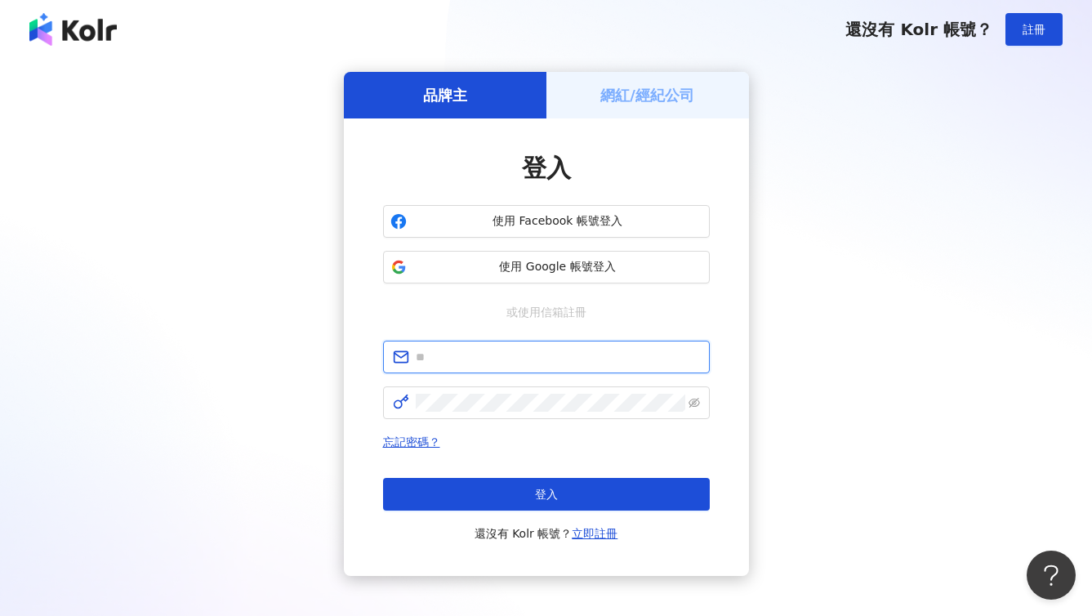
type input "**********"
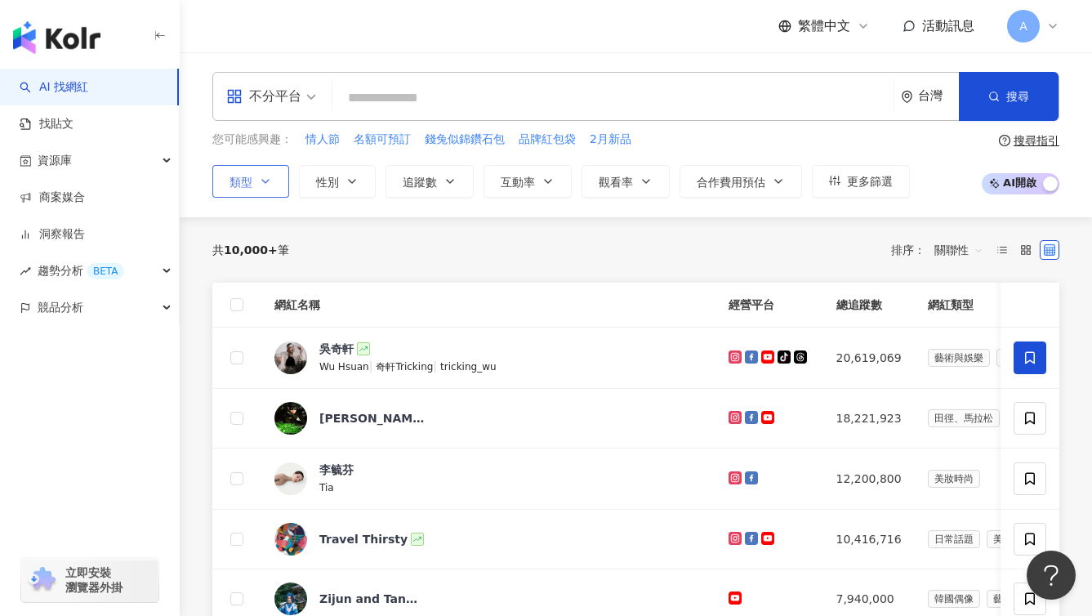
click at [267, 178] on icon "button" at bounding box center [265, 181] width 13 height 13
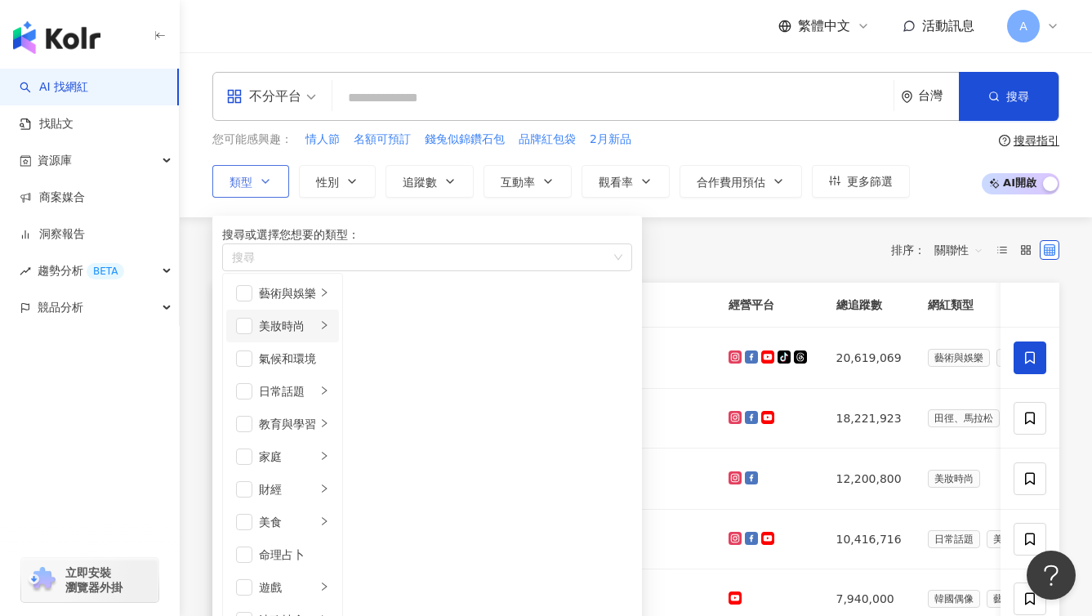
click at [316, 335] on div "美妝時尚" at bounding box center [287, 326] width 57 height 18
click at [421, 302] on div "保養" at bounding box center [400, 293] width 42 height 18
click at [431, 369] on li "奢侈品" at bounding box center [388, 358] width 84 height 33
click at [421, 466] on div "穿搭" at bounding box center [400, 457] width 42 height 18
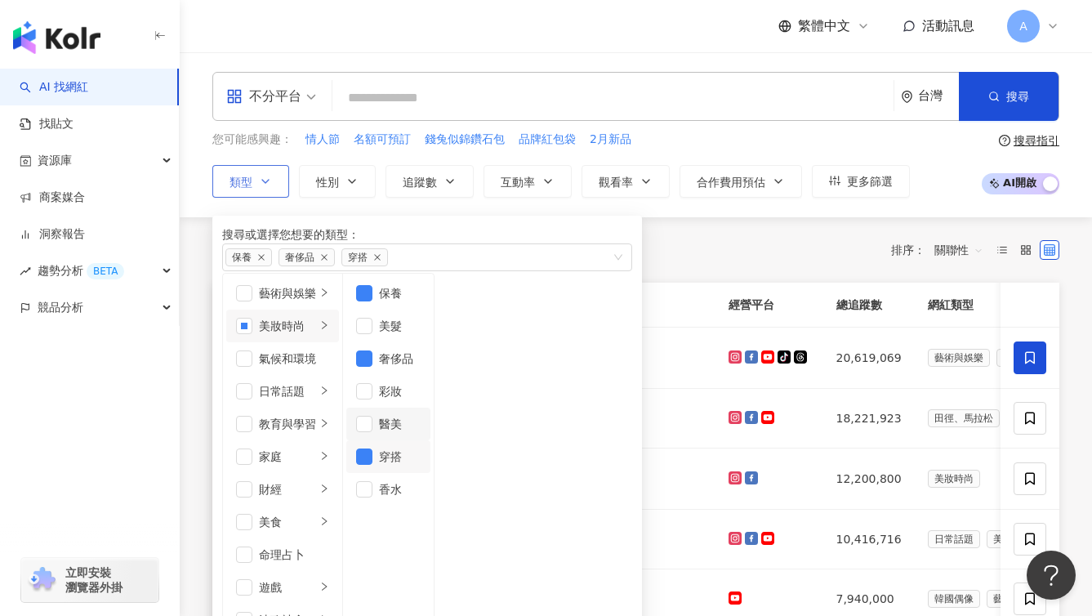
click at [431, 434] on li "醫美" at bounding box center [388, 424] width 84 height 33
click at [791, 275] on div "共 10,000+ 筆 排序： 關聯性" at bounding box center [635, 249] width 847 height 65
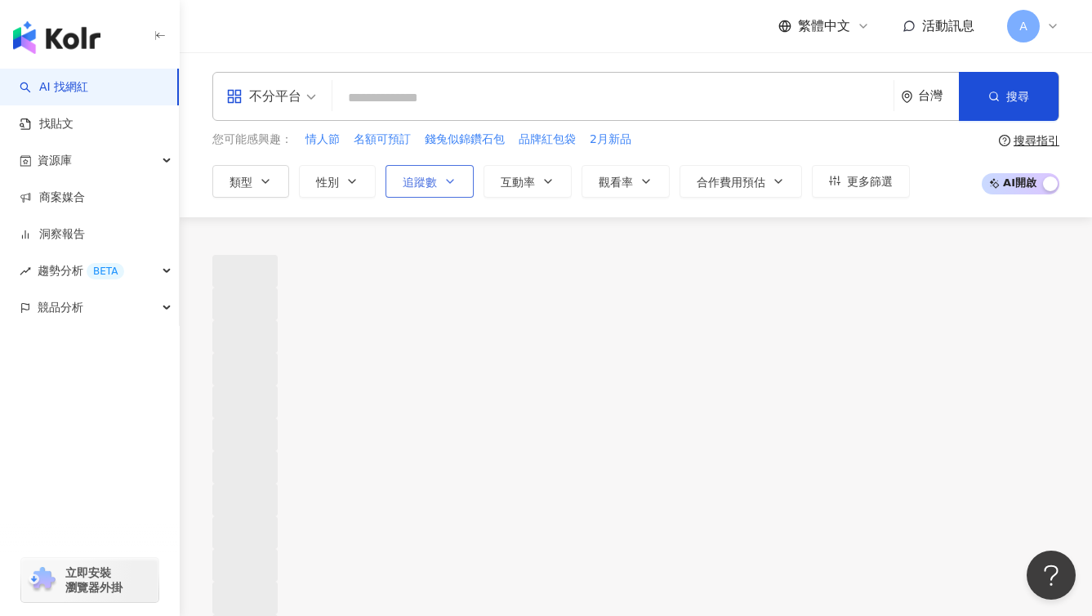
click at [456, 194] on button "追蹤數" at bounding box center [430, 181] width 88 height 33
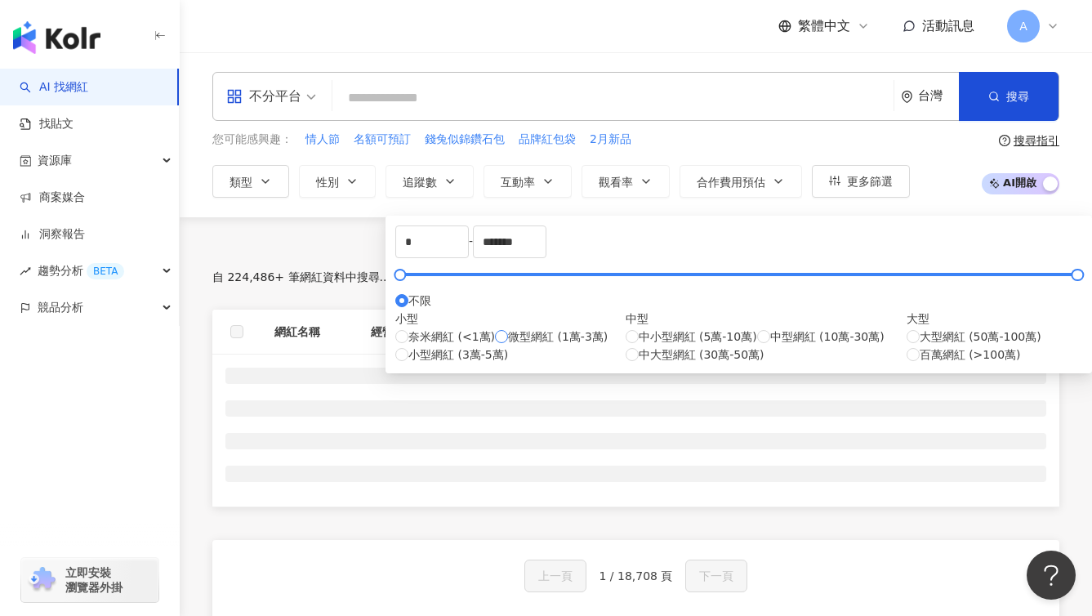
click at [440, 364] on div "奈米網紅 (<1萬) 微型網紅 (1萬-3萬) 小型網紅 (3萬-5萬)" at bounding box center [510, 346] width 230 height 36
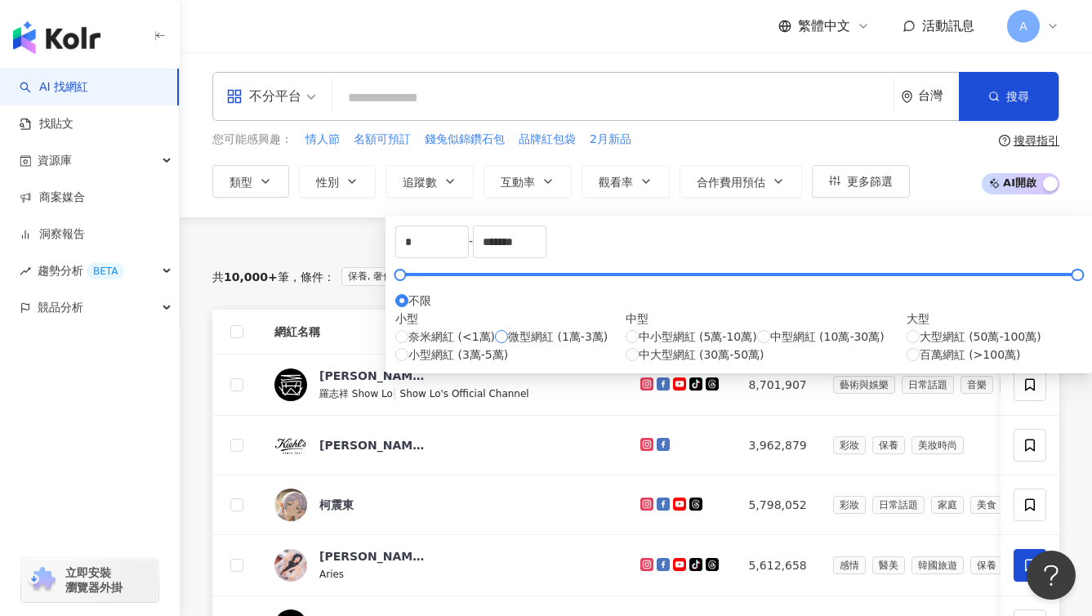
click at [508, 346] on span "微型網紅 (1萬-3萬)" at bounding box center [558, 337] width 100 height 18
type input "*****"
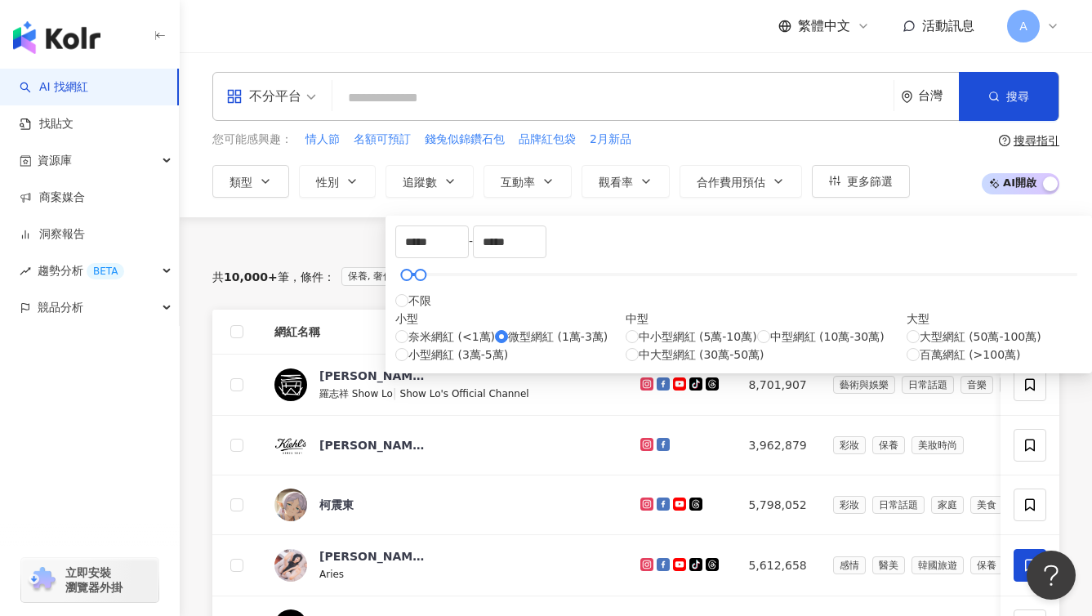
click at [301, 234] on div "AI 推薦 ： 無結果，請嘗試搜尋其他語言關鍵字或條件" at bounding box center [636, 225] width 913 height 17
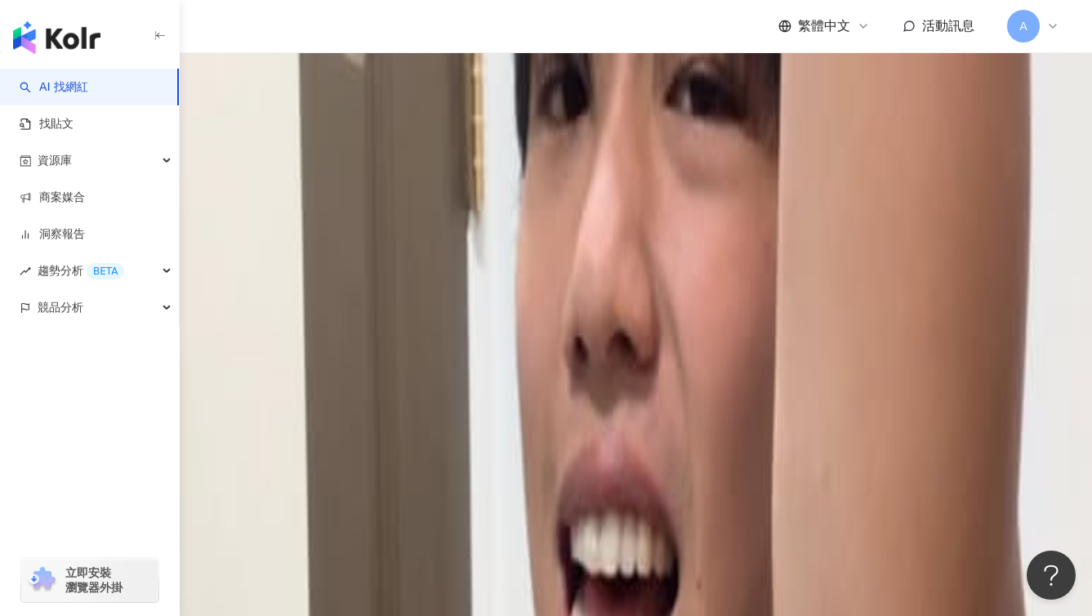
scroll to position [421, 0]
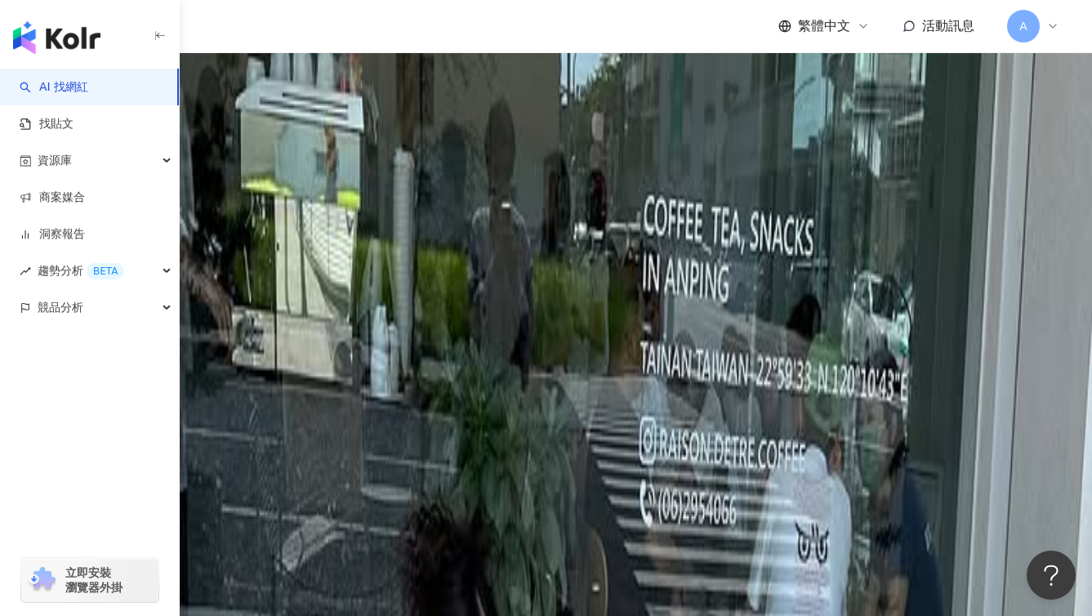
drag, startPoint x: 809, startPoint y: 210, endPoint x: 909, endPoint y: 216, distance: 100.7
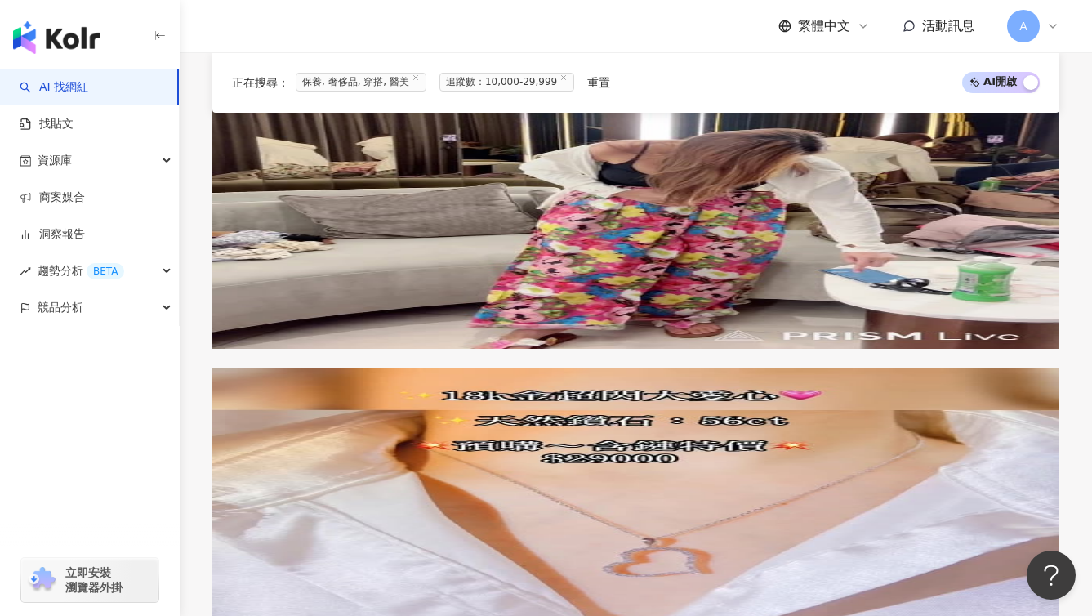
scroll to position [3120, 0]
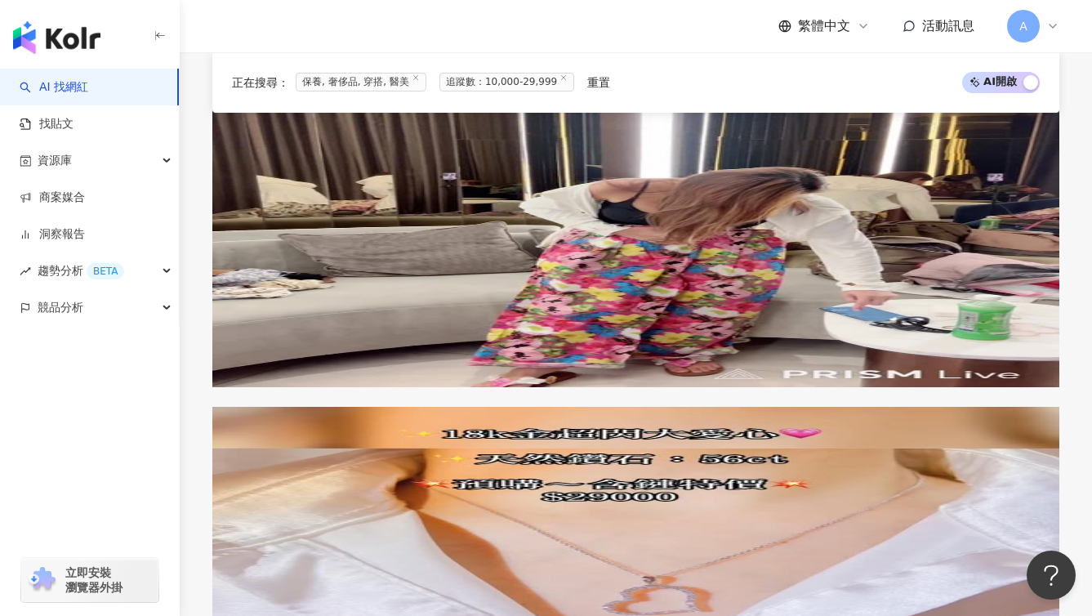
drag, startPoint x: 614, startPoint y: 317, endPoint x: 645, endPoint y: 315, distance: 31.9
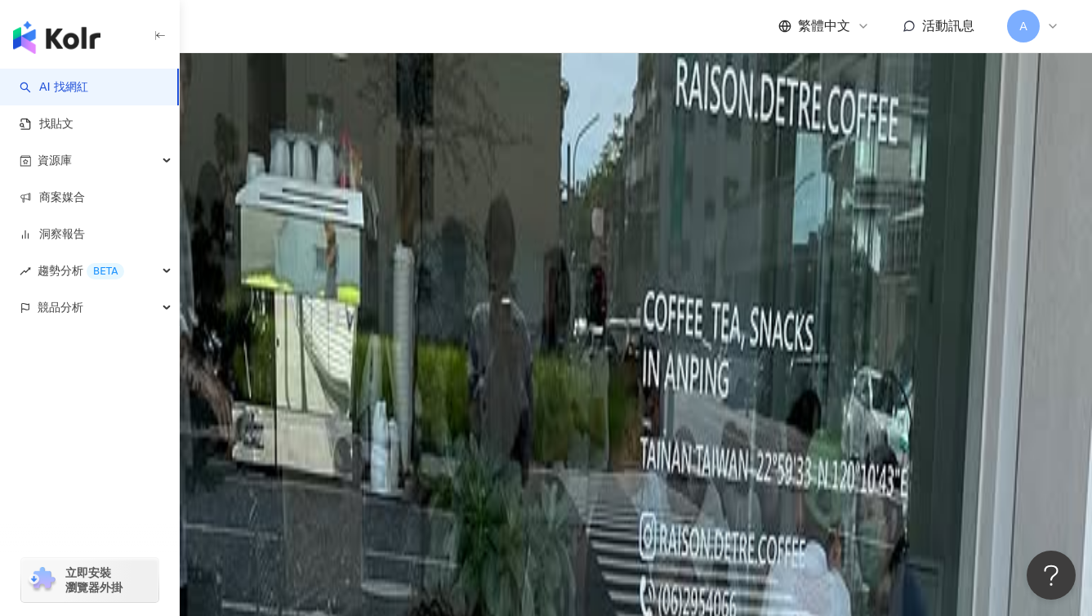
scroll to position [328, 0]
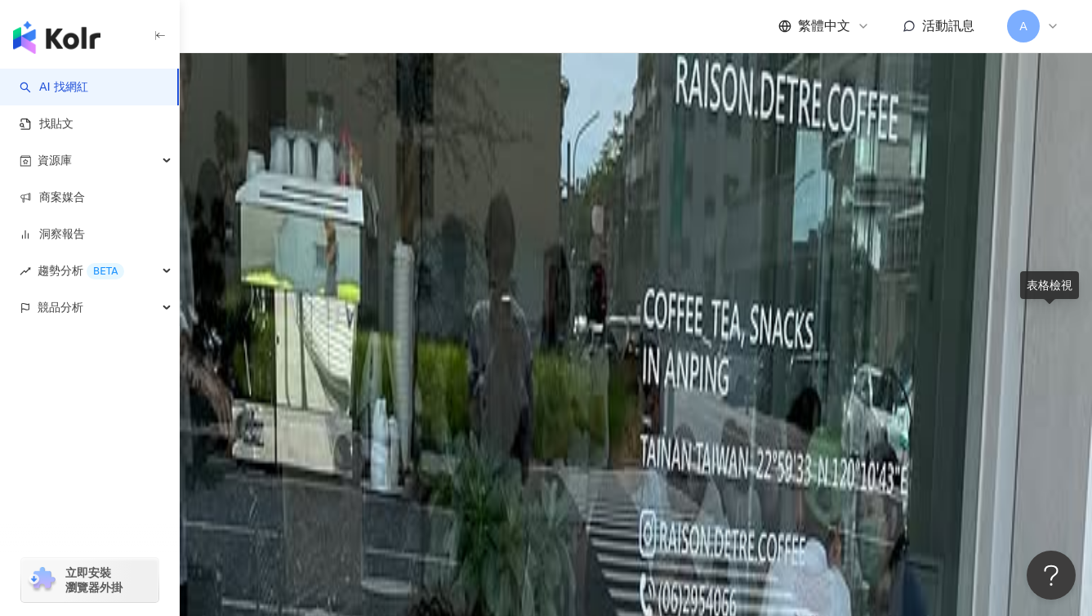
drag, startPoint x: 1018, startPoint y: 315, endPoint x: 1002, endPoint y: 315, distance: 15.5
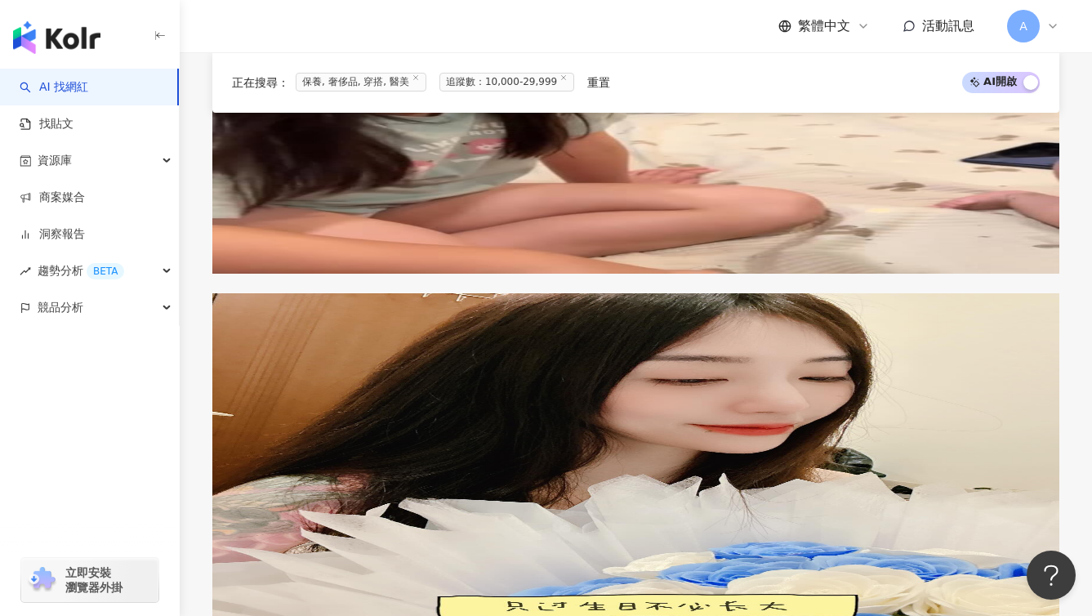
scroll to position [3236, 0]
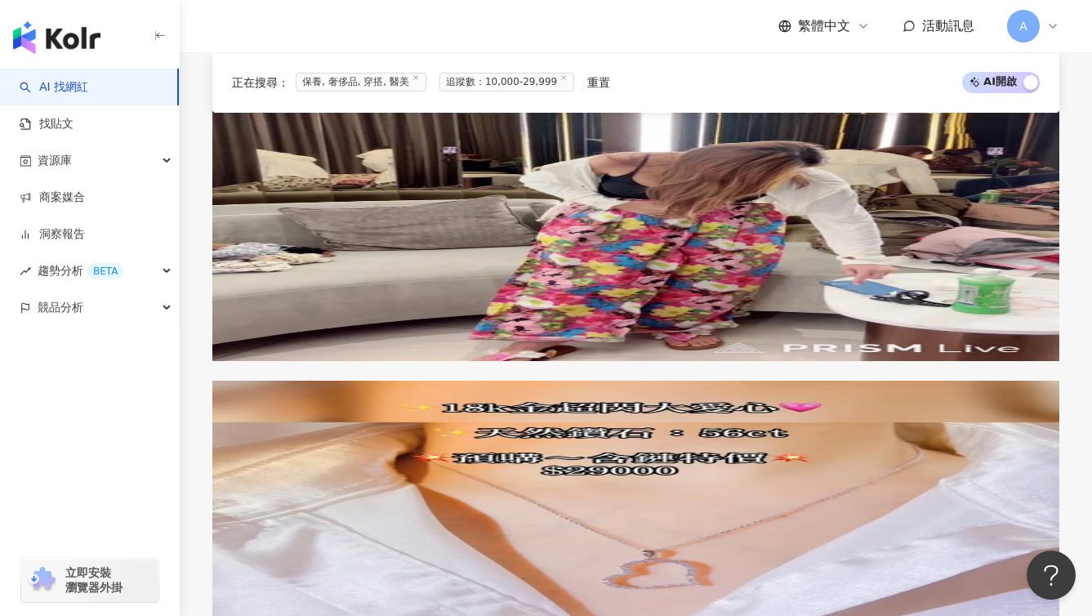
scroll to position [3350, 0]
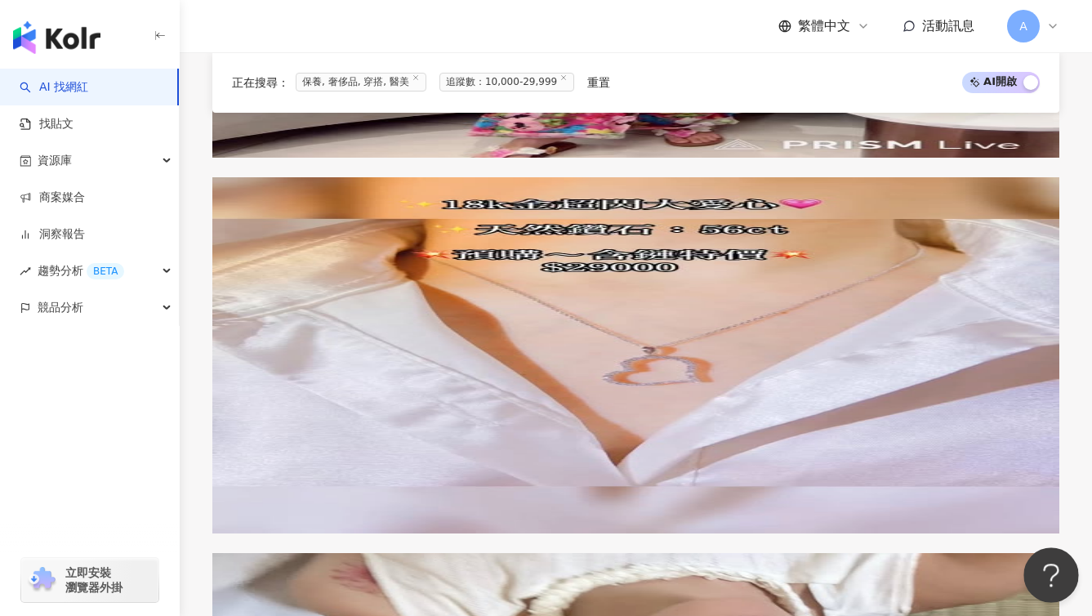
click at [1044, 580] on button "Open Beacon popover" at bounding box center [1048, 571] width 49 height 49
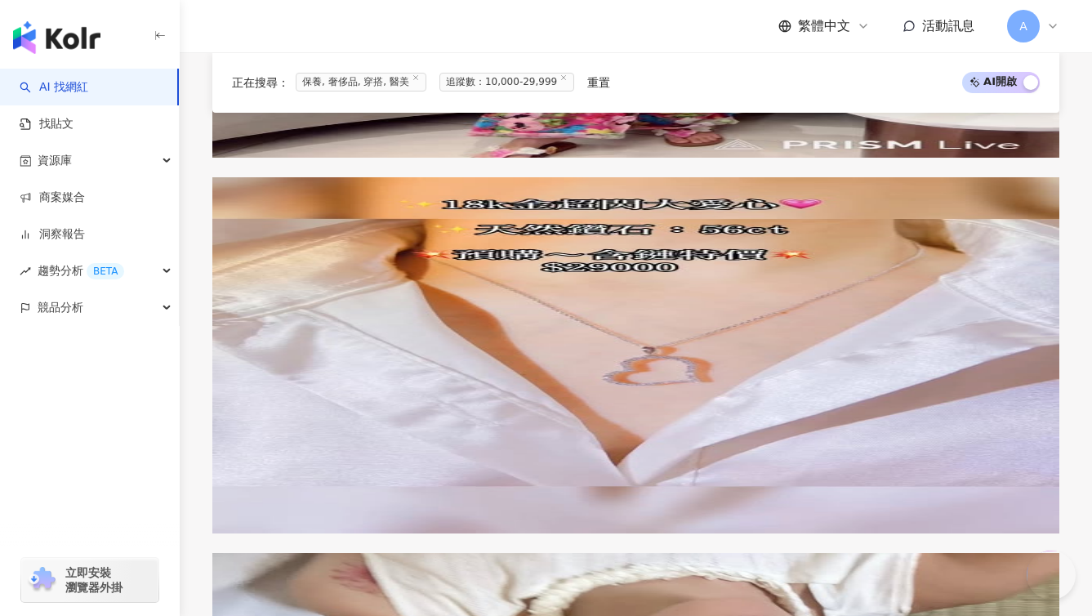
type textarea "*"
type textarea "**********"
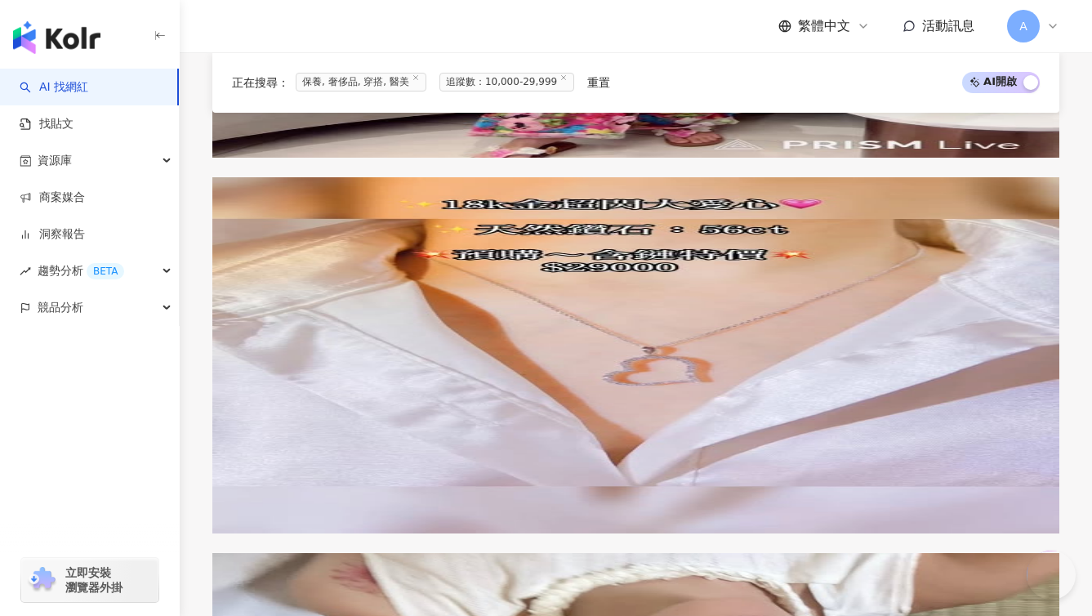
scroll to position [79, 0]
type textarea "*"
type textarea "********"
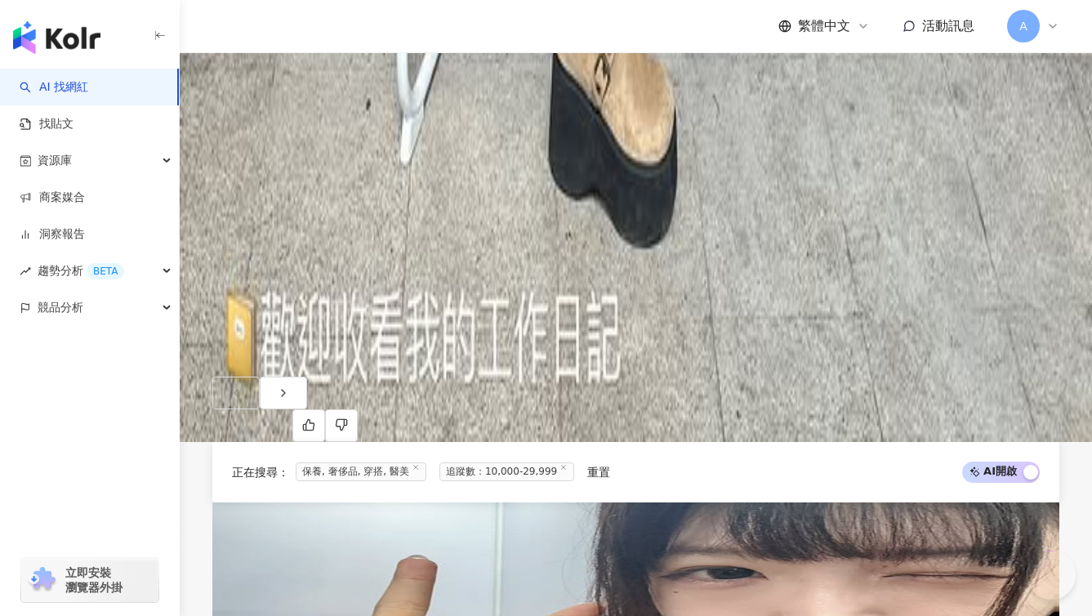
scroll to position [2323, 0]
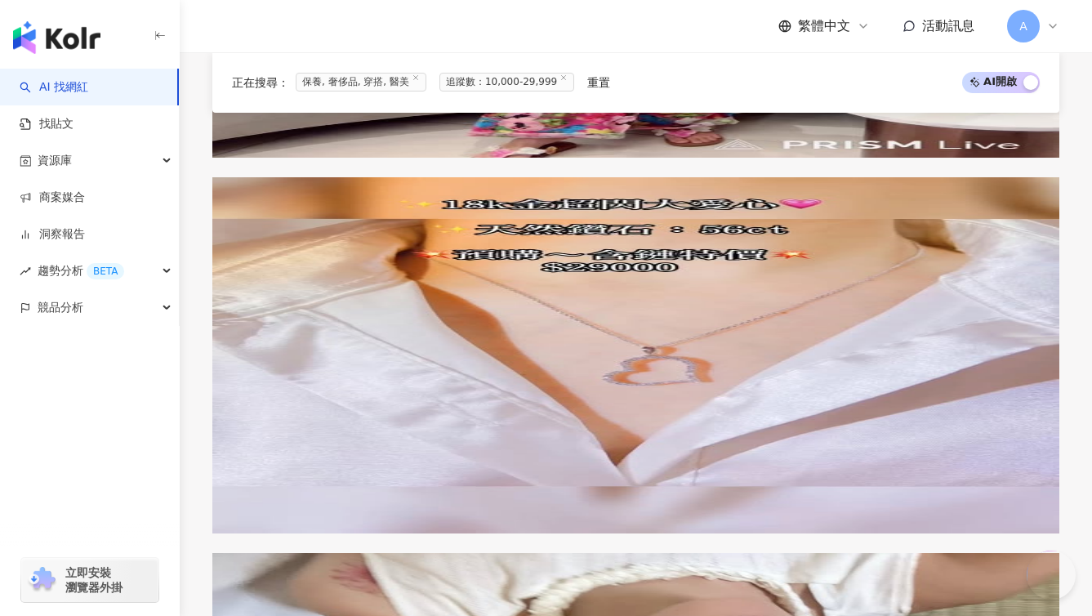
scroll to position [0, 0]
click at [1058, 583] on button "Open Beacon popover" at bounding box center [1048, 571] width 49 height 49
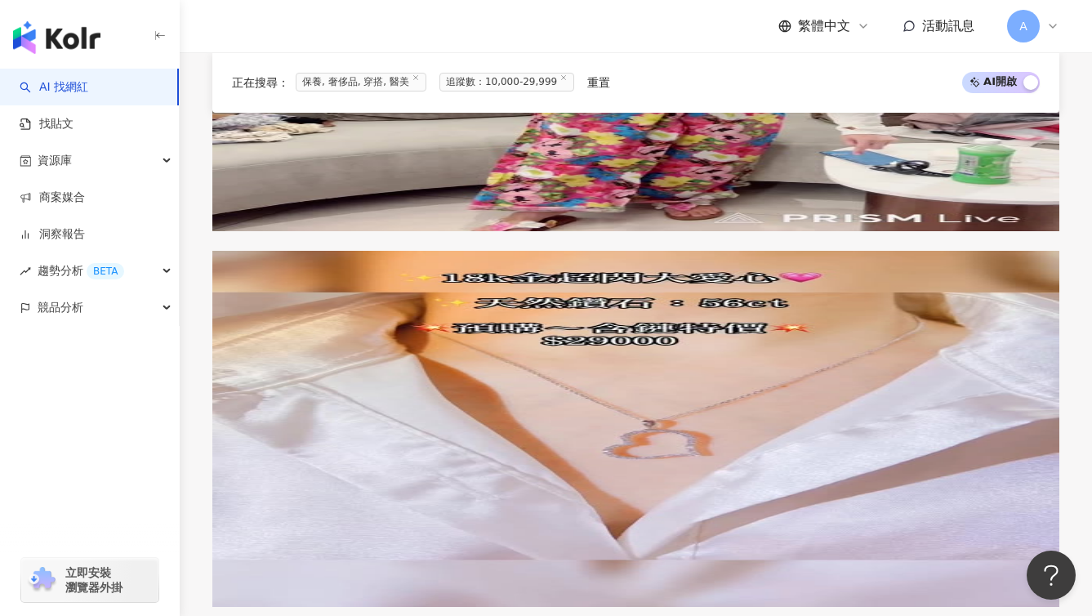
scroll to position [3180, 0]
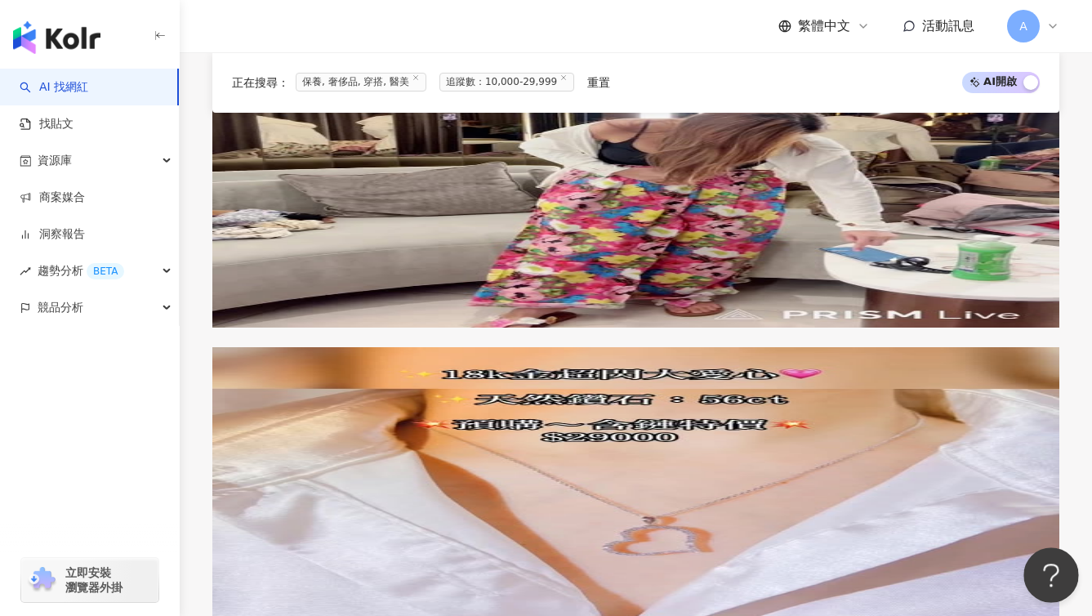
click at [1045, 569] on button "Open Beacon popover" at bounding box center [1048, 571] width 49 height 49
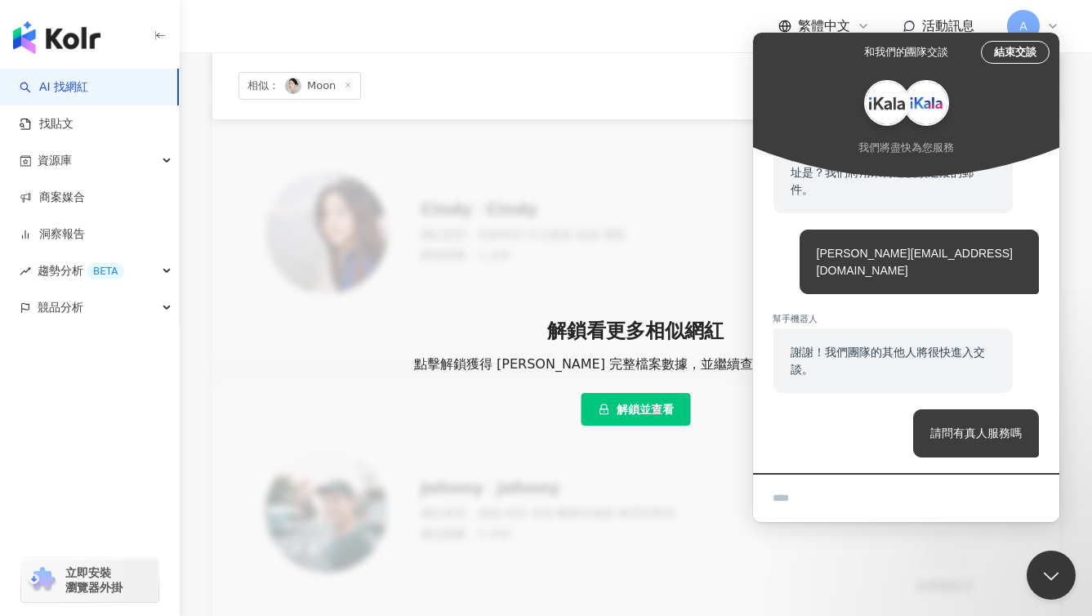
scroll to position [408, 0]
